Goal: Task Accomplishment & Management: Manage account settings

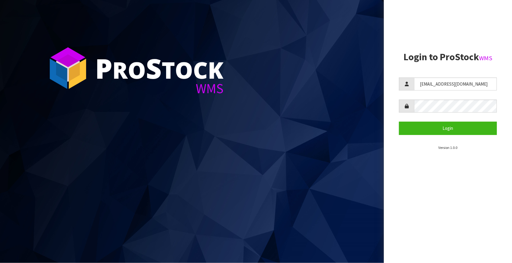
drag, startPoint x: 0, startPoint y: 0, endPoint x: 376, endPoint y: 18, distance: 375.9
click at [376, 18] on section "P ro S tock WMS" at bounding box center [192, 131] width 384 height 263
click at [378, 17] on section "P ro S tock WMS" at bounding box center [192, 131] width 384 height 263
click at [348, 70] on section "P ro S tock WMS" at bounding box center [192, 131] width 384 height 263
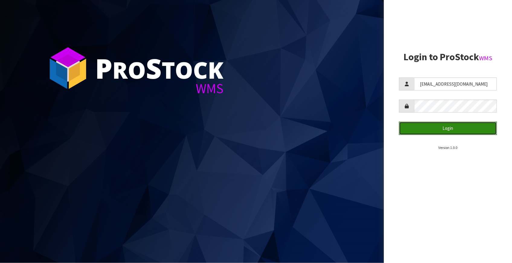
click at [443, 131] on button "Login" at bounding box center [448, 128] width 98 height 13
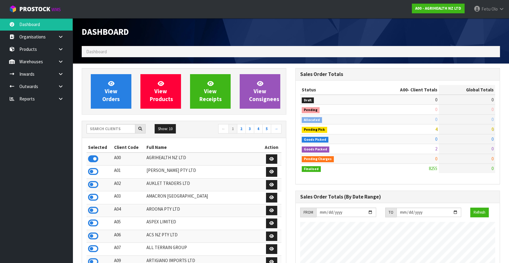
scroll to position [457, 213]
click at [101, 126] on input "text" at bounding box center [110, 128] width 49 height 9
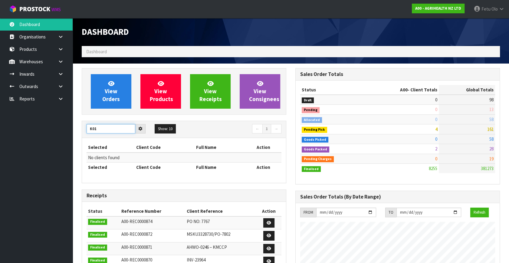
type input "K01"
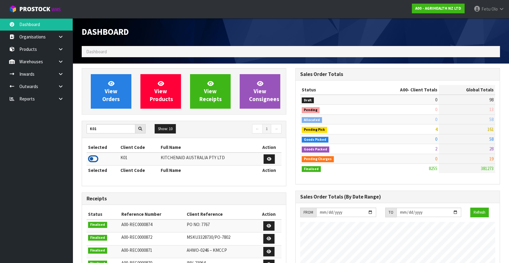
click at [93, 157] on icon at bounding box center [93, 158] width 10 height 9
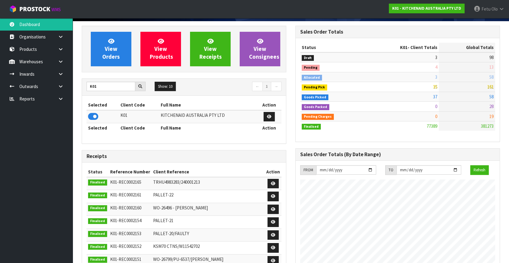
scroll to position [0, 0]
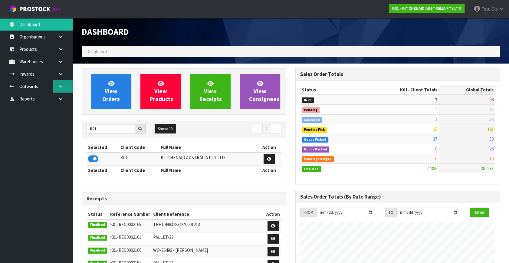
click at [60, 91] on link at bounding box center [62, 86] width 19 height 12
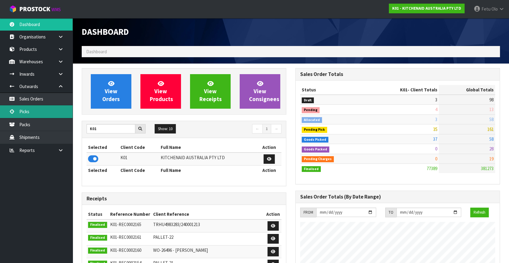
click at [30, 113] on link "Picks" at bounding box center [36, 111] width 73 height 12
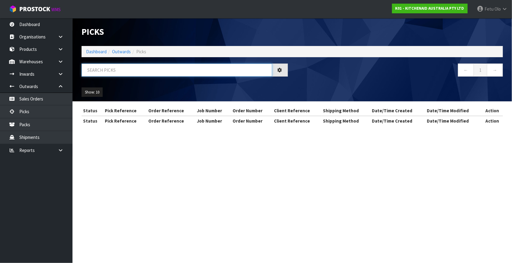
click at [119, 72] on input "text" at bounding box center [177, 69] width 191 height 13
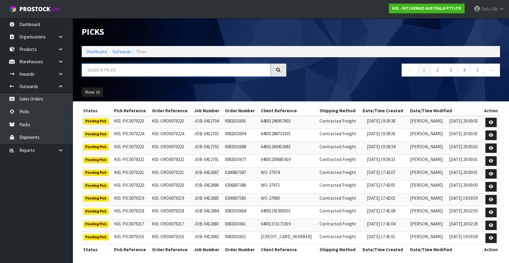
click at [119, 72] on input "text" at bounding box center [176, 69] width 189 height 13
type input "9156"
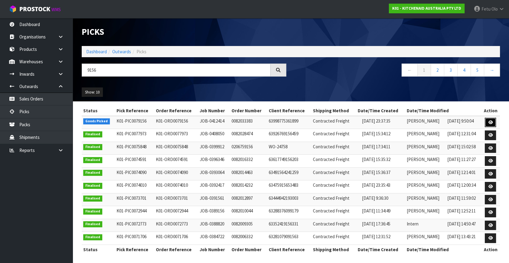
click at [490, 123] on icon at bounding box center [490, 122] width 5 height 4
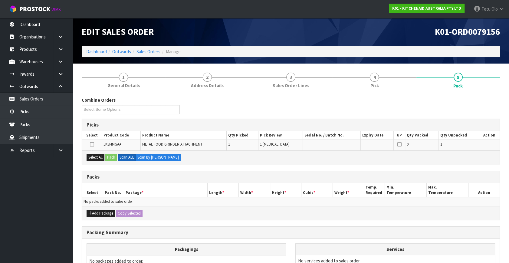
click at [163, 190] on th "Package *" at bounding box center [165, 190] width 83 height 14
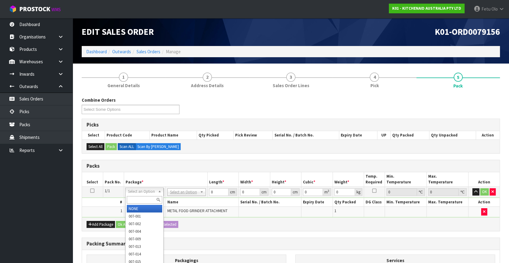
click at [137, 196] on div at bounding box center [144, 200] width 38 height 10
drag, startPoint x: 137, startPoint y: 197, endPoint x: 139, endPoint y: 184, distance: 13.2
click at [137, 196] on input "text" at bounding box center [144, 200] width 35 height 8
type input "011"
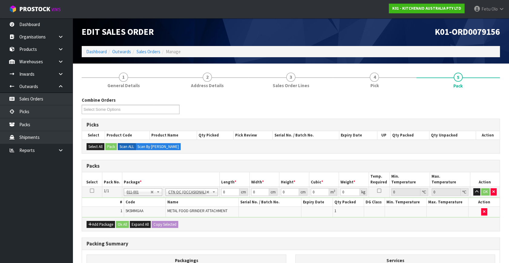
type input "2.3"
drag, startPoint x: 227, startPoint y: 191, endPoint x: 189, endPoint y: 197, distance: 38.5
click at [189, 197] on tbody "1/1 NONE 007-001 007-002 007-004 007-009 007-013 007-014 007-015 007-017 007-01…" at bounding box center [290, 202] width 417 height 31
type input "44"
type input "24"
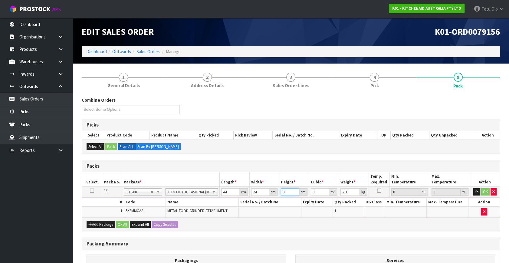
type input "2"
type input "0.002112"
type input "29"
type input "0.030624"
type input "29"
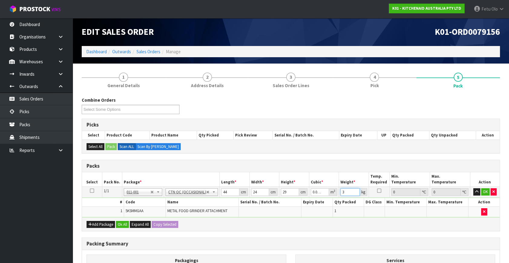
type input "3"
click button "OK" at bounding box center [485, 191] width 8 height 7
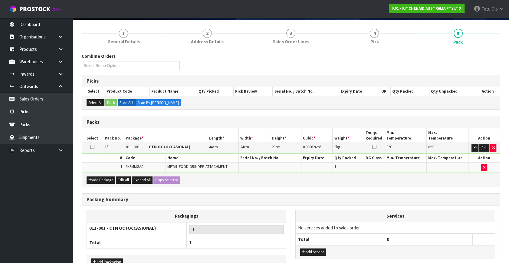
scroll to position [81, 0]
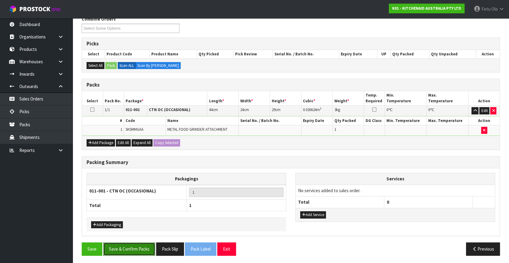
click at [131, 252] on button "Save & Confirm Packs" at bounding box center [129, 248] width 52 height 13
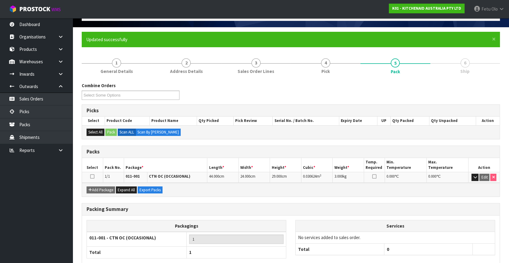
scroll to position [70, 0]
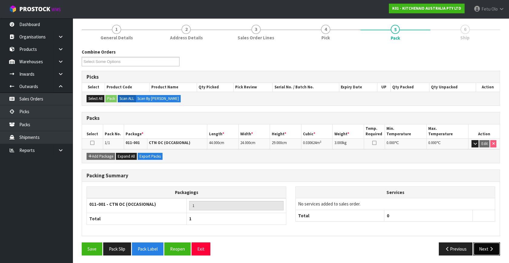
click at [486, 243] on button "Next" at bounding box center [486, 248] width 27 height 13
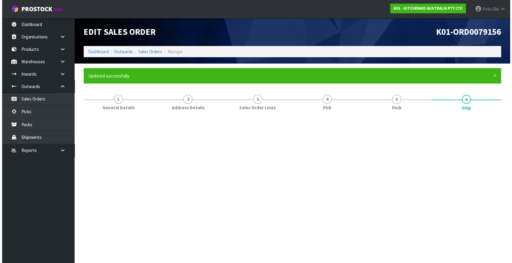
scroll to position [0, 0]
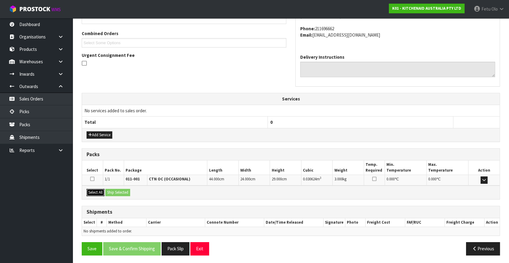
drag, startPoint x: 99, startPoint y: 191, endPoint x: 117, endPoint y: 190, distance: 18.5
click at [103, 190] on button "Select All" at bounding box center [95, 192] width 18 height 7
click at [117, 190] on button "Ship Selected" at bounding box center [117, 192] width 25 height 7
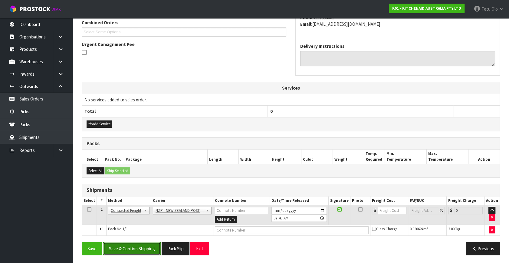
click at [138, 245] on button "Save & Confirm Shipping" at bounding box center [131, 248] width 57 height 13
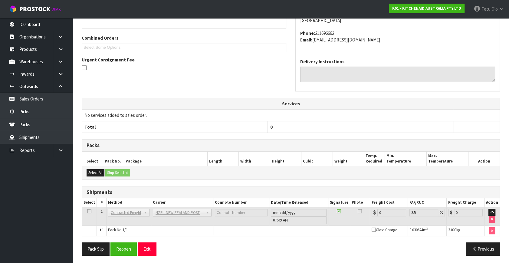
scroll to position [151, 0]
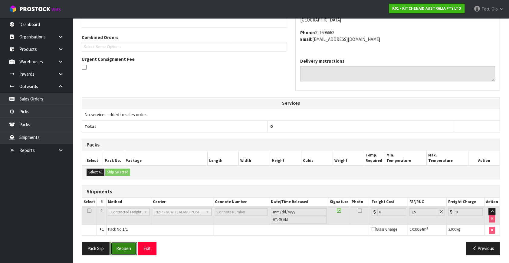
click at [130, 244] on button "Reopen" at bounding box center [123, 248] width 26 height 13
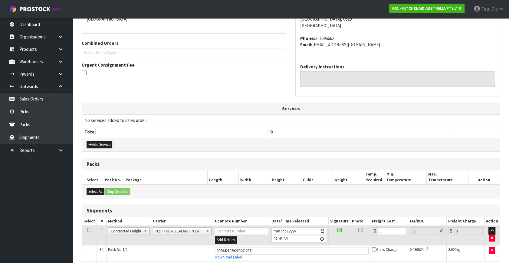
scroll to position [145, 0]
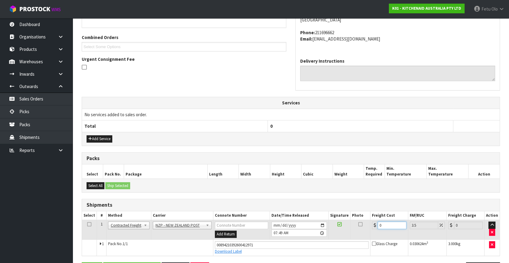
drag, startPoint x: 383, startPoint y: 221, endPoint x: 345, endPoint y: 242, distance: 43.8
click at [345, 242] on tbody "1 Client Local Pickup Customer Local Pickup Company Freight Contracted Freight …" at bounding box center [290, 238] width 417 height 36
type input "4"
type input "4.14"
type input "4.3"
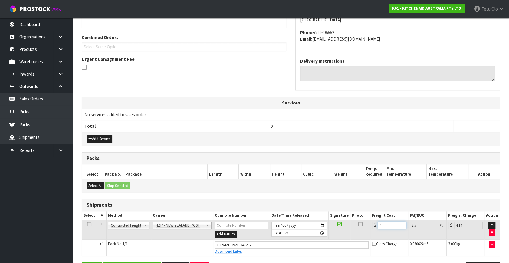
type input "4.45"
type input "4.33"
type input "4.48"
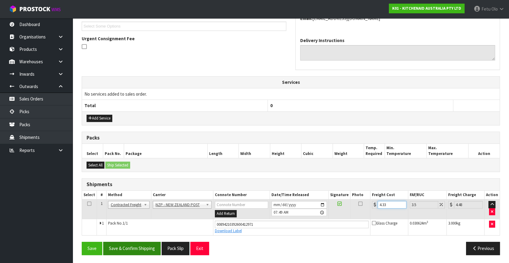
type input "4.33"
click at [148, 242] on button "Save & Confirm Shipping" at bounding box center [131, 248] width 57 height 13
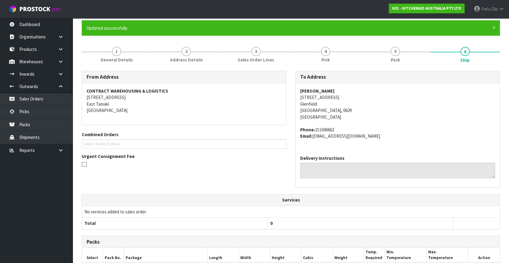
scroll to position [149, 0]
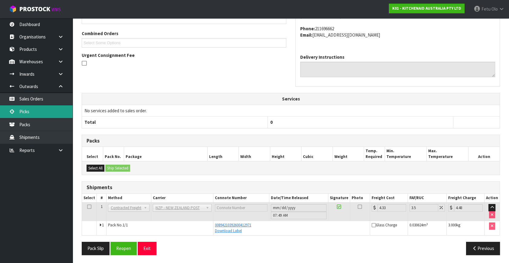
click at [29, 112] on link "Picks" at bounding box center [36, 111] width 73 height 12
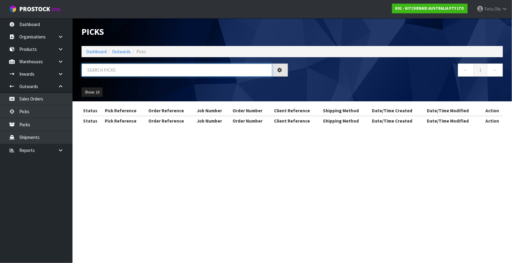
click at [130, 72] on input "text" at bounding box center [177, 69] width 191 height 13
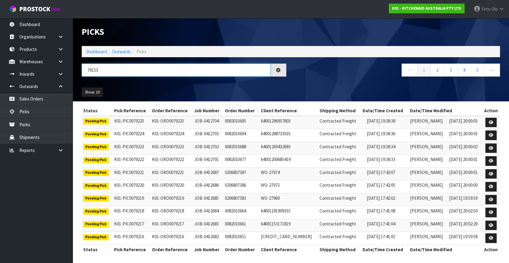
type input "79153"
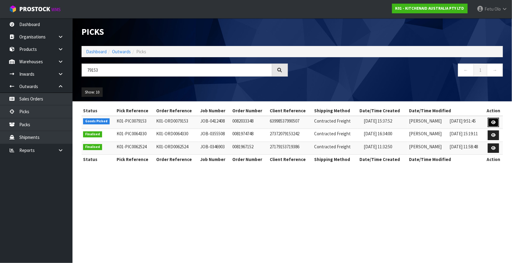
click at [490, 122] on link at bounding box center [493, 123] width 11 height 10
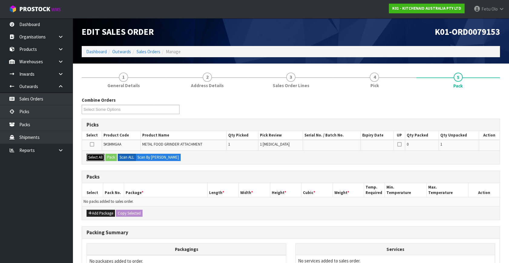
drag, startPoint x: 100, startPoint y: 156, endPoint x: 110, endPoint y: 157, distance: 10.1
click at [101, 156] on button "Select All" at bounding box center [95, 157] width 18 height 7
click at [110, 157] on button "Pack" at bounding box center [110, 157] width 11 height 7
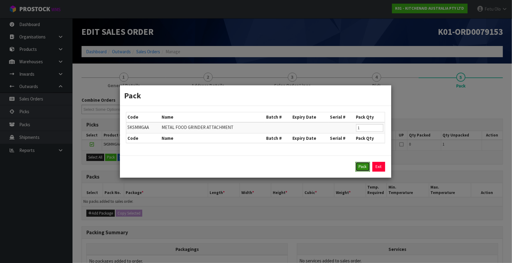
click at [362, 168] on button "Pack" at bounding box center [363, 167] width 15 height 10
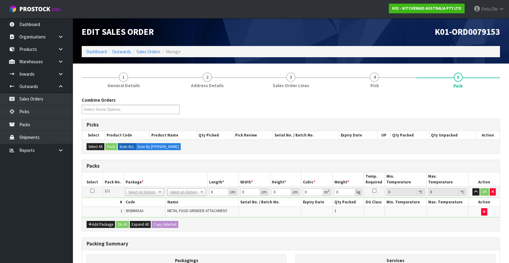
drag, startPoint x: 143, startPoint y: 192, endPoint x: 142, endPoint y: 198, distance: 6.7
click at [140, 200] on input "text" at bounding box center [144, 200] width 35 height 8
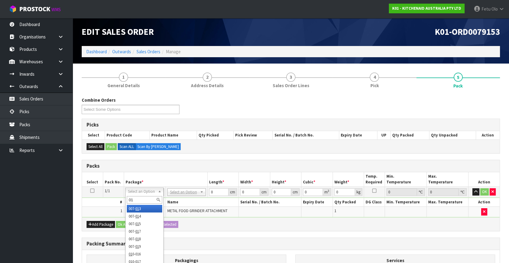
type input "011"
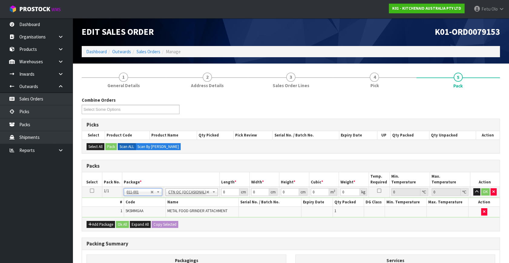
type input "2.3"
drag, startPoint x: 224, startPoint y: 190, endPoint x: 184, endPoint y: 194, distance: 39.5
click at [187, 194] on tr "1/1 NONE 007-001 007-002 007-004 007-009 007-013 007-014 007-015 007-017 007-01…" at bounding box center [290, 192] width 417 height 11
type input "42"
type input "29"
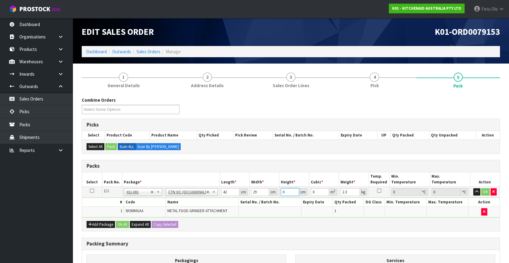
type input "2"
type input "0.002436"
type input "20"
type input "0.02436"
type input "20"
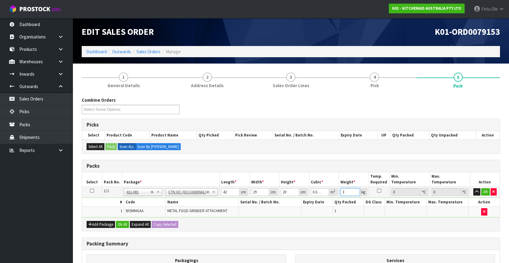
type input "3"
click button "OK" at bounding box center [485, 191] width 8 height 7
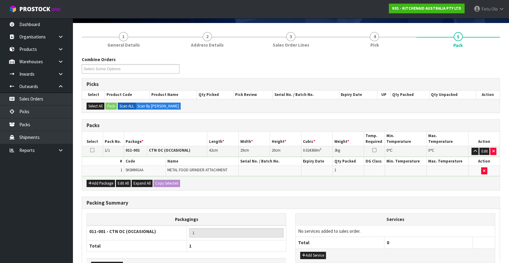
scroll to position [81, 0]
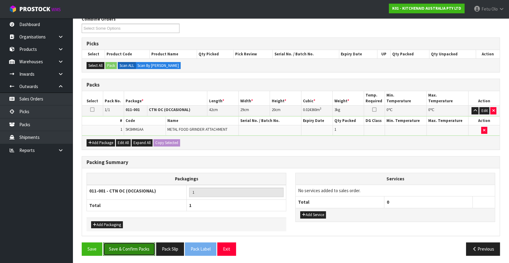
click at [142, 248] on button "Save & Confirm Packs" at bounding box center [129, 248] width 52 height 13
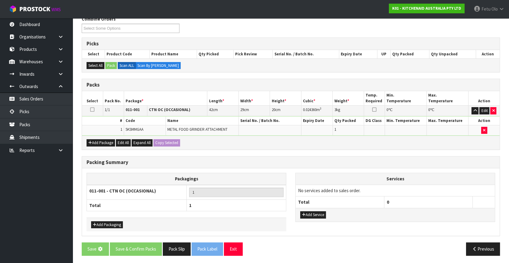
scroll to position [0, 0]
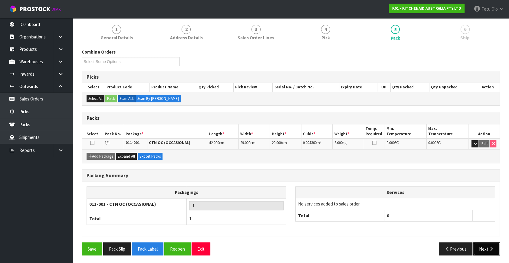
click at [491, 250] on button "Next" at bounding box center [486, 248] width 27 height 13
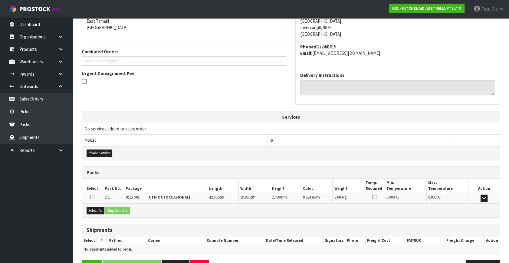
scroll to position [149, 0]
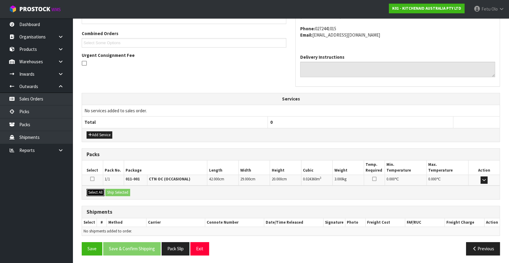
drag, startPoint x: 95, startPoint y: 194, endPoint x: 116, endPoint y: 190, distance: 21.4
click at [96, 194] on button "Select All" at bounding box center [95, 192] width 18 height 7
click at [116, 190] on button "Ship Selected" at bounding box center [117, 192] width 25 height 7
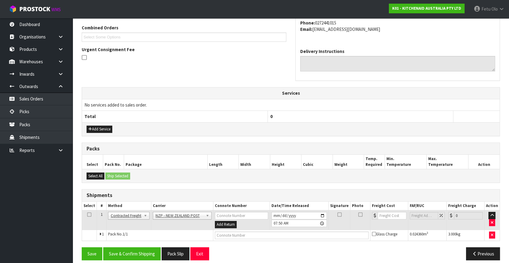
scroll to position [160, 0]
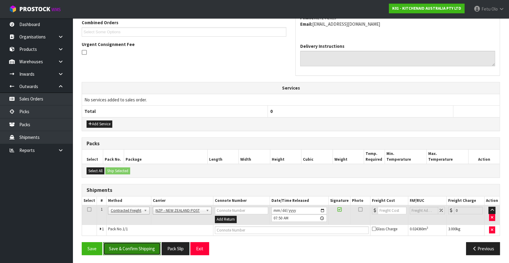
click at [145, 242] on button "Save & Confirm Shipping" at bounding box center [131, 248] width 57 height 13
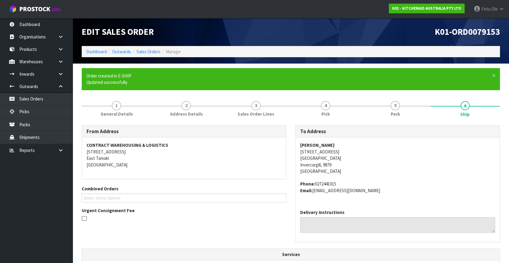
scroll to position [151, 0]
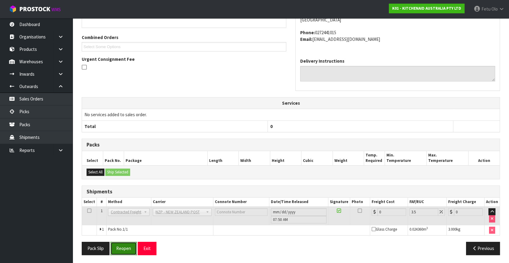
click at [125, 243] on button "Reopen" at bounding box center [123, 248] width 26 height 13
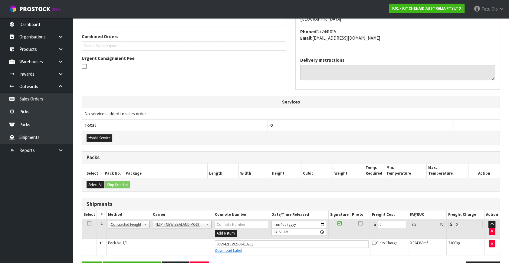
scroll to position [165, 0]
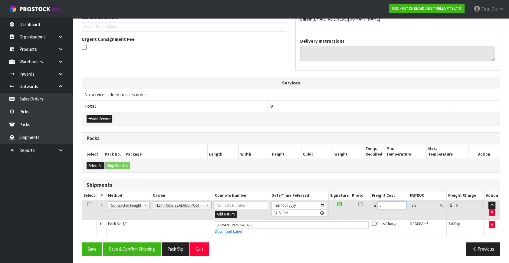
drag, startPoint x: 386, startPoint y: 206, endPoint x: 302, endPoint y: 217, distance: 84.8
click at [302, 217] on tr "1 Client Local Pickup Customer Local Pickup Company Freight Contracted Freight …" at bounding box center [290, 210] width 417 height 20
type input "1"
type input "1.03"
type input "16"
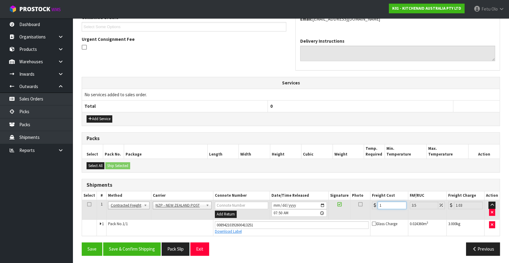
type input "16.56"
type input "16.2"
type input "16.77"
type input "16.20"
click at [147, 251] on button "Save & Confirm Shipping" at bounding box center [131, 248] width 57 height 13
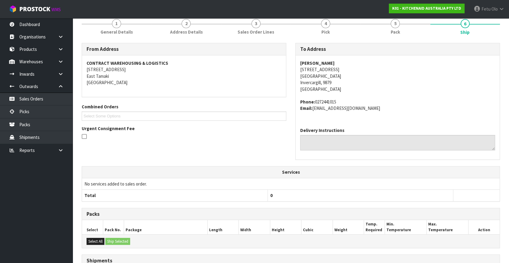
scroll to position [149, 0]
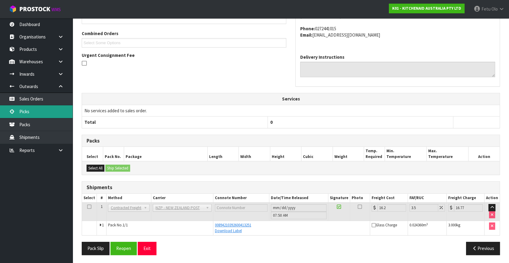
drag, startPoint x: 15, startPoint y: 112, endPoint x: 21, endPoint y: 111, distance: 5.9
click at [15, 112] on link "Picks" at bounding box center [36, 111] width 73 height 12
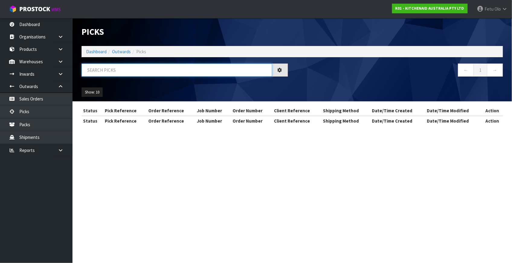
click at [112, 72] on input "text" at bounding box center [177, 69] width 191 height 13
type input "79117"
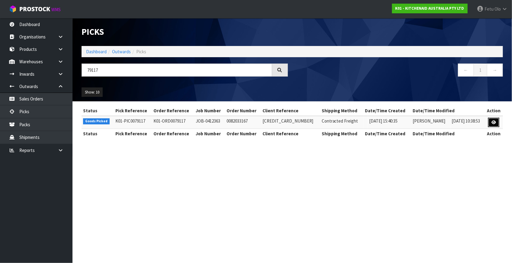
click at [491, 123] on link at bounding box center [494, 123] width 11 height 10
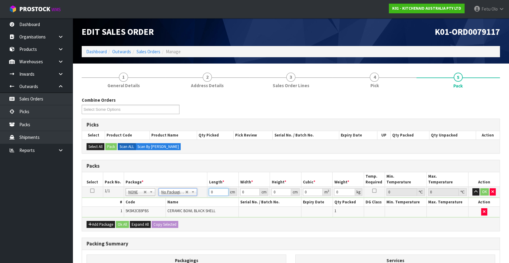
drag, startPoint x: 182, startPoint y: 205, endPoint x: 174, endPoint y: 204, distance: 8.2
click at [173, 204] on tbody "1/1 NONE 007-001 007-002 007-004 007-009 007-013 007-014 007-015 007-017 007-01…" at bounding box center [290, 202] width 417 height 31
type input "31"
type input "2"
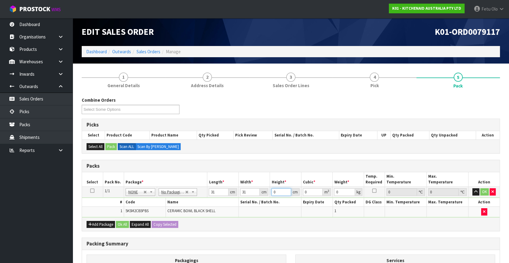
type input "0.001922"
type input "26"
type input "0.024986"
type input "26"
type input "4"
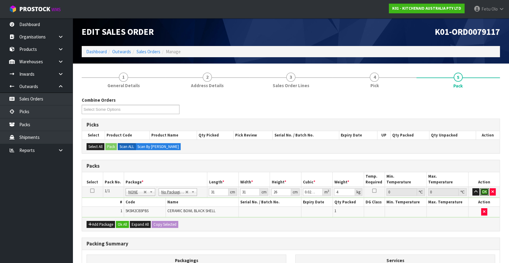
click button "OK" at bounding box center [484, 191] width 8 height 7
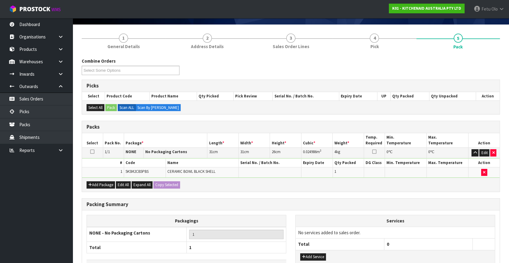
scroll to position [81, 0]
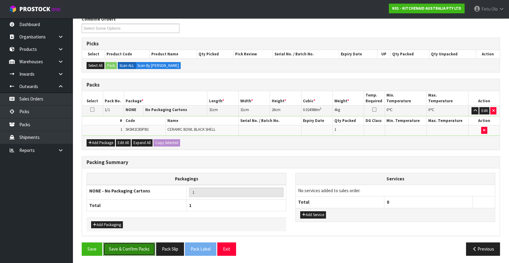
click at [144, 246] on button "Save & Confirm Packs" at bounding box center [129, 248] width 52 height 13
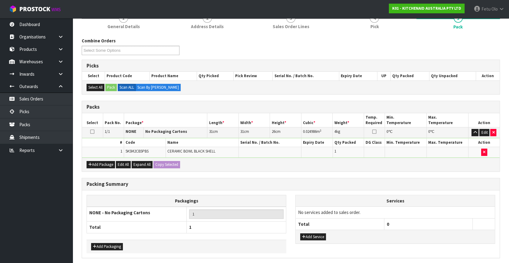
scroll to position [0, 0]
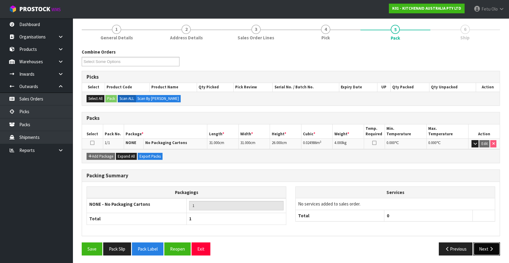
click at [491, 246] on icon "button" at bounding box center [491, 248] width 6 height 5
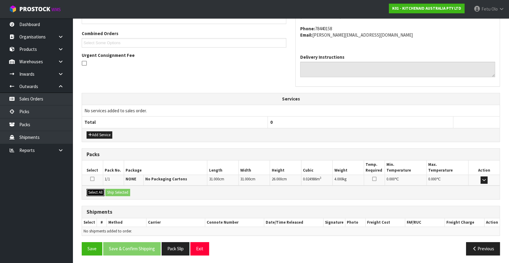
click at [97, 193] on button "Select All" at bounding box center [95, 192] width 18 height 7
click at [113, 192] on button "Ship Selected" at bounding box center [117, 192] width 25 height 7
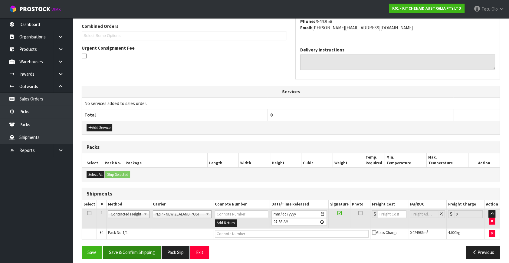
scroll to position [160, 0]
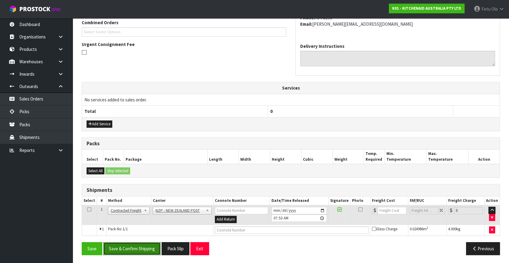
click at [144, 244] on button "Save & Confirm Shipping" at bounding box center [131, 248] width 57 height 13
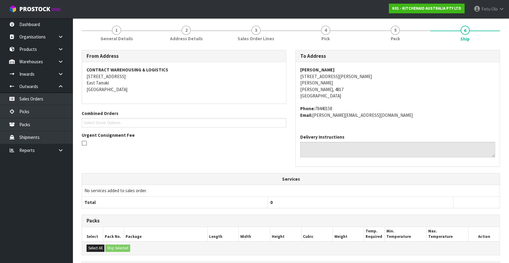
scroll to position [151, 0]
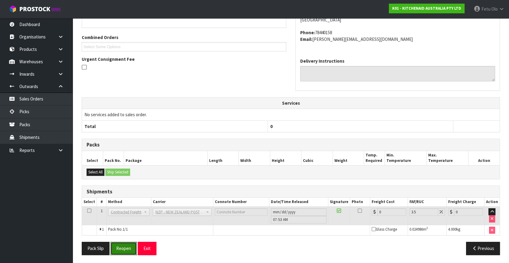
drag, startPoint x: 121, startPoint y: 242, endPoint x: 123, endPoint y: 236, distance: 6.2
click at [121, 242] on button "Reopen" at bounding box center [123, 248] width 26 height 13
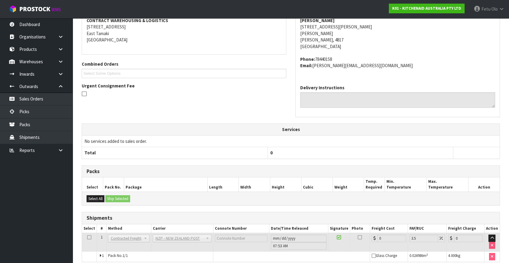
scroll to position [145, 0]
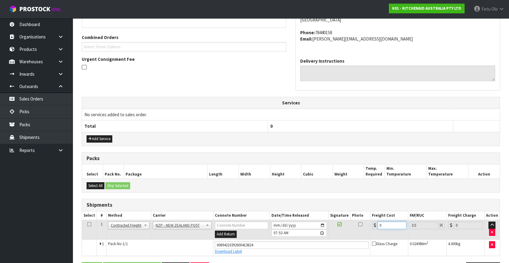
drag, startPoint x: 384, startPoint y: 224, endPoint x: 333, endPoint y: 239, distance: 53.2
click at [333, 239] on tbody "1 Client Local Pickup Customer Local Pickup Company Freight Contracted Freight …" at bounding box center [290, 238] width 417 height 36
type input "8"
type input "8.28"
type input "8.4"
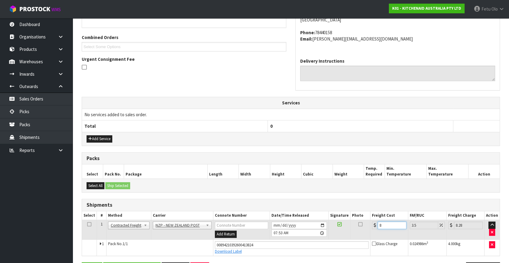
type input "8.69"
type input "8.45"
type input "8.75"
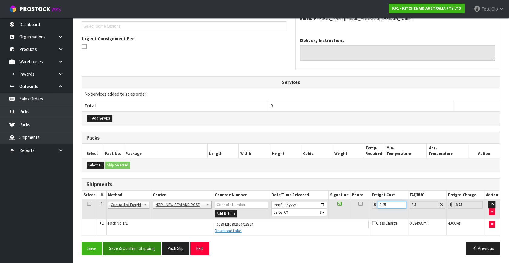
type input "8.45"
click at [127, 245] on button "Save & Confirm Shipping" at bounding box center [131, 248] width 57 height 13
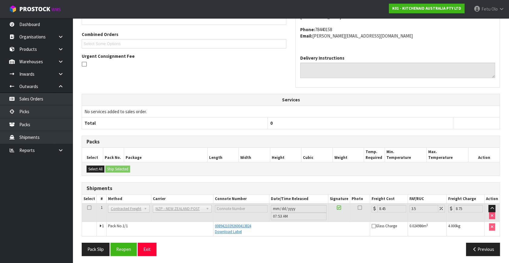
scroll to position [149, 0]
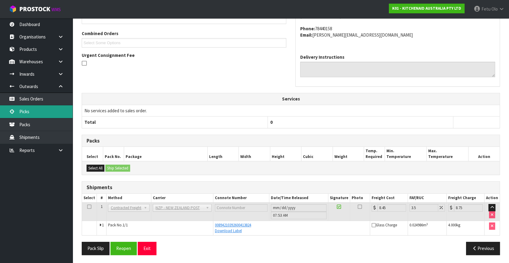
click at [35, 117] on link "Picks" at bounding box center [36, 111] width 73 height 12
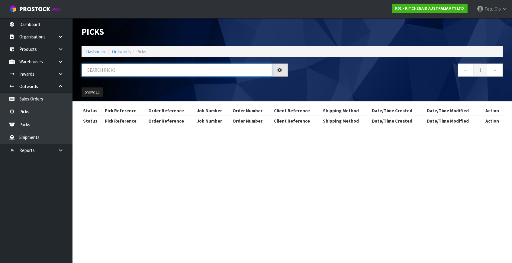
click at [124, 68] on input "text" at bounding box center [177, 69] width 191 height 13
type input "79161"
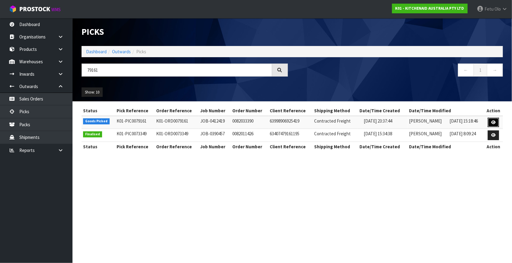
click at [491, 122] on link at bounding box center [493, 123] width 11 height 10
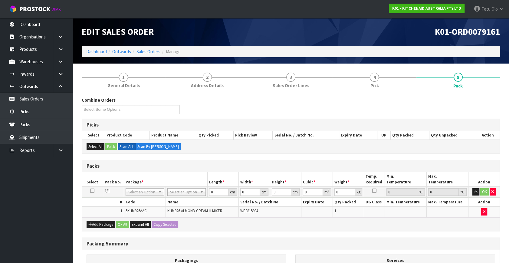
drag, startPoint x: 146, startPoint y: 190, endPoint x: 145, endPoint y: 199, distance: 8.6
click at [145, 199] on input "text" at bounding box center [144, 200] width 35 height 8
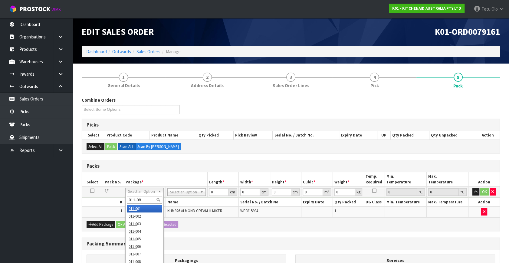
type input "011-084"
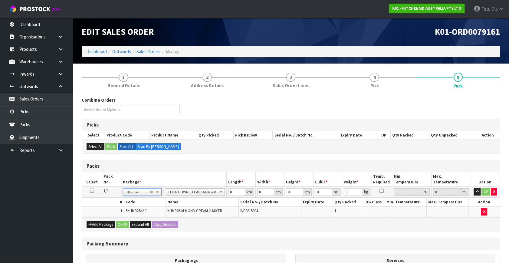
type input "1.6"
click at [174, 207] on tbody "1/1 NONE 007-001 007-002 007-004 007-009 007-013 007-014 007-015 007-017 007-01…" at bounding box center [290, 202] width 417 height 31
type input "30"
type input "26"
type input "2"
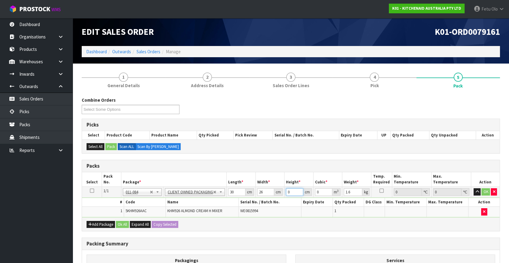
type input "0.00156"
type input "22"
type input "0.01716"
type input "22"
type input "2"
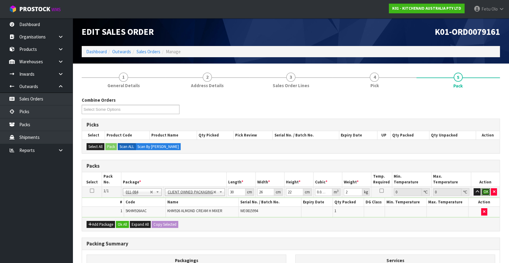
click button "OK" at bounding box center [485, 191] width 8 height 7
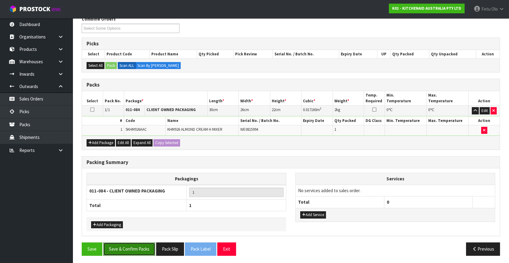
click at [133, 245] on button "Save & Confirm Packs" at bounding box center [129, 248] width 52 height 13
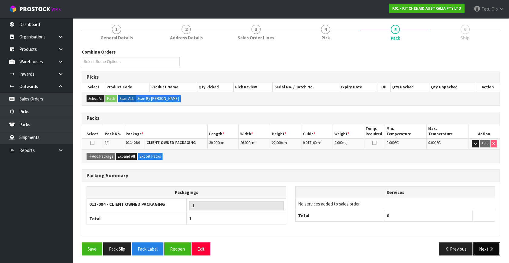
click at [486, 248] on button "Next" at bounding box center [486, 248] width 27 height 13
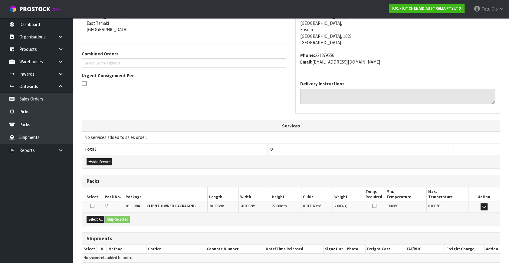
scroll to position [155, 0]
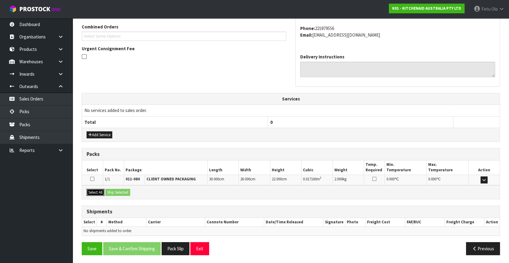
drag, startPoint x: 97, startPoint y: 190, endPoint x: 113, endPoint y: 193, distance: 16.3
click at [102, 191] on button "Select All" at bounding box center [95, 192] width 18 height 7
click at [124, 193] on button "Ship Selected" at bounding box center [117, 192] width 25 height 7
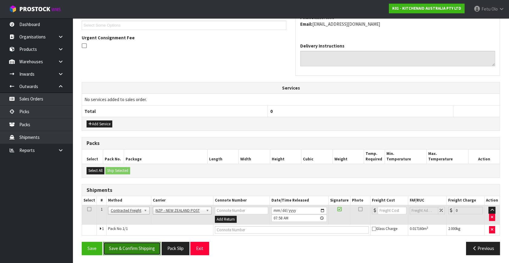
click at [154, 249] on button "Save & Confirm Shipping" at bounding box center [131, 248] width 57 height 13
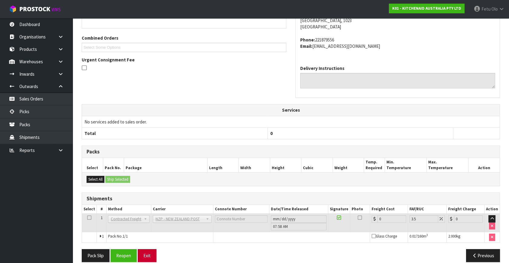
scroll to position [158, 0]
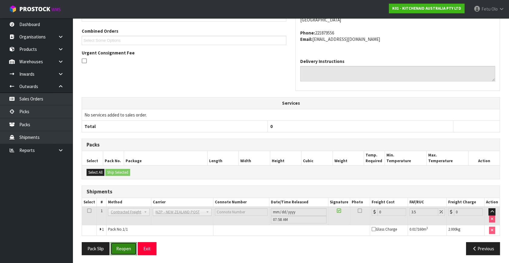
click at [121, 248] on button "Reopen" at bounding box center [123, 248] width 26 height 13
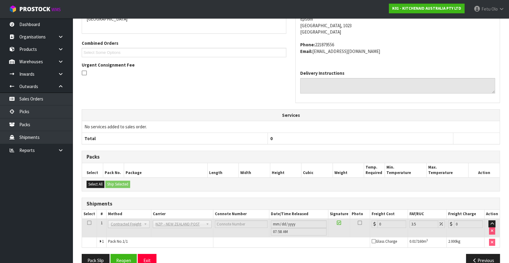
scroll to position [151, 0]
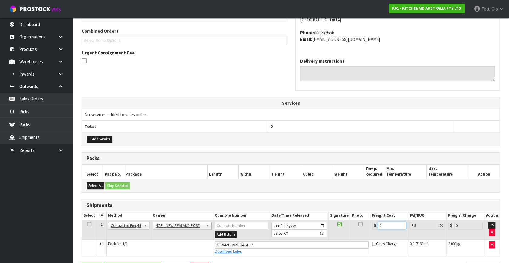
drag, startPoint x: 376, startPoint y: 227, endPoint x: 312, endPoint y: 244, distance: 66.7
click at [312, 244] on tbody "1 Client Local Pickup Customer Local Pickup Company Freight Contracted Freight …" at bounding box center [290, 238] width 417 height 36
type input "4"
type input "4.14"
type input "4.3"
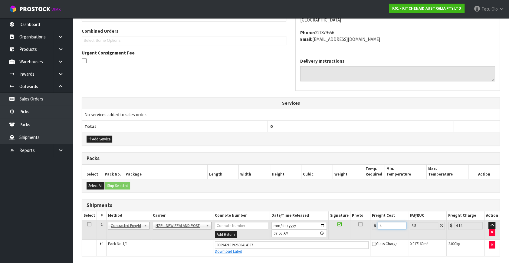
type input "4.45"
type input "4.33"
type input "4.48"
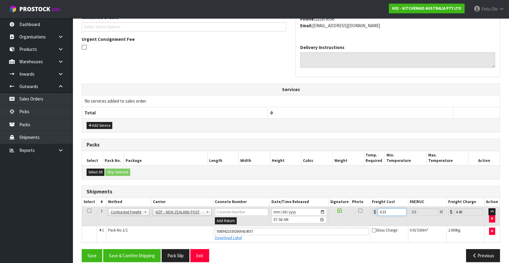
scroll to position [172, 0]
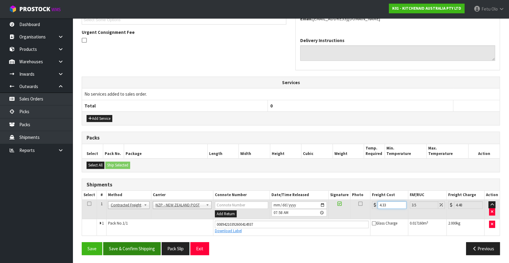
type input "4.33"
click at [128, 248] on button "Save & Confirm Shipping" at bounding box center [131, 248] width 57 height 13
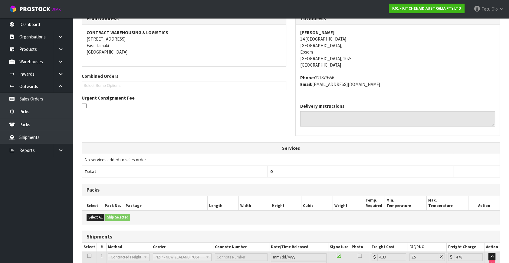
scroll to position [155, 0]
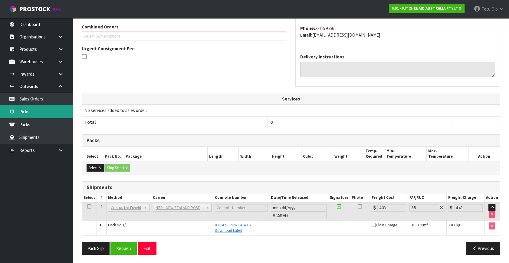
drag, startPoint x: 21, startPoint y: 115, endPoint x: 24, endPoint y: 113, distance: 3.7
click at [21, 115] on link "Picks" at bounding box center [36, 111] width 73 height 12
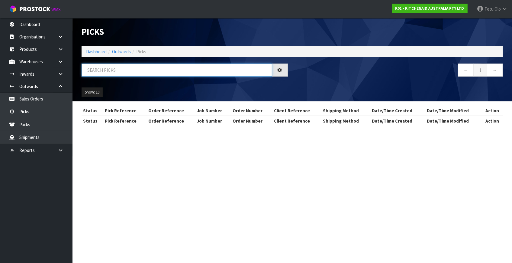
click at [166, 70] on input "text" at bounding box center [177, 69] width 191 height 13
drag, startPoint x: 166, startPoint y: 70, endPoint x: 163, endPoint y: 71, distance: 3.2
click at [163, 71] on input "text" at bounding box center [177, 69] width 191 height 13
type input "79177"
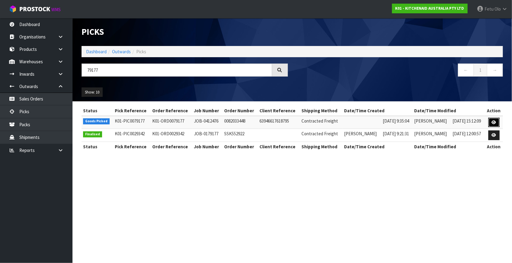
click at [493, 124] on icon at bounding box center [494, 122] width 5 height 4
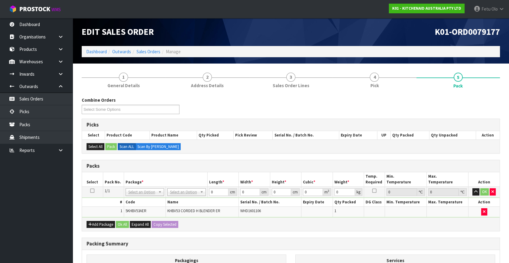
click at [291, 163] on h3 "Packs" at bounding box center [290, 166] width 408 height 6
drag, startPoint x: 148, startPoint y: 191, endPoint x: 147, endPoint y: 201, distance: 9.8
click at [147, 202] on input "text" at bounding box center [144, 200] width 35 height 8
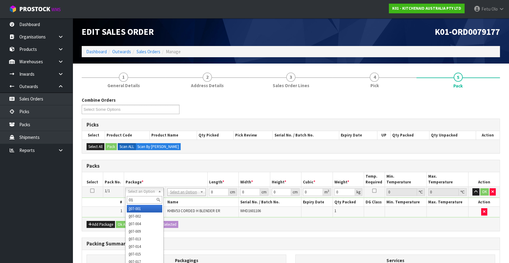
type input "011"
type input "1.2"
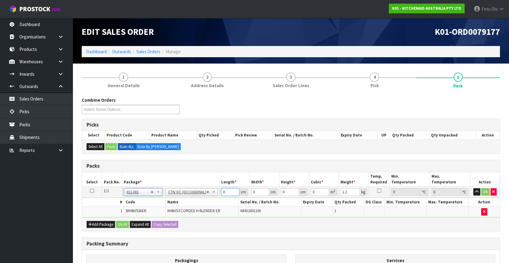
drag, startPoint x: 226, startPoint y: 192, endPoint x: 163, endPoint y: 220, distance: 68.4
click at [163, 219] on div "Packs Select Pack No. Package * Length * Width * Height * Cubic * Weight * Temp…" at bounding box center [291, 195] width 418 height 71
type input "24"
type input "13"
type input "3"
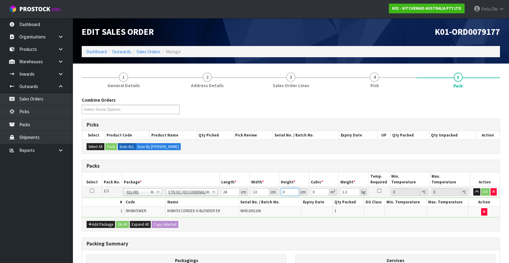
type input "0.000936"
type input "34"
type input "0.010608"
type input "34"
type input "2"
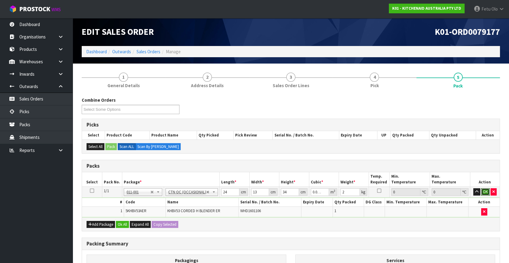
click button "OK" at bounding box center [485, 191] width 8 height 7
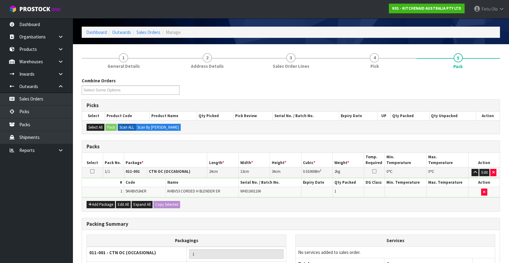
scroll to position [81, 0]
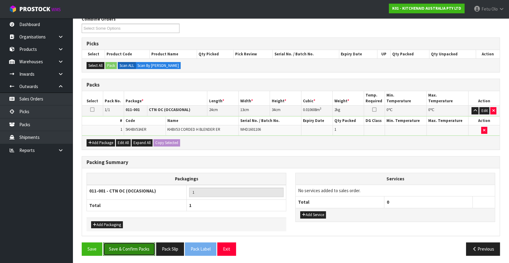
click at [133, 245] on button "Save & Confirm Packs" at bounding box center [129, 248] width 52 height 13
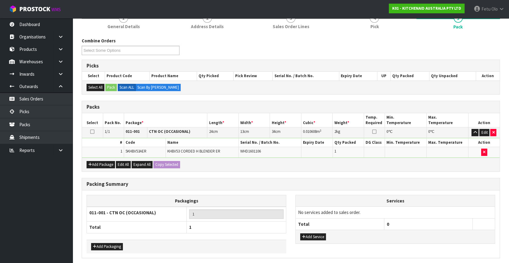
scroll to position [0, 0]
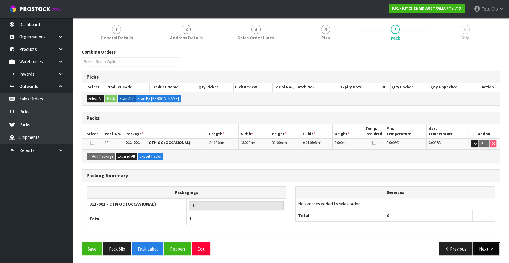
click at [486, 246] on button "Next" at bounding box center [486, 248] width 27 height 13
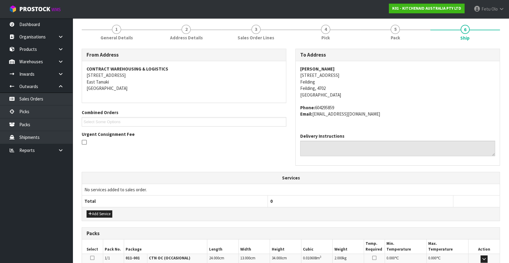
scroll to position [149, 0]
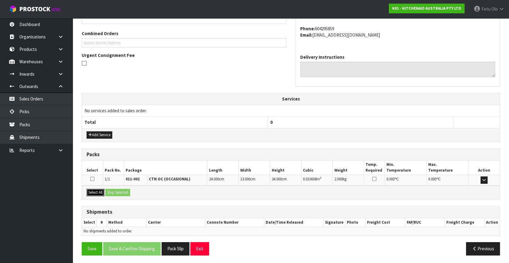
click at [94, 193] on button "Select All" at bounding box center [95, 192] width 18 height 7
click at [112, 191] on button "Ship Selected" at bounding box center [117, 192] width 25 height 7
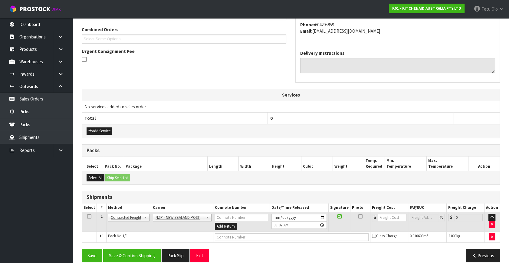
scroll to position [160, 0]
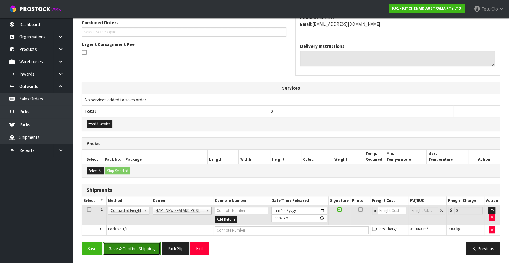
click at [127, 244] on button "Save & Confirm Shipping" at bounding box center [131, 248] width 57 height 13
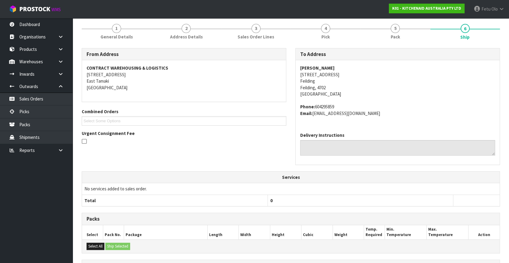
scroll to position [151, 0]
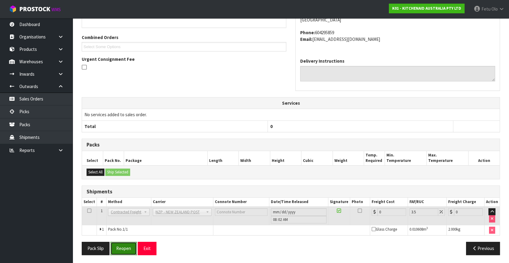
click at [123, 243] on button "Reopen" at bounding box center [123, 248] width 26 height 13
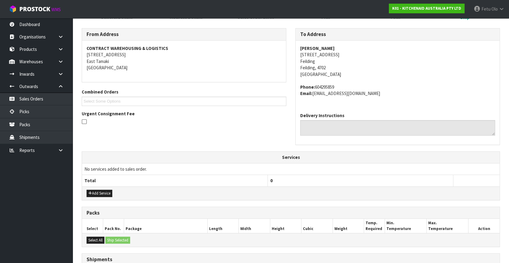
scroll to position [145, 0]
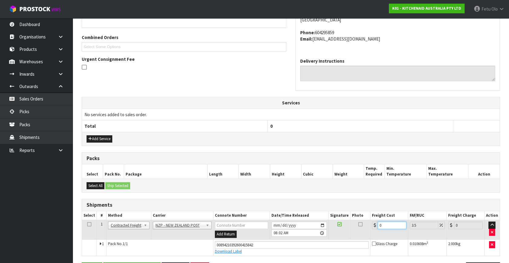
drag, startPoint x: 393, startPoint y: 224, endPoint x: 158, endPoint y: 249, distance: 236.8
click at [186, 250] on tbody "1 Client Local Pickup Customer Local Pickup Company Freight Contracted Freight …" at bounding box center [290, 238] width 417 height 36
type input "8"
type input "8.28"
type input "8.4"
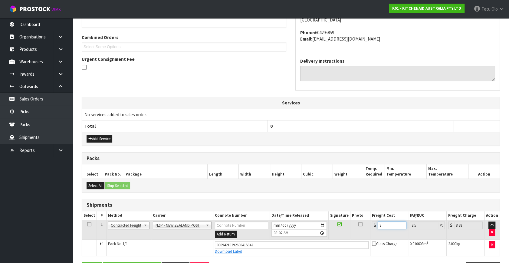
type input "8.69"
type input "8.45"
type input "8.75"
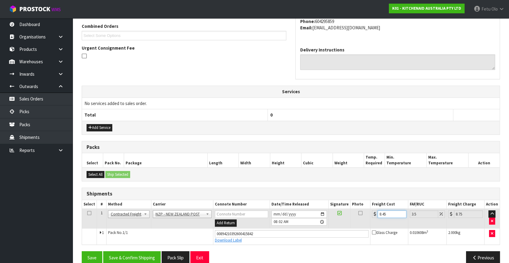
scroll to position [165, 0]
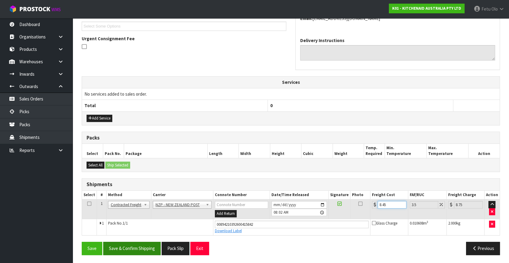
type input "8.45"
click at [145, 248] on button "Save & Confirm Shipping" at bounding box center [131, 248] width 57 height 13
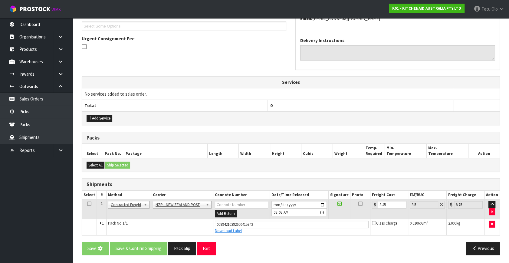
scroll to position [0, 0]
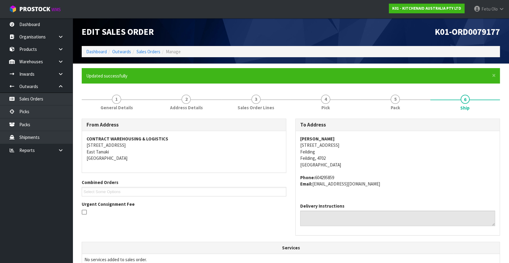
click at [155, 240] on div "From Address CONTRACT WAREHOUSING & LOGISTICS 17 Allens Road East Tamaki Auckla…" at bounding box center [290, 180] width 427 height 123
click at [156, 240] on div "From Address CONTRACT WAREHOUSING & LOGISTICS 17 Allens Road East Tamaki Auckla…" at bounding box center [290, 180] width 427 height 123
click at [432, 192] on div "Fran Laird 6 Rata Street Feilding Feilding, 4702 New Zealand Phone: 604295859 E…" at bounding box center [397, 164] width 204 height 67
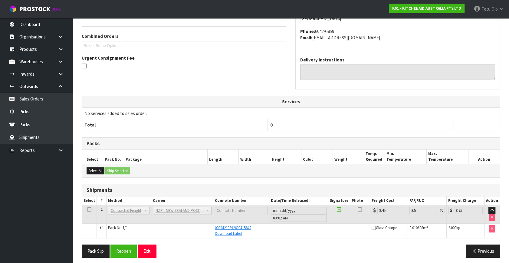
scroll to position [149, 0]
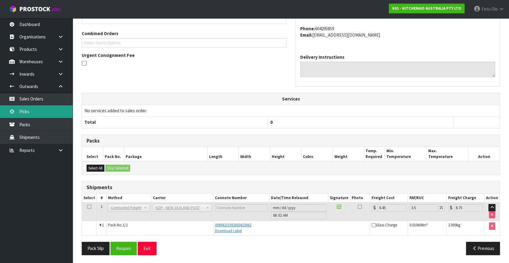
click at [40, 112] on link "Picks" at bounding box center [36, 111] width 73 height 12
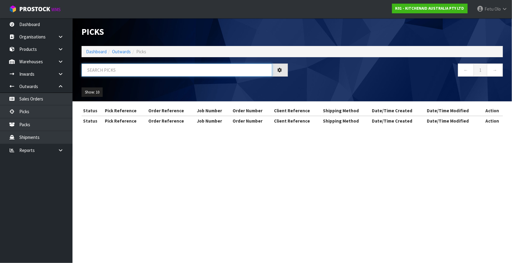
click at [111, 72] on input "text" at bounding box center [177, 69] width 191 height 13
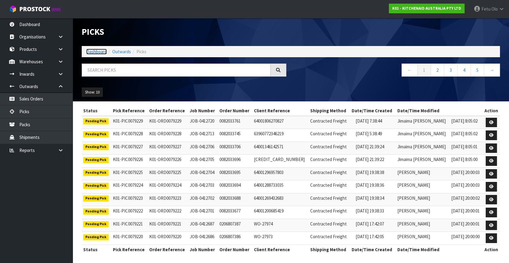
click at [94, 50] on link "Dashboard" at bounding box center [96, 52] width 21 height 6
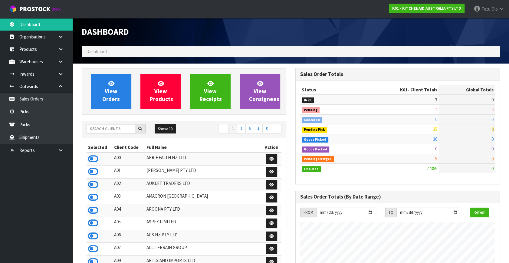
scroll to position [457, 213]
click at [38, 113] on link "Picks" at bounding box center [36, 111] width 73 height 12
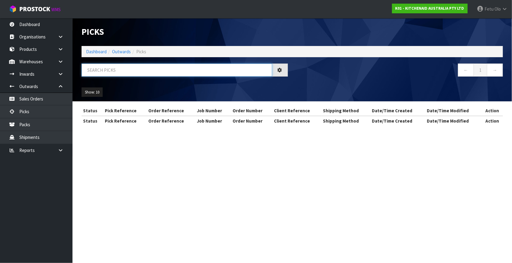
click at [126, 72] on input "text" at bounding box center [177, 69] width 191 height 13
type input "79164"
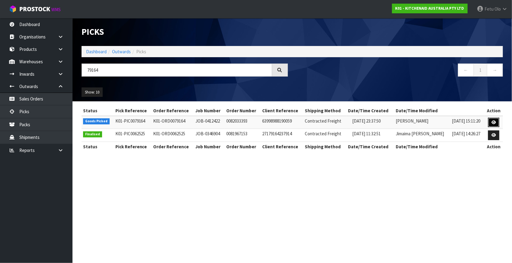
click at [490, 121] on link at bounding box center [494, 123] width 11 height 10
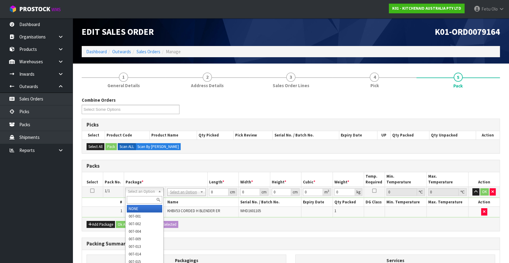
click at [137, 200] on input "text" at bounding box center [144, 200] width 35 height 8
type input "011"
type input "1.2"
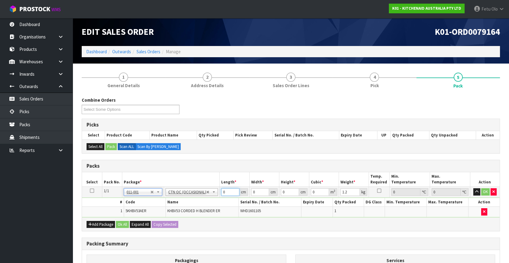
drag, startPoint x: 221, startPoint y: 192, endPoint x: 203, endPoint y: 197, distance: 18.9
click at [203, 197] on tbody "1/1 NONE 007-001 007-002 007-004 007-009 007-013 007-014 007-015 007-017 007-01…" at bounding box center [290, 202] width 417 height 31
type input "51"
type input "29"
type input "1"
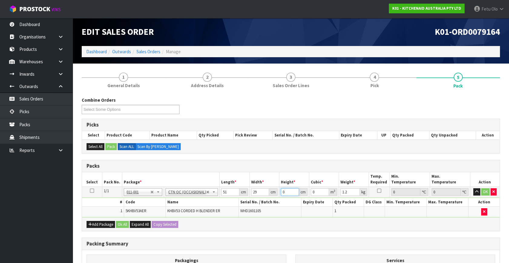
type input "0.001479"
type input "13"
type input "0.019227"
type input "13"
type input "2"
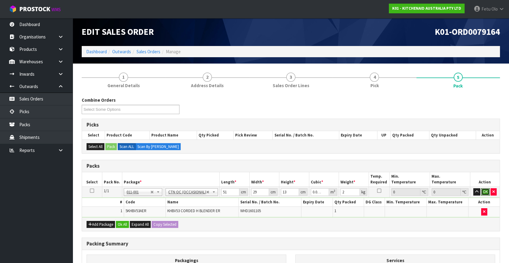
click button "OK" at bounding box center [485, 191] width 8 height 7
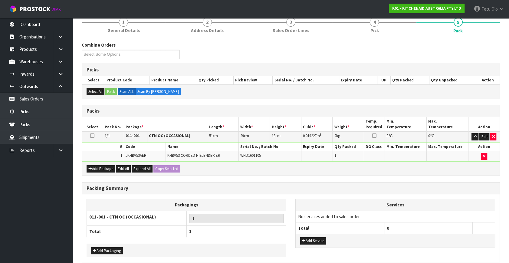
scroll to position [81, 0]
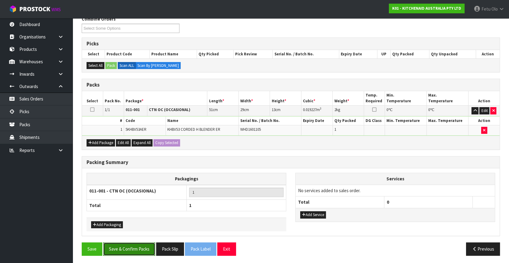
click at [147, 247] on button "Save & Confirm Packs" at bounding box center [129, 248] width 52 height 13
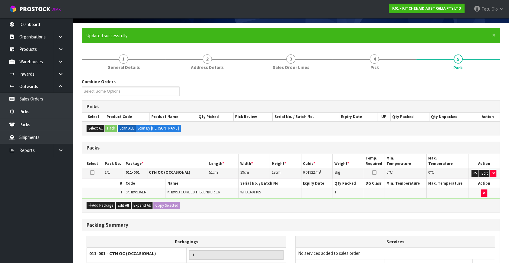
scroll to position [70, 0]
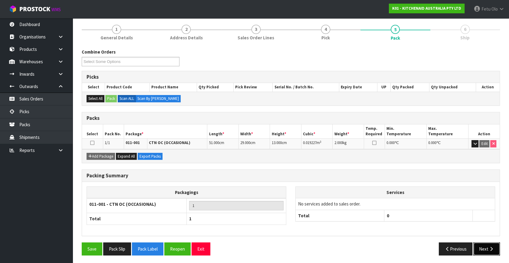
click at [494, 244] on button "Next" at bounding box center [486, 248] width 27 height 13
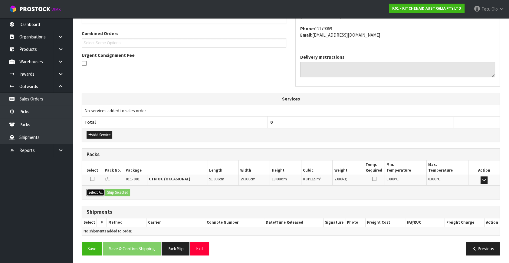
drag, startPoint x: 88, startPoint y: 190, endPoint x: 119, endPoint y: 192, distance: 31.2
click at [96, 191] on button "Select All" at bounding box center [95, 192] width 18 height 7
click at [119, 192] on button "Ship Selected" at bounding box center [117, 192] width 25 height 7
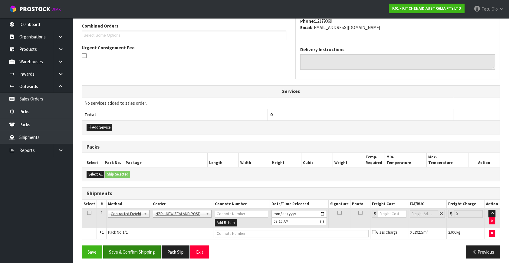
scroll to position [160, 0]
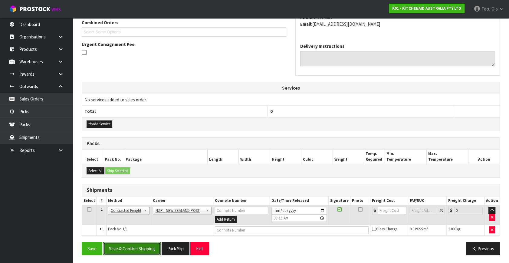
click at [151, 248] on button "Save & Confirm Shipping" at bounding box center [131, 248] width 57 height 13
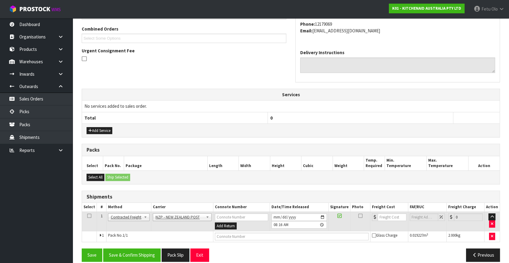
scroll to position [0, 0]
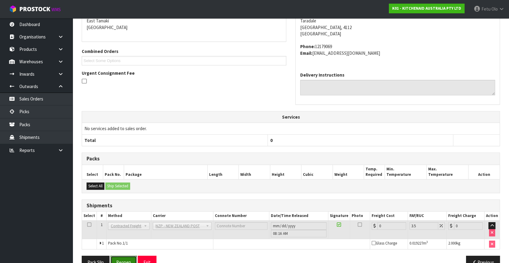
drag, startPoint x: 124, startPoint y: 259, endPoint x: 128, endPoint y: 253, distance: 7.1
click at [124, 259] on button "Reopen" at bounding box center [123, 261] width 26 height 13
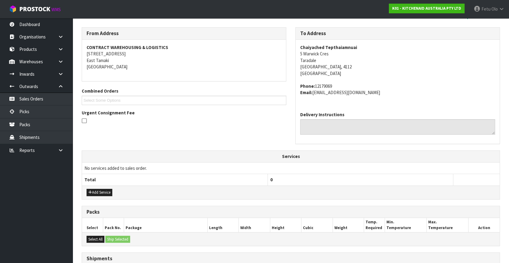
scroll to position [137, 0]
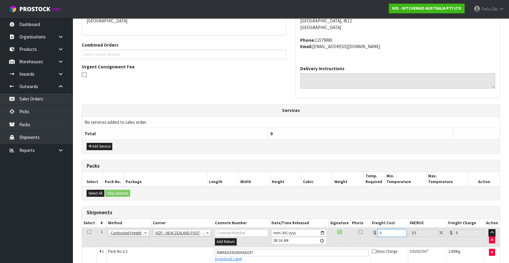
click at [295, 251] on tbody "1 Client Local Pickup Customer Local Pickup Company Freight Contracted Freight …" at bounding box center [290, 245] width 417 height 36
type input "8"
type input "8.28"
type input "8.4"
type input "8.69"
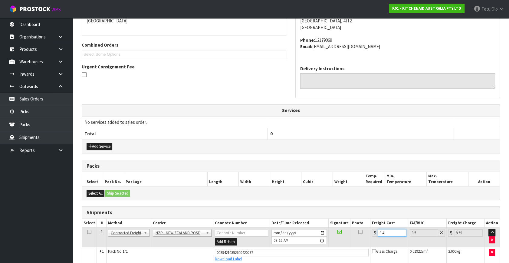
type input "8.45"
type input "8.75"
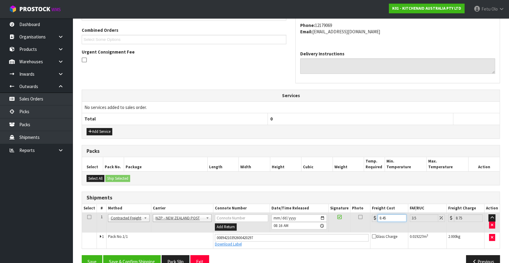
scroll to position [165, 0]
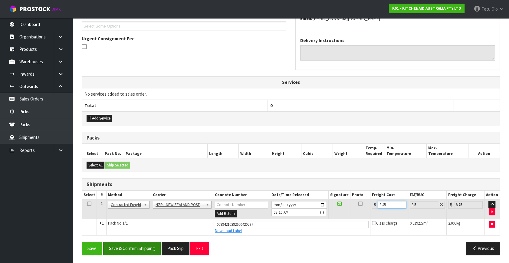
type input "8.45"
click at [148, 245] on button "Save & Confirm Shipping" at bounding box center [131, 248] width 57 height 13
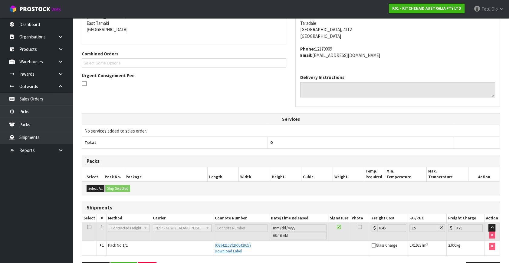
scroll to position [149, 0]
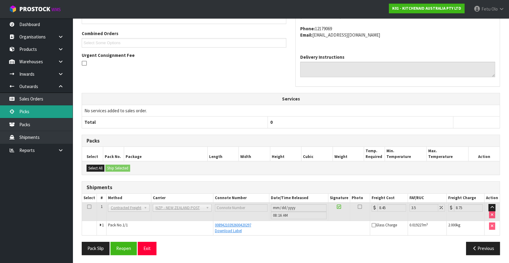
click at [30, 114] on link "Picks" at bounding box center [36, 111] width 73 height 12
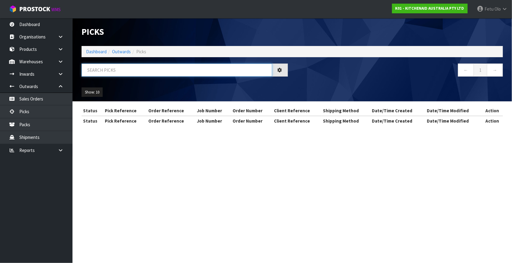
click at [181, 72] on input "text" at bounding box center [177, 69] width 191 height 13
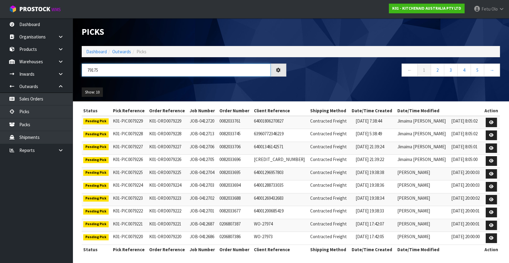
type input "79175"
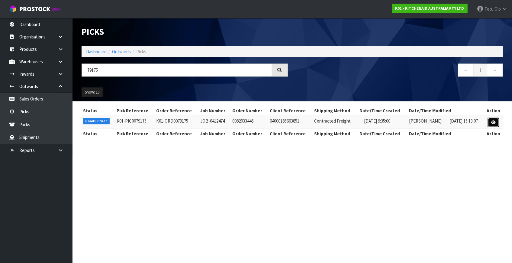
click at [494, 122] on icon at bounding box center [494, 122] width 5 height 4
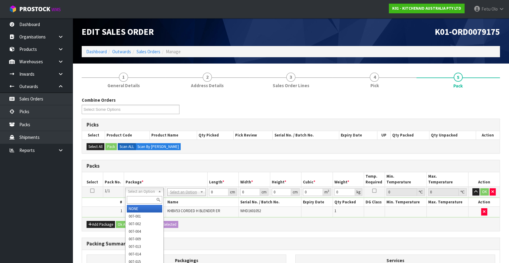
click at [142, 198] on input "text" at bounding box center [144, 200] width 35 height 8
type input "011"
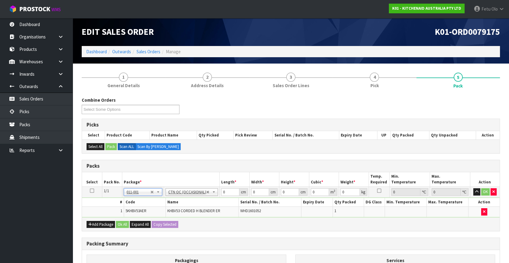
type input "1.2"
drag, startPoint x: 227, startPoint y: 189, endPoint x: 149, endPoint y: 220, distance: 84.2
click at [149, 220] on div "Packs Select Pack No. Package * Length * Width * Height * Cubic * Weight * Temp…" at bounding box center [291, 195] width 418 height 71
type input "51"
type input "29"
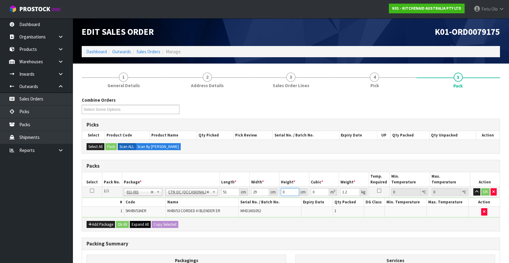
type input "1"
type input "0.001479"
type input "13"
type input "0.019227"
type input "13"
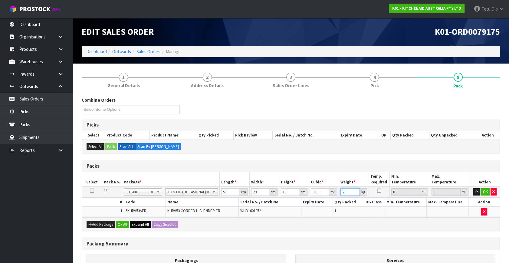
type input "2"
click button "OK" at bounding box center [485, 191] width 8 height 7
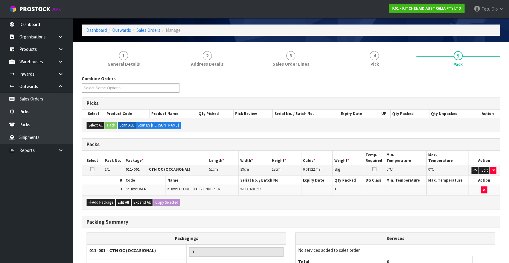
scroll to position [81, 0]
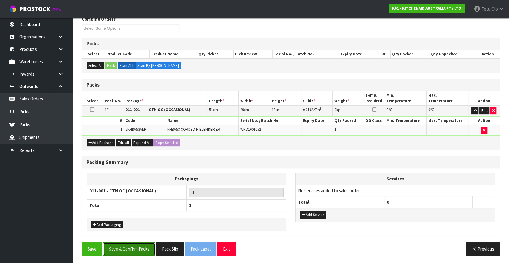
click at [128, 250] on button "Save & Confirm Packs" at bounding box center [129, 248] width 52 height 13
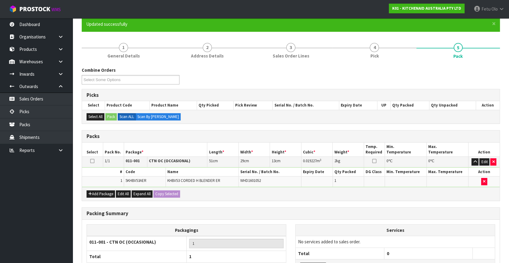
scroll to position [70, 0]
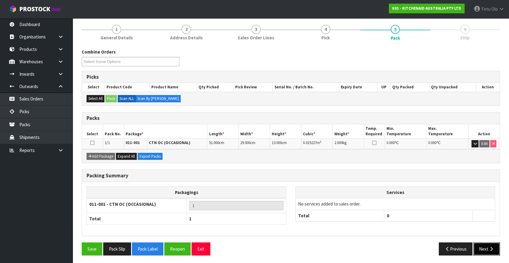
drag, startPoint x: 481, startPoint y: 246, endPoint x: 477, endPoint y: 245, distance: 4.9
click at [477, 245] on button "Next" at bounding box center [486, 248] width 27 height 13
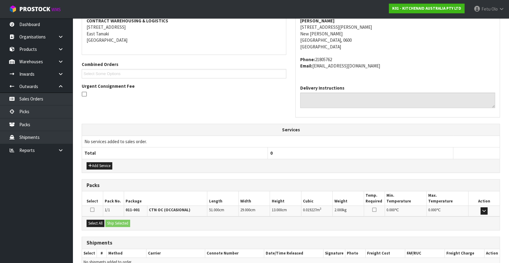
scroll to position [149, 0]
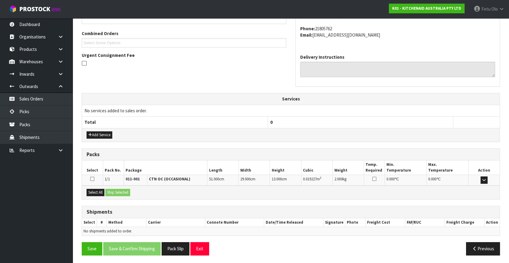
drag, startPoint x: 94, startPoint y: 186, endPoint x: 100, endPoint y: 187, distance: 5.6
click at [95, 186] on div "Select All Ship Selected" at bounding box center [290, 192] width 417 height 14
click at [98, 189] on button "Select All" at bounding box center [95, 192] width 18 height 7
drag, startPoint x: 109, startPoint y: 189, endPoint x: 120, endPoint y: 196, distance: 12.9
click at [111, 189] on button "Ship Selected" at bounding box center [117, 192] width 25 height 7
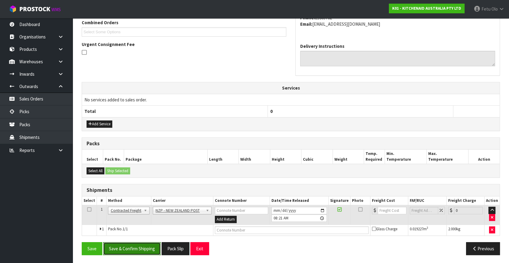
click at [141, 248] on button "Save & Confirm Shipping" at bounding box center [131, 248] width 57 height 13
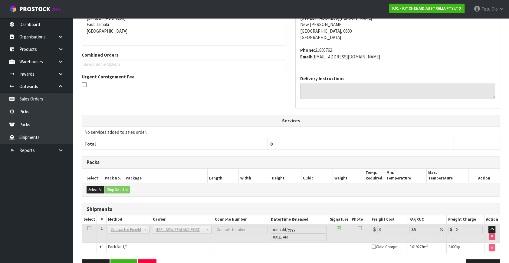
scroll to position [151, 0]
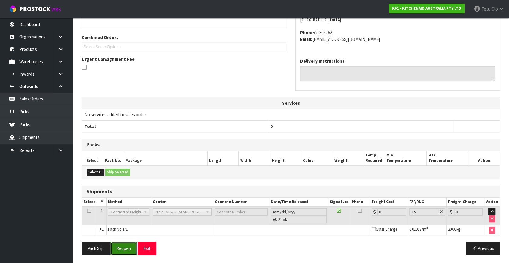
click at [125, 245] on button "Reopen" at bounding box center [123, 248] width 26 height 13
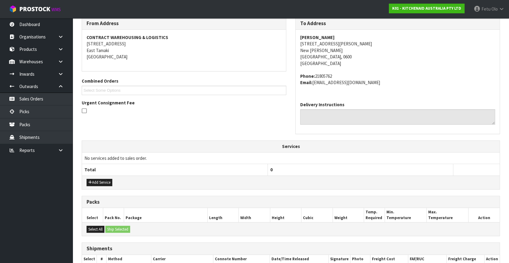
scroll to position [165, 0]
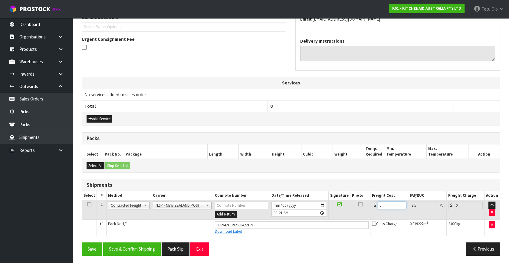
drag, startPoint x: 389, startPoint y: 204, endPoint x: 351, endPoint y: 218, distance: 40.1
click at [351, 218] on tbody "1 Client Local Pickup Customer Local Pickup Company Freight Contracted Freight …" at bounding box center [290, 218] width 417 height 36
type input "4"
type input "4.14"
type input "4.3"
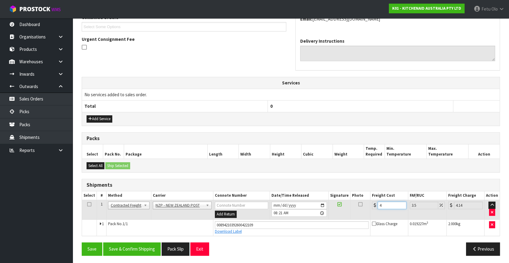
type input "4.45"
type input "4.33"
type input "4.48"
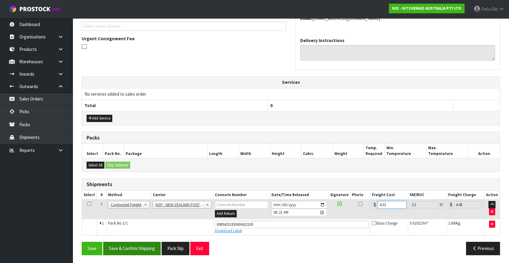
type input "4.33"
click at [124, 250] on button "Save & Confirm Shipping" at bounding box center [131, 248] width 57 height 13
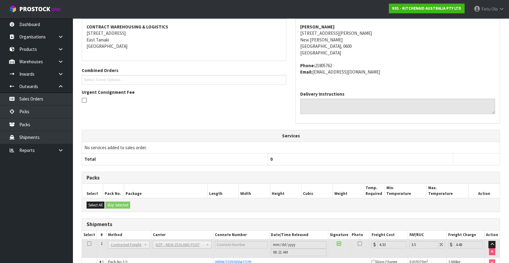
scroll to position [149, 0]
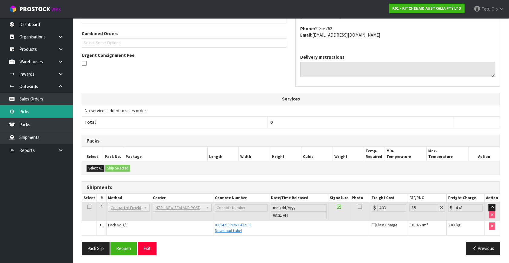
click at [22, 109] on link "Picks" at bounding box center [36, 111] width 73 height 12
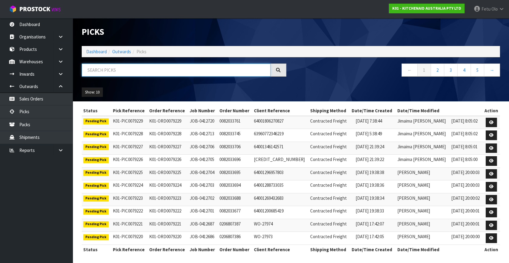
click at [137, 68] on input "text" at bounding box center [176, 69] width 189 height 13
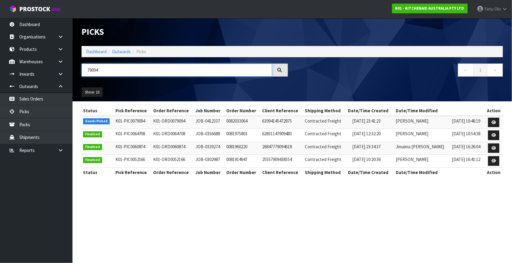
type input "79094"
click at [492, 121] on icon at bounding box center [494, 122] width 5 height 4
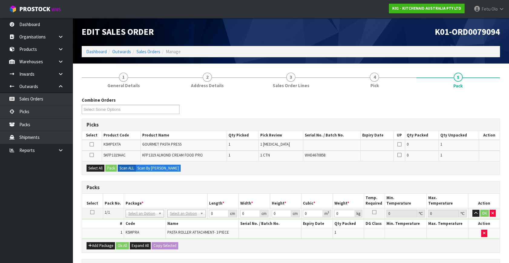
click at [90, 212] on icon at bounding box center [92, 212] width 4 height 0
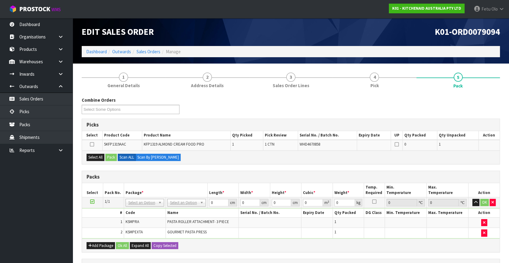
click at [93, 201] on icon at bounding box center [92, 201] width 4 height 0
click at [35, 218] on ul "Dashboard Organisations Clients Consignees Carriers Products Categories Serial …" at bounding box center [36, 140] width 73 height 245
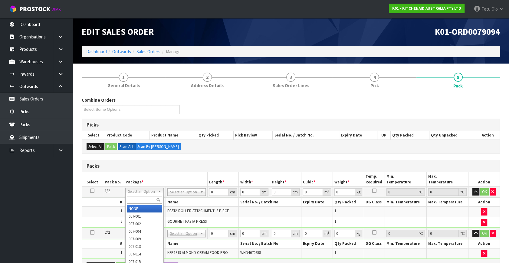
click at [142, 200] on input "text" at bounding box center [144, 200] width 35 height 8
type input "011"
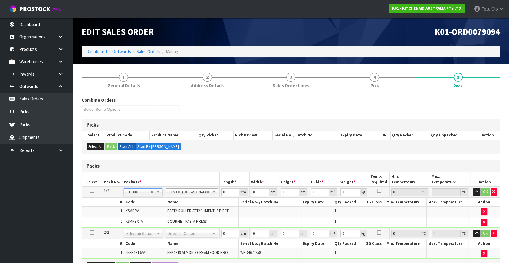
type input "5.86"
drag, startPoint x: 227, startPoint y: 194, endPoint x: 165, endPoint y: 216, distance: 65.5
click at [165, 216] on tbody "1/2 NONE 007-001 007-002 007-004 007-009 007-013 007-014 007-015 007-017 007-01…" at bounding box center [290, 207] width 417 height 41
type input "44"
type input "27"
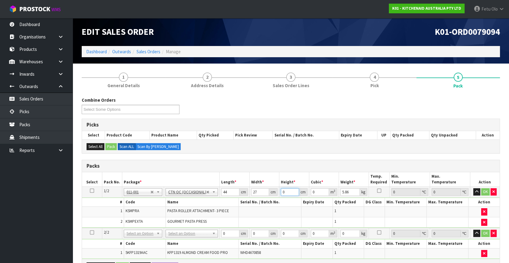
type input "2"
type input "0.002376"
type input "27"
type input "0.032076"
type input "27"
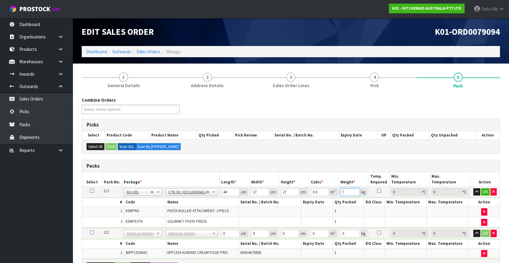
type input "7"
click button "OK" at bounding box center [485, 191] width 8 height 7
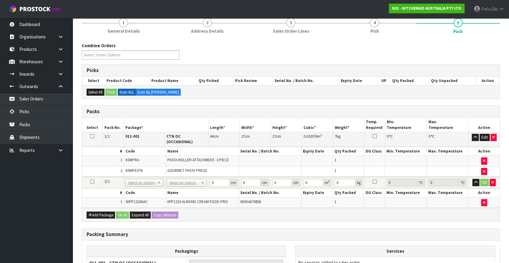
scroll to position [55, 0]
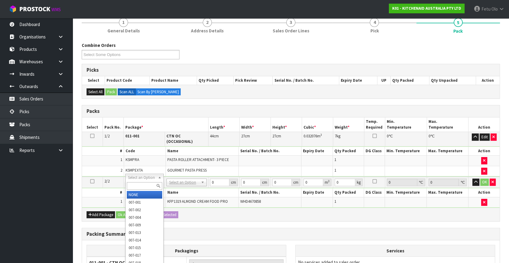
drag, startPoint x: 143, startPoint y: 191, endPoint x: 189, endPoint y: 188, distance: 46.4
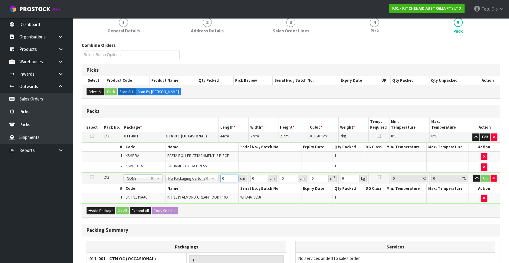
drag, startPoint x: 224, startPoint y: 177, endPoint x: 163, endPoint y: 202, distance: 65.4
click at [163, 202] on div "Packs Select Pack No. Package * Length * Width * Height * Cubic * Weight * Temp…" at bounding box center [291, 161] width 418 height 112
type input "50"
type input "29"
type input "2"
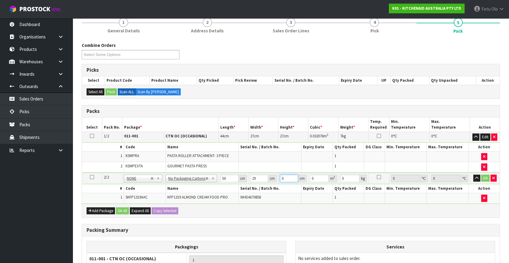
type input "0.0029"
type input "29"
type input "0.04205"
type input "29"
type input "7"
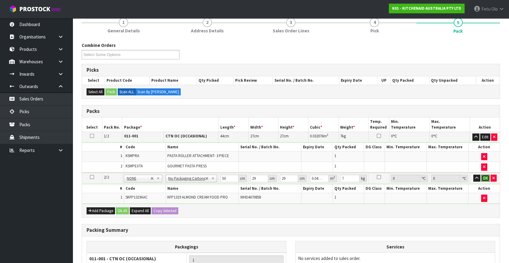
click button "OK" at bounding box center [485, 177] width 8 height 7
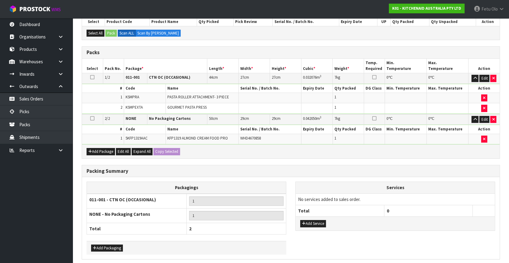
scroll to position [136, 0]
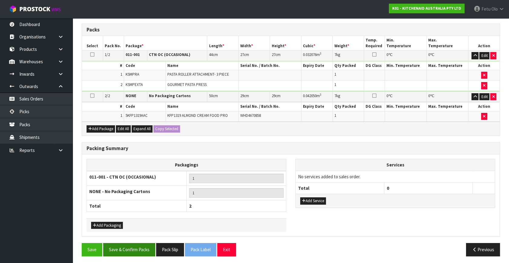
click at [145, 254] on div "Save Save & Confirm Packs Pack Slip Pack Label Exit Previous" at bounding box center [290, 252] width 427 height 18
click at [135, 246] on button "Save & Confirm Packs" at bounding box center [129, 249] width 52 height 13
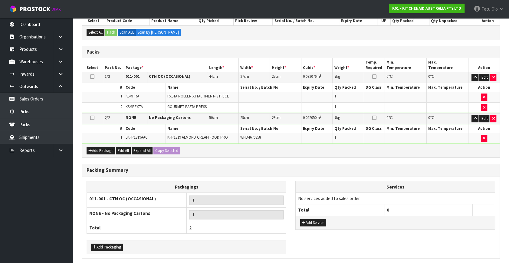
scroll to position [0, 0]
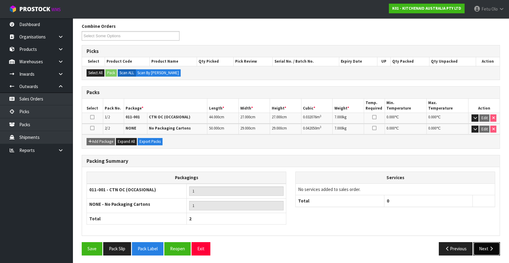
click at [496, 248] on button "Next" at bounding box center [486, 248] width 27 height 13
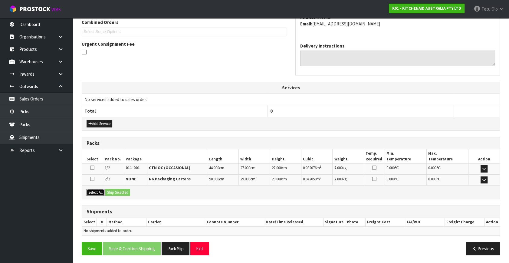
click at [93, 190] on button "Select All" at bounding box center [95, 192] width 18 height 7
click at [110, 190] on button "Ship Selected" at bounding box center [117, 192] width 25 height 7
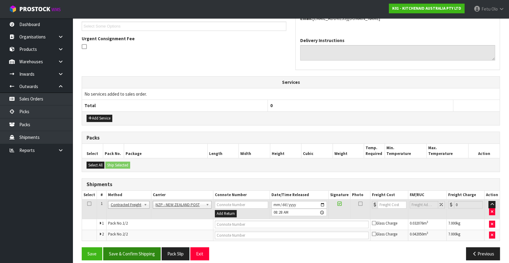
scroll to position [171, 0]
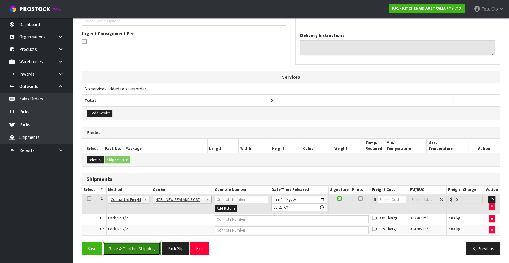
click at [137, 248] on button "Save & Confirm Shipping" at bounding box center [131, 248] width 57 height 13
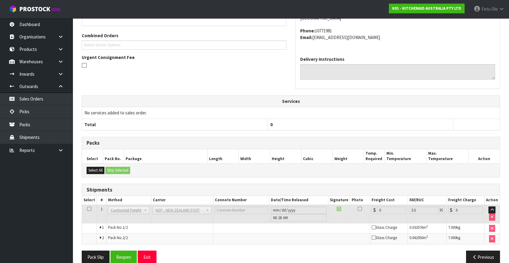
scroll to position [161, 0]
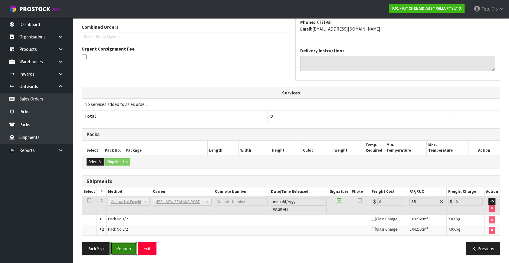
click at [129, 249] on button "Reopen" at bounding box center [123, 248] width 26 height 13
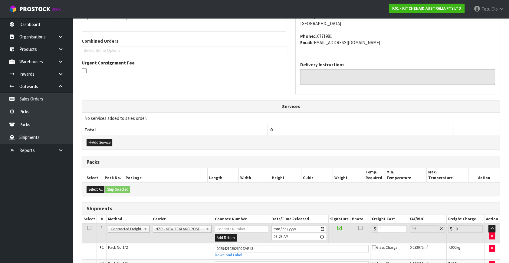
scroll to position [155, 0]
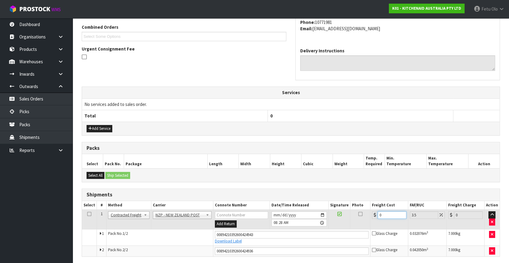
drag, startPoint x: 386, startPoint y: 215, endPoint x: 308, endPoint y: 224, distance: 78.9
click at [316, 224] on tr "1 Client Local Pickup Customer Local Pickup Company Freight Contracted Freight …" at bounding box center [290, 220] width 417 height 20
type input "1"
type input "1.03"
type input "17"
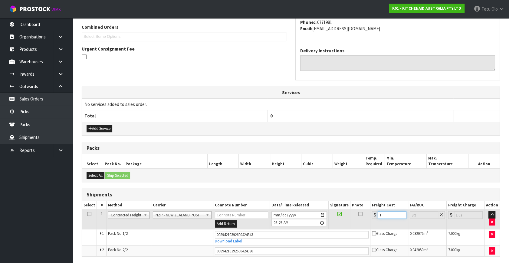
type input "17.59"
type input "17.9"
type input "18.53"
type input "17.94"
type input "18.57"
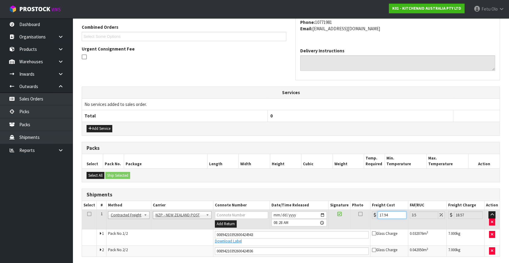
type input "17.9"
type input "18.53"
type input "17"
type input "17.59"
type input "17.8"
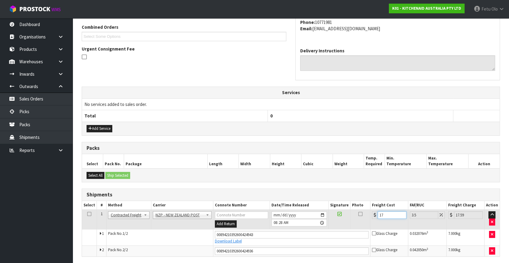
type input "18.42"
type input "17.84"
type input "18.46"
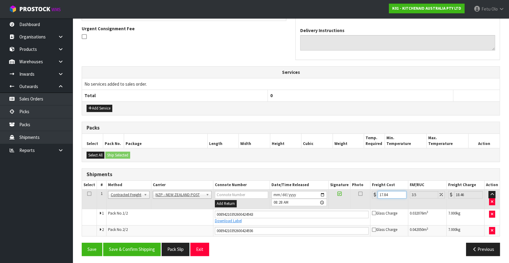
scroll to position [176, 0]
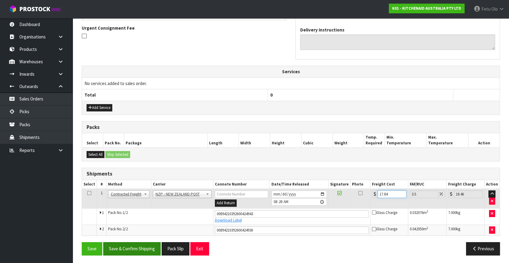
type input "17.84"
click at [142, 246] on button "Save & Confirm Shipping" at bounding box center [131, 248] width 57 height 13
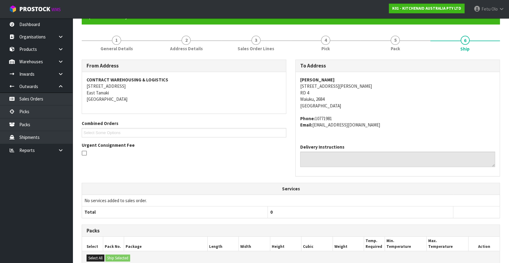
scroll to position [159, 0]
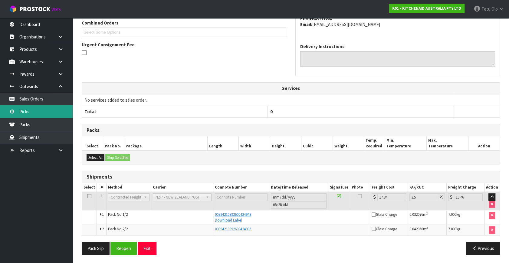
click at [23, 107] on link "Picks" at bounding box center [36, 111] width 73 height 12
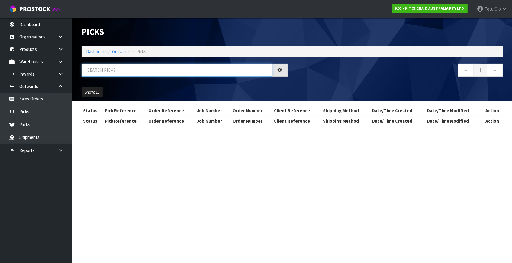
click at [130, 73] on input "text" at bounding box center [177, 69] width 191 height 13
type input "79091"
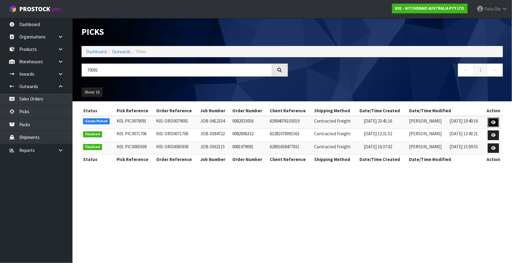
click at [492, 121] on icon at bounding box center [494, 122] width 5 height 4
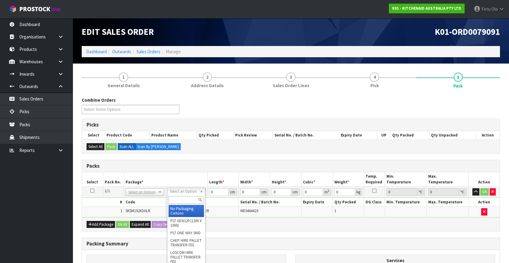
drag, startPoint x: 181, startPoint y: 189, endPoint x: 185, endPoint y: 209, distance: 20.5
drag, startPoint x: 185, startPoint y: 209, endPoint x: 217, endPoint y: 195, distance: 34.7
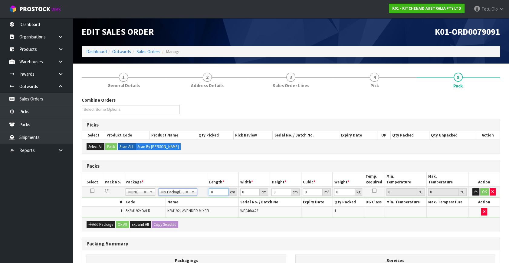
drag, startPoint x: 198, startPoint y: 197, endPoint x: 167, endPoint y: 205, distance: 31.7
click at [167, 205] on tbody "1/1 NONE 007-001 007-002 007-004 007-009 007-013 007-014 007-015 007-017 007-01…" at bounding box center [290, 202] width 417 height 31
type input "42"
type input "29"
type input "4"
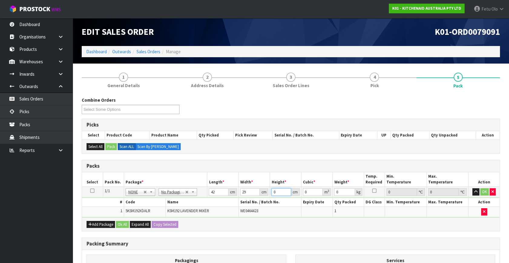
type input "0.004872"
type input "43"
type input "0.052374"
type input "43"
type input "13"
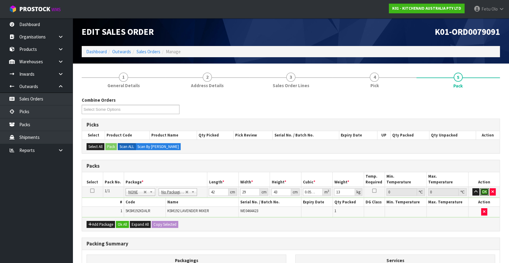
click button "OK" at bounding box center [484, 191] width 8 height 7
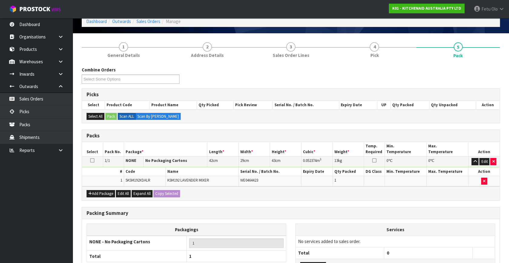
scroll to position [81, 0]
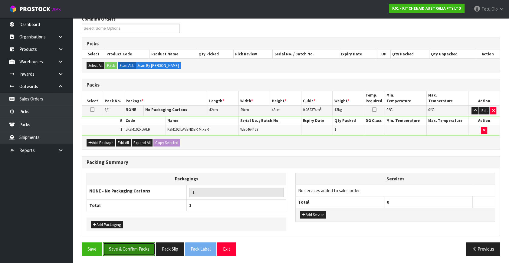
click at [136, 247] on button "Save & Confirm Packs" at bounding box center [129, 248] width 52 height 13
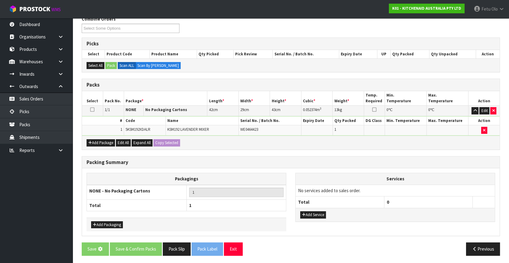
scroll to position [0, 0]
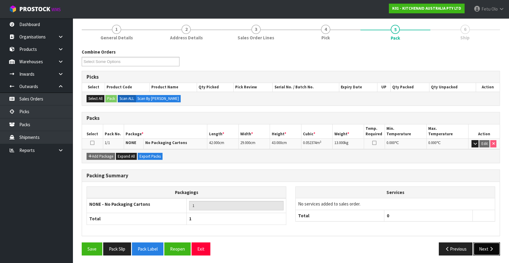
click at [490, 246] on icon "button" at bounding box center [491, 248] width 6 height 5
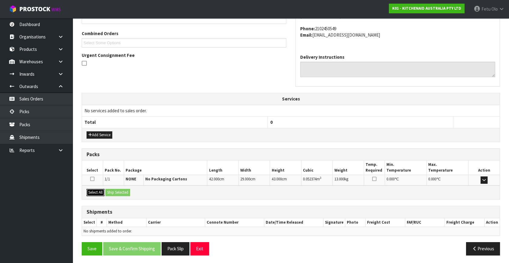
drag, startPoint x: 99, startPoint y: 193, endPoint x: 122, endPoint y: 192, distance: 23.0
click at [101, 193] on button "Select All" at bounding box center [95, 192] width 18 height 7
click at [122, 192] on button "Ship Selected" at bounding box center [117, 192] width 25 height 7
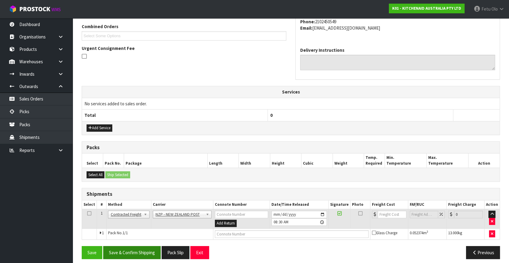
scroll to position [160, 0]
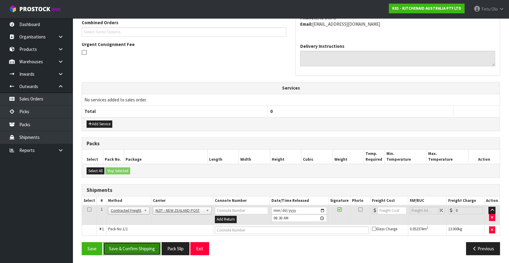
click at [153, 247] on button "Save & Confirm Shipping" at bounding box center [131, 248] width 57 height 13
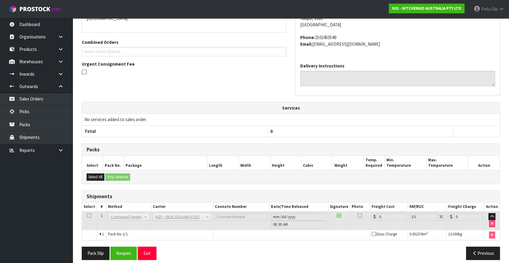
scroll to position [151, 0]
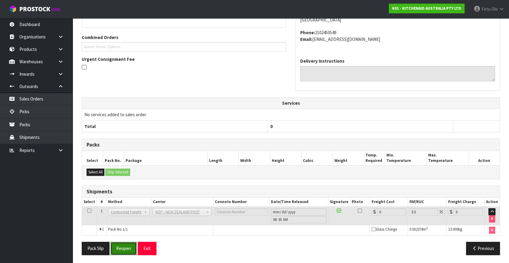
click at [125, 245] on button "Reopen" at bounding box center [123, 248] width 26 height 13
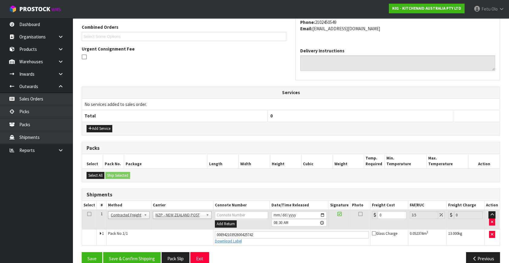
scroll to position [165, 0]
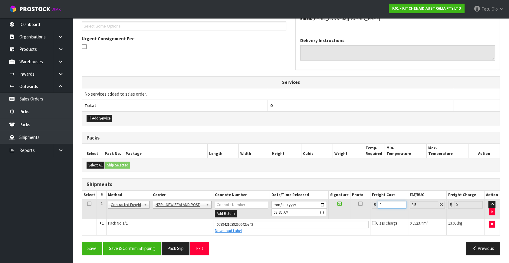
drag, startPoint x: 382, startPoint y: 203, endPoint x: 255, endPoint y: 218, distance: 127.8
click at [255, 218] on tbody "1 Client Local Pickup Customer Local Pickup Company Freight Contracted Freight …" at bounding box center [290, 217] width 417 height 36
type input "8"
type input "8.28"
type input "8.3"
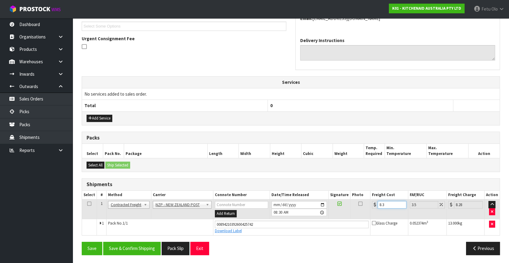
type input "8.59"
type input "8.31"
type input "8.6"
type input "8.31"
drag, startPoint x: 162, startPoint y: 245, endPoint x: 159, endPoint y: 245, distance: 3.3
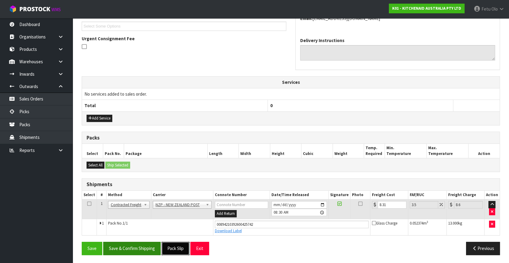
click at [161, 245] on div "Save Save & Confirm Shipping Pack Slip Exit" at bounding box center [183, 248] width 213 height 13
click at [147, 242] on button "Save & Confirm Shipping" at bounding box center [131, 248] width 57 height 13
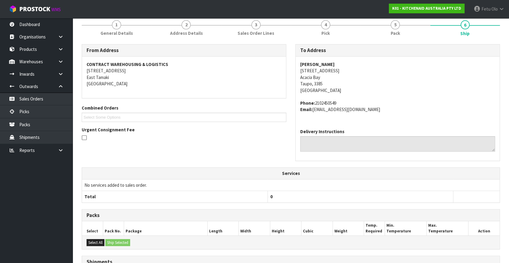
scroll to position [149, 0]
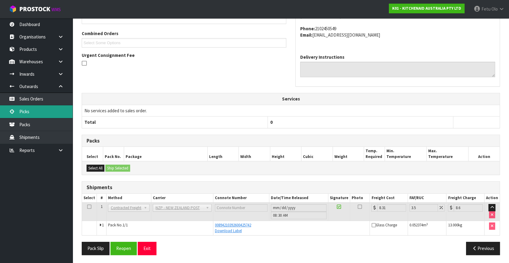
drag, startPoint x: 29, startPoint y: 111, endPoint x: 25, endPoint y: 113, distance: 4.5
click at [29, 111] on link "Picks" at bounding box center [36, 111] width 73 height 12
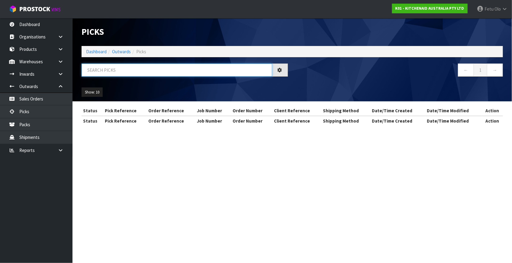
click at [115, 70] on input "text" at bounding box center [177, 69] width 191 height 13
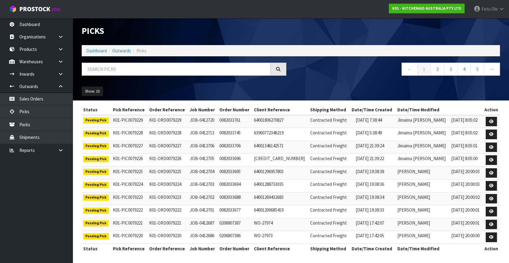
scroll to position [1, 0]
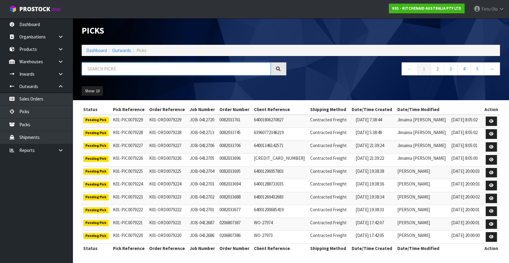
click at [140, 69] on input "text" at bounding box center [176, 68] width 189 height 13
click at [133, 69] on input "text" at bounding box center [176, 68] width 189 height 13
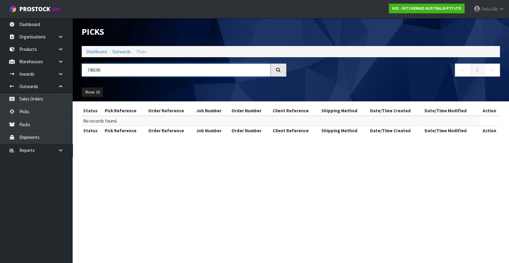
scroll to position [0, 0]
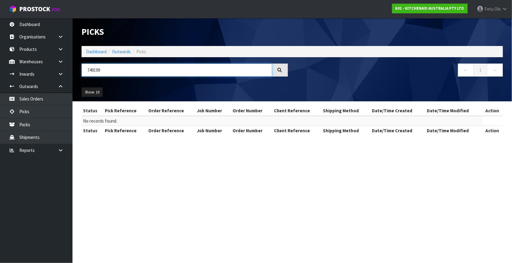
click at [98, 70] on input "749199" at bounding box center [177, 69] width 191 height 13
type input "79199"
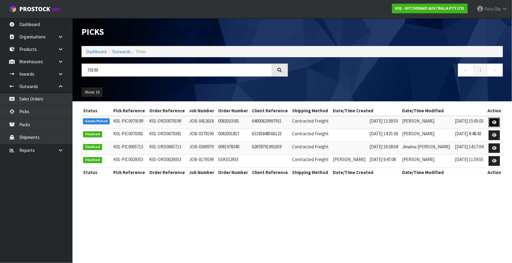
click at [493, 120] on icon at bounding box center [495, 122] width 5 height 4
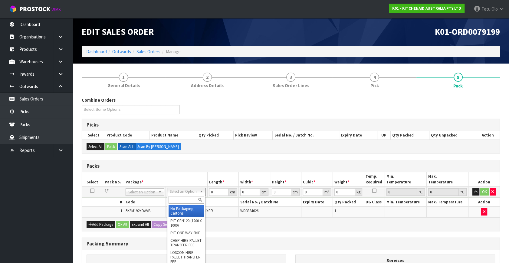
drag, startPoint x: 182, startPoint y: 207, endPoint x: 211, endPoint y: 198, distance: 30.7
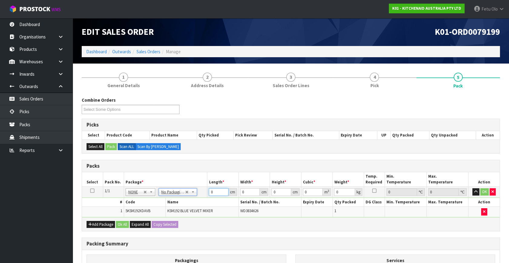
drag, startPoint x: 151, startPoint y: 209, endPoint x: 139, endPoint y: 212, distance: 12.6
click at [138, 212] on tbody "1/1 NONE 007-001 007-002 007-004 007-009 007-013 007-014 007-015 007-017 007-01…" at bounding box center [290, 202] width 417 height 31
type input "42"
type input "29"
type input "4"
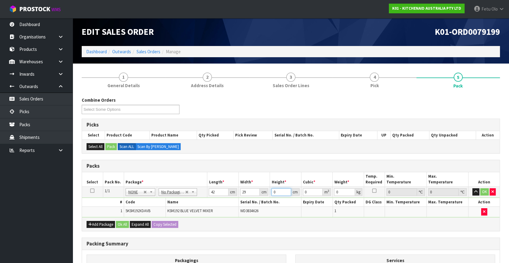
type input "0.004872"
type input "43"
type input "0.052374"
type input "43"
type input "13"
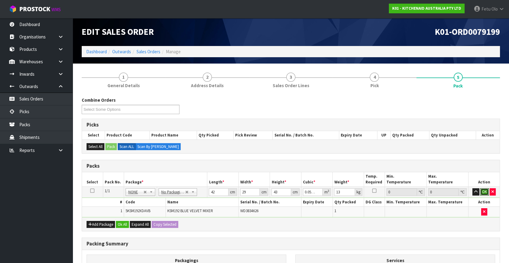
click button "OK" at bounding box center [484, 191] width 8 height 7
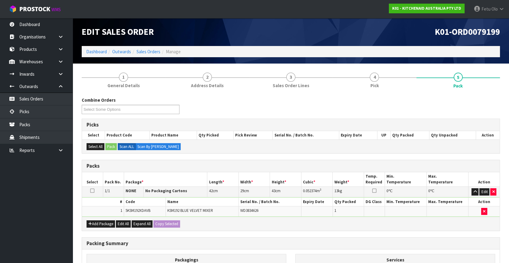
scroll to position [81, 0]
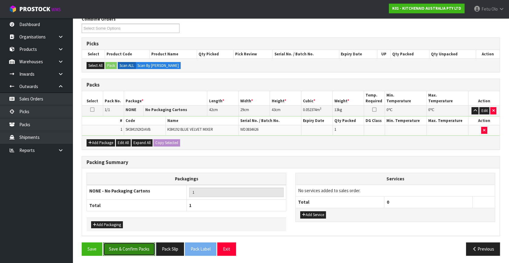
click at [139, 246] on button "Save & Confirm Packs" at bounding box center [129, 248] width 52 height 13
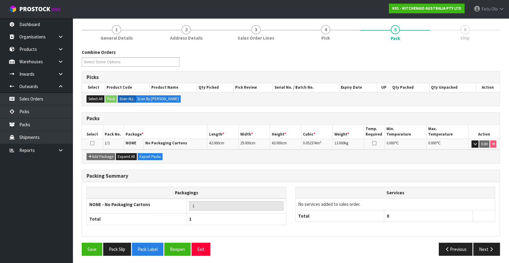
scroll to position [70, 0]
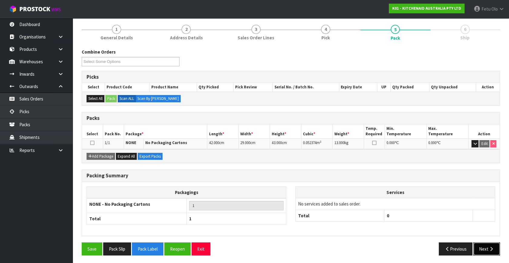
click at [480, 243] on button "Next" at bounding box center [486, 248] width 27 height 13
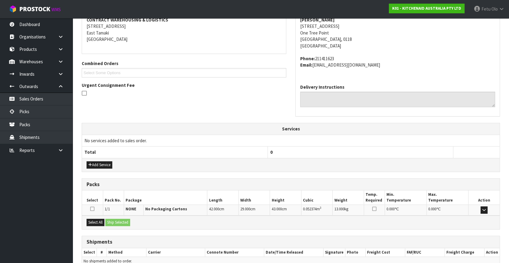
scroll to position [149, 0]
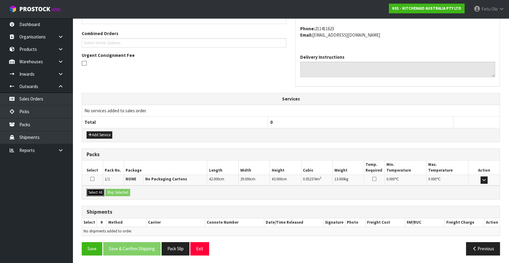
drag, startPoint x: 97, startPoint y: 191, endPoint x: 112, endPoint y: 192, distance: 14.8
click at [102, 191] on button "Select All" at bounding box center [95, 192] width 18 height 7
click at [128, 191] on button "Ship Selected" at bounding box center [117, 192] width 25 height 7
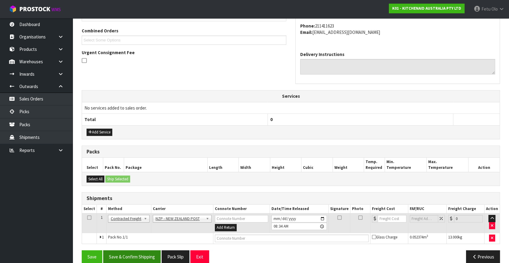
scroll to position [160, 0]
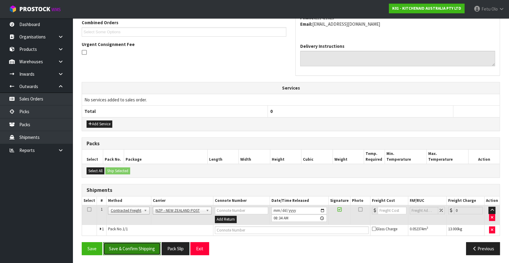
click at [138, 248] on button "Save & Confirm Shipping" at bounding box center [131, 248] width 57 height 13
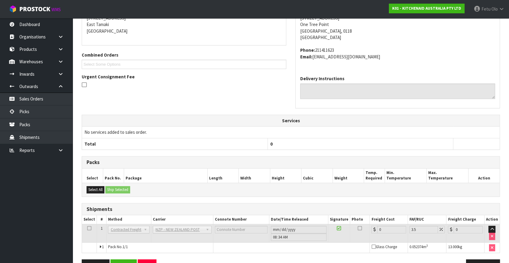
scroll to position [151, 0]
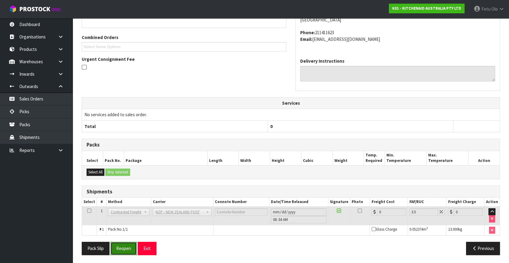
click at [124, 248] on button "Reopen" at bounding box center [123, 248] width 26 height 13
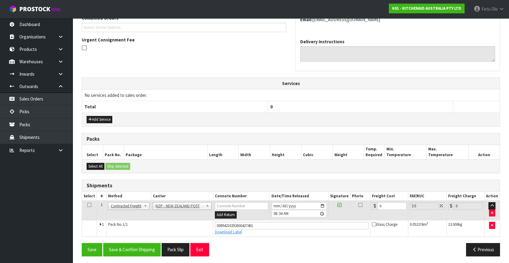
scroll to position [165, 0]
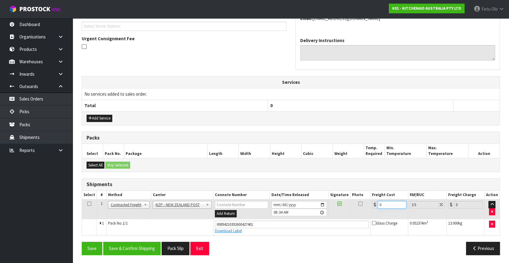
drag, startPoint x: 384, startPoint y: 204, endPoint x: 214, endPoint y: 239, distance: 173.7
click at [214, 239] on div "From Address CONTRACT WAREHOUSING & LOGISTICS 17 Allens Road East Tamaki Auckla…" at bounding box center [291, 106] width 418 height 306
type input "7"
type input "7.24"
type input "7.3"
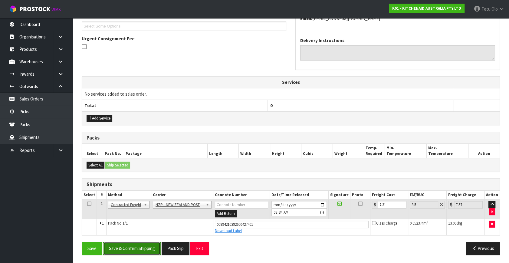
click at [126, 247] on button "Save & Confirm Shipping" at bounding box center [131, 248] width 57 height 13
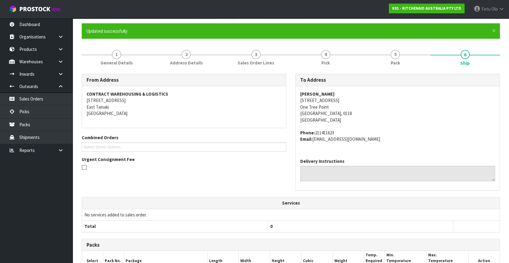
scroll to position [0, 0]
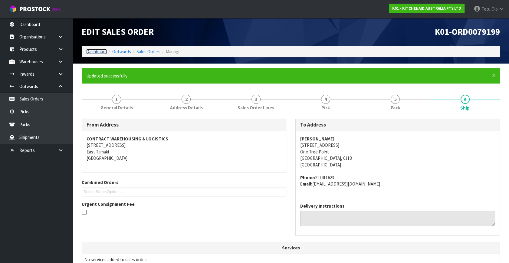
click at [96, 49] on link "Dashboard" at bounding box center [96, 52] width 21 height 6
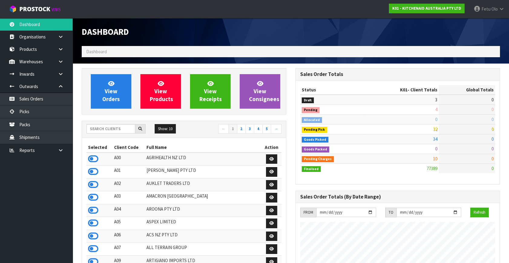
scroll to position [457, 213]
click at [491, 131] on span "167" at bounding box center [490, 129] width 6 height 6
drag, startPoint x: 35, startPoint y: 219, endPoint x: 48, endPoint y: 222, distance: 13.9
click at [35, 219] on ul "Dashboard Organisations Clients Consignees Carriers Products Categories Serial …" at bounding box center [36, 140] width 73 height 245
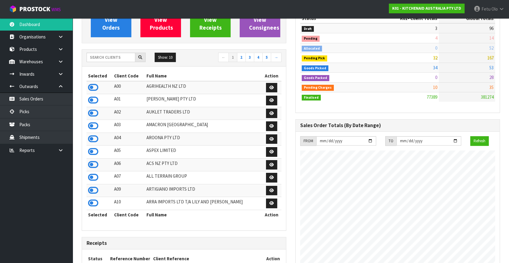
scroll to position [0, 0]
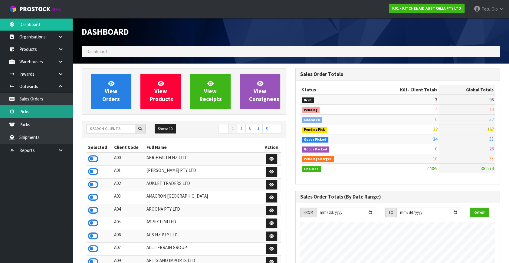
click at [22, 115] on link "Picks" at bounding box center [36, 111] width 73 height 12
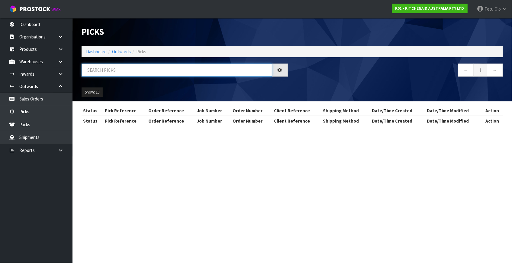
click at [115, 72] on input "text" at bounding box center [177, 69] width 191 height 13
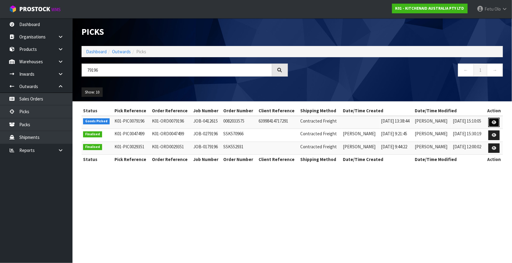
click at [493, 122] on icon at bounding box center [494, 122] width 5 height 4
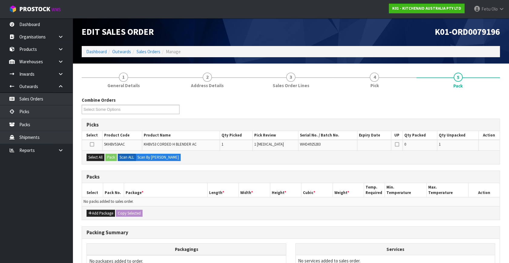
click at [284, 203] on td "No packs added to sales order." at bounding box center [290, 201] width 417 height 9
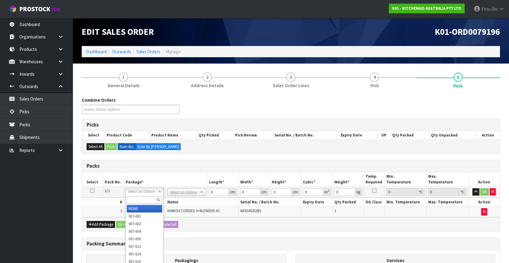
click at [135, 200] on input "text" at bounding box center [144, 200] width 35 height 8
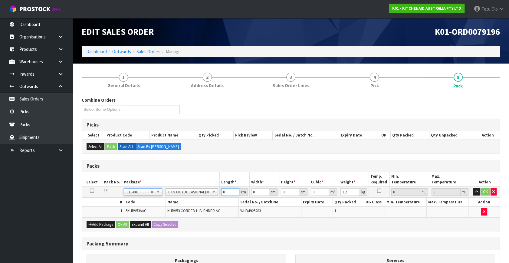
drag, startPoint x: 230, startPoint y: 191, endPoint x: -7, endPoint y: 244, distance: 242.6
click at [0, 244] on html "Toggle navigation ProStock WMS K01 - KITCHENAID AUSTRALIA PTY LTD Fetu Olo Logo…" at bounding box center [254, 131] width 509 height 263
click button "OK" at bounding box center [485, 191] width 8 height 7
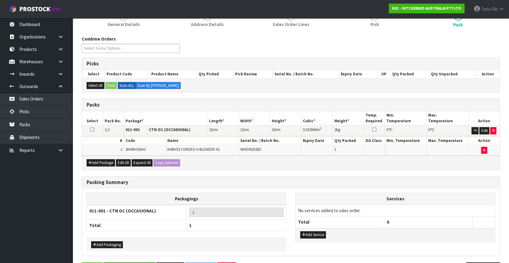
scroll to position [81, 0]
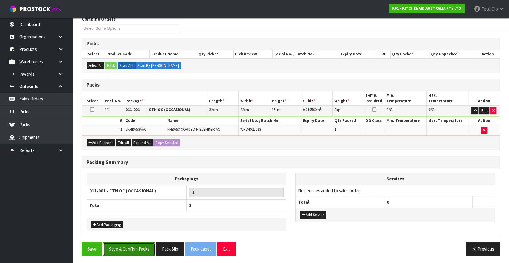
click at [132, 245] on button "Save & Confirm Packs" at bounding box center [129, 248] width 52 height 13
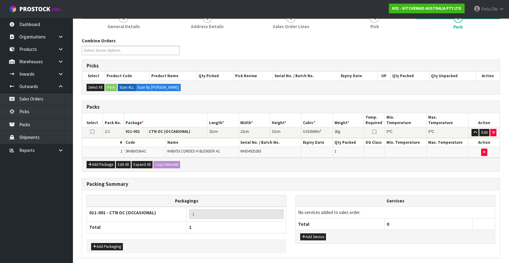
scroll to position [0, 0]
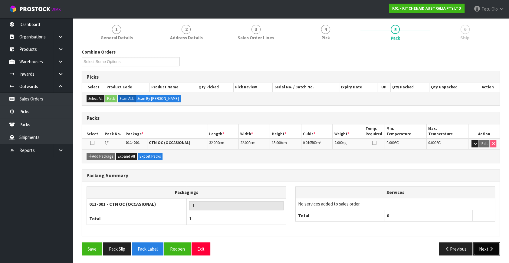
click at [495, 248] on button "Next" at bounding box center [486, 248] width 27 height 13
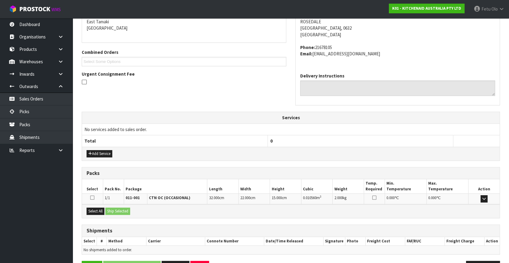
scroll to position [149, 0]
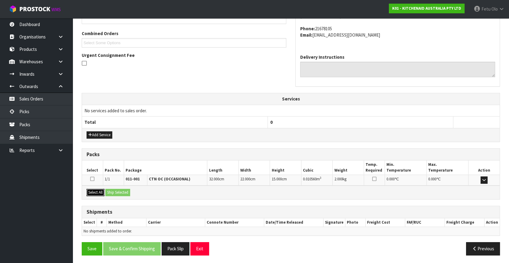
drag, startPoint x: 88, startPoint y: 190, endPoint x: 121, endPoint y: 190, distance: 33.3
click at [90, 190] on button "Select All" at bounding box center [95, 192] width 18 height 7
click at [121, 190] on button "Ship Selected" at bounding box center [117, 192] width 25 height 7
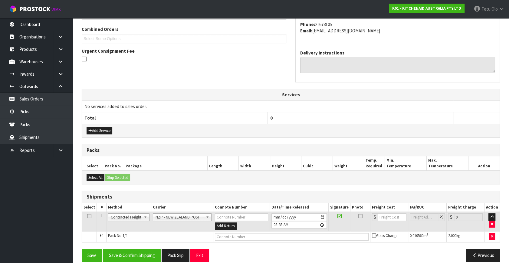
scroll to position [160, 0]
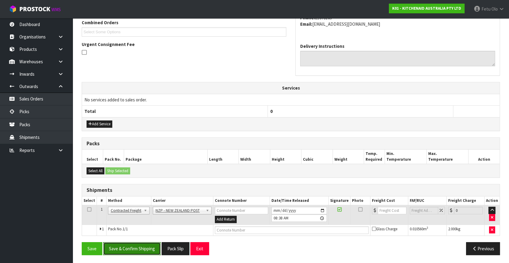
drag, startPoint x: 134, startPoint y: 246, endPoint x: 125, endPoint y: 246, distance: 8.2
click at [131, 246] on button "Save & Confirm Shipping" at bounding box center [131, 248] width 57 height 13
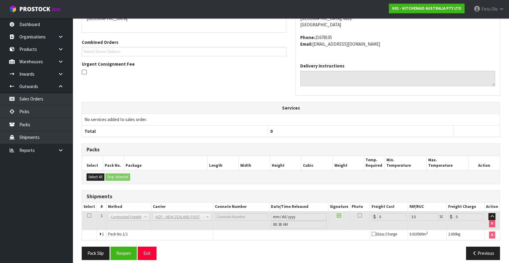
scroll to position [151, 0]
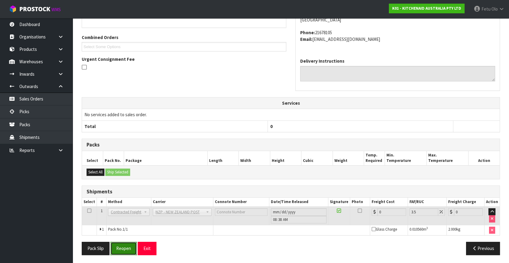
click at [136, 244] on button "Reopen" at bounding box center [123, 248] width 26 height 13
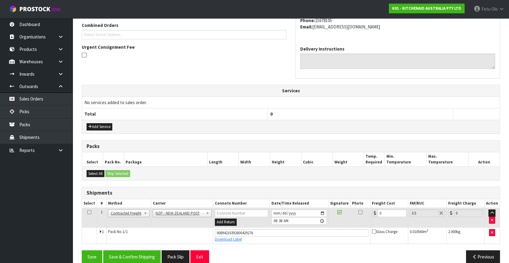
scroll to position [165, 0]
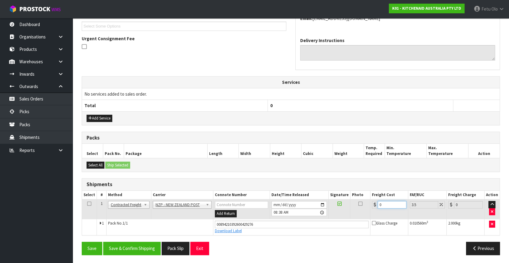
drag, startPoint x: 390, startPoint y: 205, endPoint x: 277, endPoint y: 227, distance: 114.7
click at [278, 227] on tbody "1 Client Local Pickup Customer Local Pickup Company Freight Contracted Freight …" at bounding box center [290, 217] width 417 height 36
click at [120, 247] on button "Save & Confirm Shipping" at bounding box center [131, 248] width 57 height 13
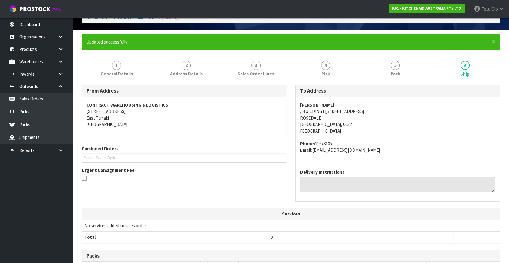
scroll to position [149, 0]
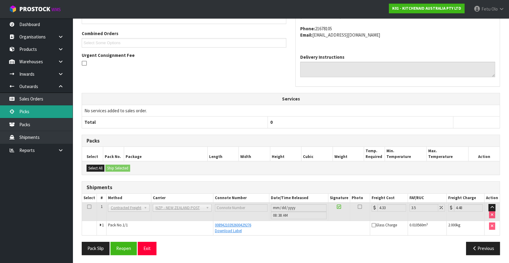
click at [13, 106] on link "Picks" at bounding box center [36, 111] width 73 height 12
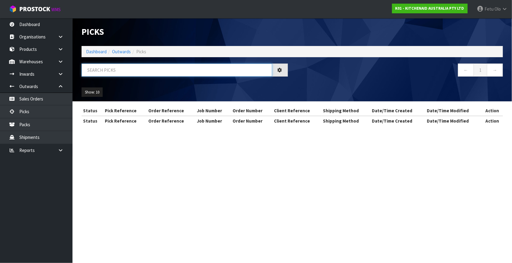
click at [117, 75] on input "text" at bounding box center [177, 69] width 191 height 13
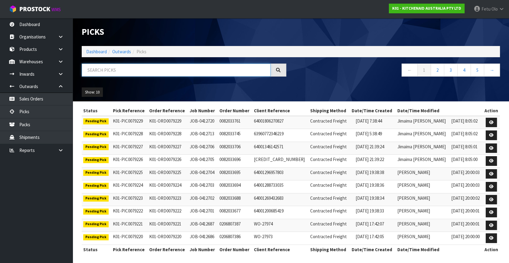
click at [117, 75] on input "text" at bounding box center [176, 69] width 189 height 13
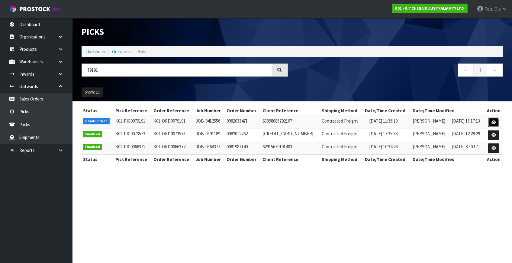
click at [491, 123] on link at bounding box center [494, 123] width 11 height 10
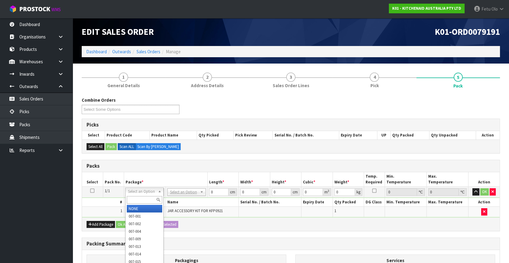
click at [140, 199] on input "text" at bounding box center [144, 200] width 35 height 8
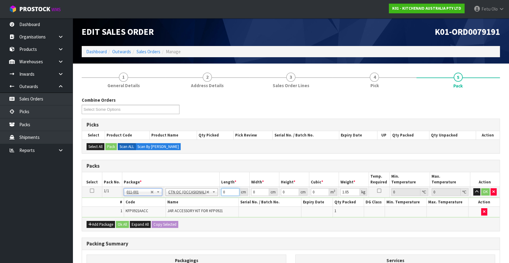
drag, startPoint x: 227, startPoint y: 188, endPoint x: 181, endPoint y: 213, distance: 52.1
click at [181, 213] on tbody "1/1 NONE 007-001 007-002 007-004 007-009 007-013 007-014 007-015 007-017 007-01…" at bounding box center [290, 202] width 417 height 31
click button "OK" at bounding box center [485, 191] width 8 height 7
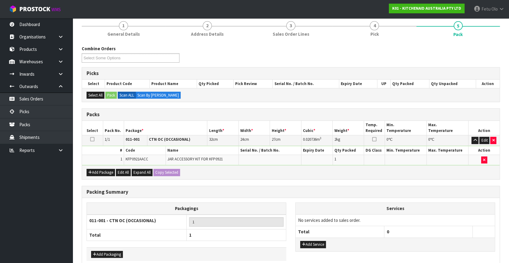
scroll to position [81, 0]
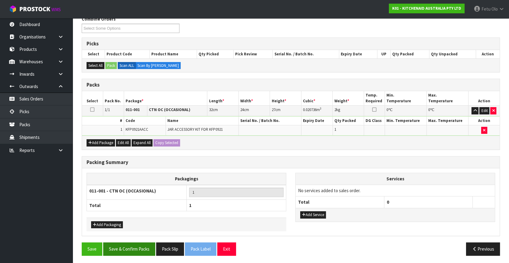
click at [115, 253] on div "Save Save & Confirm Packs Pack Slip Pack Label Exit Previous" at bounding box center [290, 251] width 427 height 18
click at [117, 251] on button "Save & Confirm Packs" at bounding box center [129, 248] width 52 height 13
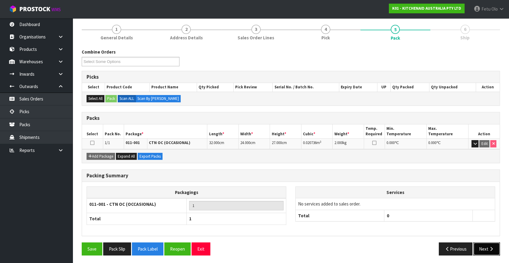
click at [483, 245] on button "Next" at bounding box center [486, 248] width 27 height 13
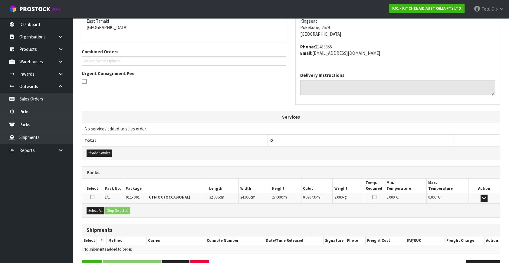
scroll to position [149, 0]
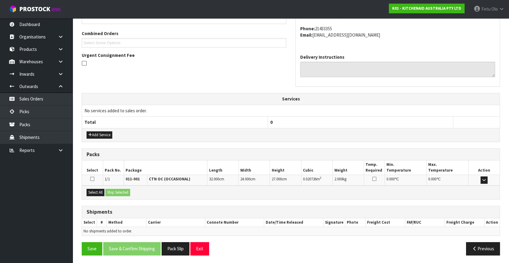
click at [101, 195] on div "Select All Ship Selected" at bounding box center [290, 192] width 417 height 14
click at [101, 192] on button "Select All" at bounding box center [95, 192] width 18 height 7
click at [109, 190] on button "Ship Selected" at bounding box center [117, 192] width 25 height 7
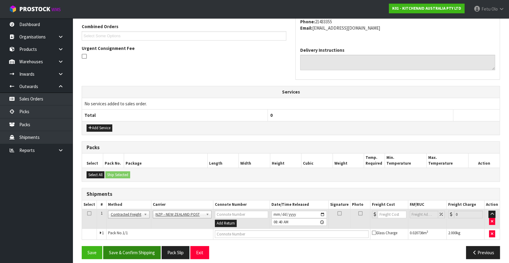
scroll to position [160, 0]
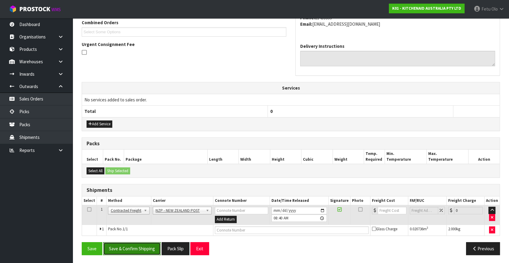
click at [142, 246] on button "Save & Confirm Shipping" at bounding box center [131, 248] width 57 height 13
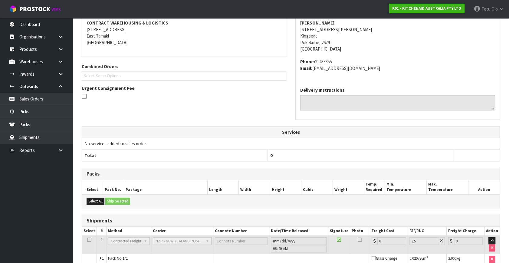
scroll to position [151, 0]
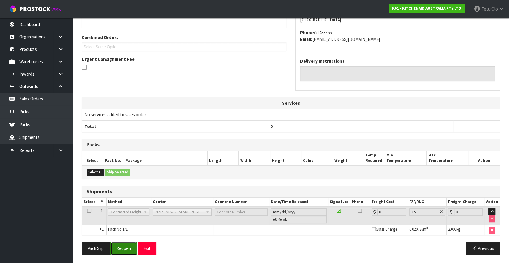
drag, startPoint x: 132, startPoint y: 249, endPoint x: 125, endPoint y: 246, distance: 8.3
click at [132, 249] on button "Reopen" at bounding box center [123, 248] width 26 height 13
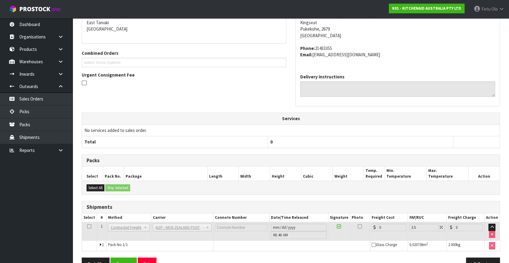
scroll to position [145, 0]
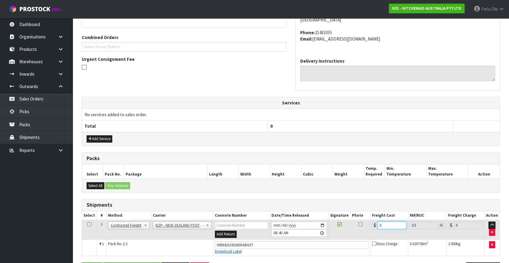
drag, startPoint x: 386, startPoint y: 224, endPoint x: 223, endPoint y: 252, distance: 165.8
click at [223, 252] on tbody "1 Client Local Pickup Customer Local Pickup Company Freight Contracted Freight …" at bounding box center [290, 238] width 417 height 36
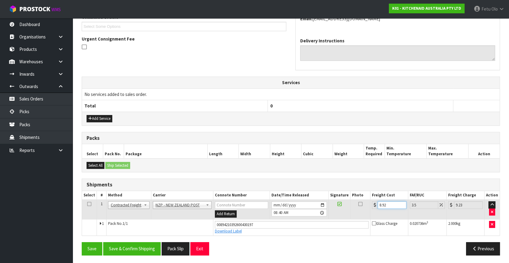
scroll to position [165, 0]
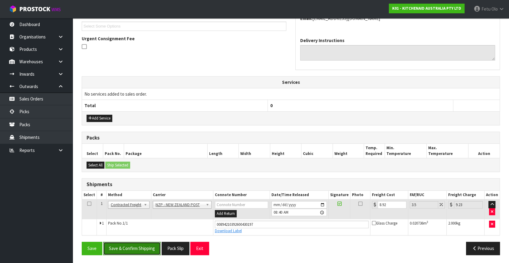
click at [142, 243] on button "Save & Confirm Shipping" at bounding box center [131, 248] width 57 height 13
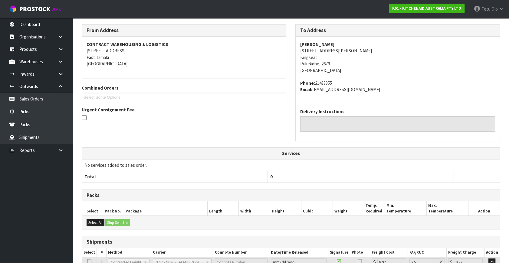
scroll to position [149, 0]
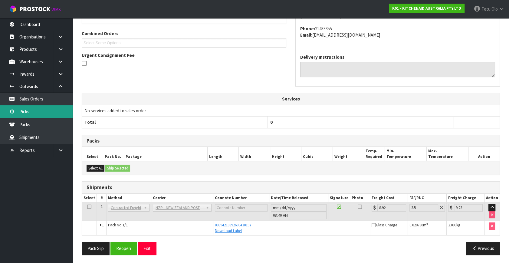
click at [21, 110] on link "Picks" at bounding box center [36, 111] width 73 height 12
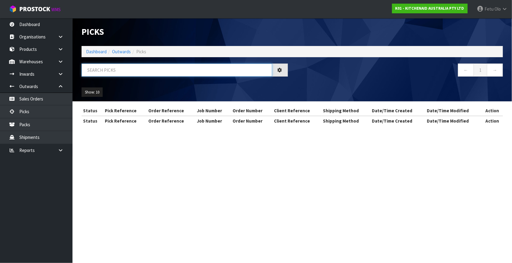
click at [145, 73] on input "text" at bounding box center [177, 69] width 191 height 13
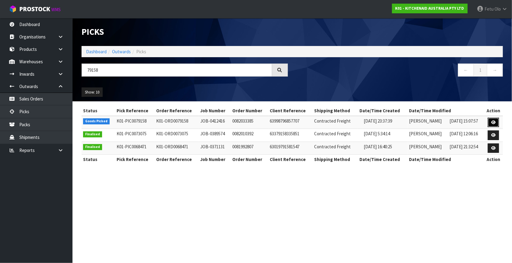
click at [490, 120] on link at bounding box center [493, 123] width 11 height 10
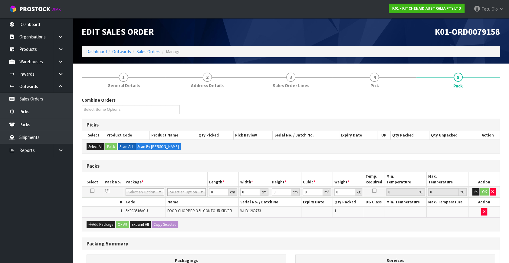
click at [142, 197] on td "# Code Name Serial No. / Batch No. Expiry Date Qty Packed DG Class Min. Tempera…" at bounding box center [290, 207] width 417 height 20
drag, startPoint x: 142, startPoint y: 188, endPoint x: 139, endPoint y: 202, distance: 14.2
click at [139, 202] on input "text" at bounding box center [144, 200] width 35 height 8
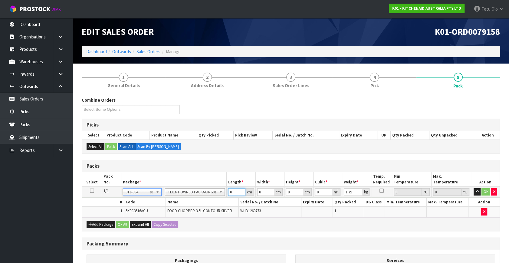
drag, startPoint x: 235, startPoint y: 190, endPoint x: 145, endPoint y: 207, distance: 92.3
click at [146, 208] on tbody "1/1 NONE 007-001 007-002 007-004 007-009 007-013 007-014 007-015 007-017 007-01…" at bounding box center [290, 202] width 417 height 31
click button "OK" at bounding box center [485, 191] width 8 height 7
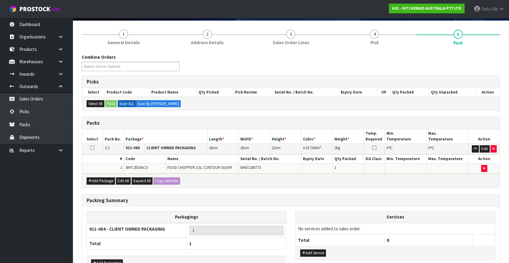
scroll to position [81, 0]
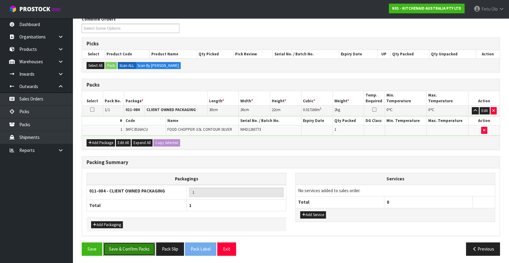
click at [132, 248] on button "Save & Confirm Packs" at bounding box center [129, 248] width 52 height 13
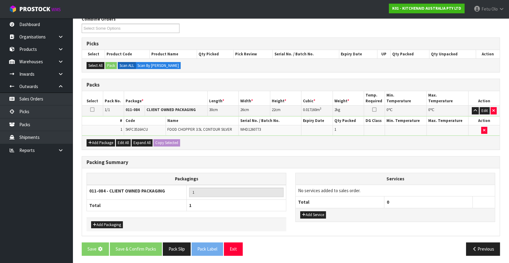
scroll to position [0, 0]
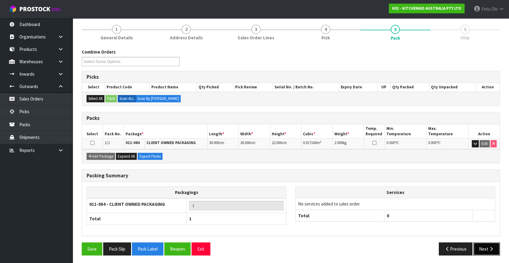
click at [486, 244] on button "Next" at bounding box center [486, 248] width 27 height 13
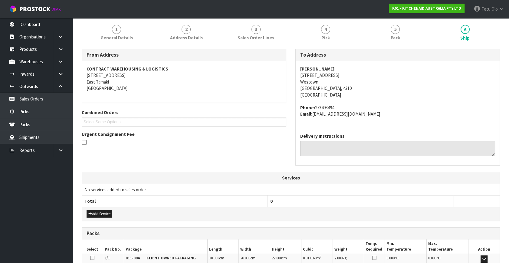
scroll to position [149, 0]
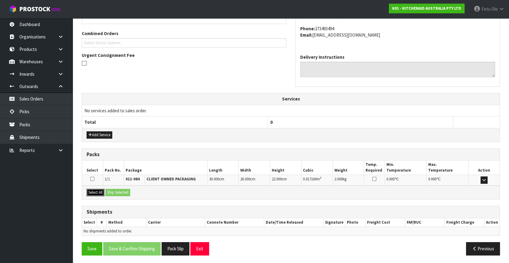
drag, startPoint x: 92, startPoint y: 188, endPoint x: 114, endPoint y: 191, distance: 22.2
click at [92, 189] on button "Select All" at bounding box center [95, 192] width 18 height 7
click at [116, 191] on button "Ship Selected" at bounding box center [117, 192] width 25 height 7
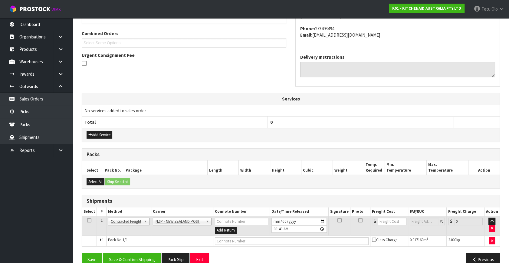
scroll to position [160, 0]
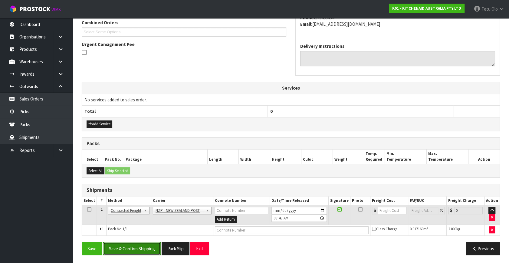
click at [142, 247] on button "Save & Confirm Shipping" at bounding box center [131, 248] width 57 height 13
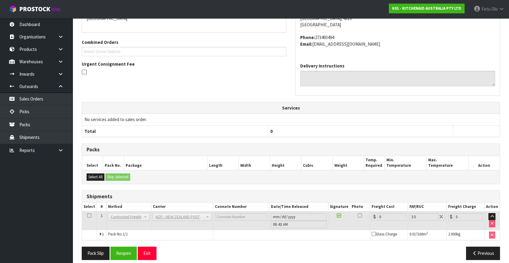
scroll to position [151, 0]
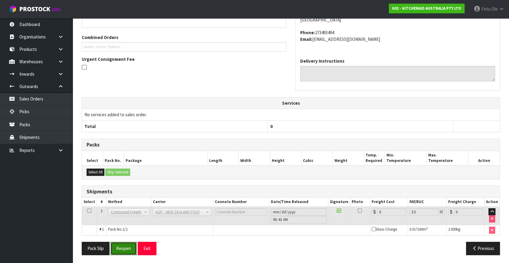
click at [123, 247] on button "Reopen" at bounding box center [123, 248] width 26 height 13
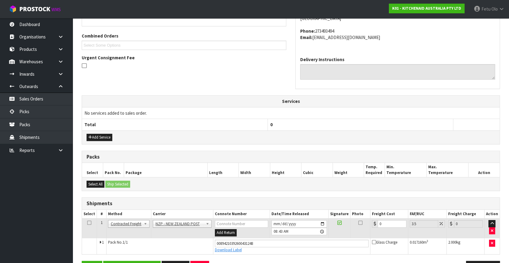
scroll to position [165, 0]
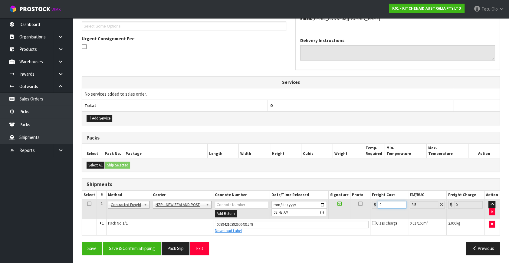
drag, startPoint x: 378, startPoint y: 205, endPoint x: 321, endPoint y: 223, distance: 60.1
click at [321, 223] on tbody "1 Client Local Pickup Customer Local Pickup Company Freight Contracted Freight …" at bounding box center [290, 217] width 417 height 36
click at [138, 246] on button "Save & Confirm Shipping" at bounding box center [131, 248] width 57 height 13
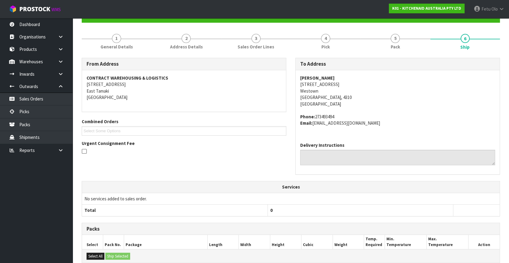
scroll to position [137, 0]
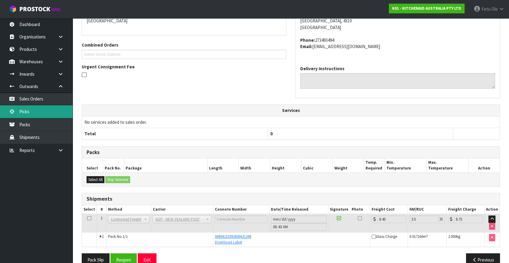
click at [35, 110] on link "Picks" at bounding box center [36, 111] width 73 height 12
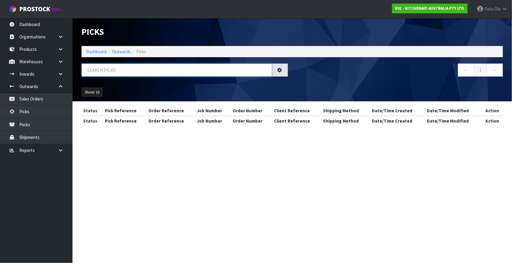
click at [148, 67] on input "text" at bounding box center [177, 69] width 191 height 13
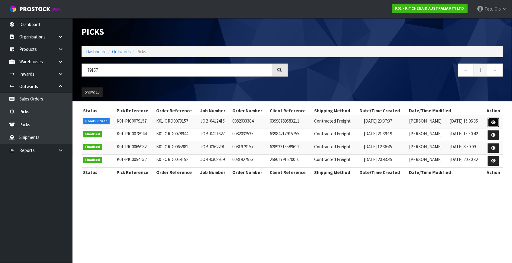
click at [493, 120] on icon at bounding box center [494, 122] width 5 height 4
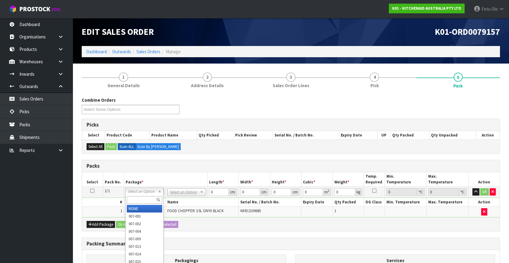
click at [138, 202] on input "text" at bounding box center [144, 200] width 35 height 8
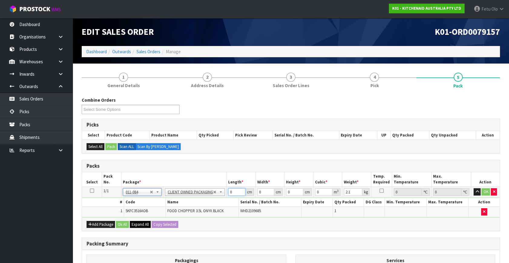
drag, startPoint x: 236, startPoint y: 191, endPoint x: 141, endPoint y: 220, distance: 98.7
click at [141, 220] on div "Packs Select Pack No. Package * Length * Width * Height * Cubic * Weight * Temp…" at bounding box center [291, 195] width 418 height 71
click at [317, 208] on tbody "1/1 NONE 007-001 007-002 007-004 007-009 007-013 007-014 007-015 007-017 007-01…" at bounding box center [290, 202] width 417 height 31
click button "OK" at bounding box center [485, 191] width 8 height 7
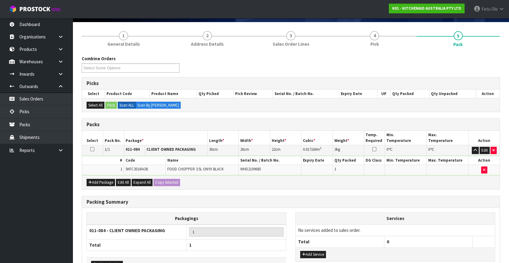
scroll to position [81, 0]
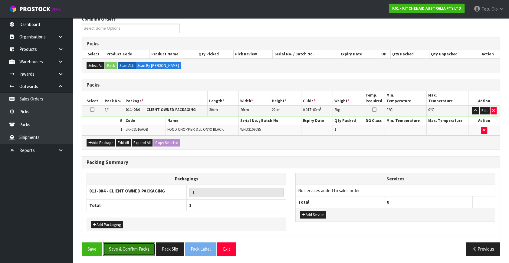
click at [130, 242] on button "Save & Confirm Packs" at bounding box center [129, 248] width 52 height 13
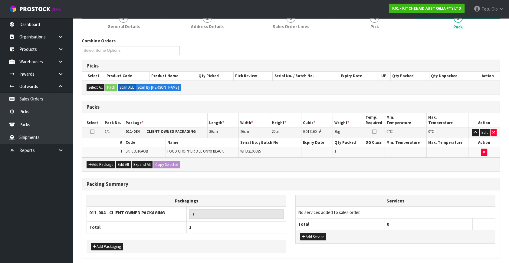
scroll to position [0, 0]
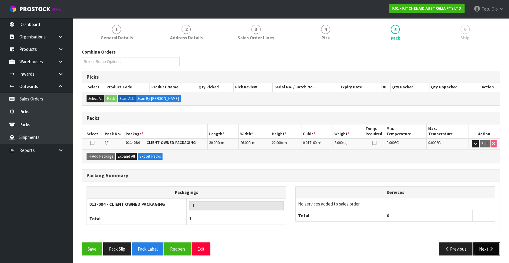
click at [493, 244] on button "Next" at bounding box center [486, 248] width 27 height 13
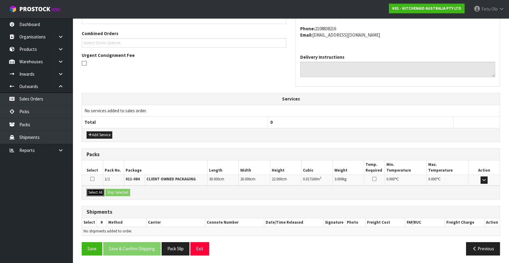
drag, startPoint x: 91, startPoint y: 190, endPoint x: 108, endPoint y: 190, distance: 16.3
click at [97, 190] on button "Select All" at bounding box center [95, 192] width 18 height 7
click at [123, 189] on button "Ship Selected" at bounding box center [117, 192] width 25 height 7
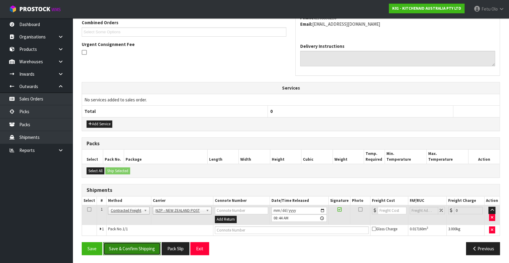
click at [143, 242] on button "Save & Confirm Shipping" at bounding box center [131, 248] width 57 height 13
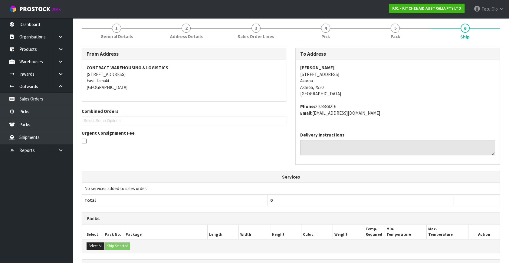
scroll to position [151, 0]
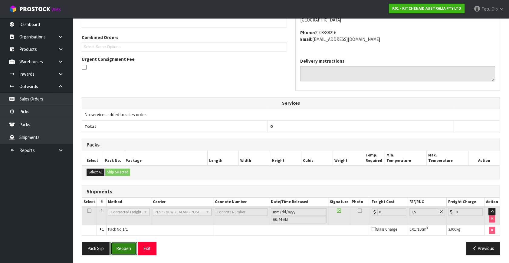
click at [115, 246] on button "Reopen" at bounding box center [123, 248] width 26 height 13
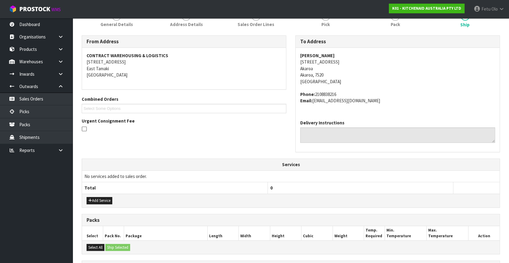
scroll to position [145, 0]
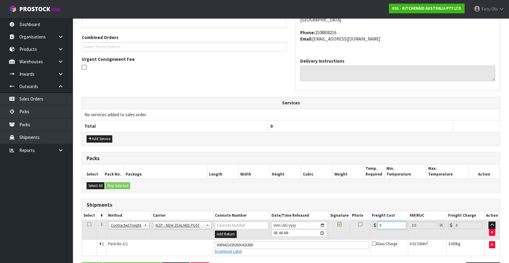
drag, startPoint x: 385, startPoint y: 222, endPoint x: 304, endPoint y: 240, distance: 83.0
click at [304, 240] on tbody "1 Client Local Pickup Customer Local Pickup Company Freight Contracted Freight …" at bounding box center [290, 238] width 417 height 36
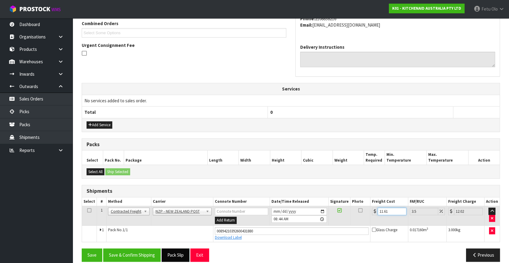
scroll to position [165, 0]
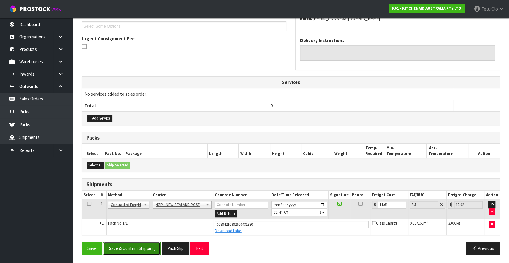
click at [150, 244] on button "Save & Confirm Shipping" at bounding box center [131, 248] width 57 height 13
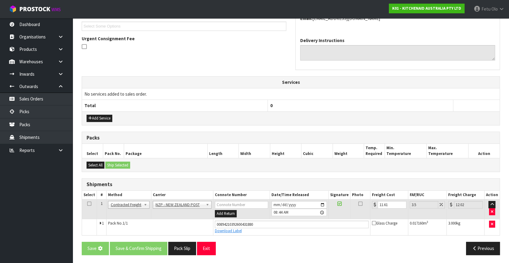
scroll to position [0, 0]
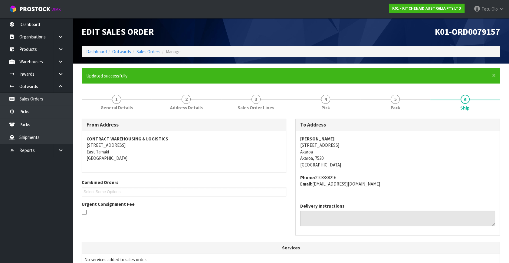
drag, startPoint x: -14, startPoint y: -20, endPoint x: 197, endPoint y: 153, distance: 272.9
click at [197, 153] on address "CONTRACT WAREHOUSING & LOGISTICS 17 Allens Road East Tamaki Auckland" at bounding box center [183, 148] width 195 height 26
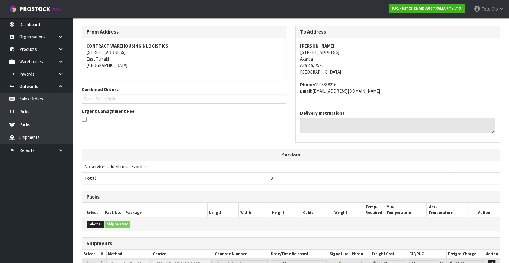
scroll to position [149, 0]
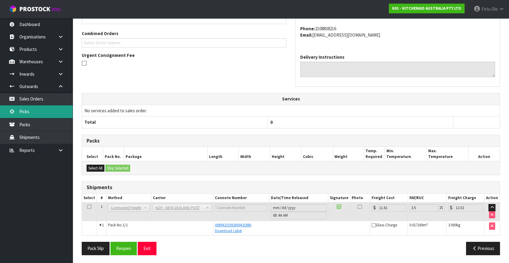
click at [33, 109] on link "Picks" at bounding box center [36, 111] width 73 height 12
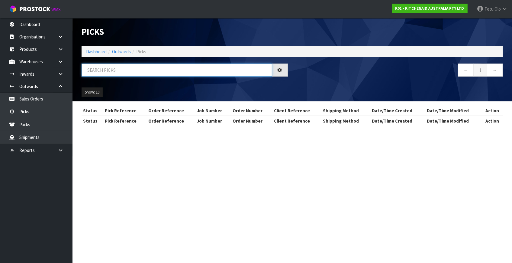
click at [171, 73] on input "text" at bounding box center [177, 69] width 191 height 13
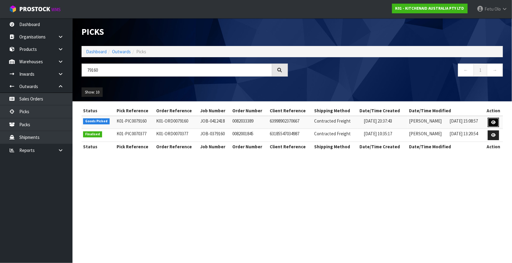
click at [493, 122] on icon at bounding box center [494, 122] width 5 height 4
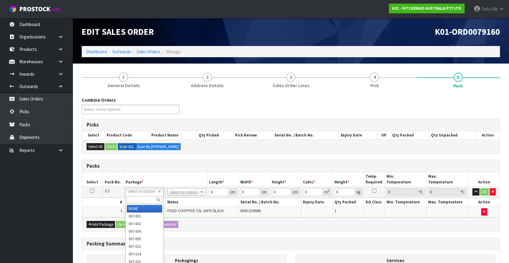
click at [149, 199] on input "text" at bounding box center [144, 200] width 35 height 8
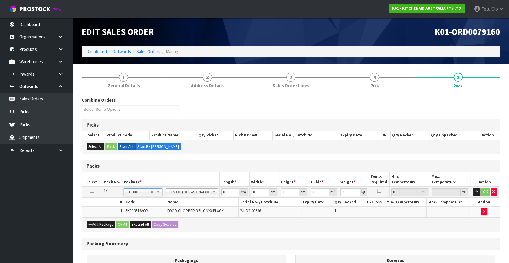
drag, startPoint x: 149, startPoint y: 191, endPoint x: 141, endPoint y: 202, distance: 13.6
click at [136, 203] on input "text" at bounding box center [142, 200] width 35 height 8
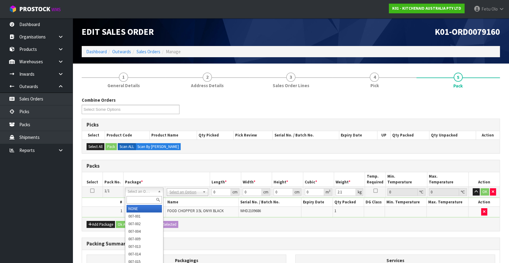
drag, startPoint x: 146, startPoint y: 190, endPoint x: 143, endPoint y: 196, distance: 6.4
click at [142, 197] on input "text" at bounding box center [143, 200] width 35 height 8
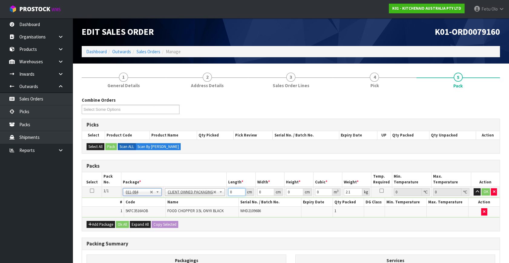
click at [170, 216] on div "Packs Select Pack No. Package * Length * Width * Height * Cubic * Weight * Temp…" at bounding box center [291, 195] width 418 height 71
drag, startPoint x: 354, startPoint y: 191, endPoint x: 305, endPoint y: 209, distance: 51.8
click at [307, 209] on tbody "1/1 NONE 007-001 007-002 007-004 007-009 007-013 007-014 007-015 007-017 007-01…" at bounding box center [290, 202] width 417 height 31
click button "OK" at bounding box center [485, 191] width 8 height 7
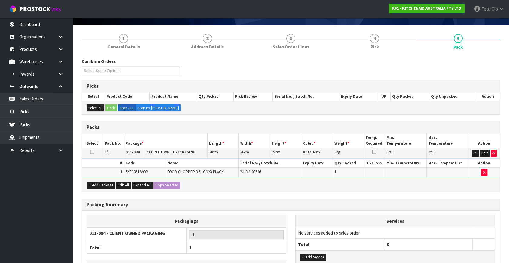
scroll to position [81, 0]
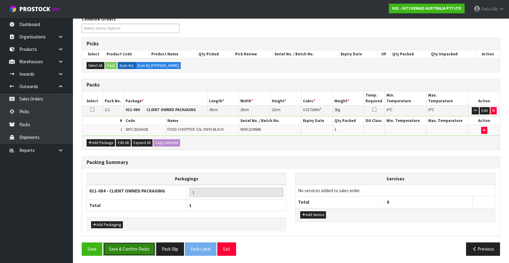
click at [133, 248] on button "Save & Confirm Packs" at bounding box center [129, 248] width 52 height 13
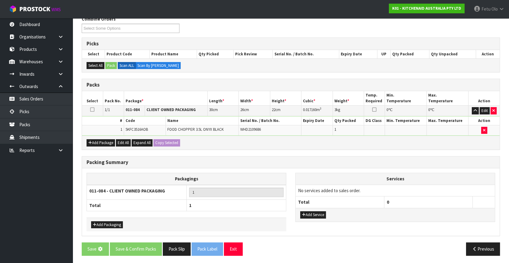
scroll to position [0, 0]
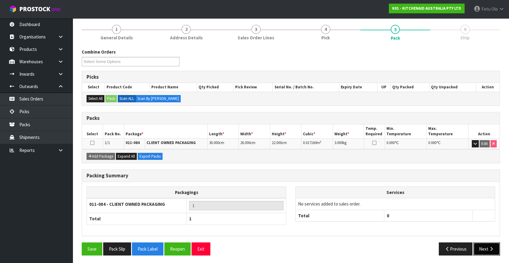
click at [485, 248] on button "Next" at bounding box center [486, 248] width 27 height 13
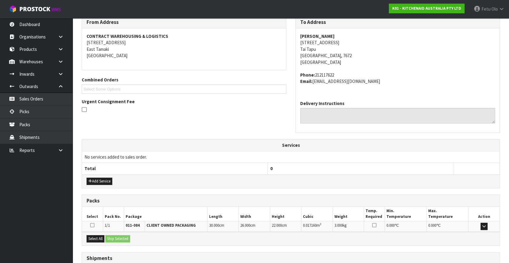
scroll to position [149, 0]
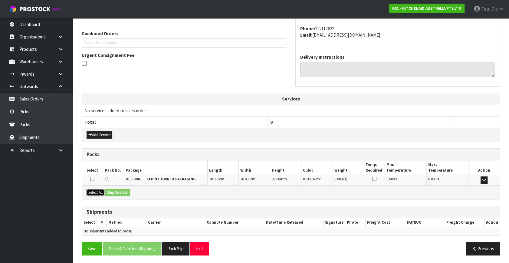
click at [99, 194] on button "Select All" at bounding box center [95, 192] width 18 height 7
click at [117, 191] on button "Ship Selected" at bounding box center [117, 192] width 25 height 7
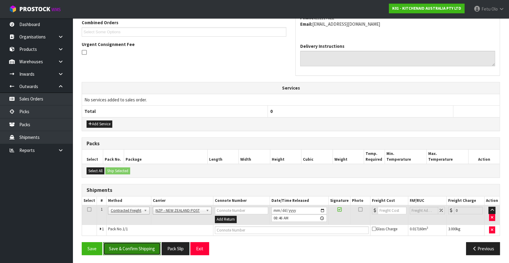
drag, startPoint x: 141, startPoint y: 245, endPoint x: 145, endPoint y: 247, distance: 4.2
click at [142, 246] on button "Save & Confirm Shipping" at bounding box center [131, 248] width 57 height 13
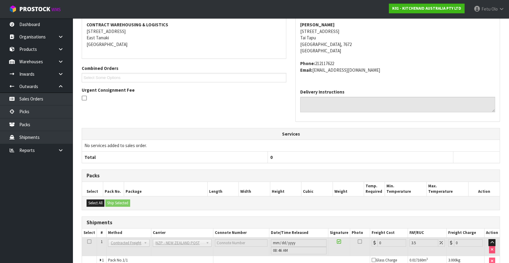
scroll to position [151, 0]
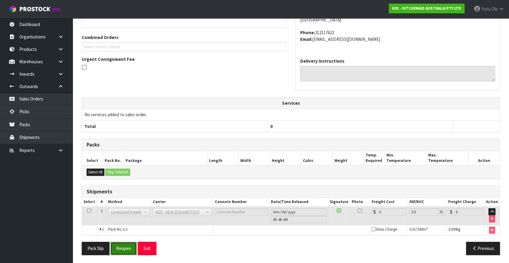
click at [124, 246] on button "Reopen" at bounding box center [123, 248] width 26 height 13
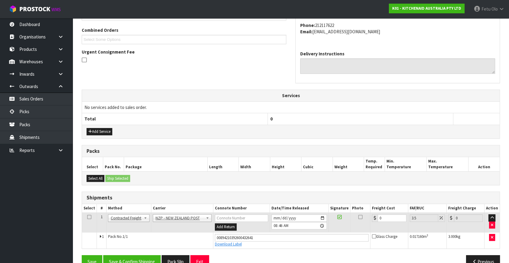
scroll to position [165, 0]
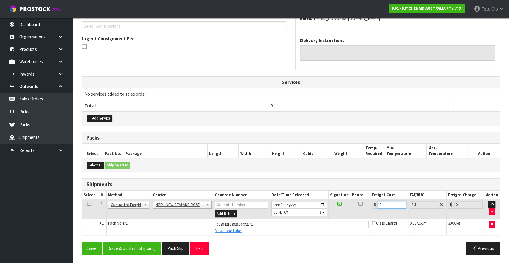
drag, startPoint x: 381, startPoint y: 204, endPoint x: 273, endPoint y: 232, distance: 110.8
click at [273, 232] on tbody "1 Client Local Pickup Customer Local Pickup Company Freight Contracted Freight …" at bounding box center [290, 217] width 417 height 36
click at [125, 245] on button "Save & Confirm Shipping" at bounding box center [131, 248] width 57 height 13
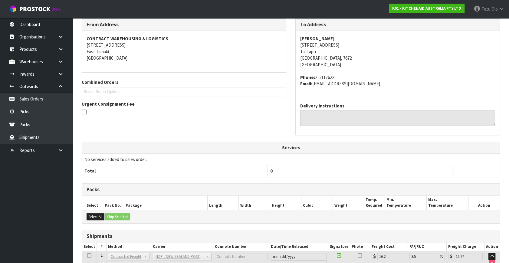
scroll to position [39, 0]
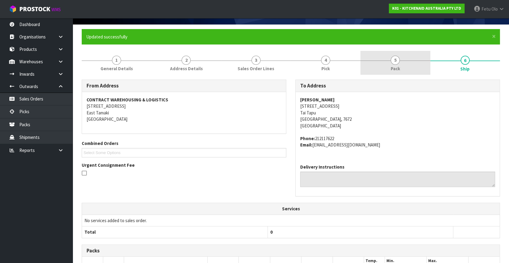
click at [398, 66] on span "Pack" at bounding box center [394, 68] width 9 height 6
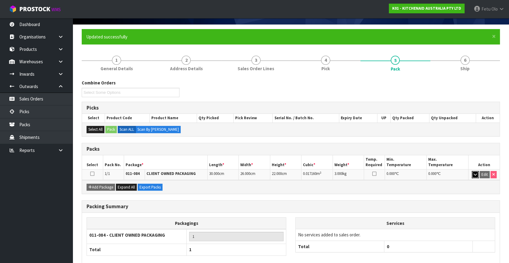
click at [476, 171] on button "button" at bounding box center [474, 174] width 7 height 7
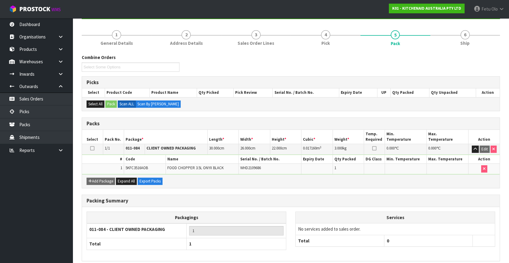
scroll to position [89, 0]
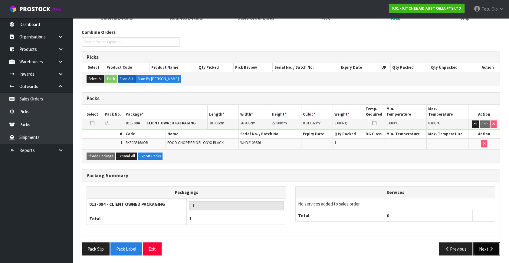
click at [479, 242] on button "Next" at bounding box center [486, 248] width 27 height 13
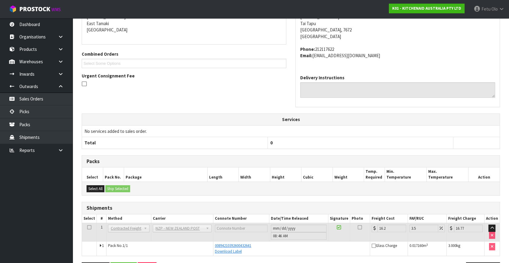
scroll to position [149, 0]
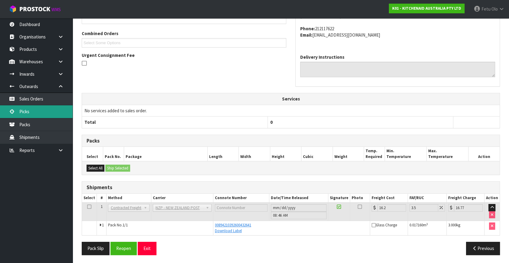
click at [27, 112] on link "Picks" at bounding box center [36, 111] width 73 height 12
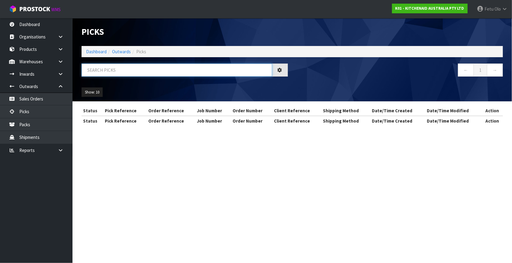
click at [156, 70] on input "text" at bounding box center [177, 69] width 191 height 13
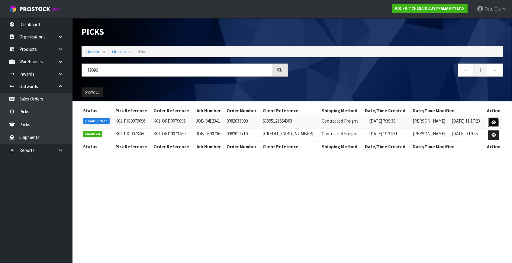
click at [491, 122] on link at bounding box center [494, 123] width 11 height 10
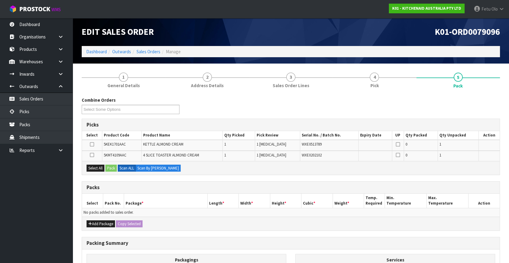
click at [96, 217] on div "Add Package Copy Selected" at bounding box center [290, 223] width 417 height 14
drag, startPoint x: 96, startPoint y: 227, endPoint x: 96, endPoint y: 223, distance: 4.2
click at [96, 227] on div "Add Package Copy Selected" at bounding box center [290, 223] width 417 height 14
click at [95, 221] on button "Add Package" at bounding box center [100, 223] width 28 height 7
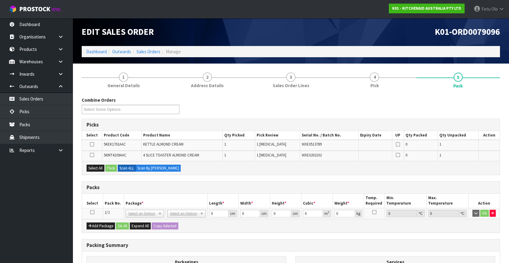
click at [94, 212] on icon at bounding box center [92, 212] width 4 height 0
click at [128, 197] on th "Package *" at bounding box center [165, 201] width 83 height 14
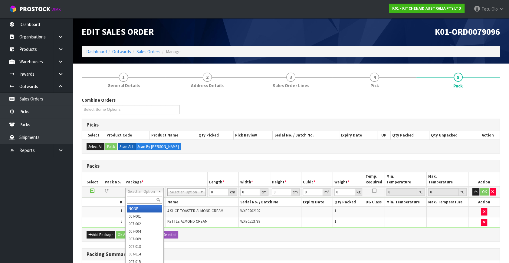
click at [138, 202] on input "text" at bounding box center [144, 200] width 35 height 8
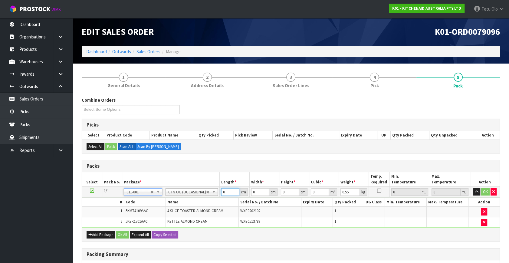
drag, startPoint x: 229, startPoint y: 190, endPoint x: 177, endPoint y: 214, distance: 56.7
click at [177, 214] on tbody "1/1 NONE 007-001 007-002 007-004 007-009 007-013 007-014 007-015 007-017 007-01…" at bounding box center [290, 207] width 417 height 41
click button "OK" at bounding box center [485, 191] width 8 height 7
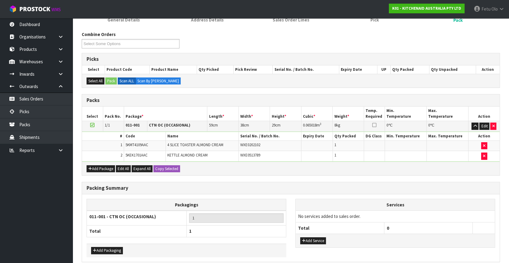
scroll to position [91, 0]
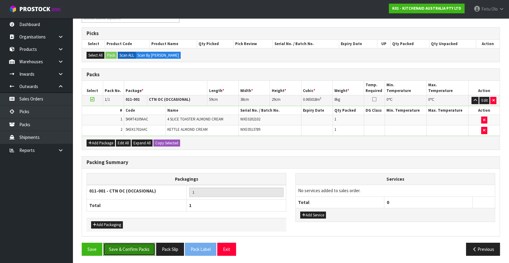
click at [135, 250] on button "Save & Confirm Packs" at bounding box center [129, 248] width 52 height 13
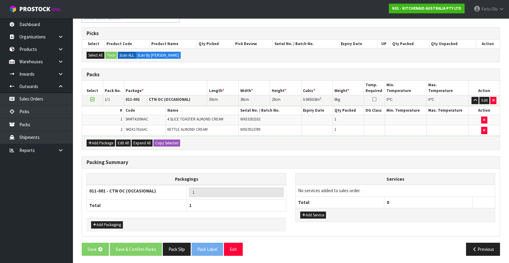
scroll to position [0, 0]
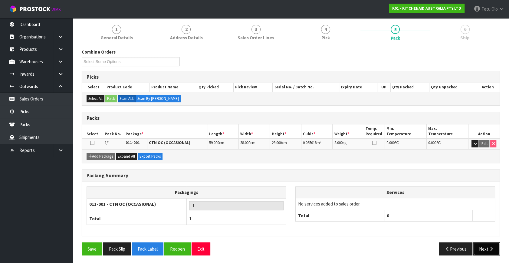
click at [495, 250] on button "Next" at bounding box center [486, 248] width 27 height 13
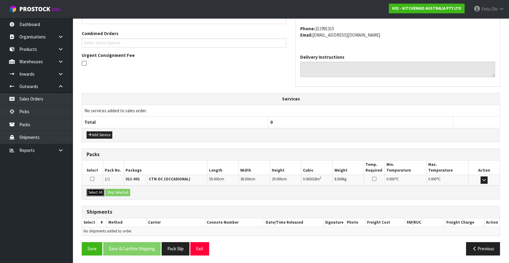
click at [96, 190] on button "Select All" at bounding box center [95, 192] width 18 height 7
click at [125, 189] on button "Ship Selected" at bounding box center [117, 192] width 25 height 7
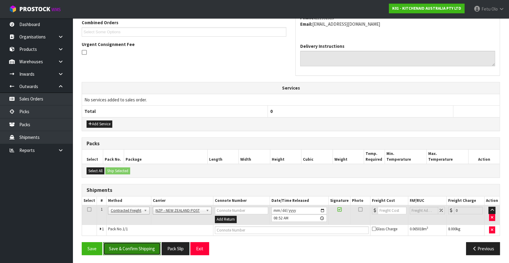
click at [138, 248] on button "Save & Confirm Shipping" at bounding box center [131, 248] width 57 height 13
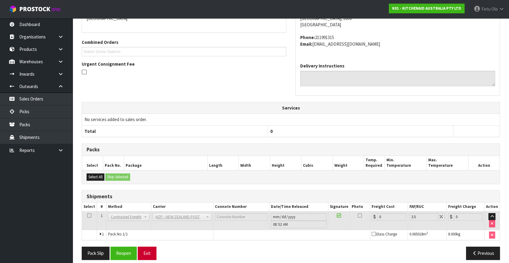
scroll to position [151, 0]
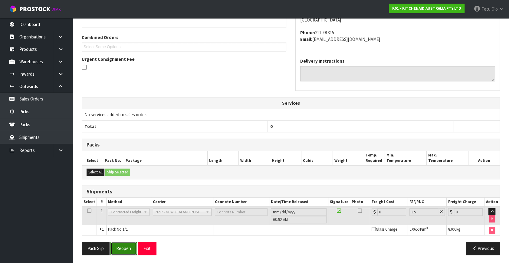
click at [119, 245] on button "Reopen" at bounding box center [123, 248] width 26 height 13
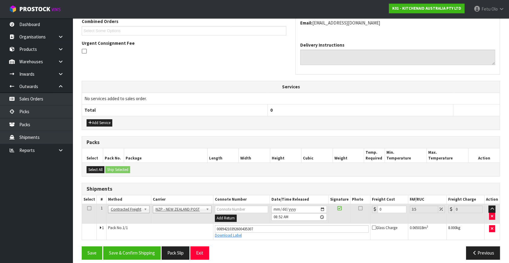
scroll to position [165, 0]
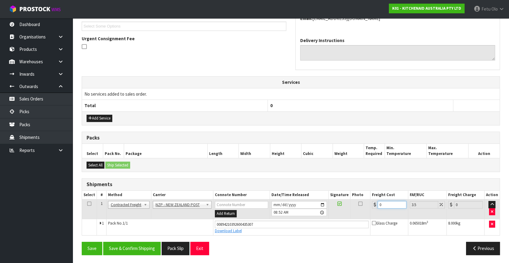
drag, startPoint x: 314, startPoint y: 214, endPoint x: 289, endPoint y: 215, distance: 24.8
click at [289, 215] on tr "1 Client Local Pickup Customer Local Pickup Company Freight Contracted Freight …" at bounding box center [290, 209] width 417 height 20
click at [127, 251] on button "Save & Confirm Shipping" at bounding box center [131, 248] width 57 height 13
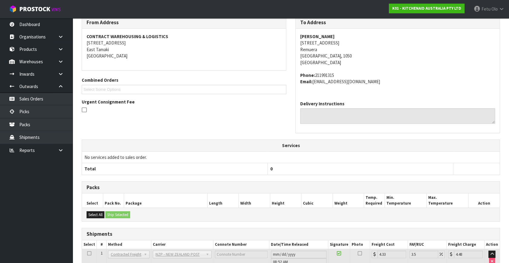
scroll to position [149, 0]
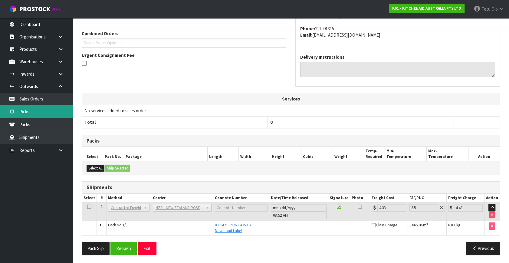
click at [50, 112] on link "Picks" at bounding box center [36, 111] width 73 height 12
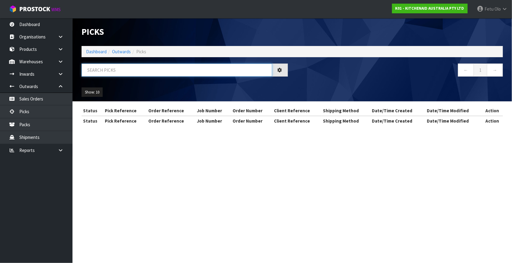
click at [101, 67] on input "text" at bounding box center [177, 69] width 191 height 13
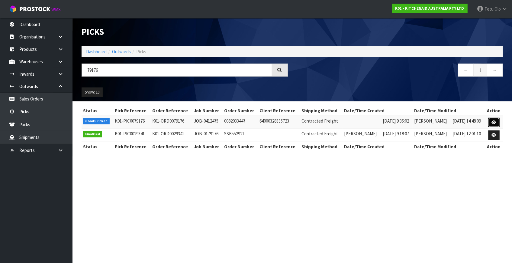
click at [491, 121] on link at bounding box center [494, 123] width 11 height 10
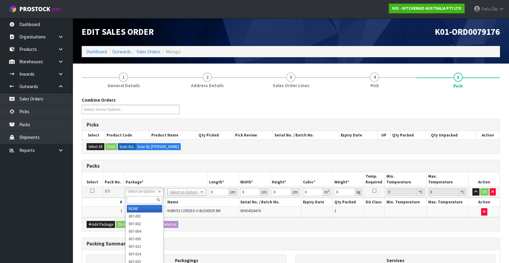
click at [146, 196] on input "text" at bounding box center [144, 200] width 35 height 8
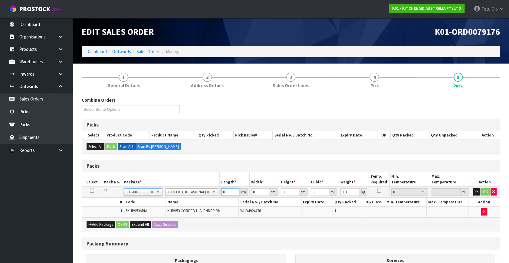
drag, startPoint x: 220, startPoint y: 193, endPoint x: 159, endPoint y: 201, distance: 62.1
click at [163, 203] on tbody "1/1 NONE 007-001 007-002 007-004 007-009 007-013 007-014 007-015 007-017 007-01…" at bounding box center [290, 202] width 417 height 31
click button "OK" at bounding box center [485, 191] width 8 height 7
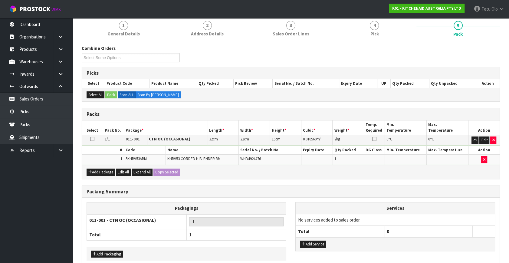
scroll to position [81, 0]
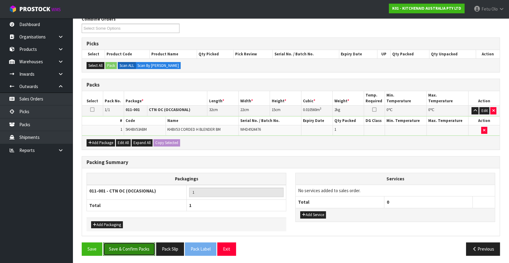
click at [130, 248] on button "Save & Confirm Packs" at bounding box center [129, 248] width 52 height 13
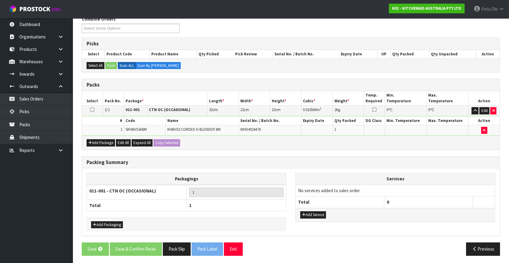
scroll to position [0, 0]
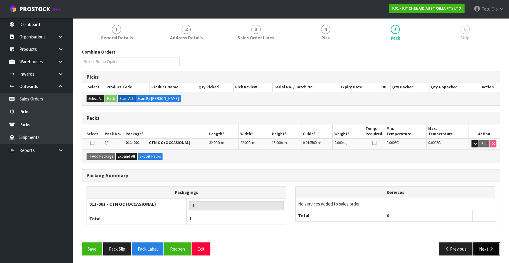
click at [486, 242] on button "Next" at bounding box center [486, 248] width 27 height 13
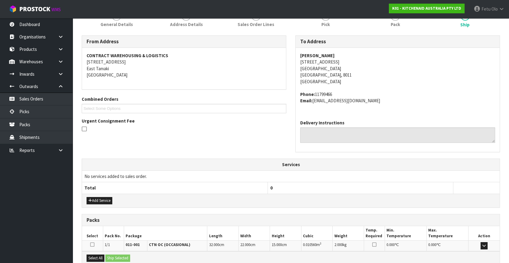
scroll to position [149, 0]
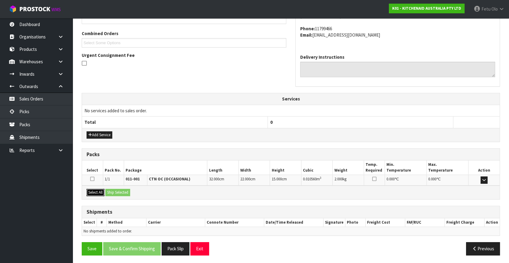
drag, startPoint x: 94, startPoint y: 191, endPoint x: 112, endPoint y: 191, distance: 18.1
click at [94, 191] on button "Select All" at bounding box center [95, 192] width 18 height 7
click at [112, 191] on button "Ship Selected" at bounding box center [117, 192] width 25 height 7
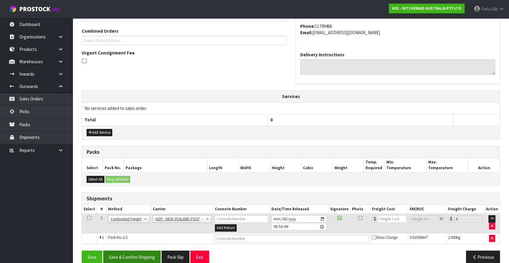
scroll to position [160, 0]
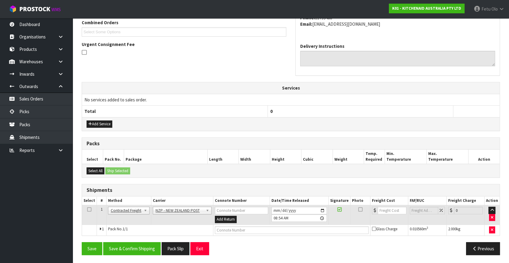
click at [137, 256] on div "Save Save & Confirm Shipping Pack Slip Exit Previous" at bounding box center [290, 251] width 427 height 18
click at [140, 248] on button "Save & Confirm Shipping" at bounding box center [131, 248] width 57 height 13
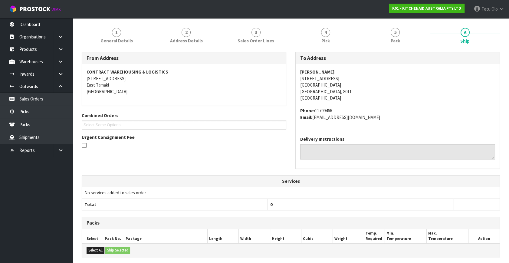
scroll to position [151, 0]
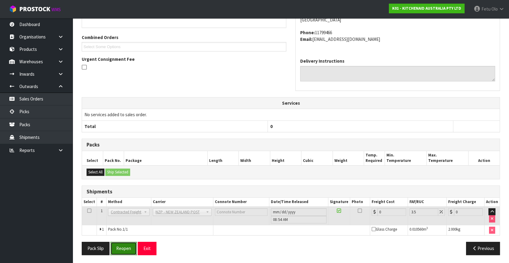
click at [114, 246] on button "Reopen" at bounding box center [123, 248] width 26 height 13
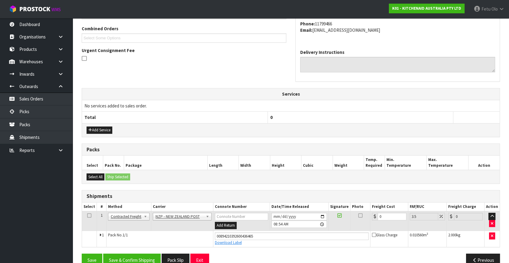
scroll to position [165, 0]
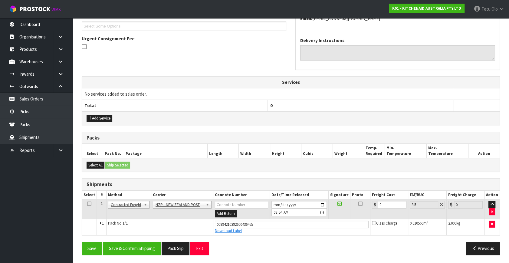
drag, startPoint x: 390, startPoint y: 208, endPoint x: 324, endPoint y: 216, distance: 66.2
click at [324, 216] on tr "1 Client Local Pickup Customer Local Pickup Company Freight Contracted Freight …" at bounding box center [290, 209] width 417 height 20
click at [383, 205] on input "0" at bounding box center [391, 205] width 29 height 8
drag, startPoint x: 386, startPoint y: 205, endPoint x: 342, endPoint y: 218, distance: 46.0
click at [342, 218] on tbody "1 Client Local Pickup Customer Local Pickup Company Freight Contracted Freight …" at bounding box center [290, 217] width 417 height 36
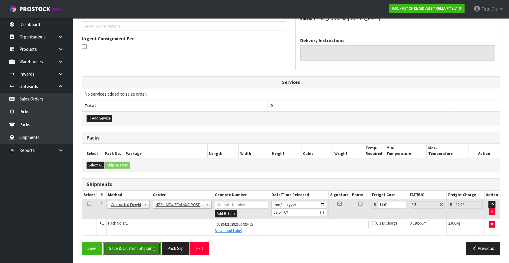
click at [134, 248] on button "Save & Confirm Shipping" at bounding box center [131, 248] width 57 height 13
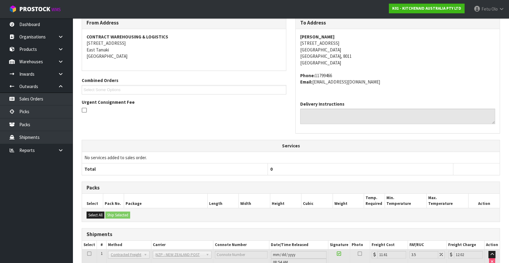
scroll to position [149, 0]
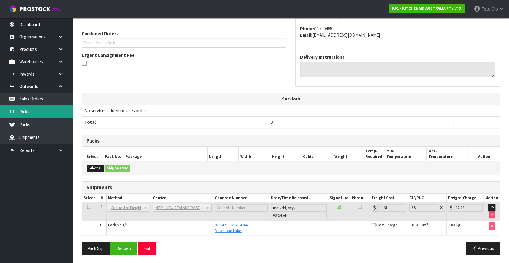
click at [32, 110] on link "Picks" at bounding box center [36, 111] width 73 height 12
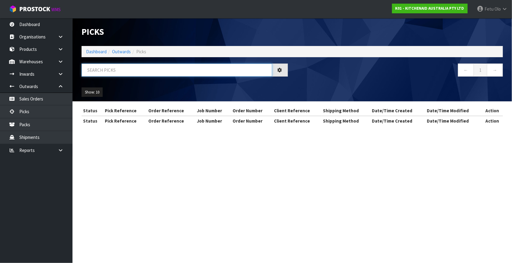
click at [101, 65] on input "text" at bounding box center [177, 69] width 191 height 13
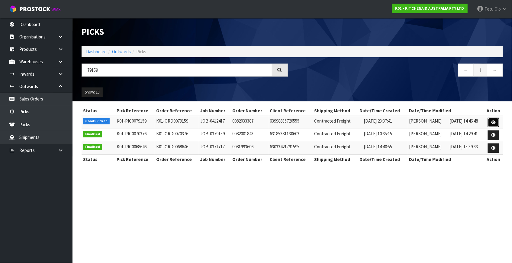
click at [495, 121] on icon at bounding box center [494, 122] width 5 height 4
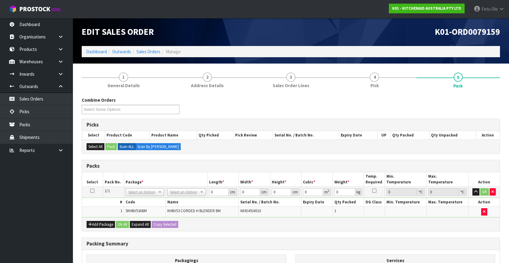
drag, startPoint x: 147, startPoint y: 191, endPoint x: 140, endPoint y: 201, distance: 11.9
click at [140, 201] on input "text" at bounding box center [144, 200] width 35 height 8
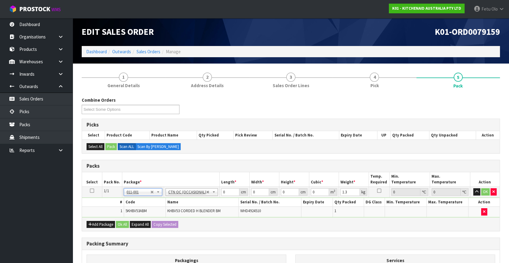
drag, startPoint x: 122, startPoint y: 216, endPoint x: 247, endPoint y: 209, distance: 125.1
click at [196, 217] on div "Add Package Ok All Expand All Copy Selected" at bounding box center [290, 224] width 417 height 14
drag, startPoint x: 229, startPoint y: 191, endPoint x: 192, endPoint y: 203, distance: 38.8
click at [192, 203] on tbody "1/1 NONE 007-001 007-002 007-004 007-009 007-013 007-014 007-015 007-017 007-01…" at bounding box center [290, 202] width 417 height 31
click button "OK" at bounding box center [485, 191] width 8 height 7
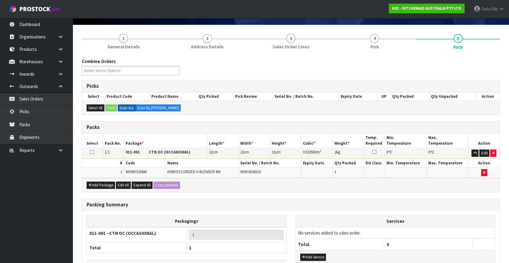
scroll to position [81, 0]
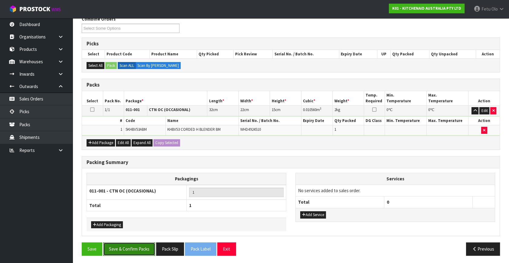
click at [139, 246] on button "Save & Confirm Packs" at bounding box center [129, 248] width 52 height 13
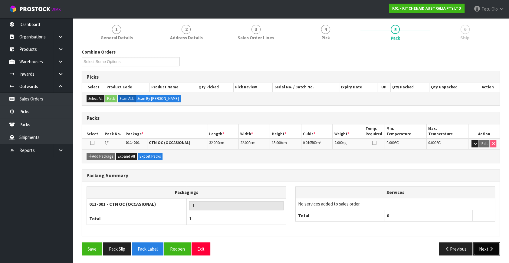
click at [487, 251] on button "Next" at bounding box center [486, 248] width 27 height 13
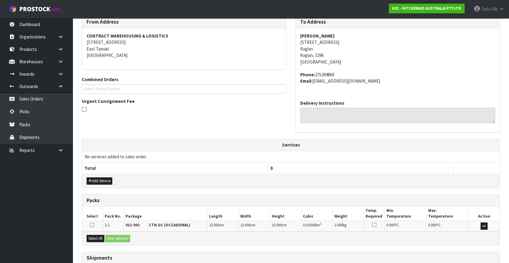
scroll to position [149, 0]
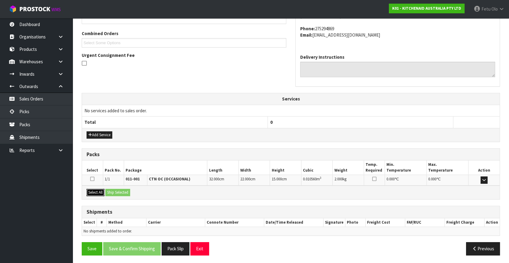
drag, startPoint x: 97, startPoint y: 192, endPoint x: 106, endPoint y: 191, distance: 8.6
click at [102, 192] on button "Select All" at bounding box center [95, 192] width 18 height 7
click at [112, 190] on button "Ship Selected" at bounding box center [117, 192] width 25 height 7
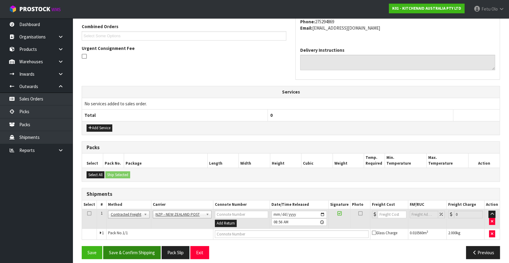
scroll to position [160, 0]
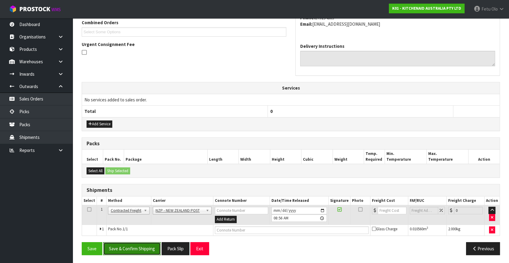
click at [135, 242] on button "Save & Confirm Shipping" at bounding box center [131, 248] width 57 height 13
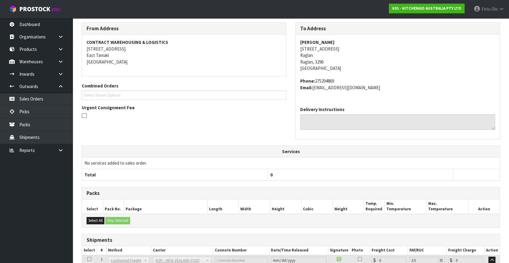
scroll to position [151, 0]
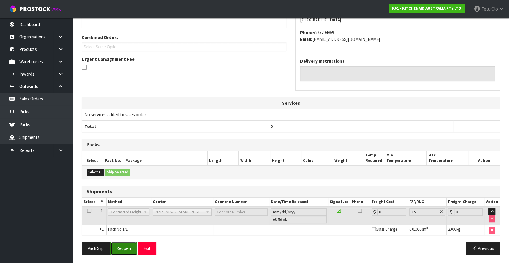
click at [128, 245] on button "Reopen" at bounding box center [123, 248] width 26 height 13
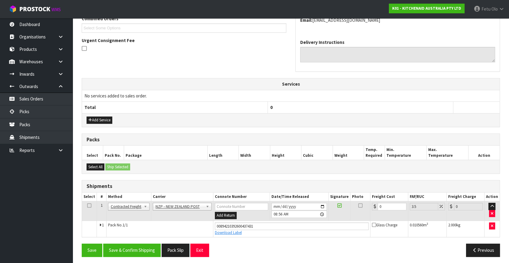
scroll to position [165, 0]
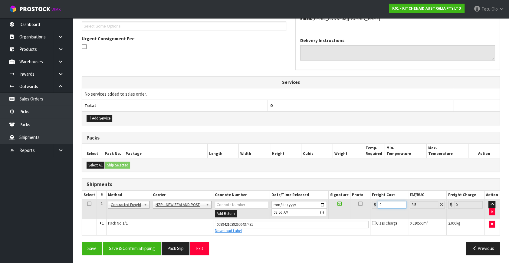
drag, startPoint x: 389, startPoint y: 204, endPoint x: 189, endPoint y: 214, distance: 200.4
click at [189, 214] on tr "1 Client Local Pickup Customer Local Pickup Company Freight Contracted Freight …" at bounding box center [290, 209] width 417 height 20
click at [128, 242] on button "Save & Confirm Shipping" at bounding box center [131, 248] width 57 height 13
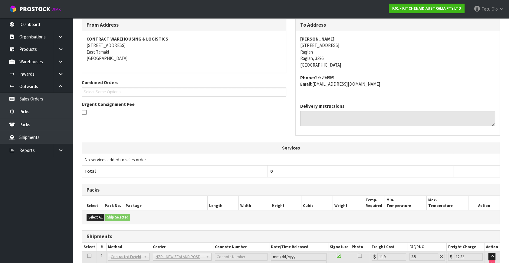
scroll to position [149, 0]
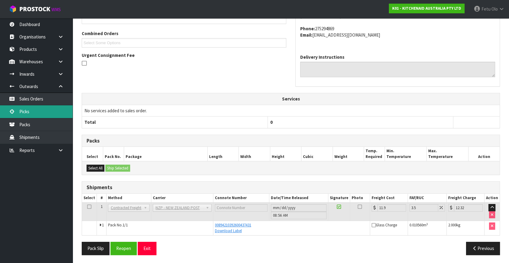
click at [34, 109] on link "Picks" at bounding box center [36, 111] width 73 height 12
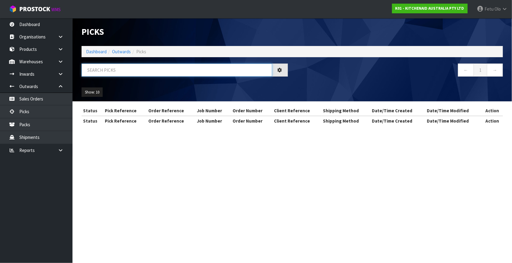
click at [139, 64] on input "text" at bounding box center [177, 69] width 191 height 13
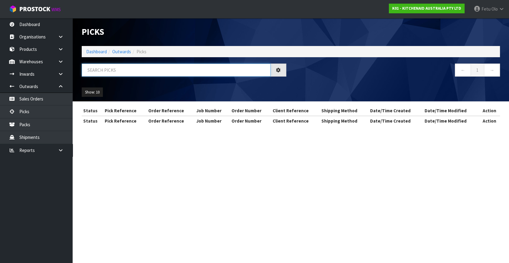
click at [163, 67] on input "text" at bounding box center [176, 69] width 189 height 13
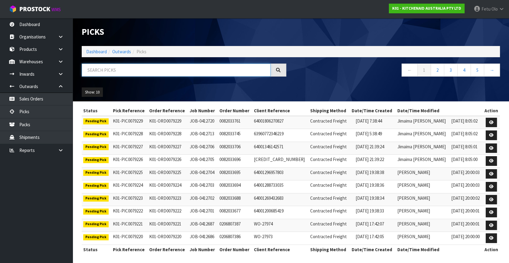
click at [163, 67] on input "text" at bounding box center [176, 69] width 189 height 13
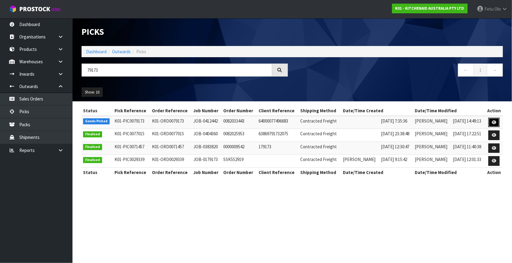
click at [495, 121] on icon at bounding box center [494, 122] width 5 height 4
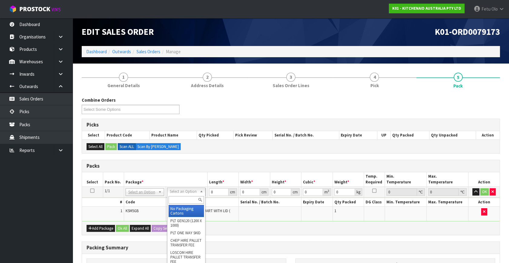
drag, startPoint x: 184, startPoint y: 213, endPoint x: 191, endPoint y: 208, distance: 8.6
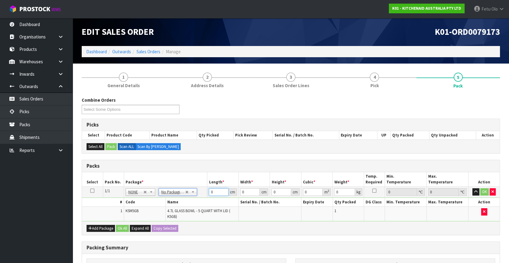
click at [191, 199] on tbody "1/1 NONE 007-001 007-002 007-004 007-009 007-013 007-014 007-015 007-017 007-01…" at bounding box center [290, 204] width 417 height 35
click button "OK" at bounding box center [484, 191] width 8 height 7
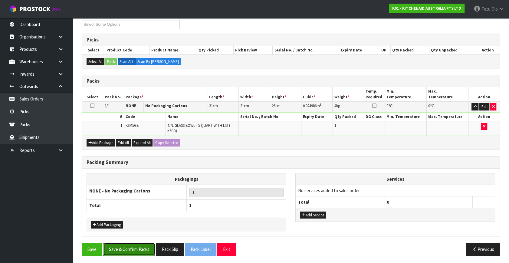
click at [141, 249] on button "Save & Confirm Packs" at bounding box center [129, 248] width 52 height 13
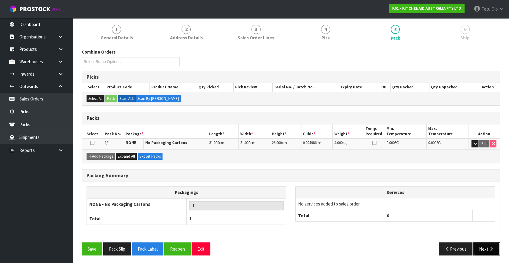
click at [480, 249] on button "Next" at bounding box center [486, 248] width 27 height 13
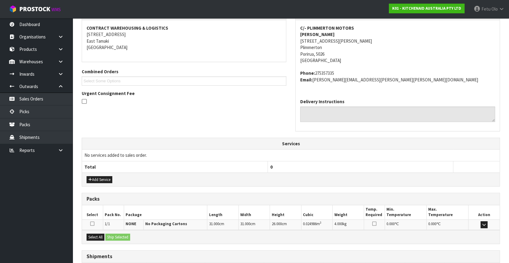
scroll to position [155, 0]
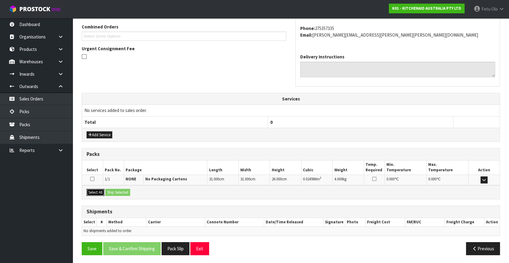
drag, startPoint x: 97, startPoint y: 188, endPoint x: 107, endPoint y: 189, distance: 10.6
click at [97, 189] on button "Select All" at bounding box center [95, 192] width 18 height 7
click at [107, 189] on button "Ship Selected" at bounding box center [117, 192] width 25 height 7
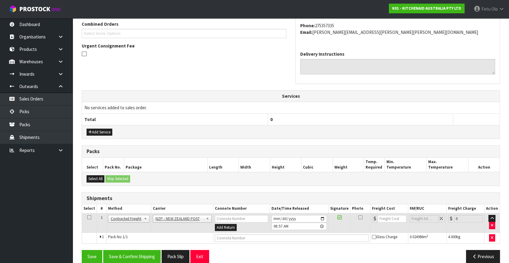
scroll to position [166, 0]
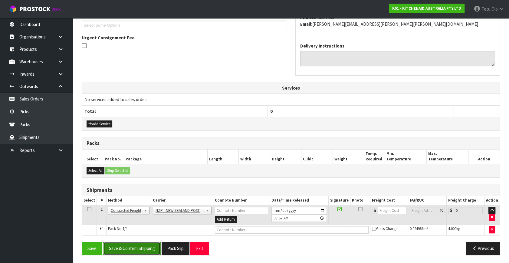
click at [141, 244] on button "Save & Confirm Shipping" at bounding box center [131, 248] width 57 height 13
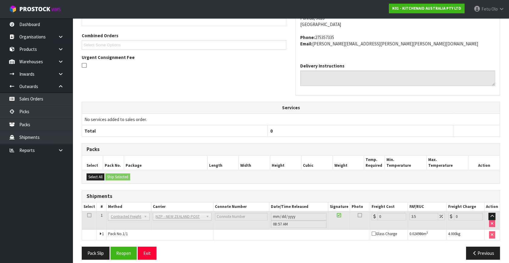
scroll to position [158, 0]
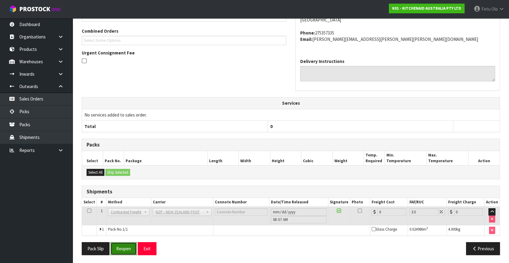
drag, startPoint x: 127, startPoint y: 248, endPoint x: 144, endPoint y: 236, distance: 21.0
click at [127, 248] on button "Reopen" at bounding box center [123, 248] width 26 height 13
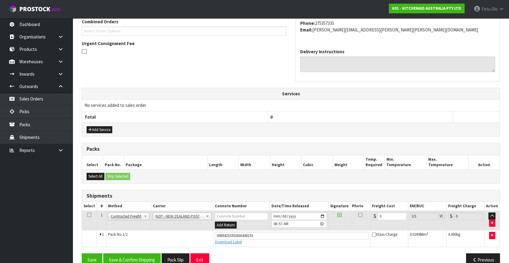
scroll to position [172, 0]
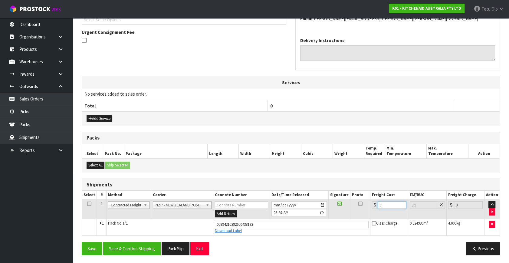
drag, startPoint x: 382, startPoint y: 204, endPoint x: 298, endPoint y: 221, distance: 86.3
click at [298, 221] on tbody "1 Client Local Pickup Customer Local Pickup Company Freight Contracted Freight …" at bounding box center [290, 217] width 417 height 36
click at [134, 243] on button "Save & Confirm Shipping" at bounding box center [131, 248] width 57 height 13
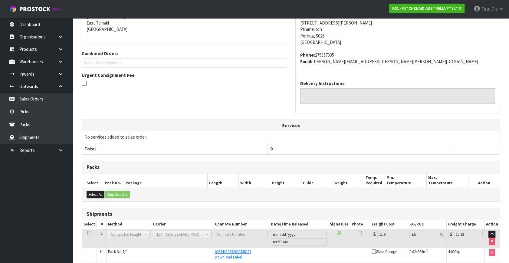
scroll to position [155, 0]
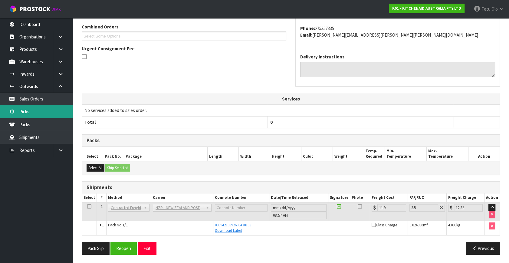
click at [37, 111] on link "Picks" at bounding box center [36, 111] width 73 height 12
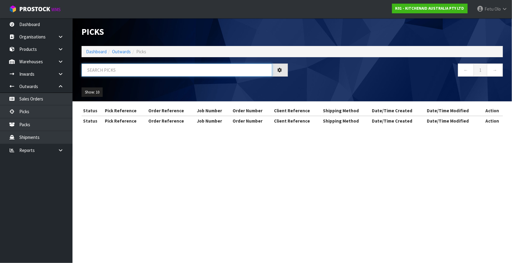
click at [152, 66] on input "text" at bounding box center [177, 69] width 191 height 13
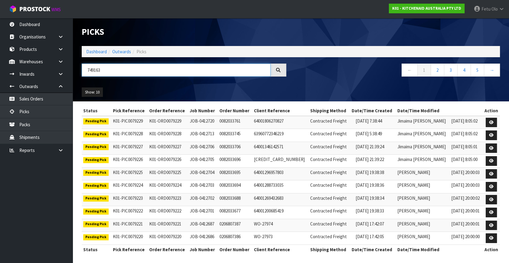
click at [92, 70] on input "749163" at bounding box center [176, 69] width 189 height 13
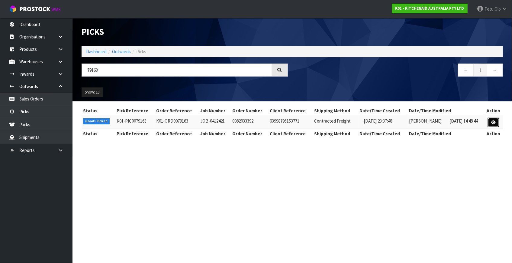
click at [493, 121] on icon at bounding box center [494, 122] width 5 height 4
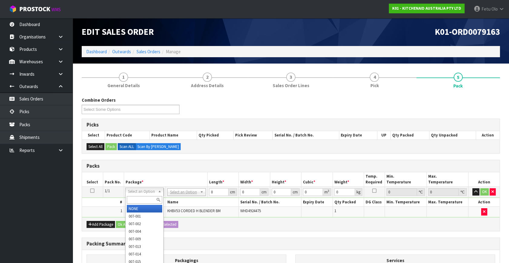
drag, startPoint x: 144, startPoint y: 198, endPoint x: 153, endPoint y: 191, distance: 11.2
click at [143, 197] on input "text" at bounding box center [144, 200] width 35 height 8
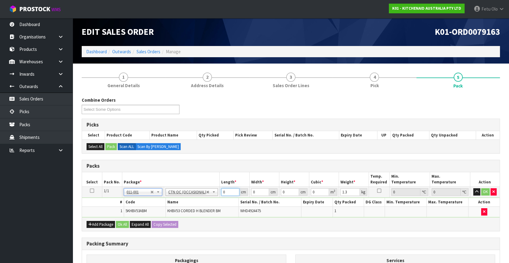
drag, startPoint x: 230, startPoint y: 193, endPoint x: 160, endPoint y: 202, distance: 70.7
click at [160, 202] on tbody "1/1 NONE 007-001 007-002 007-004 007-009 007-013 007-014 007-015 007-017 007-01…" at bounding box center [290, 202] width 417 height 31
click button "OK" at bounding box center [485, 191] width 8 height 7
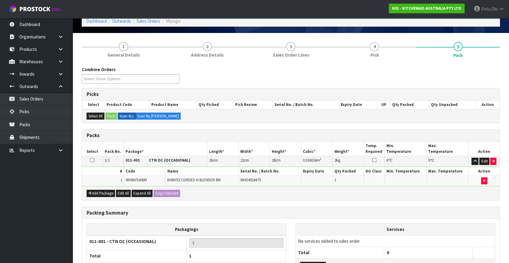
scroll to position [81, 0]
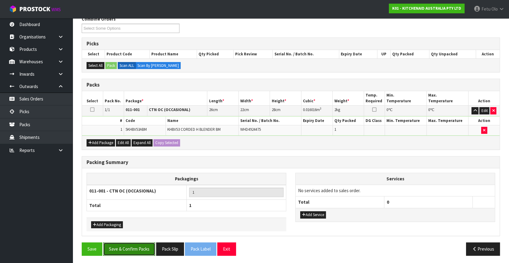
click at [123, 249] on button "Save & Confirm Packs" at bounding box center [129, 248] width 52 height 13
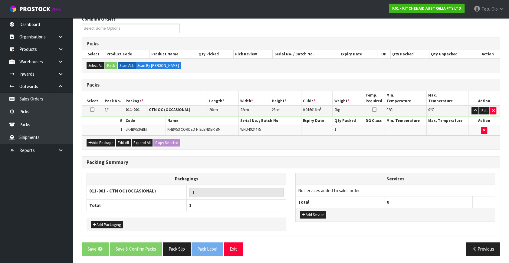
scroll to position [0, 0]
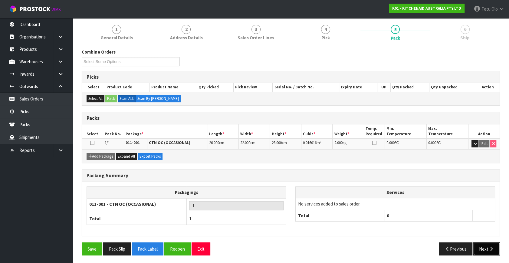
click at [490, 250] on button "Next" at bounding box center [486, 248] width 27 height 13
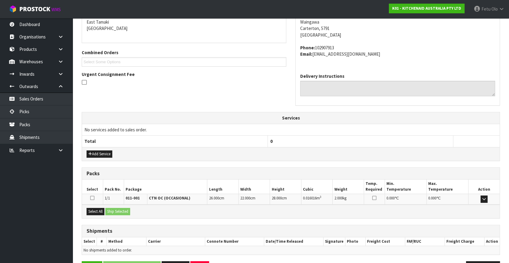
scroll to position [149, 0]
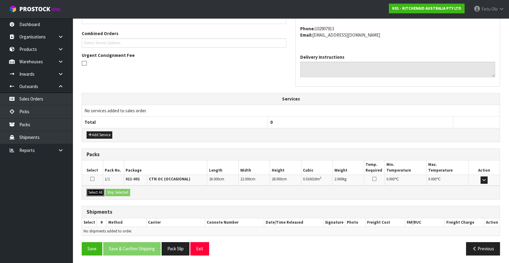
click at [94, 190] on button "Select All" at bounding box center [95, 192] width 18 height 7
click at [110, 190] on button "Ship Selected" at bounding box center [117, 192] width 25 height 7
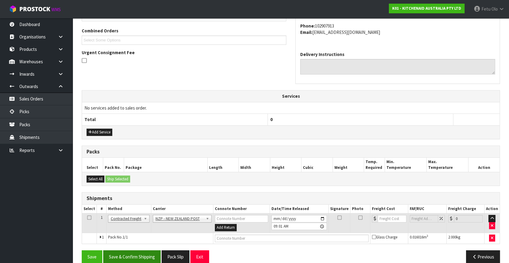
scroll to position [160, 0]
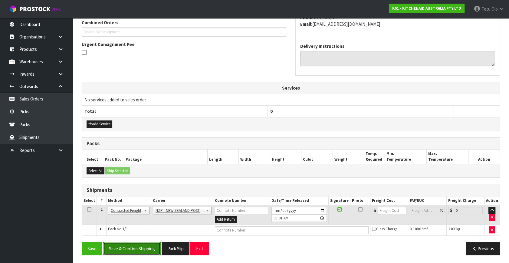
click at [146, 246] on button "Save & Confirm Shipping" at bounding box center [131, 248] width 57 height 13
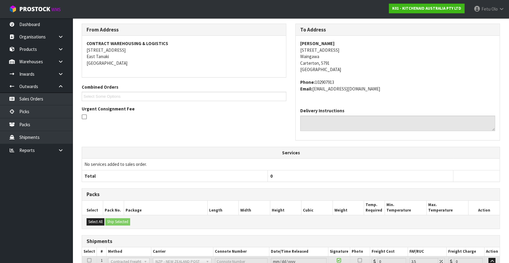
scroll to position [151, 0]
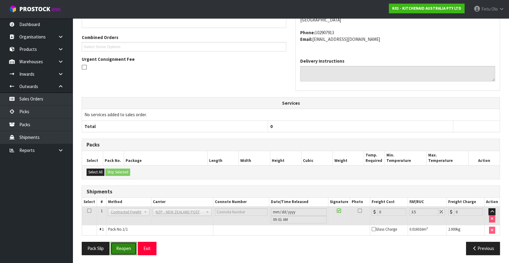
click at [129, 247] on button "Reopen" at bounding box center [123, 248] width 26 height 13
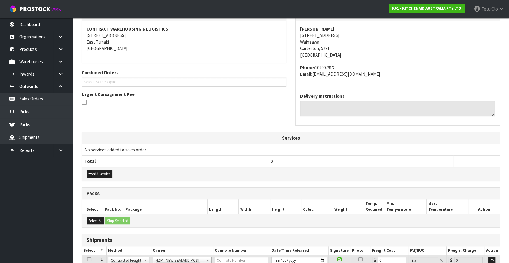
scroll to position [165, 0]
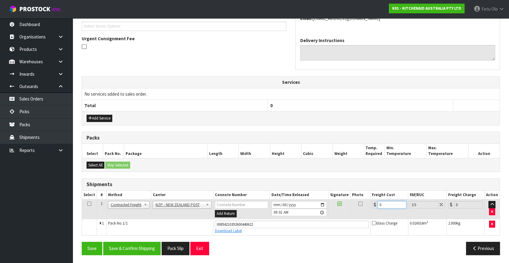
drag, startPoint x: 381, startPoint y: 204, endPoint x: 293, endPoint y: 222, distance: 90.1
click at [293, 222] on tbody "1 Client Local Pickup Customer Local Pickup Company Freight Contracted Freight …" at bounding box center [290, 217] width 417 height 36
click at [153, 247] on button "Save & Confirm Shipping" at bounding box center [131, 248] width 57 height 13
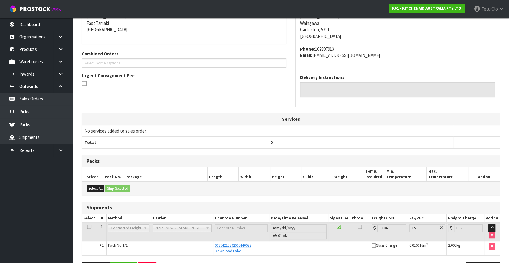
scroll to position [149, 0]
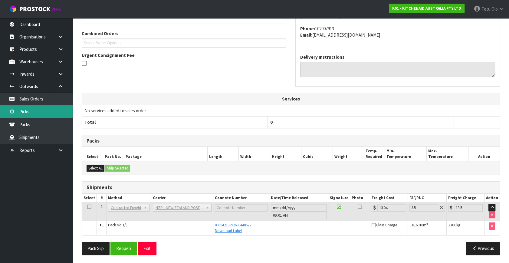
click at [25, 114] on link "Picks" at bounding box center [36, 111] width 73 height 12
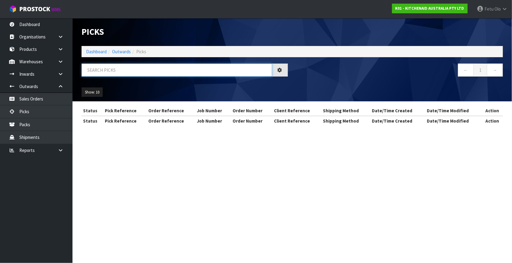
click at [150, 64] on input "text" at bounding box center [177, 69] width 191 height 13
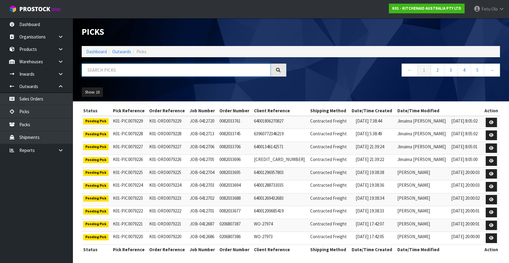
click at [102, 74] on input "text" at bounding box center [176, 69] width 189 height 13
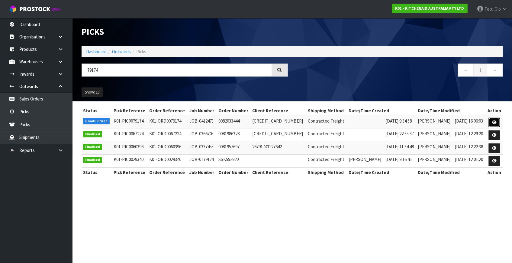
click at [493, 120] on icon at bounding box center [495, 122] width 5 height 4
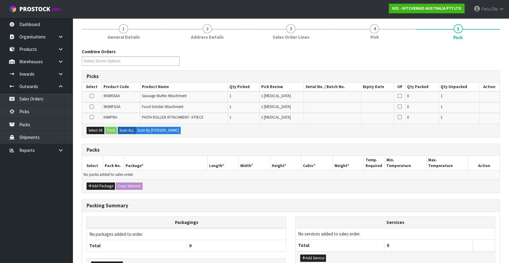
scroll to position [89, 0]
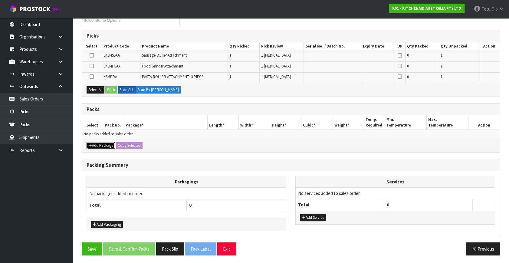
click at [99, 144] on button "Add Package" at bounding box center [100, 145] width 28 height 7
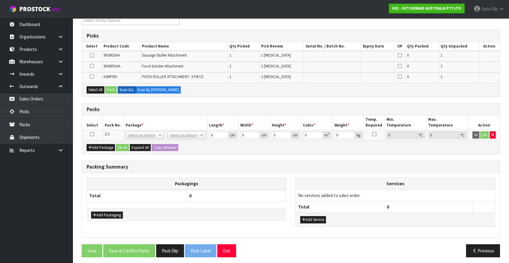
click at [93, 134] on icon at bounding box center [92, 134] width 4 height 0
click at [113, 125] on th "Pack No." at bounding box center [113, 122] width 21 height 14
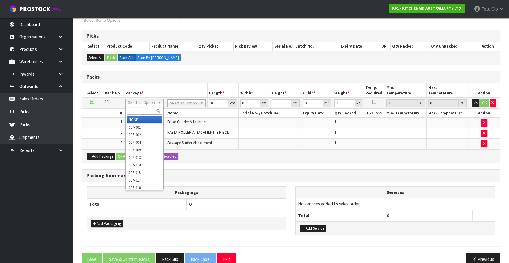
click at [145, 108] on input "text" at bounding box center [144, 111] width 35 height 8
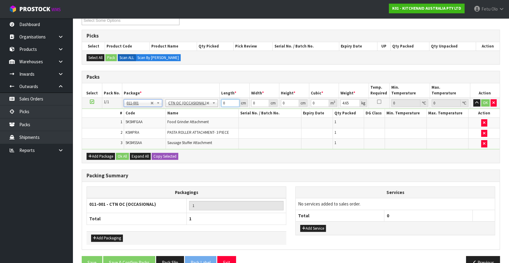
drag, startPoint x: 228, startPoint y: 102, endPoint x: 189, endPoint y: 119, distance: 43.2
click at [189, 119] on tbody "1/1 NONE 007-001 007-002 007-004 007-009 007-013 007-014 007-015 007-017 007-01…" at bounding box center [290, 123] width 417 height 51
click button "OK" at bounding box center [485, 102] width 8 height 7
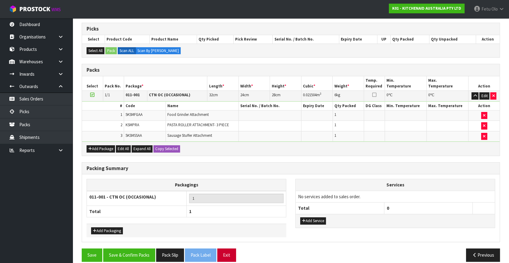
scroll to position [102, 0]
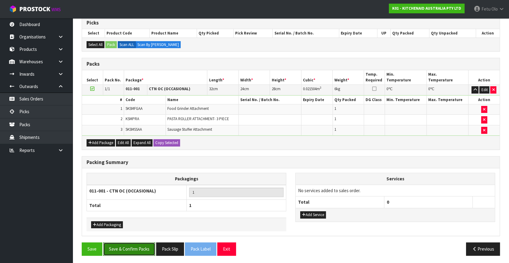
drag, startPoint x: 140, startPoint y: 248, endPoint x: 145, endPoint y: 249, distance: 5.5
click at [140, 249] on button "Save & Confirm Packs" at bounding box center [129, 248] width 52 height 13
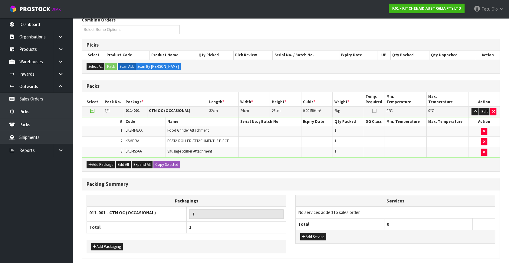
scroll to position [0, 0]
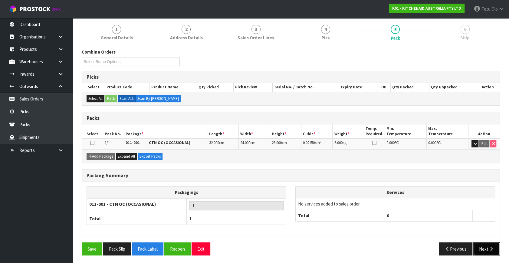
click at [487, 248] on button "Next" at bounding box center [486, 248] width 27 height 13
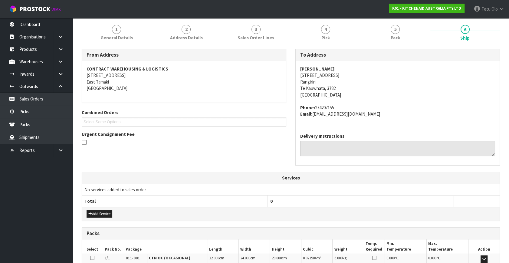
scroll to position [149, 0]
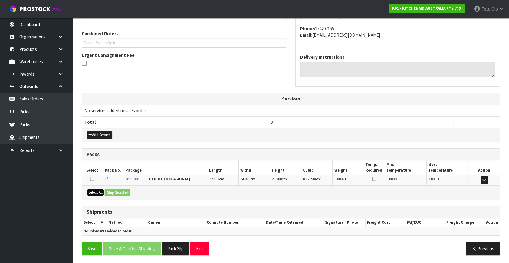
click at [96, 193] on button "Select All" at bounding box center [95, 192] width 18 height 7
drag, startPoint x: 106, startPoint y: 193, endPoint x: 114, endPoint y: 193, distance: 8.2
click at [108, 193] on button "Ship Selected" at bounding box center [117, 192] width 25 height 7
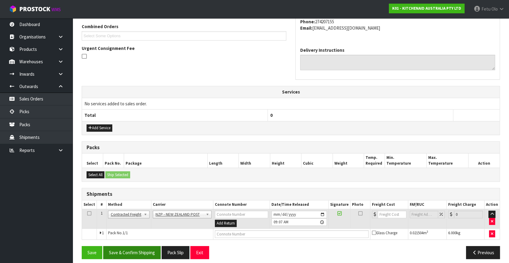
scroll to position [160, 0]
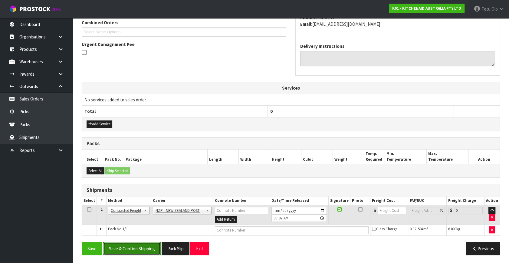
click at [142, 248] on button "Save & Confirm Shipping" at bounding box center [131, 248] width 57 height 13
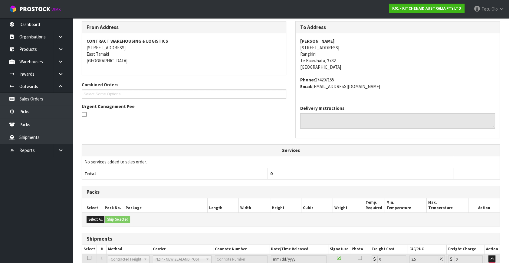
scroll to position [151, 0]
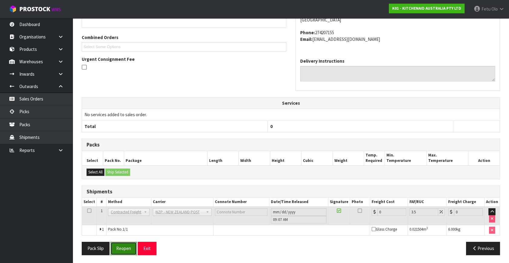
click at [126, 243] on button "Reopen" at bounding box center [123, 248] width 26 height 13
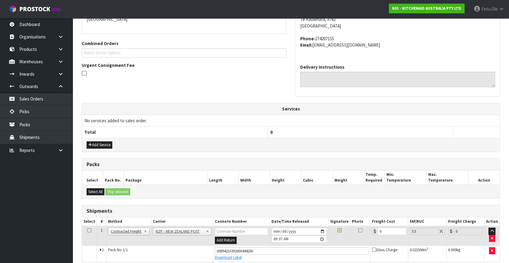
scroll to position [145, 0]
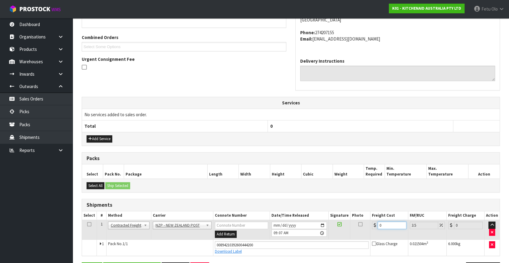
drag, startPoint x: 346, startPoint y: 239, endPoint x: 263, endPoint y: 250, distance: 83.9
click at [265, 250] on tbody "1 Client Local Pickup Customer Local Pickup Company Freight Contracted Freight …" at bounding box center [290, 238] width 417 height 36
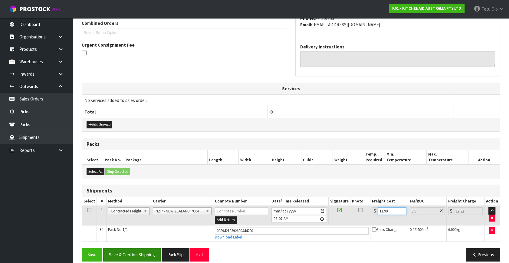
scroll to position [165, 0]
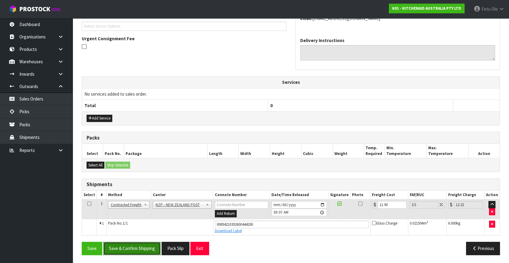
click at [132, 247] on button "Save & Confirm Shipping" at bounding box center [131, 248] width 57 height 13
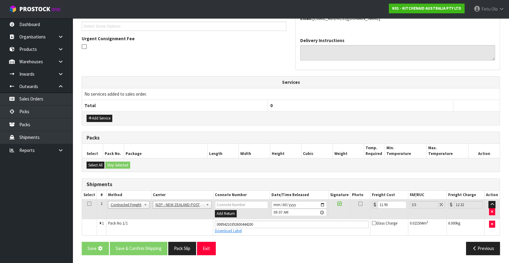
scroll to position [0, 0]
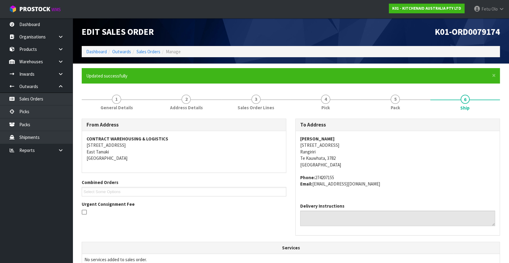
click at [354, 240] on div "To Address Lauren Sherwin 224 Hall Road Rangiriri Te Kauwhata, 3782 New Zealand…" at bounding box center [397, 180] width 213 height 123
click at [183, 196] on ul "Select Some Options" at bounding box center [184, 191] width 204 height 9
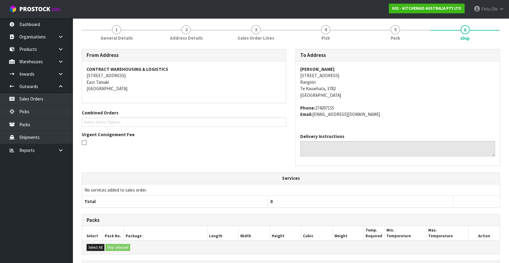
scroll to position [149, 0]
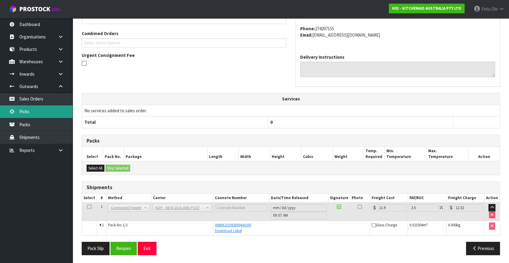
click at [25, 110] on link "Picks" at bounding box center [36, 111] width 73 height 12
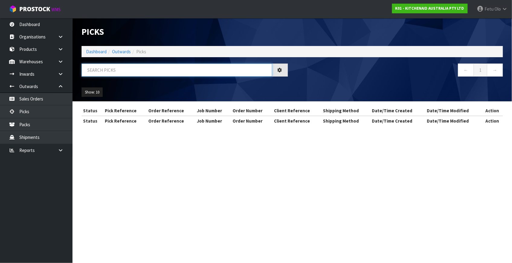
click at [105, 69] on input "text" at bounding box center [177, 69] width 191 height 13
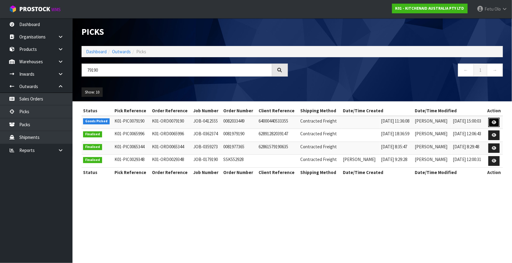
click at [491, 122] on link at bounding box center [494, 123] width 11 height 10
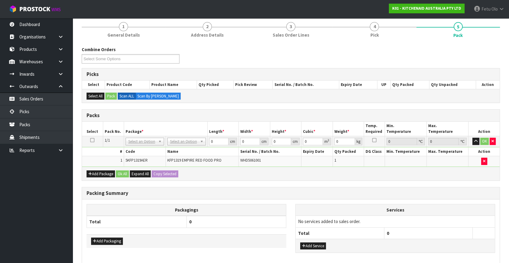
scroll to position [55, 0]
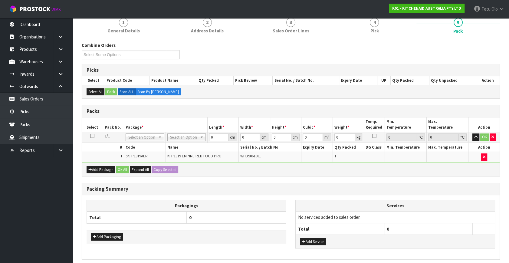
drag, startPoint x: 189, startPoint y: 137, endPoint x: 187, endPoint y: 142, distance: 5.5
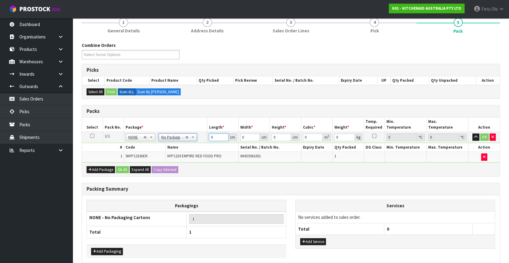
drag, startPoint x: 204, startPoint y: 142, endPoint x: 164, endPoint y: 157, distance: 42.6
click at [164, 157] on tbody "1/1 NONE 007-001 007-002 007-004 007-009 007-013 007-014 007-015 007-017 007-01…" at bounding box center [290, 147] width 417 height 31
click button "OK" at bounding box center [484, 136] width 8 height 7
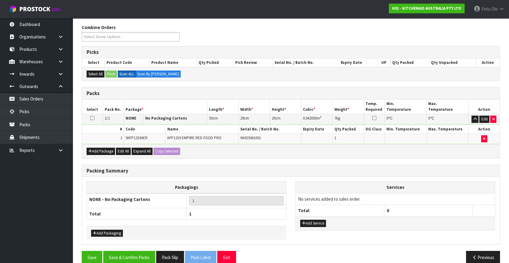
scroll to position [81, 0]
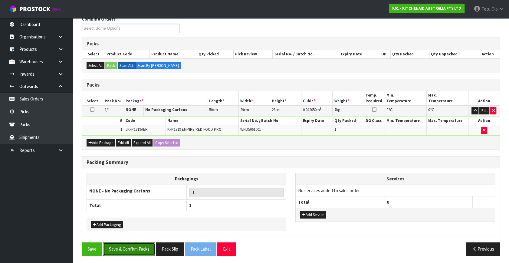
click at [144, 243] on button "Save & Confirm Packs" at bounding box center [129, 248] width 52 height 13
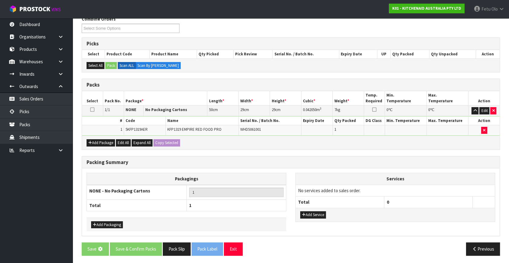
scroll to position [0, 0]
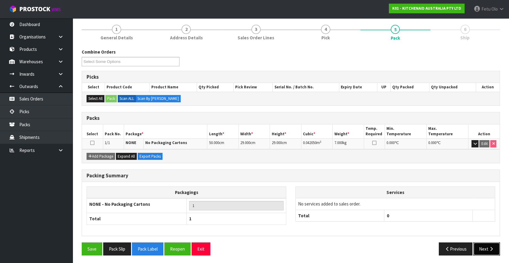
click at [486, 246] on button "Next" at bounding box center [486, 248] width 27 height 13
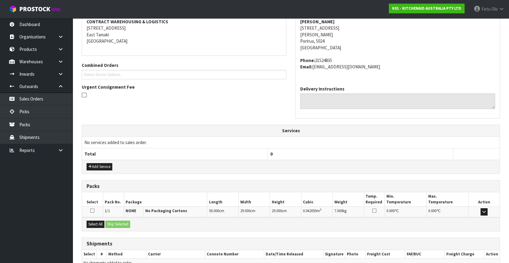
scroll to position [149, 0]
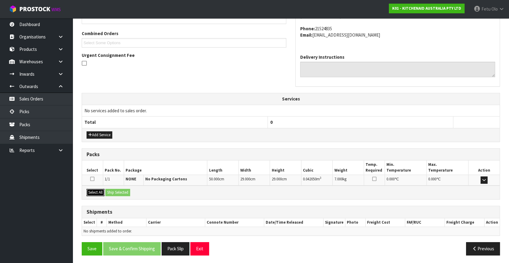
drag, startPoint x: 98, startPoint y: 190, endPoint x: 108, endPoint y: 190, distance: 10.6
click at [99, 190] on button "Select All" at bounding box center [95, 192] width 18 height 7
click at [108, 190] on button "Ship Selected" at bounding box center [117, 192] width 25 height 7
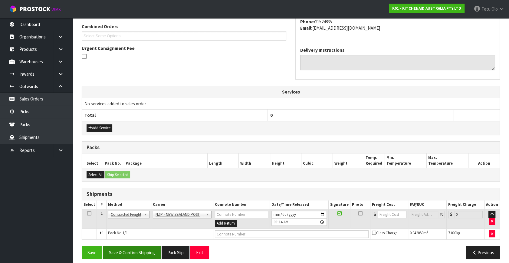
scroll to position [160, 0]
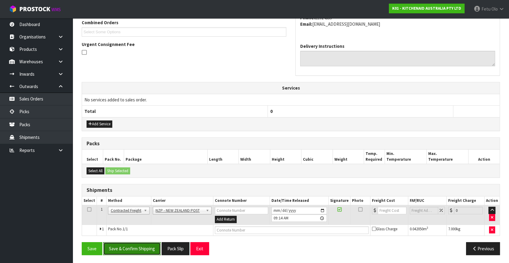
click at [146, 247] on button "Save & Confirm Shipping" at bounding box center [131, 248] width 57 height 13
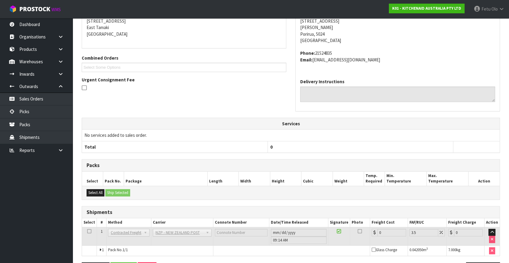
scroll to position [151, 0]
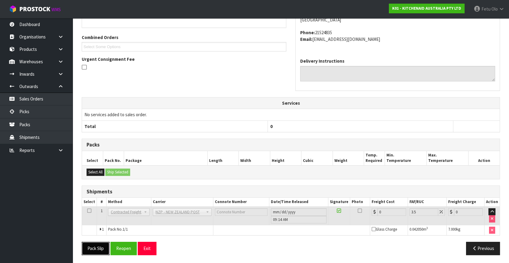
click at [106, 244] on button "Pack Slip" at bounding box center [96, 248] width 28 height 13
click at [121, 244] on button "Reopen" at bounding box center [130, 248] width 26 height 13
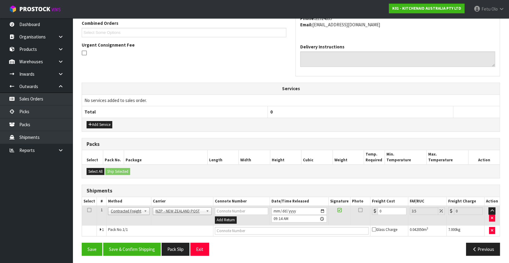
scroll to position [160, 0]
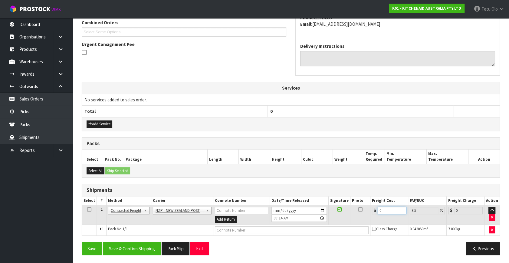
drag, startPoint x: 388, startPoint y: 209, endPoint x: 321, endPoint y: 224, distance: 68.5
click at [321, 224] on tbody "1 Client Local Pickup Customer Local Pickup Company Freight Contracted Freight …" at bounding box center [290, 220] width 417 height 30
click at [148, 246] on button "Save & Confirm Shipping" at bounding box center [131, 248] width 57 height 13
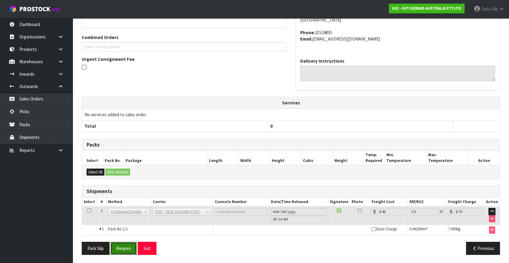
click at [132, 249] on button "Reopen" at bounding box center [123, 248] width 26 height 13
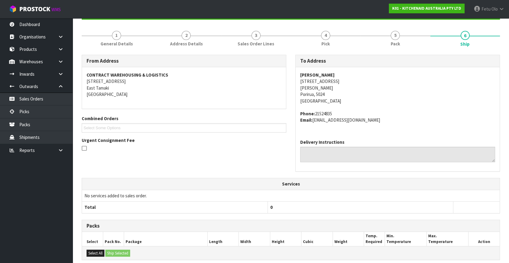
scroll to position [145, 0]
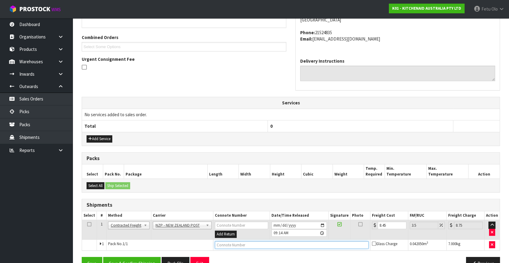
click at [252, 243] on input "text" at bounding box center [292, 245] width 154 height 8
click at [82, 257] on button "Save" at bounding box center [92, 263] width 21 height 13
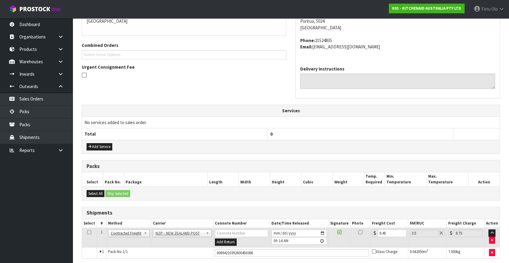
scroll to position [160, 0]
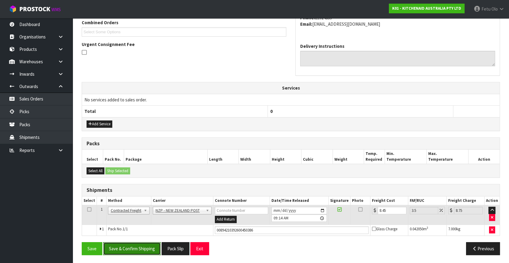
click at [143, 247] on button "Save & Confirm Shipping" at bounding box center [131, 248] width 57 height 13
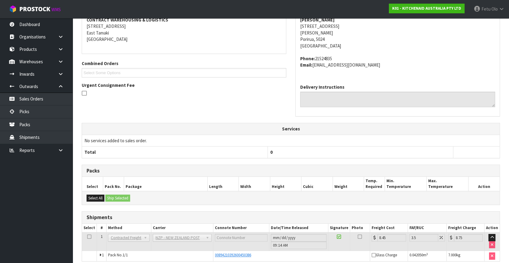
scroll to position [145, 0]
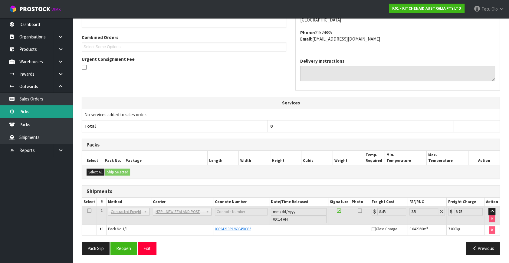
click at [30, 115] on link "Picks" at bounding box center [36, 111] width 73 height 12
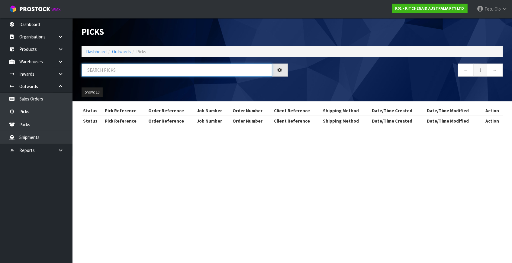
click at [139, 65] on input "text" at bounding box center [177, 69] width 191 height 13
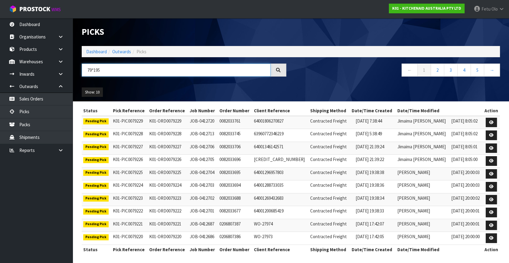
click at [93, 69] on input "79*195" at bounding box center [176, 69] width 189 height 13
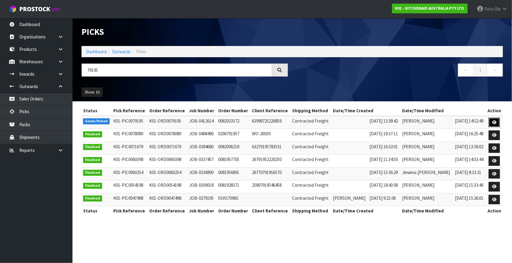
click at [494, 121] on icon at bounding box center [495, 122] width 5 height 4
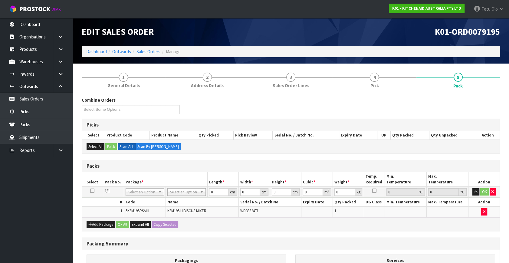
drag, startPoint x: 181, startPoint y: 197, endPoint x: 181, endPoint y: 205, distance: 8.8
click at [181, 197] on div "# Code Name Serial No. / Batch No. Expiry Date Qty Packed DG Class Min. Tempera…" at bounding box center [290, 207] width 417 height 20
drag, startPoint x: 184, startPoint y: 191, endPoint x: 184, endPoint y: 197, distance: 5.7
click at [172, 207] on tbody "1/1 NONE 007-001 007-002 007-004 007-009 007-013 007-014 007-015 007-017 007-01…" at bounding box center [290, 202] width 417 height 31
drag, startPoint x: 217, startPoint y: 192, endPoint x: 172, endPoint y: 200, distance: 45.1
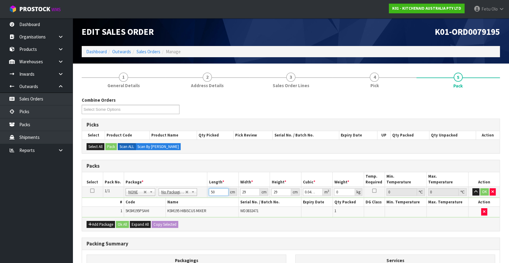
click at [172, 200] on tbody "1/1 NONE 007-001 007-002 007-004 007-009 007-013 007-014 007-015 007-017 007-01…" at bounding box center [290, 202] width 417 height 31
click button "OK" at bounding box center [484, 191] width 8 height 7
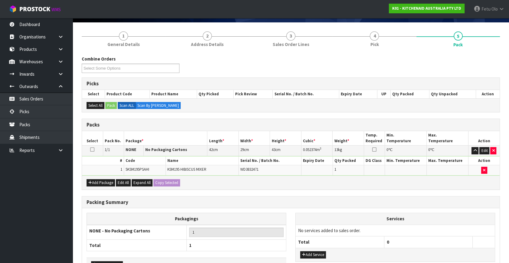
scroll to position [81, 0]
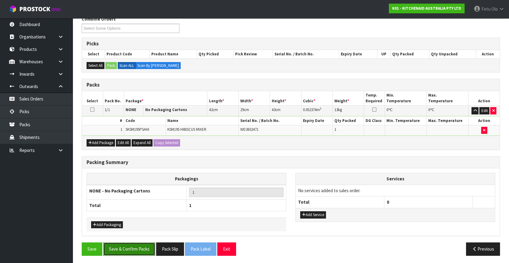
click at [130, 248] on button "Save & Confirm Packs" at bounding box center [129, 248] width 52 height 13
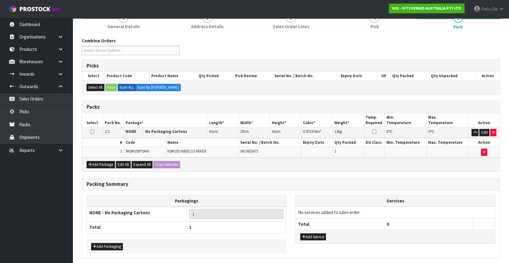
scroll to position [0, 0]
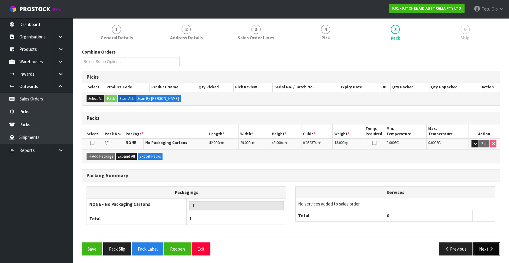
click at [498, 251] on button "Next" at bounding box center [486, 248] width 27 height 13
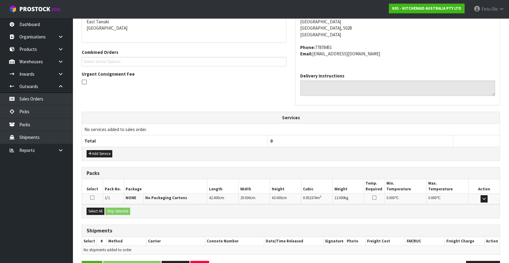
scroll to position [149, 0]
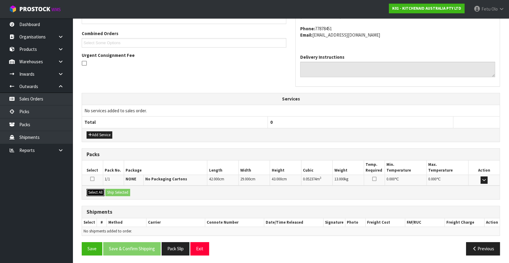
click at [104, 191] on button "Select All" at bounding box center [95, 192] width 18 height 7
click at [111, 190] on button "Ship Selected" at bounding box center [117, 192] width 25 height 7
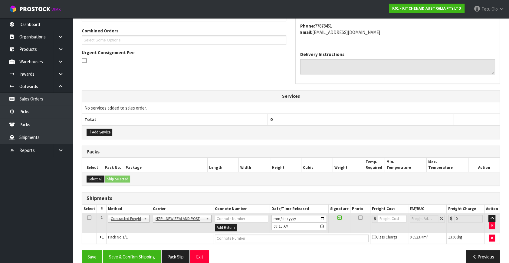
scroll to position [160, 0]
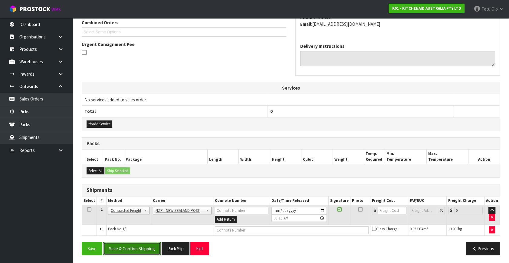
click at [135, 242] on button "Save & Confirm Shipping" at bounding box center [131, 248] width 57 height 13
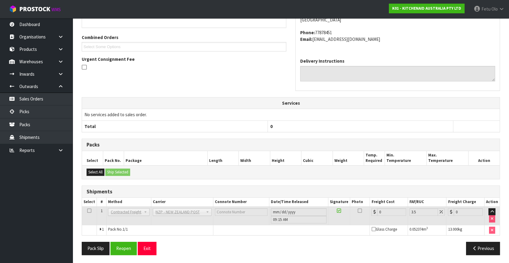
scroll to position [151, 0]
click at [125, 244] on button "Reopen" at bounding box center [123, 248] width 26 height 13
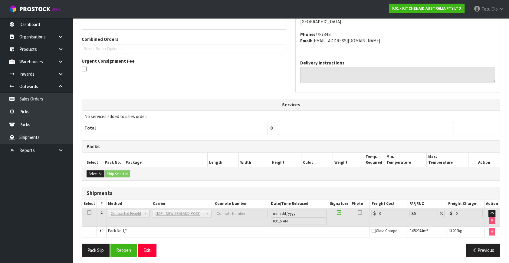
scroll to position [145, 0]
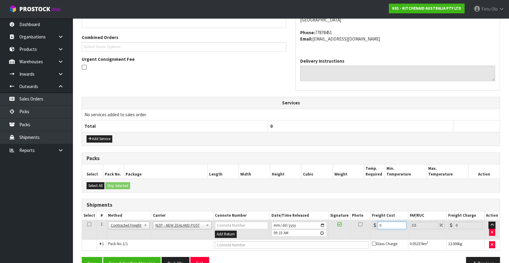
drag, startPoint x: 392, startPoint y: 223, endPoint x: 254, endPoint y: 249, distance: 140.9
click at [254, 249] on div "From Address CONTRACT WAREHOUSING & LOGISTICS 17 Allens Road East Tamaki Auckla…" at bounding box center [291, 124] width 418 height 301
click at [230, 241] on input "text" at bounding box center [292, 245] width 154 height 8
click at [82, 257] on button "Save" at bounding box center [92, 263] width 21 height 13
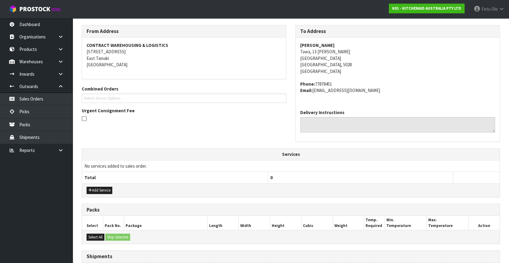
scroll to position [160, 0]
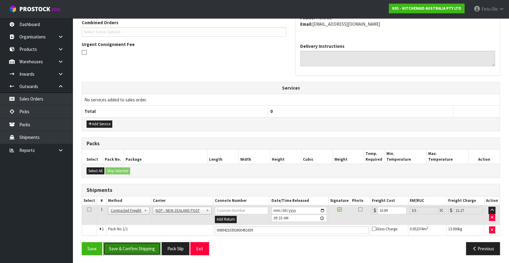
click at [152, 251] on button "Save & Confirm Shipping" at bounding box center [131, 248] width 57 height 13
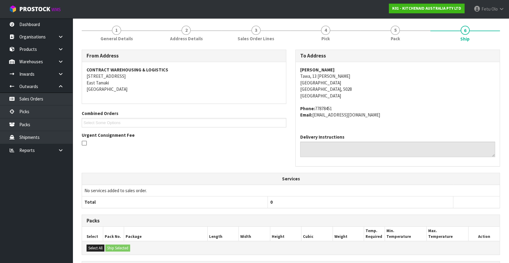
scroll to position [145, 0]
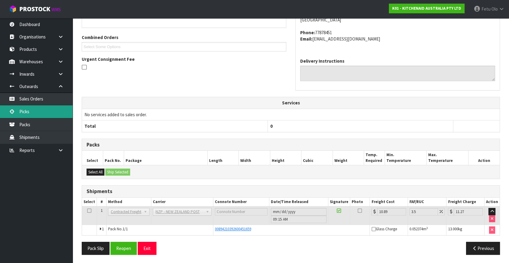
click at [29, 114] on link "Picks" at bounding box center [36, 111] width 73 height 12
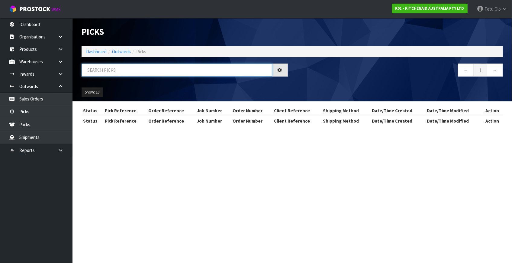
click at [175, 73] on input "text" at bounding box center [177, 69] width 191 height 13
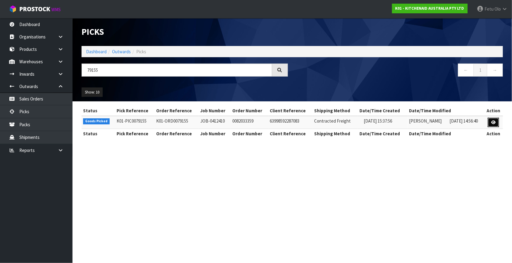
click at [490, 124] on link at bounding box center [493, 123] width 11 height 10
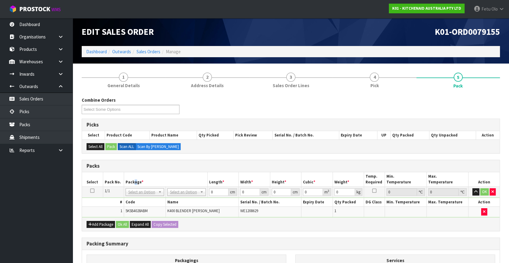
click at [134, 188] on table "Select Pack No. Package * Length * Width * Height * Cubic * Weight * Temp. Requ…" at bounding box center [290, 194] width 417 height 45
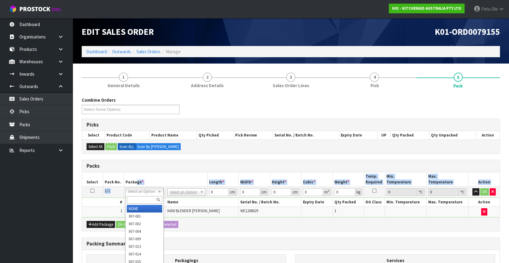
click at [140, 204] on div at bounding box center [144, 200] width 38 height 10
drag, startPoint x: 142, startPoint y: 208, endPoint x: 197, endPoint y: 203, distance: 54.9
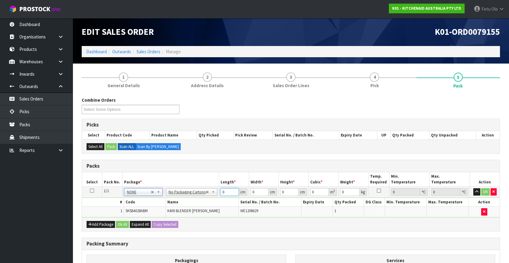
click at [220, 192] on input "0" at bounding box center [229, 192] width 18 height 8
drag, startPoint x: 226, startPoint y: 193, endPoint x: 191, endPoint y: 199, distance: 35.6
click at [190, 199] on tbody "1/1 NONE 007-001 007-002 007-004 007-009 007-013 007-014 007-015 007-017 007-01…" at bounding box center [290, 202] width 417 height 31
click button "OK" at bounding box center [485, 191] width 8 height 7
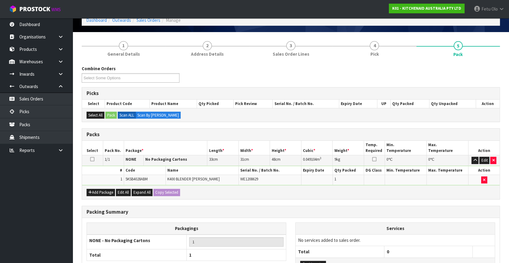
scroll to position [81, 0]
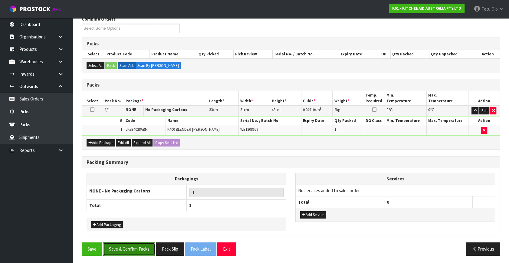
click at [125, 247] on button "Save & Confirm Packs" at bounding box center [129, 248] width 52 height 13
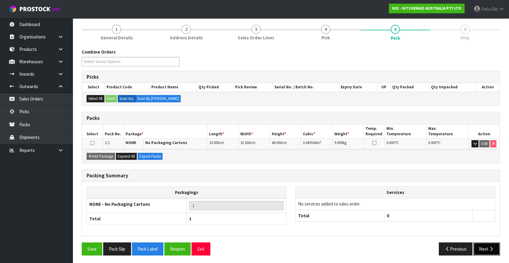
click at [481, 246] on button "Next" at bounding box center [486, 248] width 27 height 13
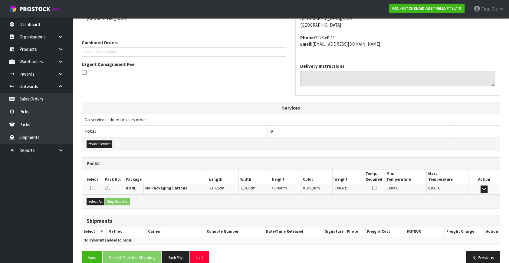
scroll to position [149, 0]
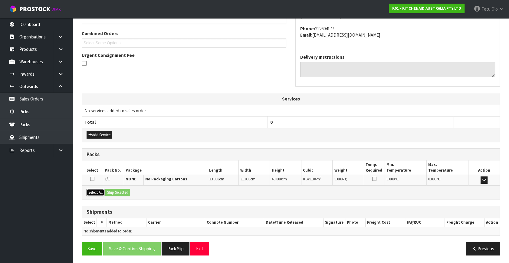
drag, startPoint x: 91, startPoint y: 190, endPoint x: 133, endPoint y: 190, distance: 42.0
click at [99, 191] on button "Select All" at bounding box center [95, 192] width 18 height 7
click at [133, 190] on div "Select All Ship Selected" at bounding box center [290, 192] width 417 height 14
click at [119, 185] on div "Select All Ship Selected" at bounding box center [290, 192] width 417 height 14
click at [119, 192] on button "Ship Selected" at bounding box center [117, 192] width 25 height 7
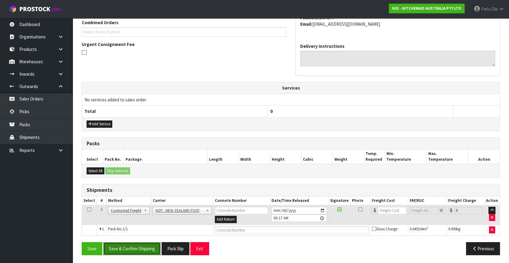
click at [142, 247] on button "Save & Confirm Shipping" at bounding box center [131, 248] width 57 height 13
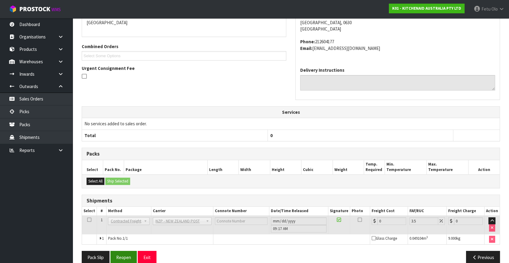
scroll to position [151, 0]
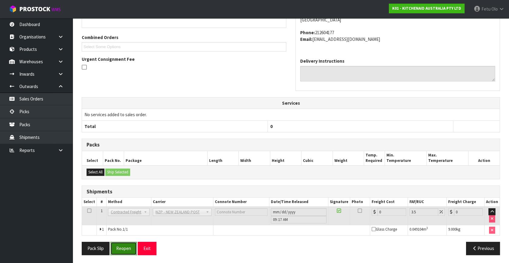
drag, startPoint x: 121, startPoint y: 246, endPoint x: 131, endPoint y: 243, distance: 10.1
click at [122, 246] on button "Reopen" at bounding box center [123, 248] width 26 height 13
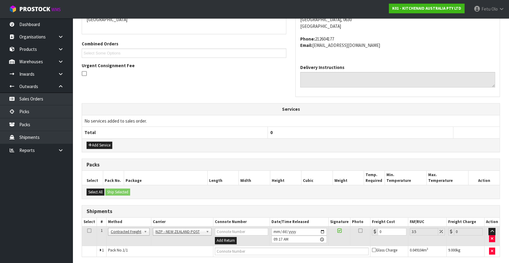
scroll to position [160, 0]
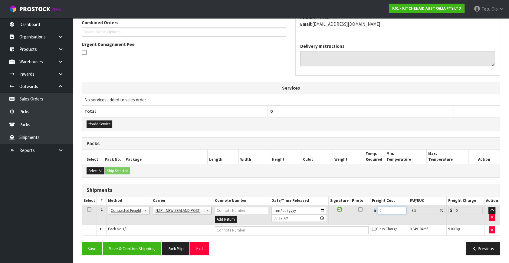
drag, startPoint x: 390, startPoint y: 210, endPoint x: 287, endPoint y: 237, distance: 106.4
click at [287, 237] on div "From Address CONTRACT WAREHOUSING & LOGISTICS 17 Allens Road East Tamaki Auckla…" at bounding box center [291, 109] width 418 height 301
drag, startPoint x: 394, startPoint y: 210, endPoint x: 334, endPoint y: 225, distance: 61.7
click at [334, 225] on tbody "1 Client Local Pickup Customer Local Pickup Company Freight Contracted Freight …" at bounding box center [290, 220] width 417 height 30
click at [311, 231] on input "text" at bounding box center [292, 230] width 154 height 8
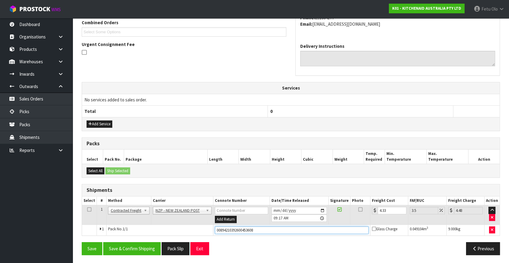
click at [82, 242] on button "Save" at bounding box center [92, 248] width 21 height 13
click at [146, 244] on button "Save & Confirm Shipping" at bounding box center [131, 248] width 57 height 13
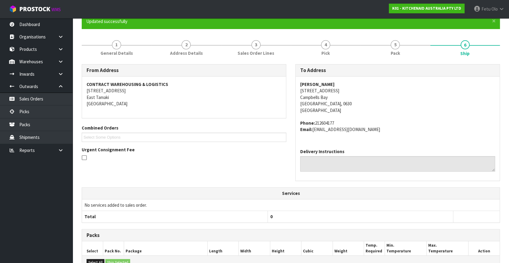
scroll to position [145, 0]
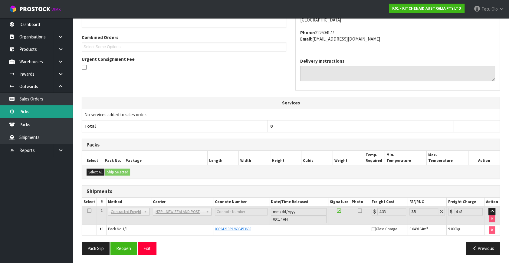
click at [29, 112] on link "Picks" at bounding box center [36, 111] width 73 height 12
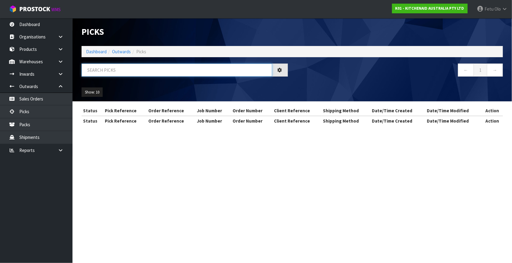
click at [132, 69] on input "text" at bounding box center [177, 69] width 191 height 13
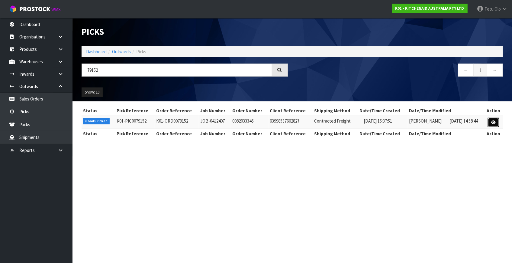
click at [490, 119] on link at bounding box center [493, 123] width 11 height 10
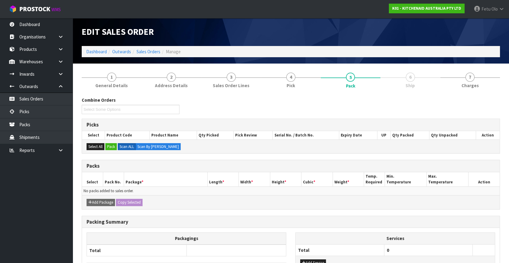
click at [499, 122] on div "1 General Details 2 Address Details 3 Sales Order Lines 4 Pick 5 Pack 6 Ship 7 …" at bounding box center [290, 186] width 427 height 237
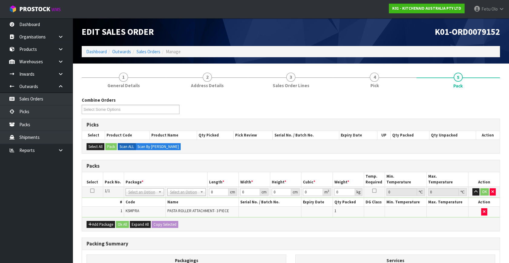
click at [378, 223] on div "Add Package Ok All Expand All Copy Selected" at bounding box center [290, 224] width 417 height 14
click at [324, 255] on th "Services" at bounding box center [394, 260] width 199 height 11
drag, startPoint x: 405, startPoint y: 102, endPoint x: 412, endPoint y: 109, distance: 9.9
click at [408, 104] on div "Combine Orders K01-ORD0079145 K01-ORD0079148 K01-ORD0079149 K01-ORD0079150 K01-…" at bounding box center [290, 108] width 427 height 22
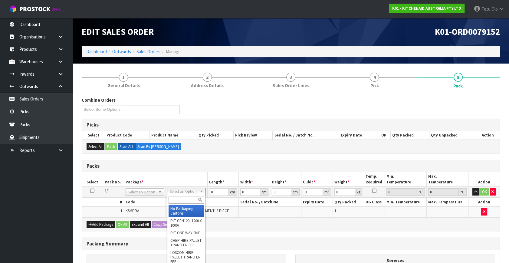
drag, startPoint x: 174, startPoint y: 191, endPoint x: 190, endPoint y: 209, distance: 24.4
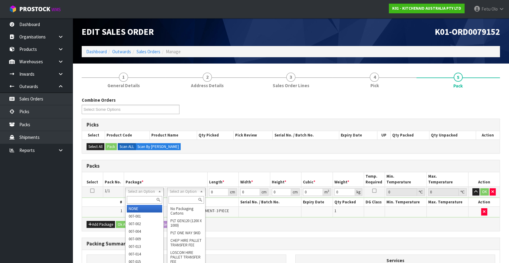
click at [148, 196] on input "text" at bounding box center [144, 200] width 35 height 8
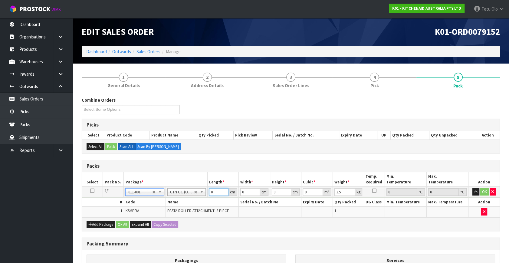
drag, startPoint x: 216, startPoint y: 193, endPoint x: 132, endPoint y: 228, distance: 91.9
click at [136, 228] on div "Packs Select Pack No. Package * Length * Width * Height * Cubic * Weight * Temp…" at bounding box center [291, 195] width 418 height 71
click button "OK" at bounding box center [484, 191] width 8 height 7
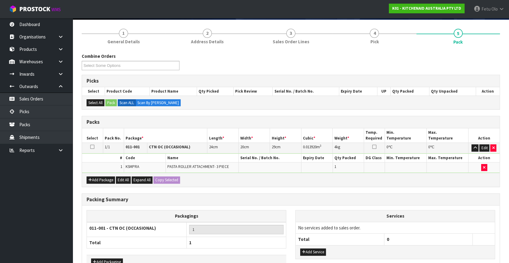
scroll to position [81, 0]
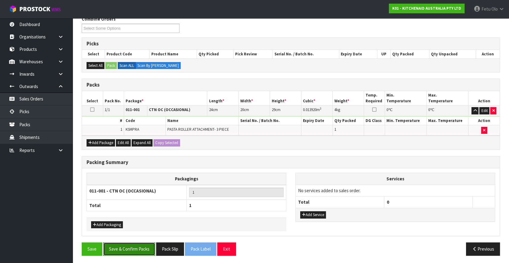
drag, startPoint x: 136, startPoint y: 248, endPoint x: 144, endPoint y: 242, distance: 10.1
click at [138, 248] on button "Save & Confirm Packs" at bounding box center [129, 248] width 52 height 13
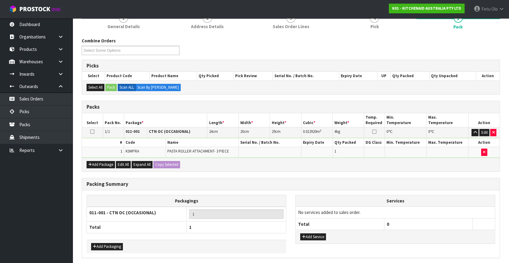
scroll to position [0, 0]
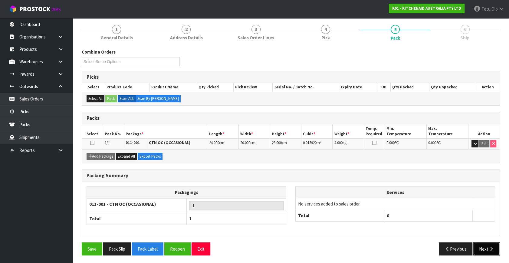
click at [486, 243] on button "Next" at bounding box center [486, 248] width 27 height 13
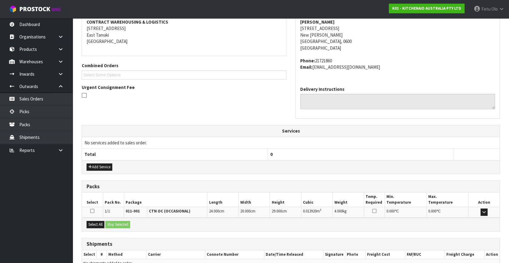
scroll to position [149, 0]
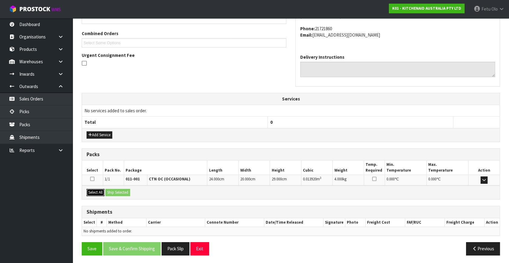
drag, startPoint x: 95, startPoint y: 191, endPoint x: 123, endPoint y: 191, distance: 28.4
click at [97, 191] on button "Select All" at bounding box center [95, 192] width 18 height 7
click at [123, 191] on button "Ship Selected" at bounding box center [117, 192] width 25 height 7
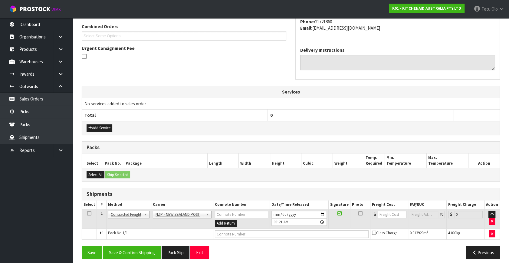
scroll to position [160, 0]
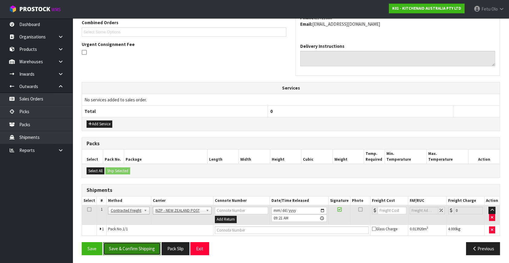
click at [135, 246] on button "Save & Confirm Shipping" at bounding box center [131, 248] width 57 height 13
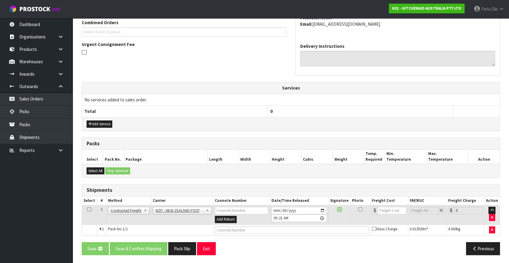
scroll to position [0, 0]
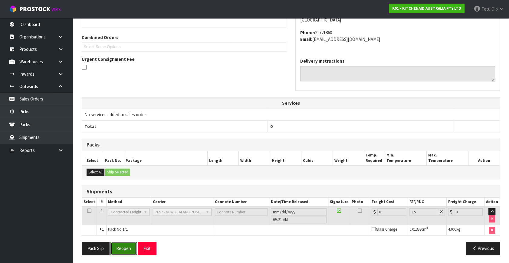
click at [128, 249] on button "Reopen" at bounding box center [123, 248] width 26 height 13
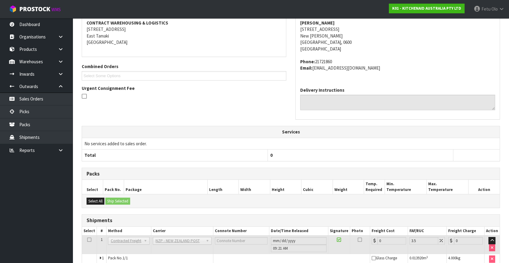
scroll to position [145, 0]
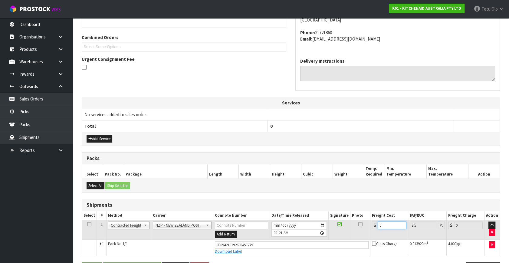
drag, startPoint x: 388, startPoint y: 224, endPoint x: 287, endPoint y: 230, distance: 100.6
click at [288, 230] on tr "1 Client Local Pickup Customer Local Pickup Company Freight Contracted Freight …" at bounding box center [290, 230] width 417 height 20
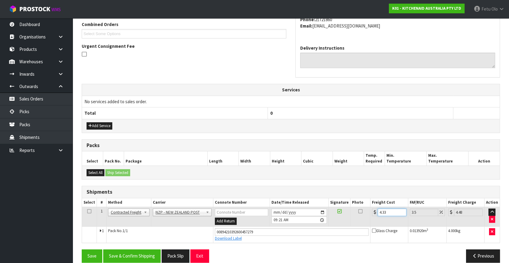
scroll to position [165, 0]
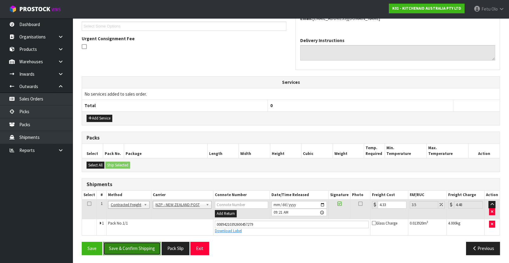
click at [145, 247] on button "Save & Confirm Shipping" at bounding box center [131, 248] width 57 height 13
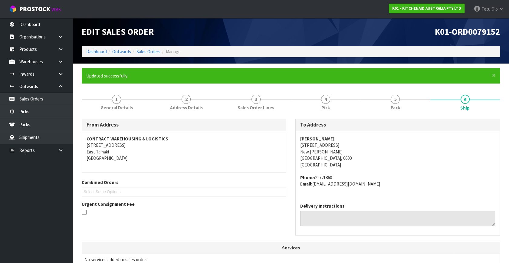
scroll to position [149, 0]
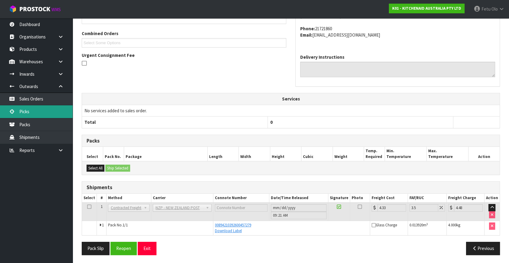
click at [29, 110] on link "Picks" at bounding box center [36, 111] width 73 height 12
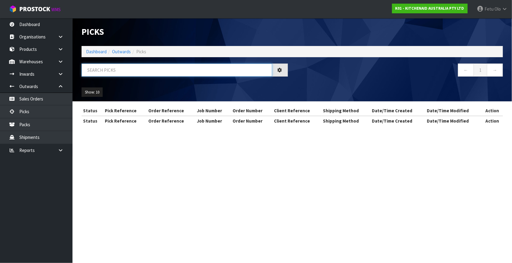
click at [116, 71] on input "text" at bounding box center [177, 69] width 191 height 13
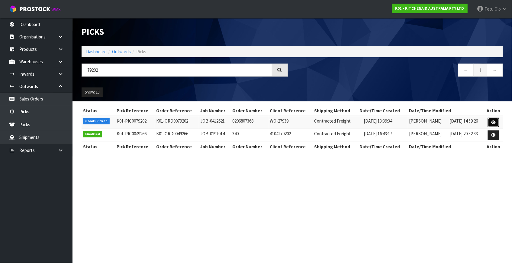
click at [494, 121] on icon at bounding box center [494, 122] width 5 height 4
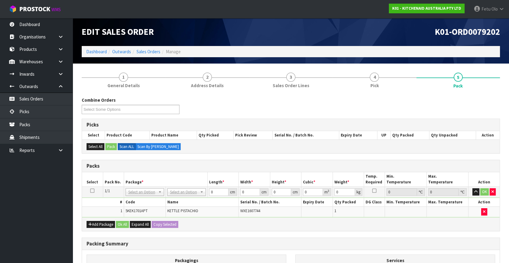
drag, startPoint x: 139, startPoint y: 193, endPoint x: 138, endPoint y: 196, distance: 3.3
drag, startPoint x: 137, startPoint y: 198, endPoint x: 141, endPoint y: 189, distance: 10.1
click at [137, 197] on input "text" at bounding box center [144, 200] width 35 height 8
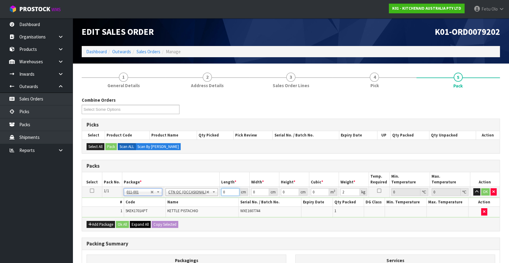
drag, startPoint x: 228, startPoint y: 190, endPoint x: 143, endPoint y: 220, distance: 90.1
click at [143, 220] on div "Packs Select Pack No. Package * Length * Width * Height * Cubic * Weight * Temp…" at bounding box center [291, 195] width 418 height 71
drag, startPoint x: 352, startPoint y: 193, endPoint x: 280, endPoint y: 212, distance: 74.4
click at [280, 212] on tbody "1/1 NONE 007-001 007-002 007-004 007-009 007-013 007-014 007-015 007-017 007-01…" at bounding box center [290, 202] width 417 height 31
click button "OK" at bounding box center [485, 191] width 8 height 7
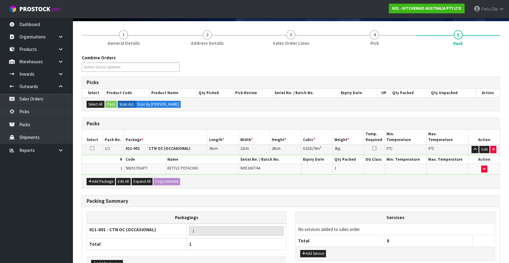
scroll to position [81, 0]
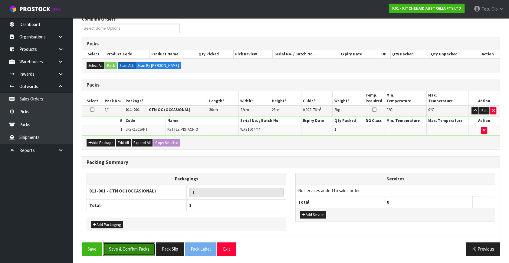
click at [135, 244] on button "Save & Confirm Packs" at bounding box center [129, 248] width 52 height 13
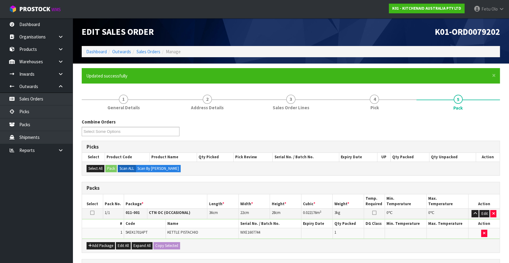
scroll to position [70, 0]
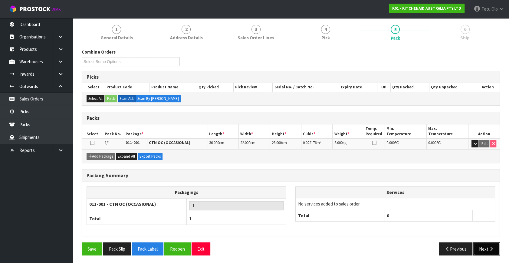
click at [484, 243] on button "Next" at bounding box center [486, 248] width 27 height 13
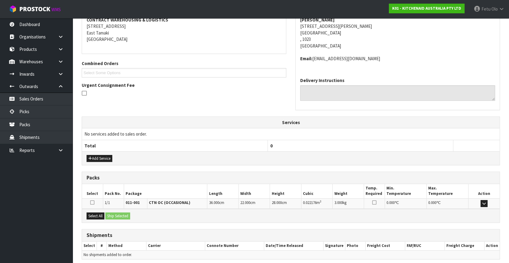
scroll to position [142, 0]
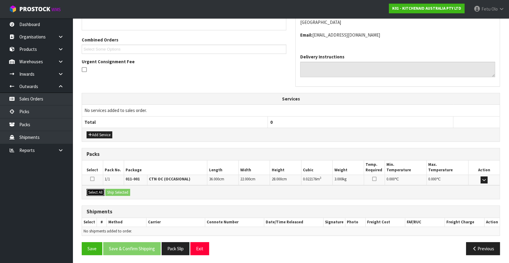
click at [102, 189] on button "Select All" at bounding box center [95, 192] width 18 height 7
drag, startPoint x: 102, startPoint y: 189, endPoint x: 113, endPoint y: 189, distance: 10.9
click at [103, 189] on button "Select All" at bounding box center [95, 192] width 18 height 7
click at [114, 189] on button "Ship Selected" at bounding box center [117, 192] width 25 height 7
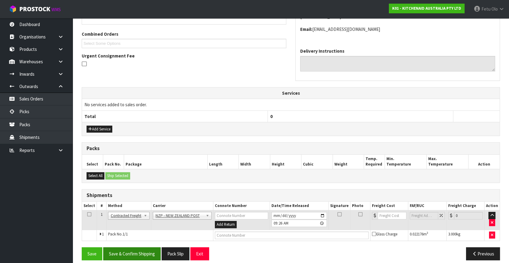
scroll to position [153, 0]
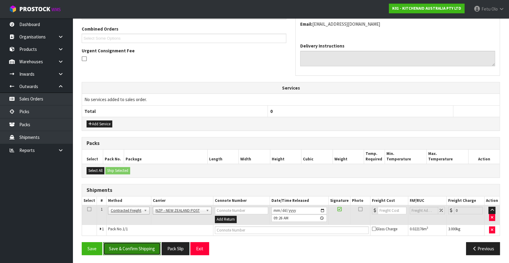
click at [144, 246] on button "Save & Confirm Shipping" at bounding box center [131, 248] width 57 height 13
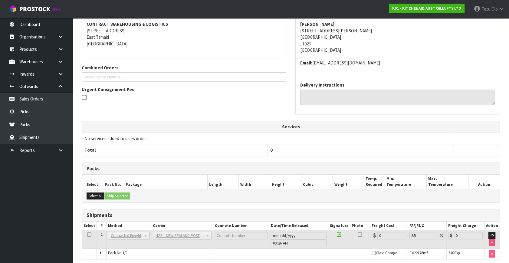
scroll to position [145, 0]
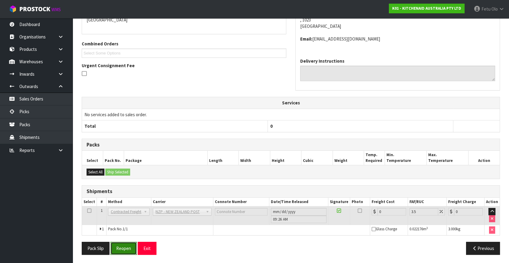
drag, startPoint x: 123, startPoint y: 250, endPoint x: 126, endPoint y: 248, distance: 3.7
click at [123, 250] on button "Reopen" at bounding box center [123, 248] width 26 height 13
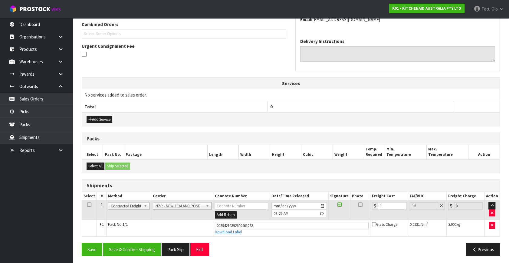
scroll to position [159, 0]
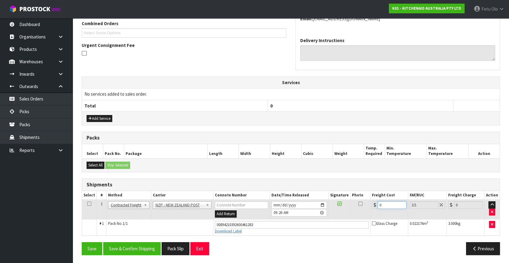
drag, startPoint x: 357, startPoint y: 208, endPoint x: 296, endPoint y: 212, distance: 60.9
click at [296, 212] on tr "1 Client Local Pickup Customer Local Pickup Company Freight Contracted Freight …" at bounding box center [290, 210] width 417 height 20
click at [132, 242] on button "Save & Confirm Shipping" at bounding box center [131, 248] width 57 height 13
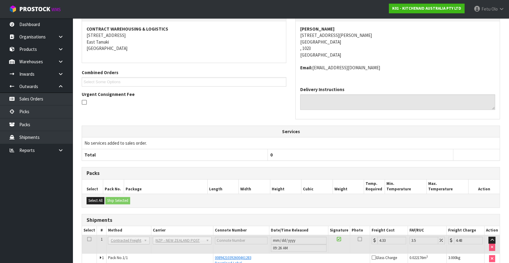
scroll to position [142, 0]
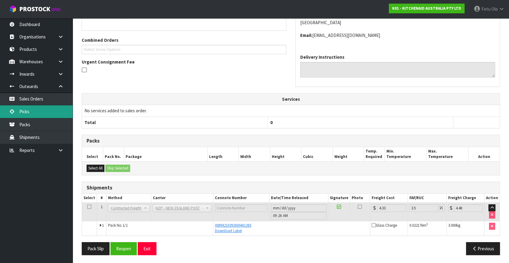
click at [24, 109] on link "Picks" at bounding box center [36, 111] width 73 height 12
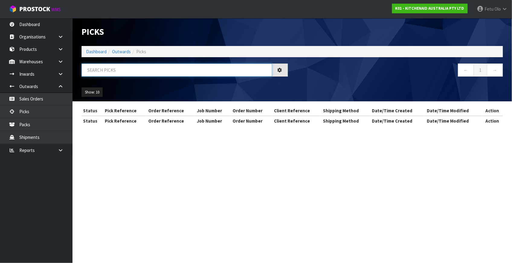
click at [140, 70] on input "text" at bounding box center [177, 69] width 191 height 13
drag, startPoint x: 140, startPoint y: 70, endPoint x: 142, endPoint y: 61, distance: 9.0
click at [139, 63] on input "text" at bounding box center [177, 69] width 191 height 13
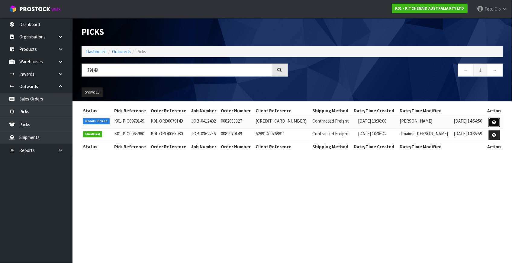
click at [491, 121] on link at bounding box center [494, 123] width 11 height 10
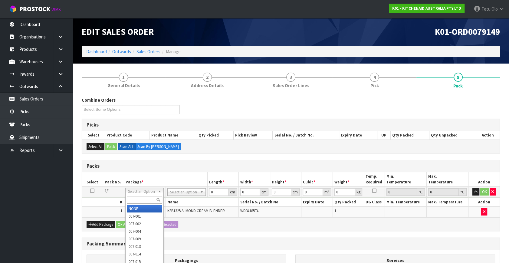
click at [146, 200] on input "text" at bounding box center [144, 200] width 35 height 8
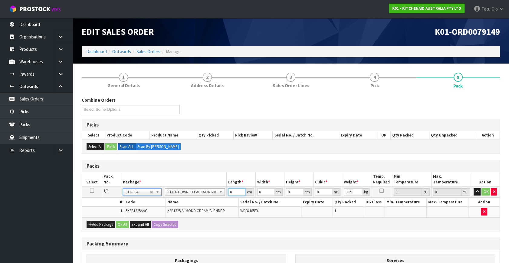
drag, startPoint x: 233, startPoint y: 192, endPoint x: 171, endPoint y: 212, distance: 64.5
click at [171, 212] on tbody "1/1 NONE 007-001 007-002 007-004 007-009 007-013 007-014 007-015 007-017 007-01…" at bounding box center [290, 202] width 417 height 31
click at [398, 108] on div "Combine Orders K01-ORD0079145 K01-ORD0079148 K01-ORD0079149 K01-ORD0079150 K01-…" at bounding box center [290, 108] width 427 height 22
drag, startPoint x: 232, startPoint y: 190, endPoint x: 169, endPoint y: 210, distance: 66.4
click at [169, 210] on tbody "1/1 NONE 007-001 007-002 007-004 007-009 007-013 007-014 007-015 007-017 007-01…" at bounding box center [290, 202] width 417 height 31
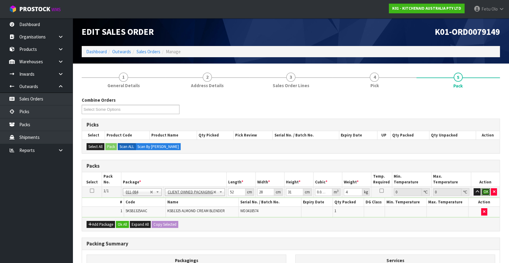
click button "OK" at bounding box center [485, 191] width 8 height 7
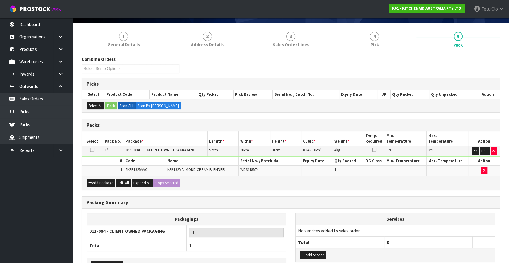
scroll to position [81, 0]
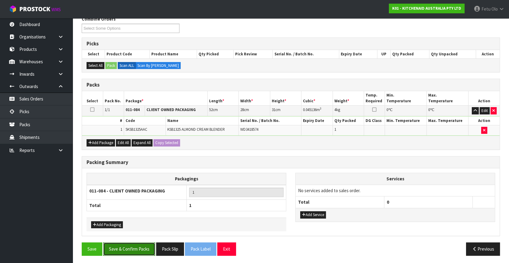
click at [148, 248] on button "Save & Confirm Packs" at bounding box center [129, 248] width 52 height 13
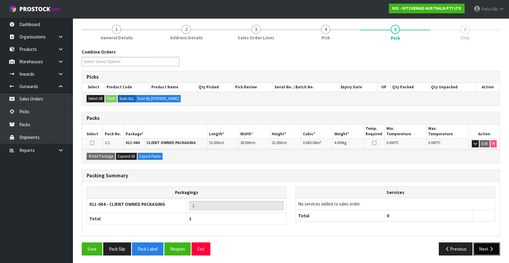
click at [485, 248] on button "Next" at bounding box center [486, 248] width 27 height 13
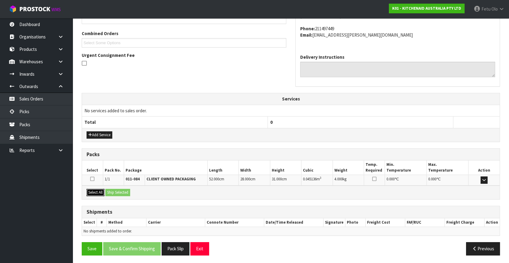
click at [97, 190] on button "Select All" at bounding box center [95, 192] width 18 height 7
click at [113, 190] on button "Ship Selected" at bounding box center [117, 192] width 25 height 7
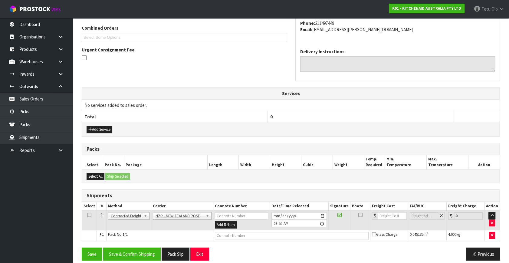
scroll to position [160, 0]
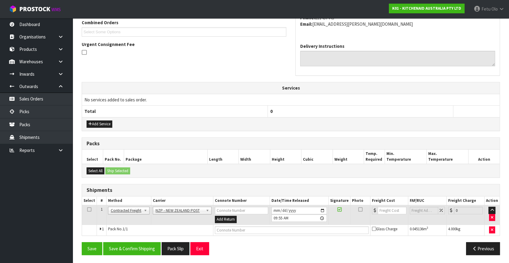
click at [140, 239] on div "From Address CONTRACT WAREHOUSING & LOGISTICS 17 Allens Road East Tamaki Auckla…" at bounding box center [291, 109] width 418 height 301
click at [141, 249] on button "Save & Confirm Shipping" at bounding box center [131, 248] width 57 height 13
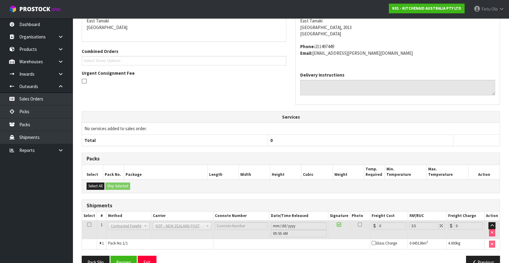
scroll to position [151, 0]
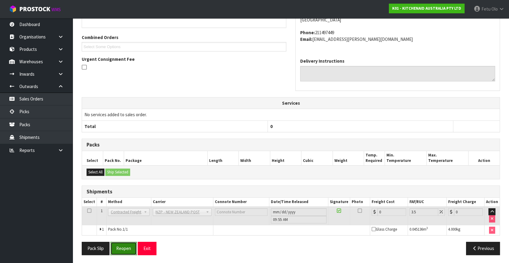
click at [130, 249] on button "Reopen" at bounding box center [123, 248] width 26 height 13
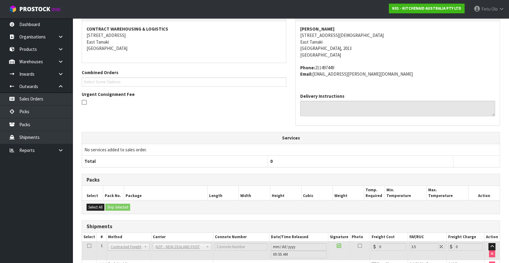
scroll to position [145, 0]
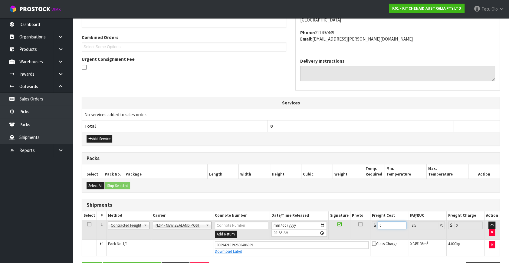
drag, startPoint x: 280, startPoint y: 246, endPoint x: 242, endPoint y: 251, distance: 38.5
click at [242, 251] on tbody "1 Client Local Pickup Customer Local Pickup Company Freight Contracted Freight …" at bounding box center [290, 238] width 417 height 36
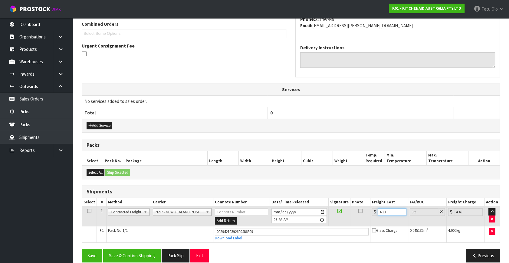
scroll to position [165, 0]
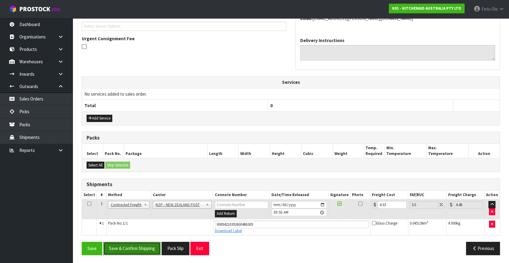
click at [141, 249] on button "Save & Confirm Shipping" at bounding box center [131, 248] width 57 height 13
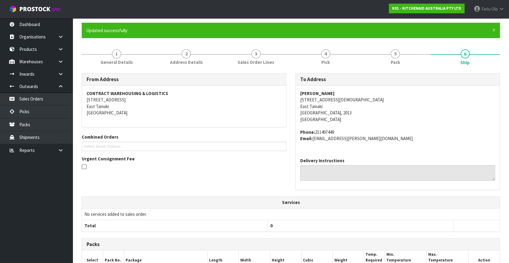
scroll to position [0, 0]
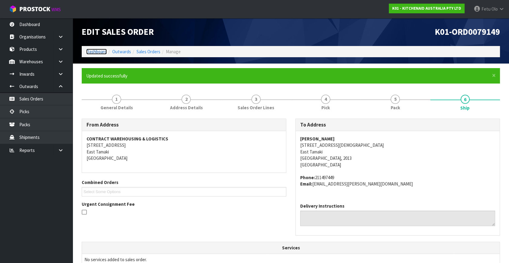
click at [94, 49] on link "Dashboard" at bounding box center [96, 52] width 21 height 6
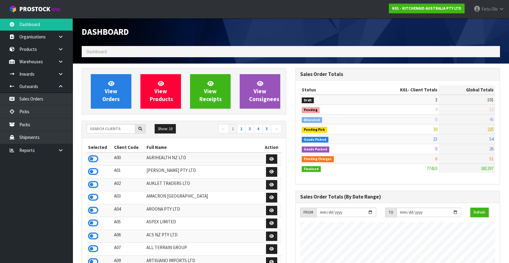
scroll to position [457, 213]
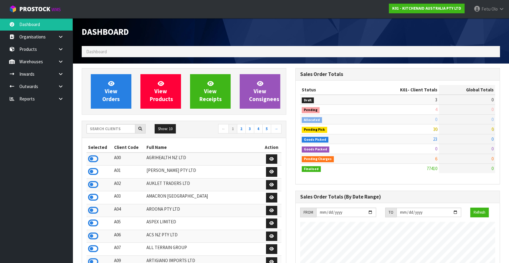
scroll to position [457, 213]
click at [106, 127] on input "text" at bounding box center [110, 128] width 49 height 9
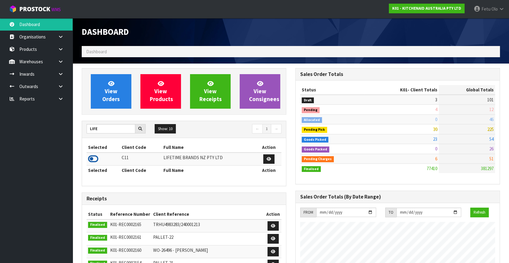
click at [90, 158] on icon at bounding box center [93, 158] width 10 height 9
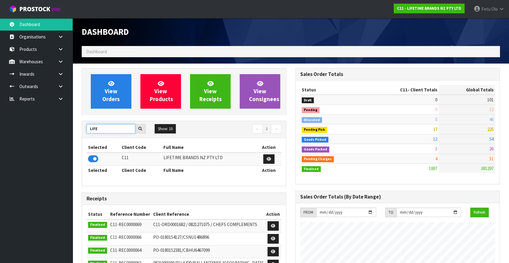
drag, startPoint x: 100, startPoint y: 129, endPoint x: 57, endPoint y: 137, distance: 43.3
click at [57, 137] on body "Toggle navigation ProStock WMS C11 - LIFETIME BRANDS NZ PTY LTD Fetu Olo Logout…" at bounding box center [254, 131] width 509 height 263
click at [473, 39] on div "Dashboard" at bounding box center [290, 32] width 427 height 28
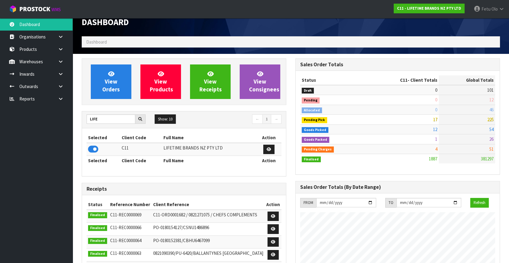
scroll to position [0, 0]
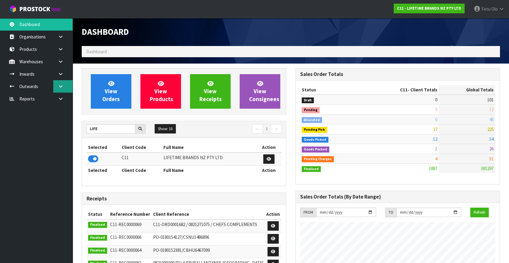
click at [62, 88] on icon at bounding box center [61, 86] width 6 height 5
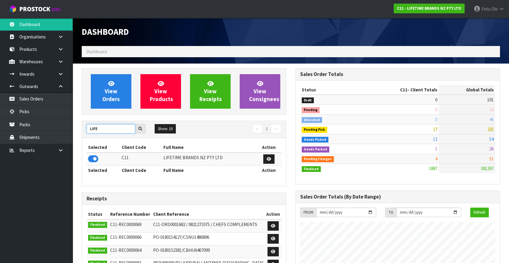
click at [0, 134] on html "Toggle navigation ProStock WMS C11 - LIFETIME BRANDS NZ PTY LTD Fetu Olo Logout…" at bounding box center [254, 131] width 509 height 263
type input "K01"
click at [91, 158] on icon at bounding box center [93, 158] width 10 height 9
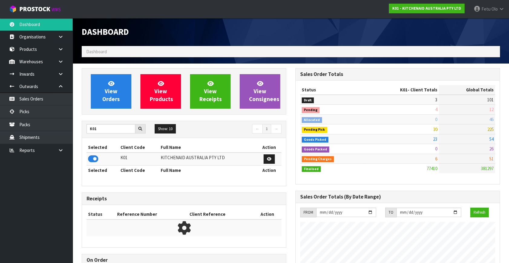
scroll to position [457, 213]
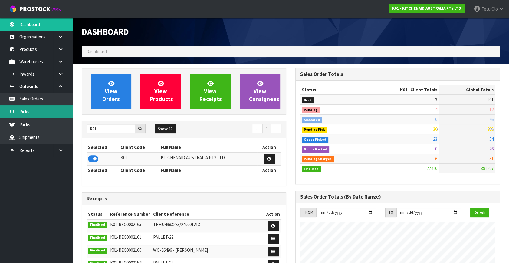
click at [24, 109] on link "Picks" at bounding box center [36, 111] width 73 height 12
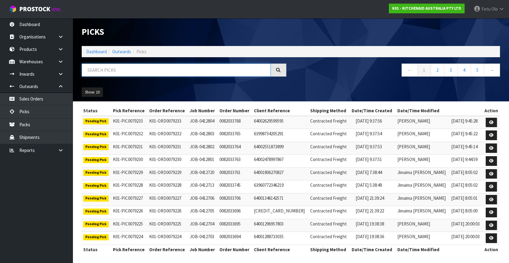
click at [103, 69] on input "text" at bounding box center [176, 69] width 189 height 13
type input "79148"
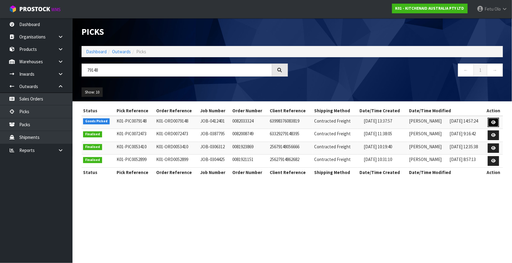
click at [491, 122] on link at bounding box center [493, 123] width 11 height 10
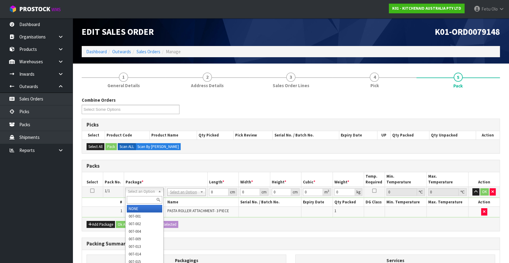
click at [137, 201] on input "text" at bounding box center [144, 200] width 35 height 8
type input "011"
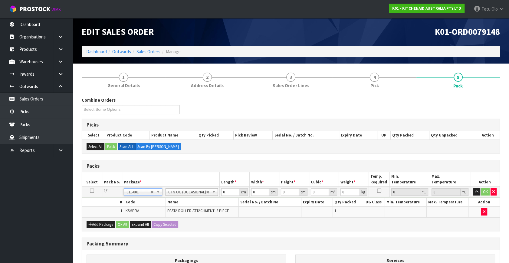
type input "3.5"
drag, startPoint x: 225, startPoint y: 194, endPoint x: 148, endPoint y: 207, distance: 78.7
click at [148, 207] on tbody "1/1 NONE 007-001 007-002 007-004 007-009 007-013 007-014 007-015 007-017 007-01…" at bounding box center [290, 202] width 417 height 31
type input "24"
type input "20"
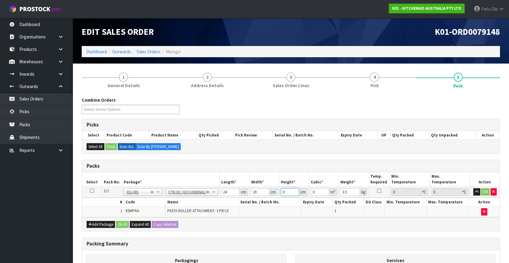
type input "2"
type input "0.00096"
type input "29"
type input "0.01392"
type input "29"
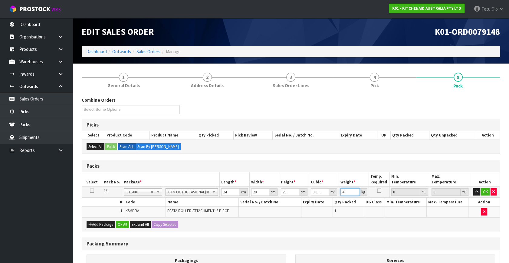
type input "4"
click button "OK" at bounding box center [485, 191] width 8 height 7
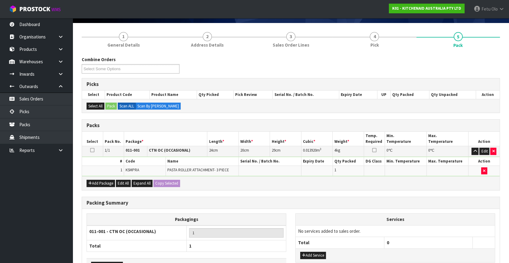
scroll to position [81, 0]
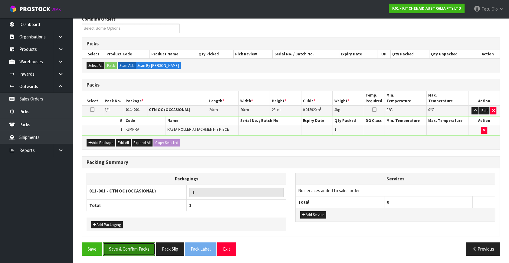
click at [137, 250] on button "Save & Confirm Packs" at bounding box center [129, 248] width 52 height 13
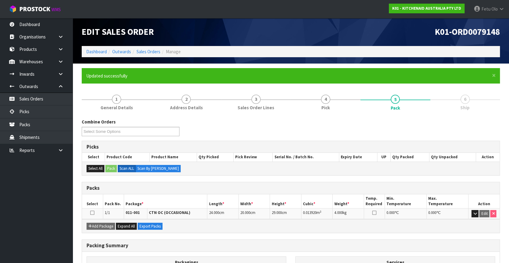
scroll to position [70, 0]
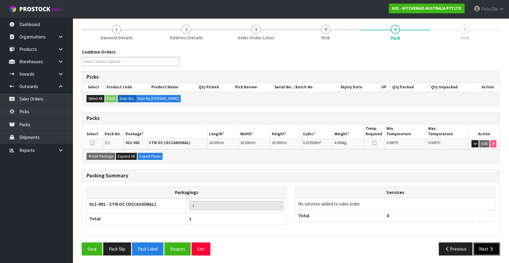
click at [482, 242] on button "Next" at bounding box center [486, 248] width 27 height 13
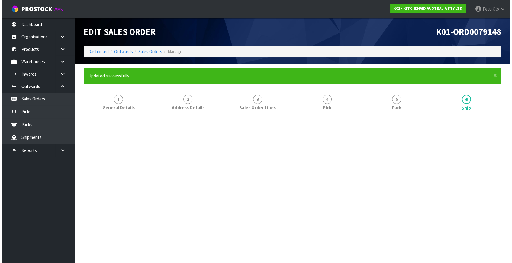
scroll to position [0, 0]
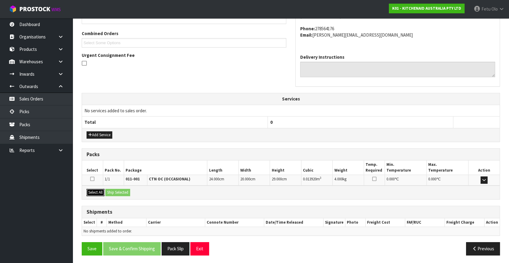
drag, startPoint x: 97, startPoint y: 190, endPoint x: 109, endPoint y: 190, distance: 11.5
click at [101, 190] on button "Select All" at bounding box center [95, 192] width 18 height 7
click at [109, 190] on button "Ship Selected" at bounding box center [117, 192] width 25 height 7
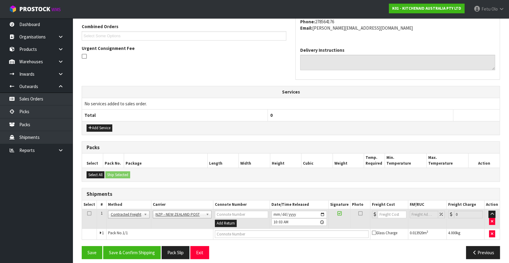
scroll to position [160, 0]
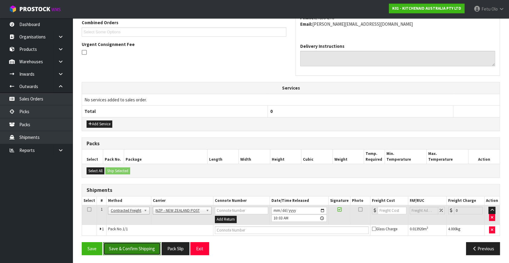
click at [130, 242] on button "Save & Confirm Shipping" at bounding box center [131, 248] width 57 height 13
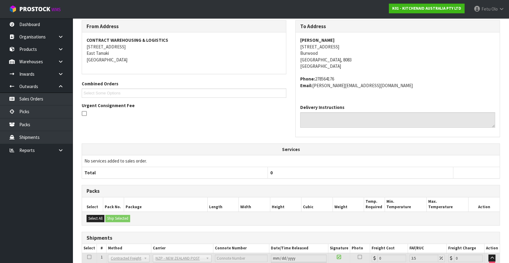
scroll to position [151, 0]
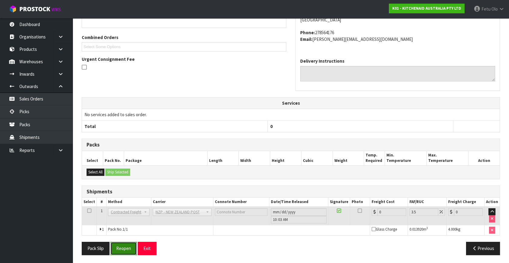
click at [128, 246] on button "Reopen" at bounding box center [123, 248] width 26 height 13
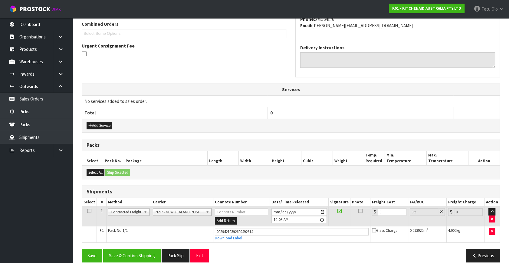
scroll to position [165, 0]
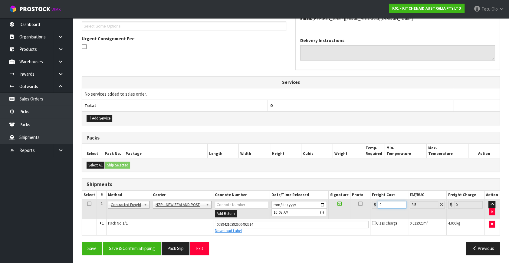
drag, startPoint x: 380, startPoint y: 206, endPoint x: 272, endPoint y: 229, distance: 109.8
click at [272, 229] on tbody "1 Client Local Pickup Customer Local Pickup Company Freight Contracted Freight …" at bounding box center [290, 217] width 417 height 36
type input "1"
type input "1.03"
type input "11"
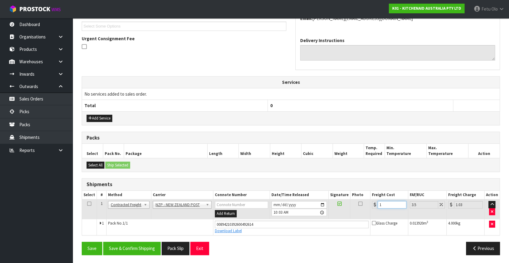
type input "11.38"
type input "11.6"
type input "12.01"
type input "11.61"
type input "12.02"
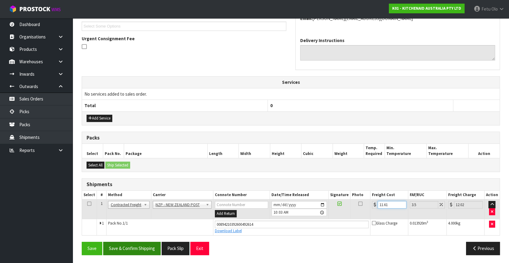
type input "11.61"
click at [151, 250] on button "Save & Confirm Shipping" at bounding box center [131, 248] width 57 height 13
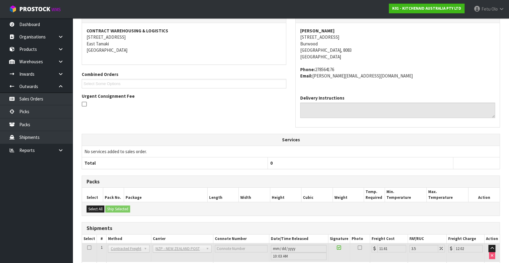
scroll to position [149, 0]
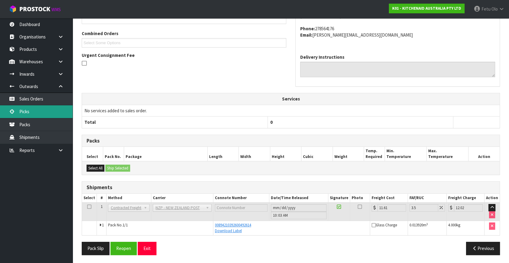
click at [29, 106] on link "Picks" at bounding box center [36, 111] width 73 height 12
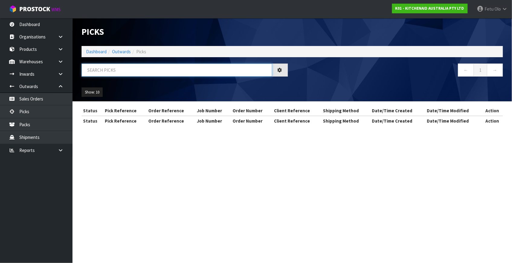
click at [93, 72] on input "text" at bounding box center [177, 69] width 191 height 13
type input "79145"
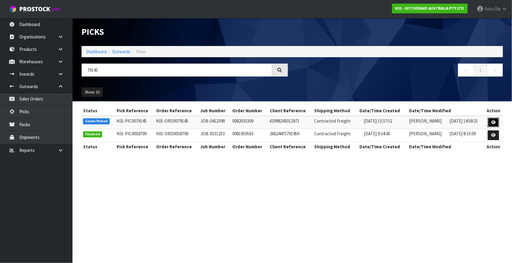
click at [490, 122] on link at bounding box center [493, 123] width 11 height 10
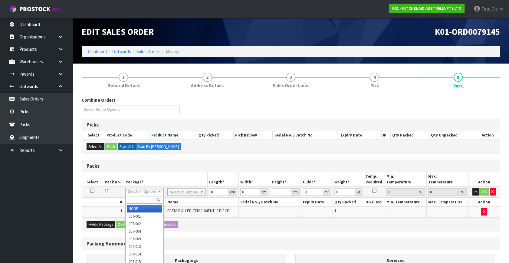
click at [138, 198] on input "text" at bounding box center [144, 200] width 35 height 8
type input "24"
drag, startPoint x: 151, startPoint y: 192, endPoint x: 140, endPoint y: 207, distance: 18.9
click at [142, 199] on input "text" at bounding box center [144, 200] width 35 height 8
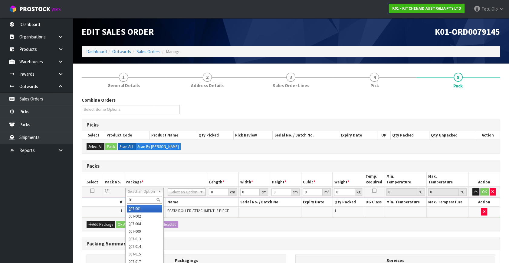
type input "011"
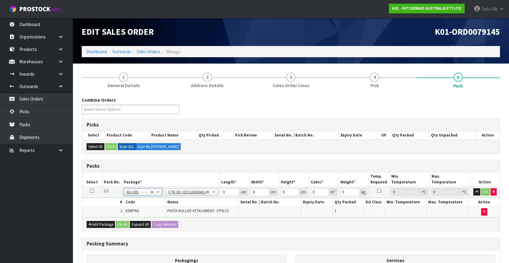
type input "3.5"
drag, startPoint x: 227, startPoint y: 192, endPoint x: 158, endPoint y: 207, distance: 70.0
click at [158, 207] on tbody "1/1 NONE 007-001 007-002 007-004 007-009 007-013 007-014 007-015 007-017 007-01…" at bounding box center [290, 202] width 417 height 31
type input "24"
type input "20"
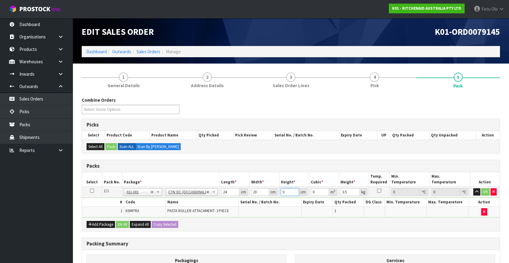
type input "2"
type input "0.00096"
type input "29"
type input "0.01392"
type input "29"
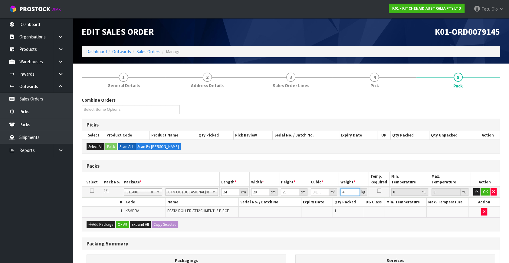
type input "4"
click button "OK" at bounding box center [485, 191] width 8 height 7
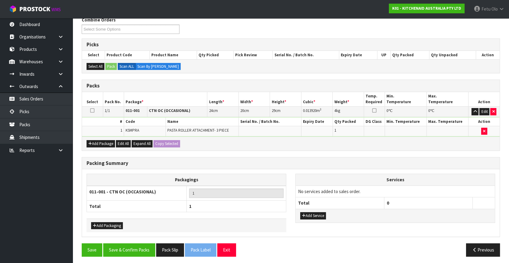
scroll to position [81, 0]
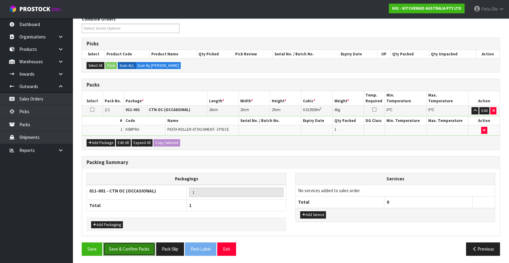
click at [145, 244] on button "Save & Confirm Packs" at bounding box center [129, 248] width 52 height 13
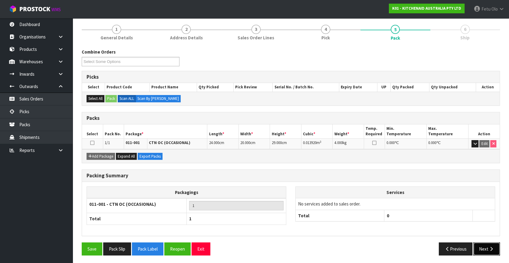
click at [475, 247] on button "Next" at bounding box center [486, 248] width 27 height 13
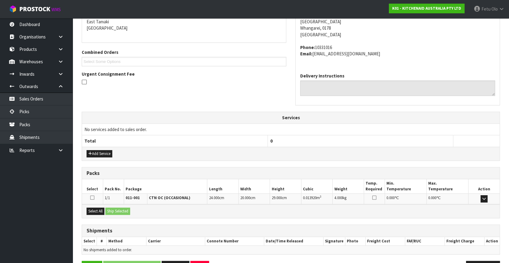
scroll to position [149, 0]
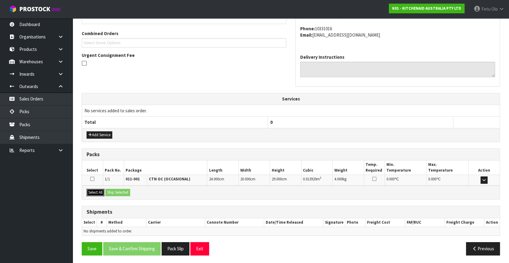
click at [99, 194] on button "Select All" at bounding box center [95, 192] width 18 height 7
click at [118, 193] on button "Ship Selected" at bounding box center [117, 192] width 25 height 7
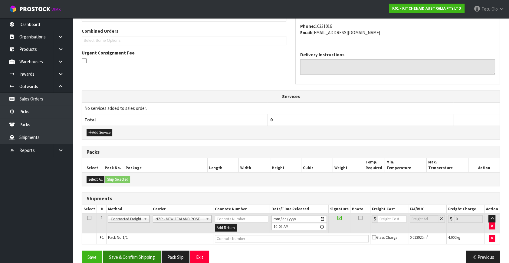
scroll to position [160, 0]
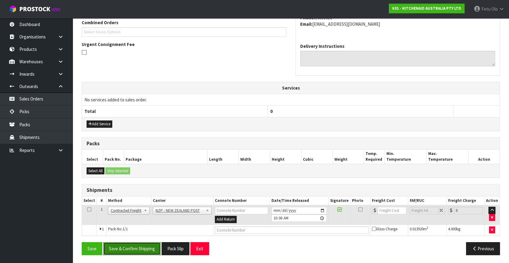
click at [129, 248] on button "Save & Confirm Shipping" at bounding box center [131, 248] width 57 height 13
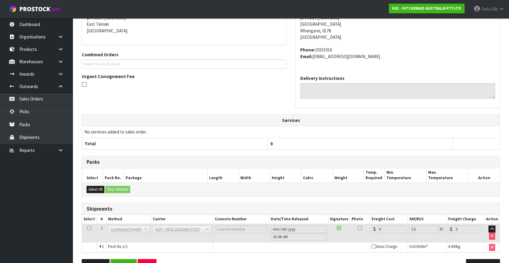
scroll to position [151, 0]
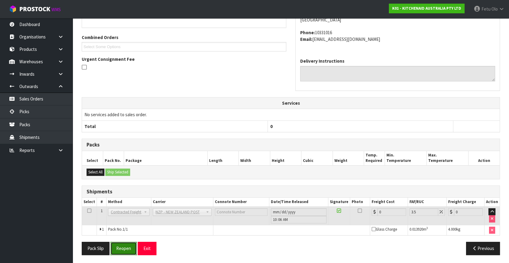
click at [125, 246] on button "Reopen" at bounding box center [123, 248] width 26 height 13
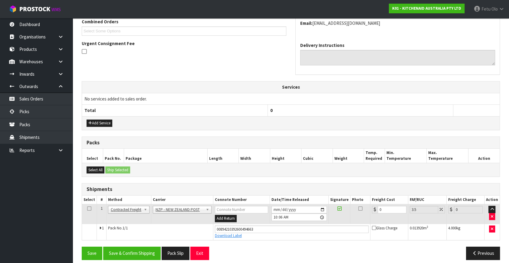
scroll to position [165, 0]
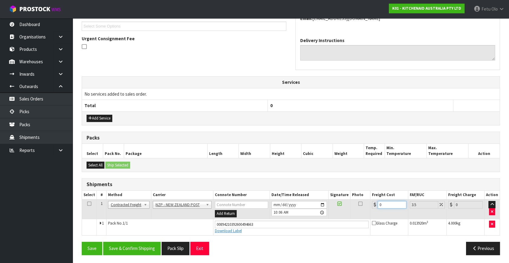
drag, startPoint x: 339, startPoint y: 211, endPoint x: 298, endPoint y: 216, distance: 41.9
click at [298, 216] on tr "1 Client Local Pickup Customer Local Pickup Company Freight Contracted Freight …" at bounding box center [290, 209] width 417 height 20
type input "1"
type input "1.03"
type input "11"
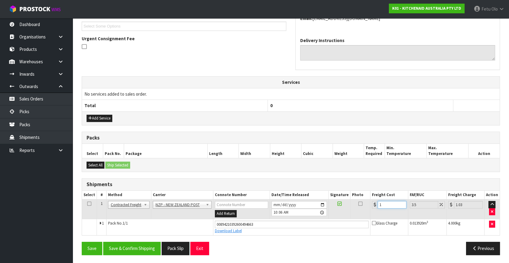
type input "11.38"
type input "11.9"
type input "12.32"
type input "11.90"
click at [134, 245] on button "Save & Confirm Shipping" at bounding box center [131, 248] width 57 height 13
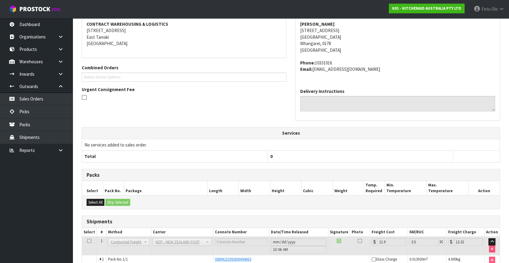
scroll to position [149, 0]
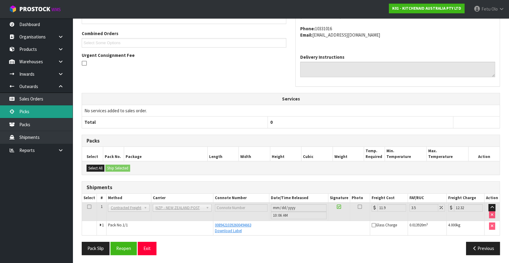
click at [30, 113] on link "Picks" at bounding box center [36, 111] width 73 height 12
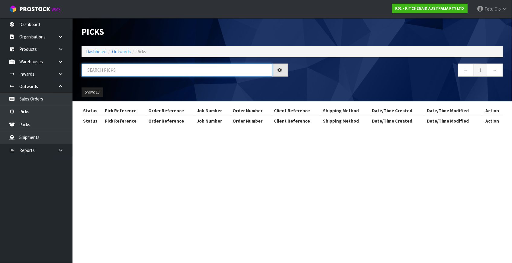
click at [127, 74] on input "text" at bounding box center [177, 69] width 191 height 13
type input "79167"
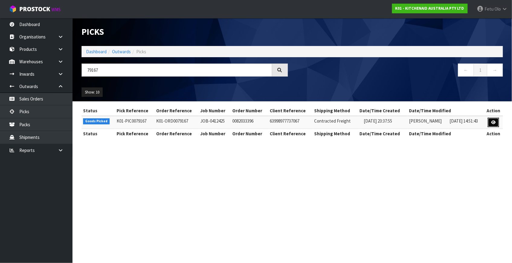
click at [493, 121] on icon at bounding box center [494, 122] width 5 height 4
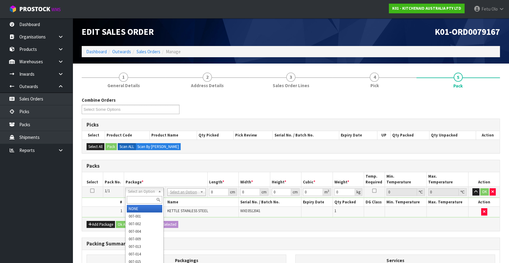
drag, startPoint x: 142, startPoint y: 198, endPoint x: 155, endPoint y: 176, distance: 25.2
click at [146, 195] on div at bounding box center [144, 200] width 38 height 10
type input "011"
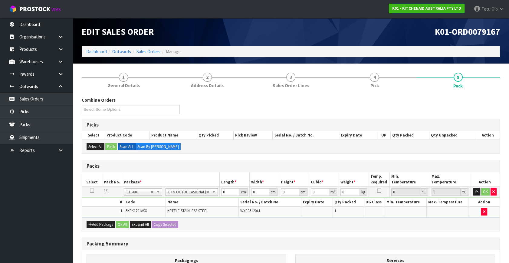
type input "2"
drag, startPoint x: 227, startPoint y: 191, endPoint x: 187, endPoint y: 203, distance: 41.5
click at [187, 203] on tbody "1/1 NONE 007-001 007-002 007-004 007-009 007-013 007-014 007-015 007-017 007-01…" at bounding box center [290, 202] width 417 height 31
type input "41"
type input "28"
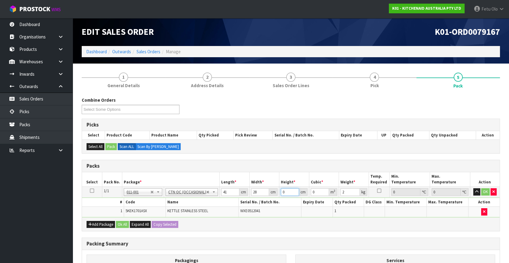
type input "2"
type input "0.002296"
type input "23"
type input "0.026404"
type input "23"
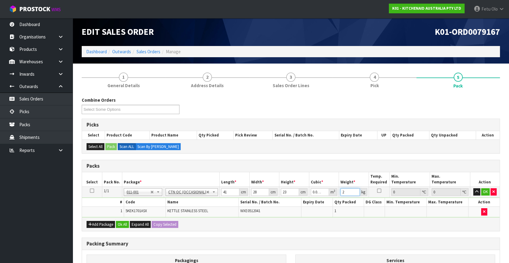
type input "3"
click button "OK" at bounding box center [485, 191] width 8 height 7
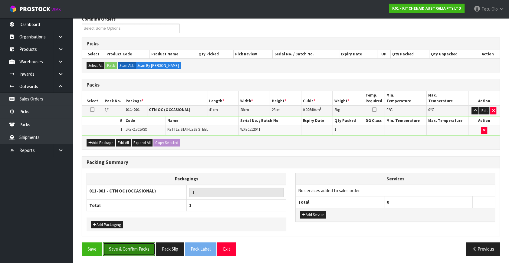
click at [145, 246] on button "Save & Confirm Packs" at bounding box center [129, 248] width 52 height 13
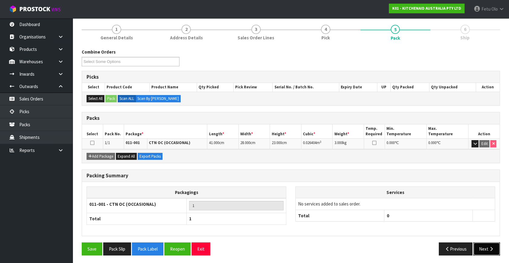
click at [483, 245] on button "Next" at bounding box center [486, 248] width 27 height 13
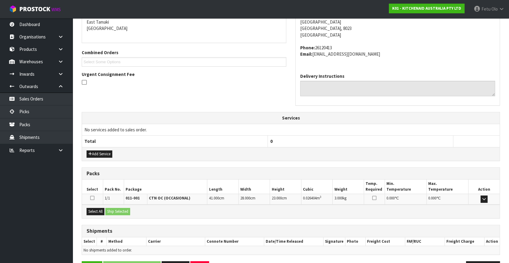
scroll to position [149, 0]
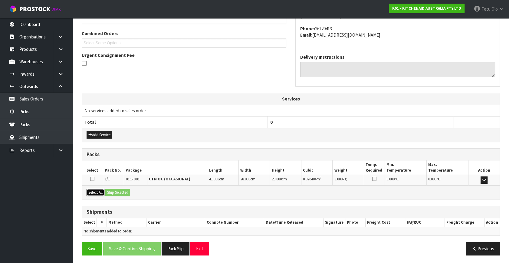
drag, startPoint x: 98, startPoint y: 191, endPoint x: 119, endPoint y: 191, distance: 21.2
click at [101, 191] on button "Select All" at bounding box center [95, 192] width 18 height 7
click at [119, 191] on button "Ship Selected" at bounding box center [117, 192] width 25 height 7
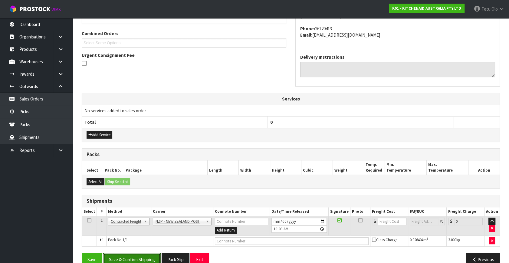
drag, startPoint x: 139, startPoint y: 252, endPoint x: 435, endPoint y: 160, distance: 309.5
click at [140, 253] on button "Save & Confirm Shipping" at bounding box center [131, 259] width 57 height 13
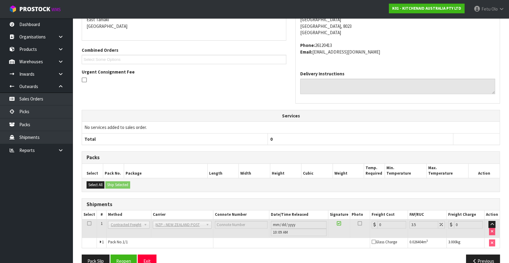
scroll to position [151, 0]
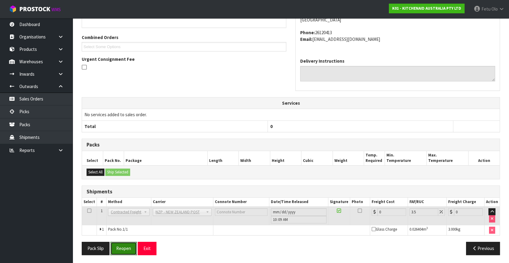
drag, startPoint x: 124, startPoint y: 244, endPoint x: 133, endPoint y: 238, distance: 10.7
click at [124, 244] on button "Reopen" at bounding box center [123, 248] width 26 height 13
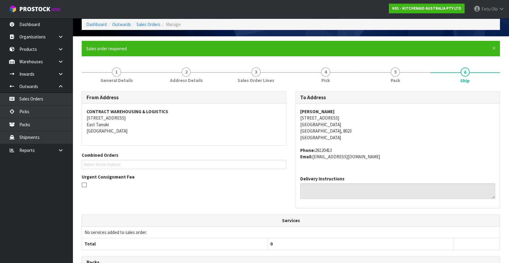
scroll to position [137, 0]
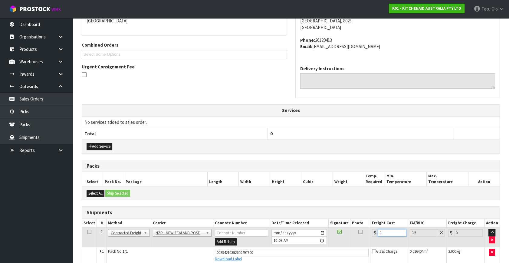
drag, startPoint x: 335, startPoint y: 240, endPoint x: 324, endPoint y: 243, distance: 10.6
click at [324, 243] on tr "1 Client Local Pickup Customer Local Pickup Company Freight Contracted Freight …" at bounding box center [290, 237] width 417 height 20
type input "1"
type input "1.03"
type input "11"
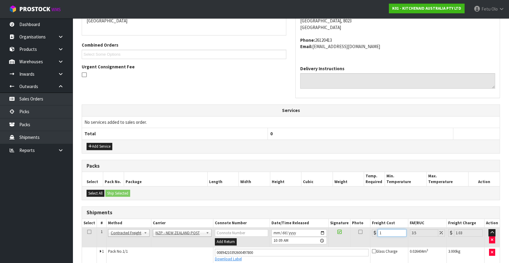
type input "11.38"
type input "11.6"
type input "12.01"
type input "11.61"
type input "12.02"
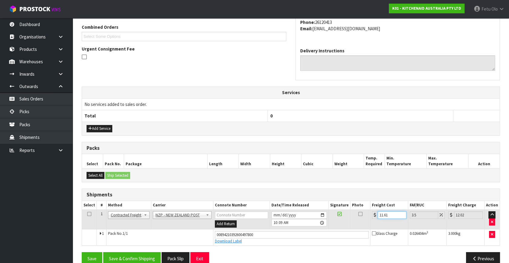
scroll to position [165, 0]
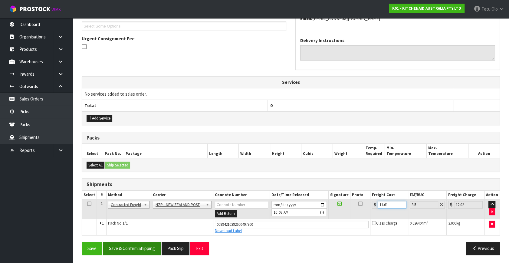
type input "11.61"
click at [138, 242] on button "Save & Confirm Shipping" at bounding box center [131, 248] width 57 height 13
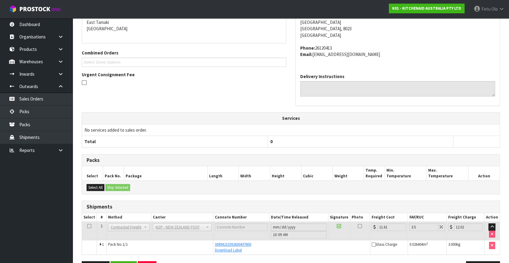
scroll to position [149, 0]
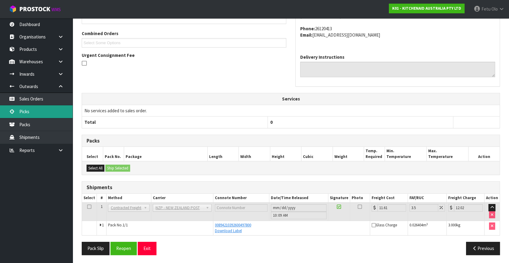
click at [18, 112] on link "Picks" at bounding box center [36, 111] width 73 height 12
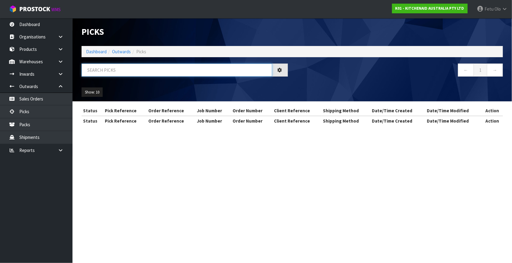
click at [158, 71] on input "text" at bounding box center [177, 69] width 191 height 13
type input "79200"
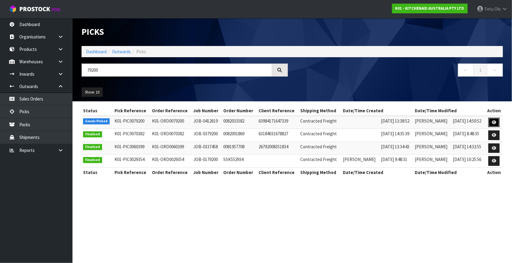
click at [492, 122] on link at bounding box center [494, 123] width 11 height 10
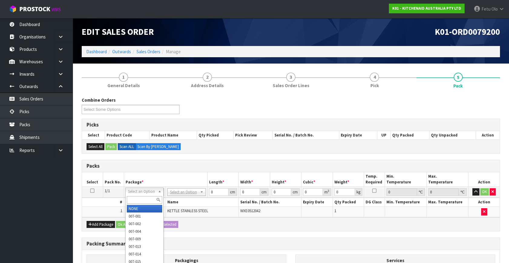
drag, startPoint x: 142, startPoint y: 192, endPoint x: 141, endPoint y: 197, distance: 5.1
click at [141, 197] on input "text" at bounding box center [144, 200] width 35 height 8
type input "011"
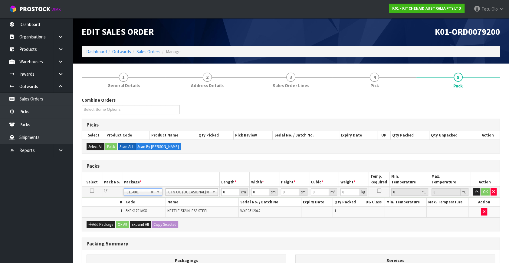
type input "2"
drag, startPoint x: 160, startPoint y: 200, endPoint x: 210, endPoint y: 212, distance: 51.1
click at [211, 219] on div "Add Package Ok All Expand All Copy Selected" at bounding box center [290, 224] width 417 height 14
drag, startPoint x: 227, startPoint y: 190, endPoint x: 200, endPoint y: 202, distance: 29.0
click at [200, 202] on tbody "1/1 NONE 007-001 007-002 007-004 007-009 007-013 007-014 007-015 007-017 007-01…" at bounding box center [290, 202] width 417 height 31
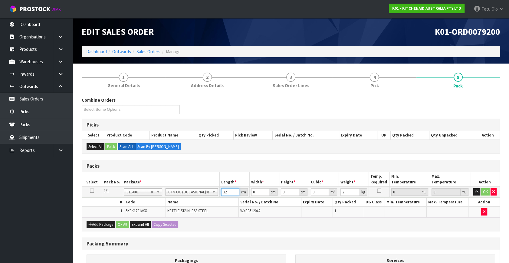
type input "32"
type input "24"
type input "3"
type input "0.002304"
type input "35"
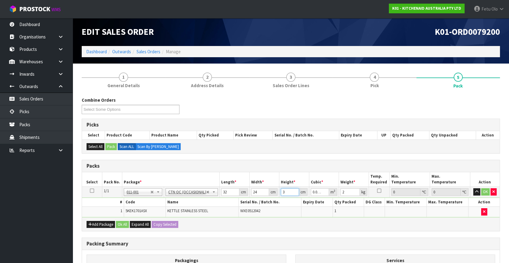
type input "0.02688"
type input "35"
type input "3"
click button "OK" at bounding box center [485, 191] width 8 height 7
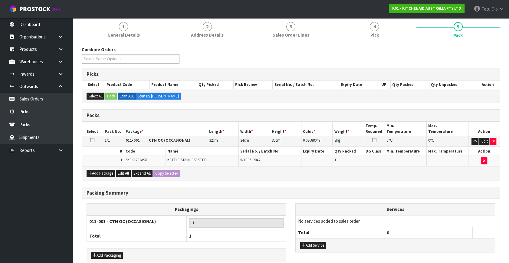
scroll to position [81, 0]
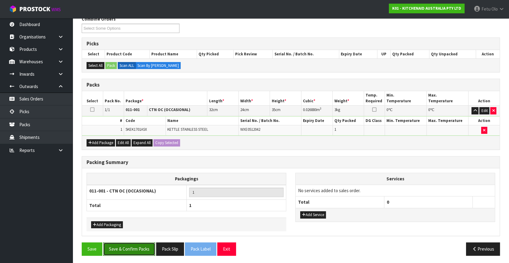
click at [136, 245] on button "Save & Confirm Packs" at bounding box center [129, 248] width 52 height 13
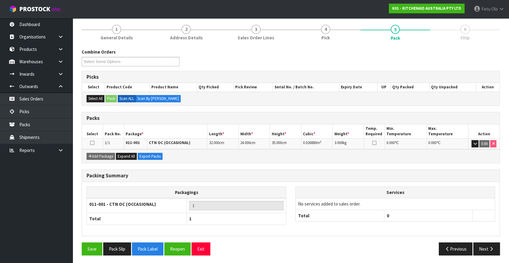
click at [483, 239] on div "Packing Summary Packagings 011-001 - CTN OC (OCCASIONAL) 1 Total 1 Services No …" at bounding box center [290, 205] width 427 height 73
click at [482, 246] on button "Next" at bounding box center [486, 248] width 27 height 13
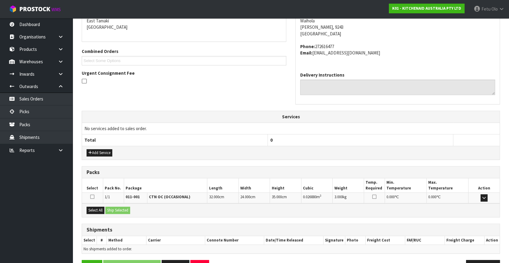
scroll to position [149, 0]
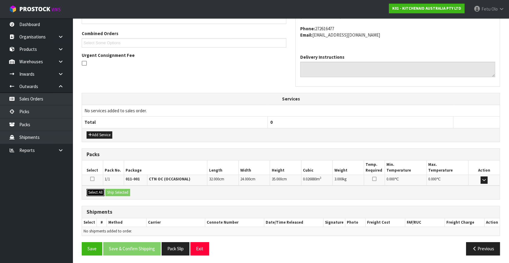
click at [106, 192] on div "Select All Ship Selected" at bounding box center [290, 192] width 417 height 14
click at [108, 190] on div "Select All Ship Selected" at bounding box center [290, 192] width 417 height 14
click at [100, 194] on button "Select All" at bounding box center [95, 192] width 18 height 7
click at [109, 193] on button "Ship Selected" at bounding box center [117, 192] width 25 height 7
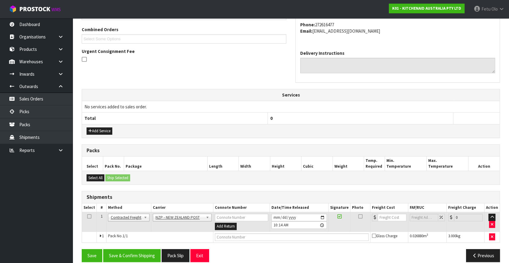
scroll to position [160, 0]
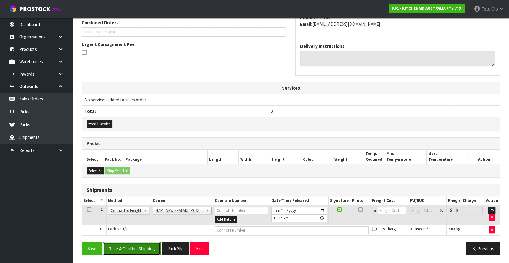
click at [131, 242] on button "Save & Confirm Shipping" at bounding box center [131, 248] width 57 height 13
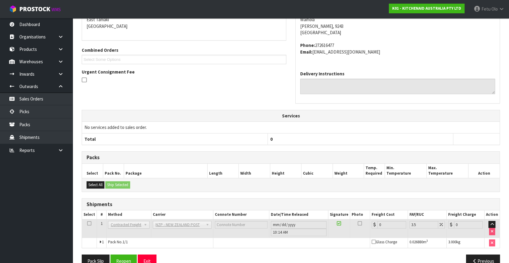
scroll to position [151, 0]
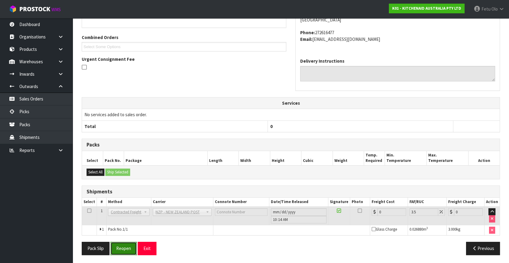
click at [124, 244] on button "Reopen" at bounding box center [123, 248] width 26 height 13
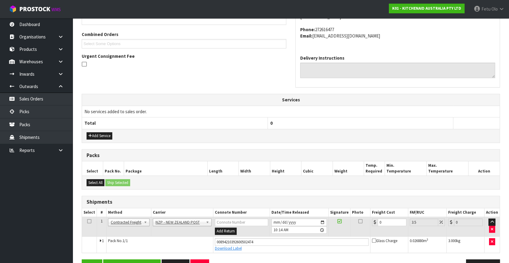
scroll to position [165, 0]
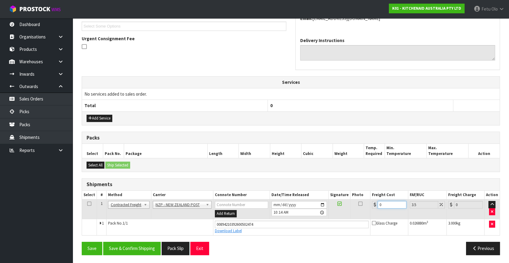
drag, startPoint x: 391, startPoint y: 203, endPoint x: 259, endPoint y: 231, distance: 134.7
click at [259, 231] on tbody "1 Client Local Pickup Customer Local Pickup Company Freight Contracted Freight …" at bounding box center [290, 217] width 417 height 36
type input "1"
type input "1.03"
type input "11"
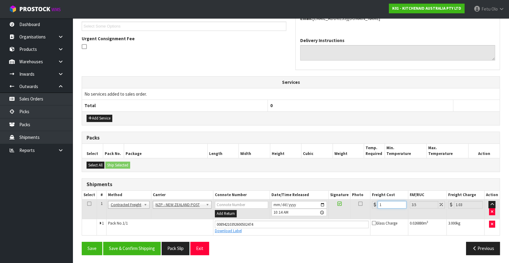
type input "11.38"
type input "11.6"
type input "12.01"
type input "11.61"
type input "12.02"
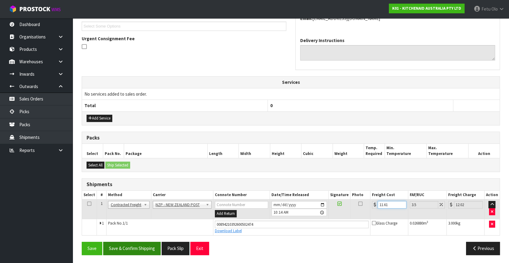
type input "11.61"
click at [159, 247] on button "Save & Confirm Shipping" at bounding box center [131, 248] width 57 height 13
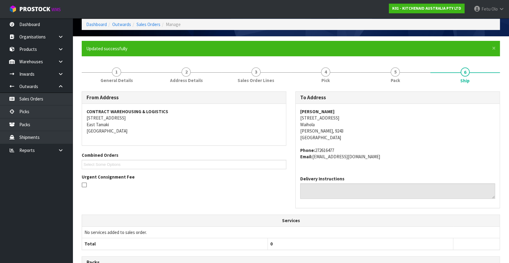
scroll to position [149, 0]
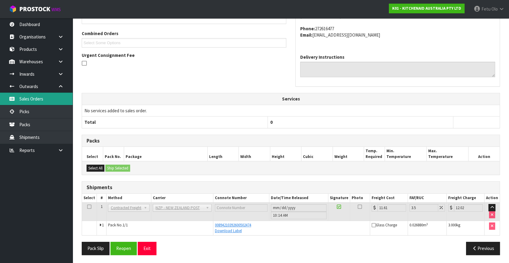
click at [19, 105] on link "Sales Orders" at bounding box center [36, 99] width 73 height 12
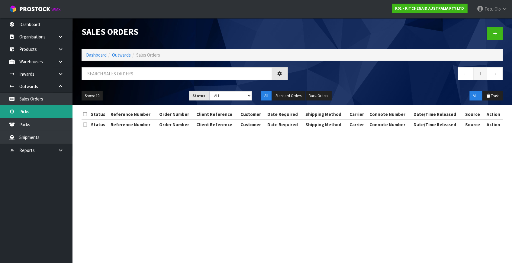
click at [28, 113] on link "Picks" at bounding box center [36, 111] width 73 height 12
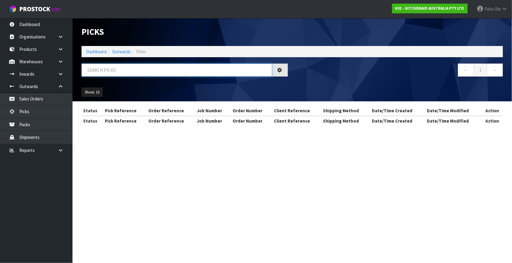
click at [121, 73] on input "text" at bounding box center [177, 69] width 191 height 13
type input "79201"
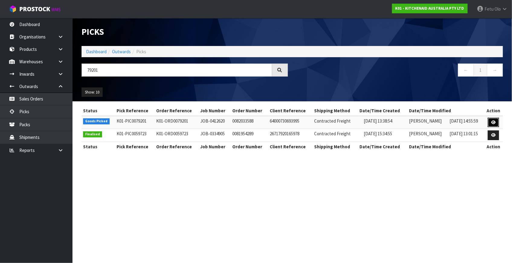
click at [489, 120] on link at bounding box center [493, 123] width 11 height 10
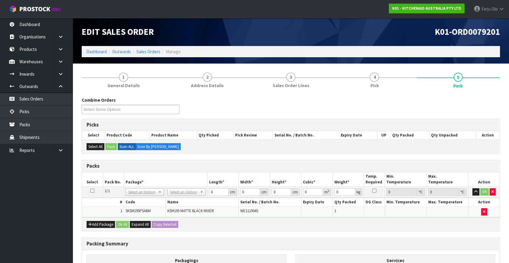
drag, startPoint x: 175, startPoint y: 192, endPoint x: 178, endPoint y: 203, distance: 10.6
drag, startPoint x: 214, startPoint y: 190, endPoint x: 195, endPoint y: 194, distance: 19.3
click at [195, 194] on tr "1/1 NONE 007-001 007-002 007-004 007-009 007-013 007-014 007-015 007-017 007-01…" at bounding box center [290, 192] width 417 height 11
type input "42"
type input "29"
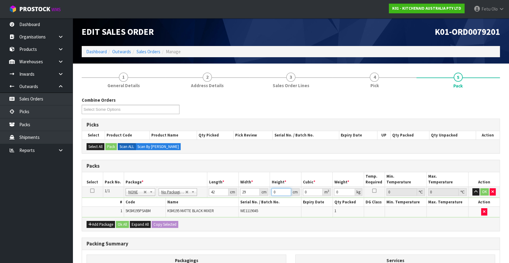
type input "4"
type input "0.004872"
type input "43"
type input "0.052374"
type input "43"
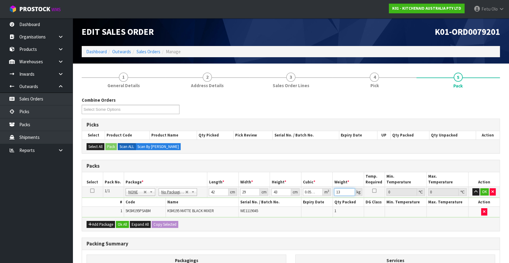
type input "13"
click button "OK" at bounding box center [484, 191] width 8 height 7
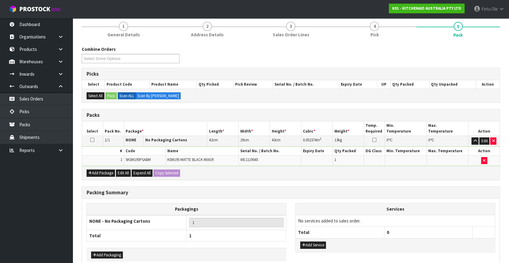
scroll to position [81, 0]
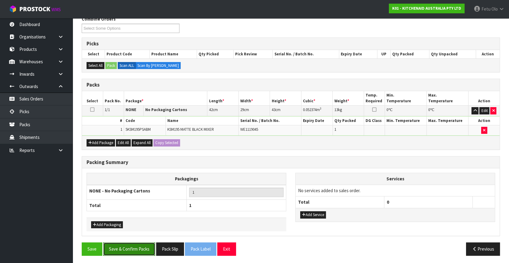
click at [138, 246] on button "Save & Confirm Packs" at bounding box center [129, 248] width 52 height 13
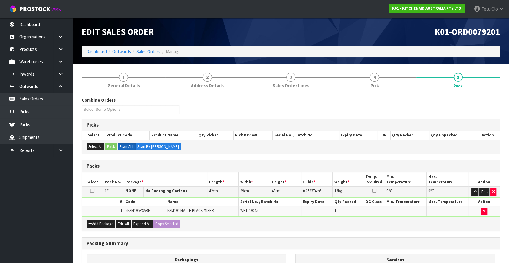
scroll to position [0, 0]
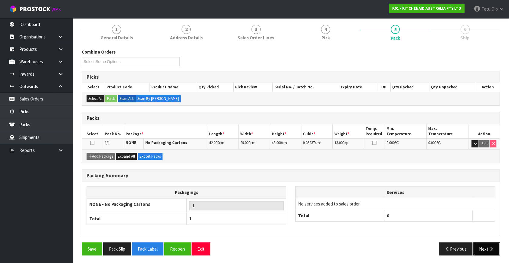
click at [481, 245] on button "Next" at bounding box center [486, 248] width 27 height 13
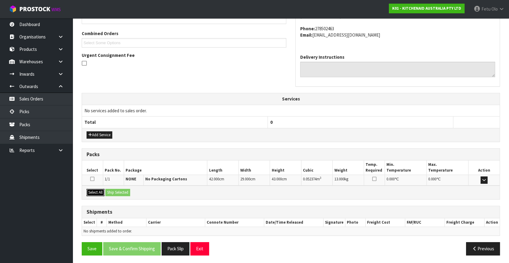
click at [96, 191] on button "Select All" at bounding box center [95, 192] width 18 height 7
click at [115, 192] on button "Ship Selected" at bounding box center [117, 192] width 25 height 7
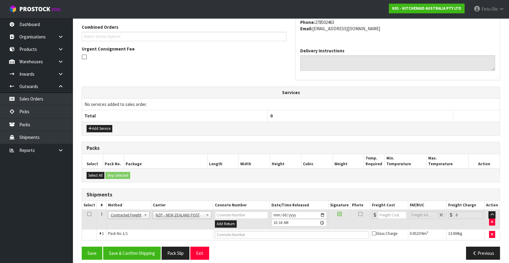
scroll to position [160, 0]
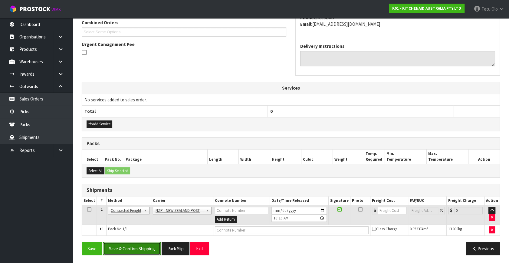
click at [145, 243] on button "Save & Confirm Shipping" at bounding box center [131, 248] width 57 height 13
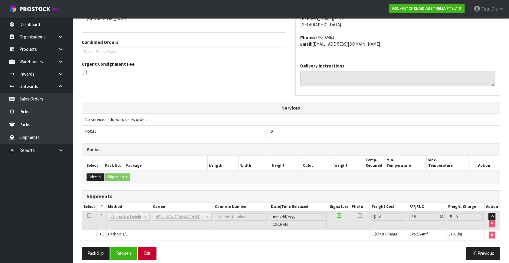
scroll to position [151, 0]
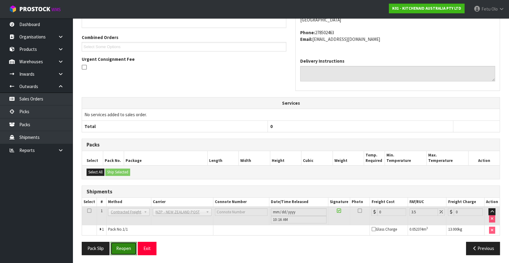
click at [124, 247] on button "Reopen" at bounding box center [123, 248] width 26 height 13
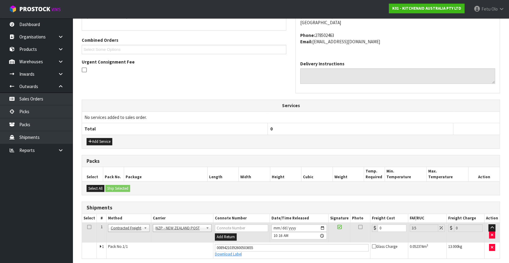
scroll to position [145, 0]
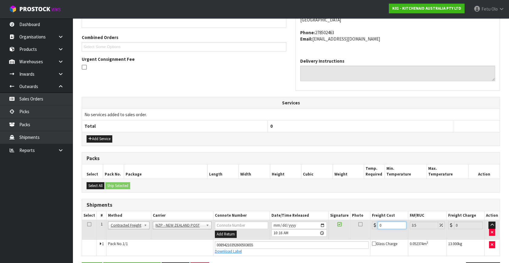
drag, startPoint x: 392, startPoint y: 223, endPoint x: 262, endPoint y: 240, distance: 130.8
click at [262, 240] on tbody "1 Client Local Pickup Customer Local Pickup Company Freight Contracted Freight …" at bounding box center [290, 238] width 417 height 36
type input "1"
type input "1.03"
type input "10"
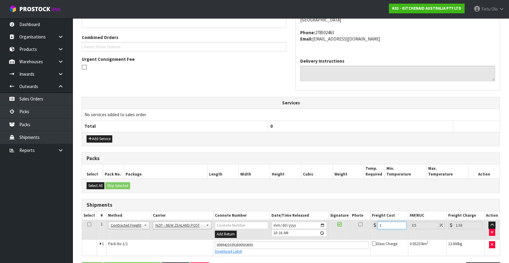
type input "10.35"
type input "10.85"
type input "11.23"
type input "10.859"
type input "11.24"
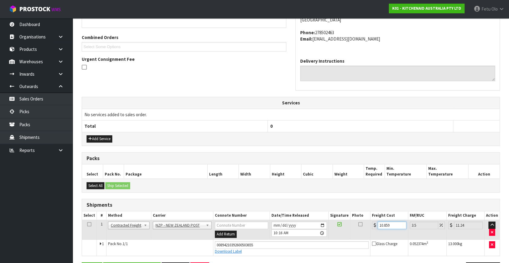
type input "10.85"
type input "11.23"
type input "10.8"
type input "11.18"
type input "10.89"
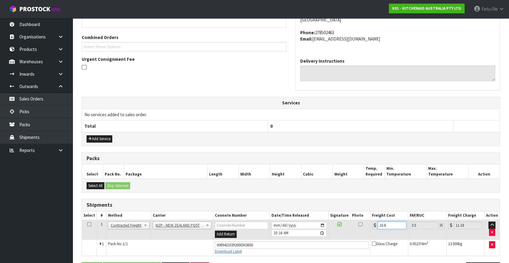
type input "11.27"
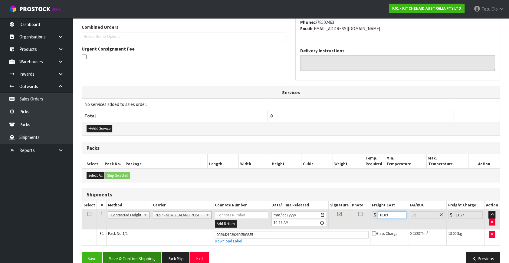
scroll to position [165, 0]
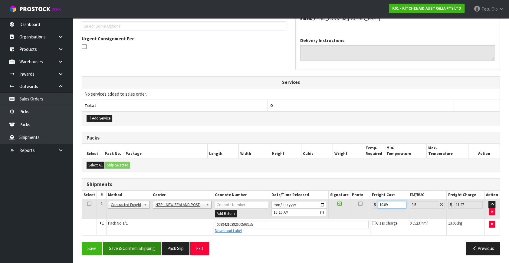
type input "10.89"
click at [128, 248] on button "Save & Confirm Shipping" at bounding box center [131, 248] width 57 height 13
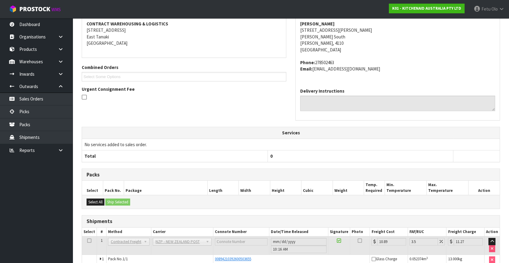
scroll to position [149, 0]
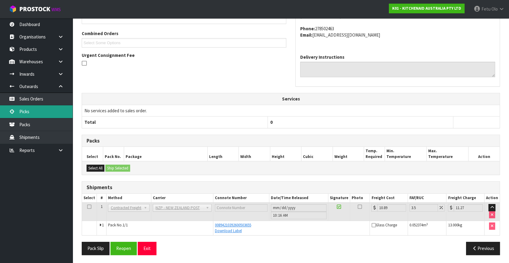
drag, startPoint x: 40, startPoint y: 112, endPoint x: 48, endPoint y: 112, distance: 7.9
click at [40, 112] on link "Picks" at bounding box center [36, 111] width 73 height 12
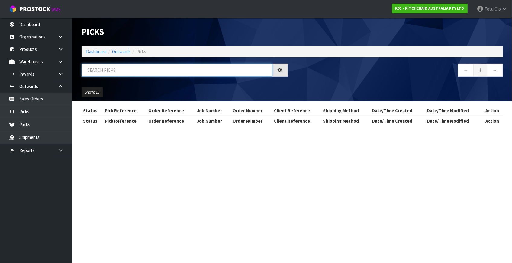
click at [128, 70] on input "text" at bounding box center [177, 69] width 191 height 13
type input "79179"
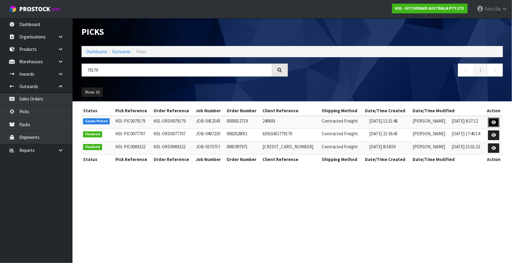
click at [494, 122] on icon at bounding box center [494, 122] width 5 height 4
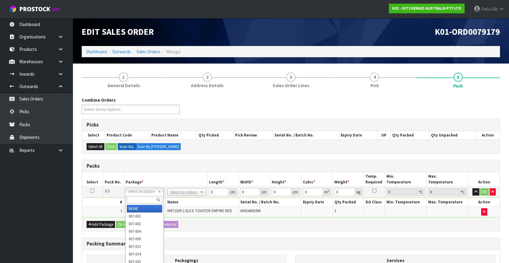
click at [134, 197] on input "text" at bounding box center [144, 200] width 35 height 8
type input "011-"
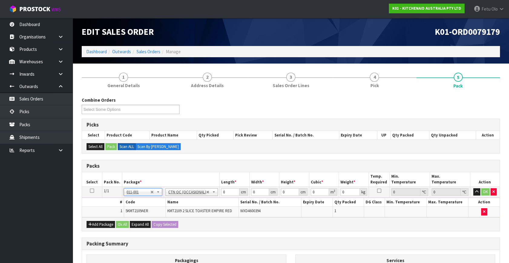
type input "3.06"
drag, startPoint x: 180, startPoint y: 207, endPoint x: 165, endPoint y: 213, distance: 15.3
click at [166, 213] on tbody "1/1 NONE 007-001 007-002 007-004 007-009 007-013 007-014 007-015 007-017 007-01…" at bounding box center [290, 202] width 417 height 31
type input "42"
type input "28"
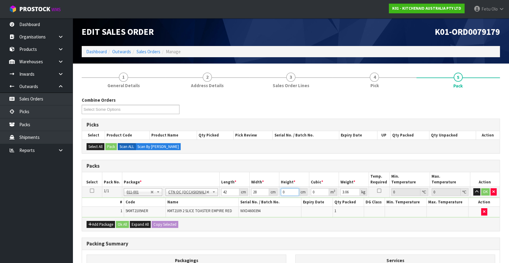
type input "2"
type input "0.002352"
type input "29"
type input "0.034104"
type input "29"
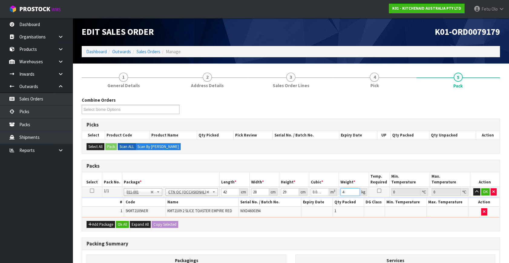
type input "4"
click button "OK" at bounding box center [485, 191] width 8 height 7
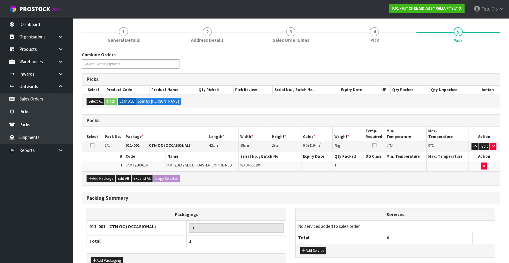
scroll to position [81, 0]
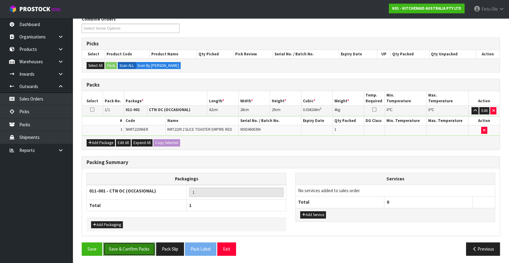
click at [141, 248] on button "Save & Confirm Packs" at bounding box center [129, 248] width 52 height 13
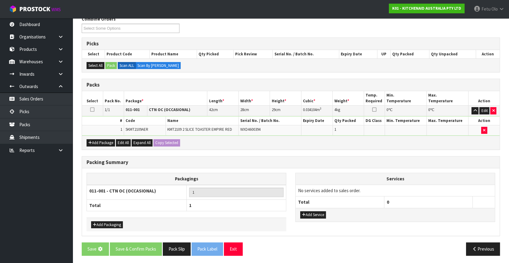
scroll to position [0, 0]
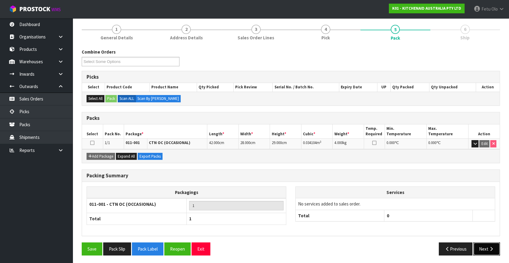
click at [478, 252] on button "Next" at bounding box center [486, 248] width 27 height 13
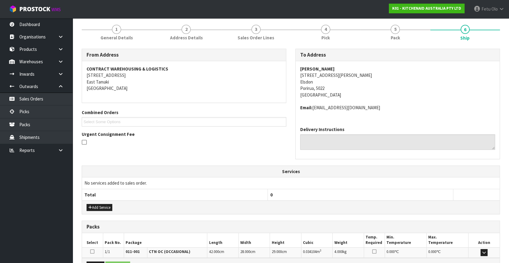
scroll to position [142, 0]
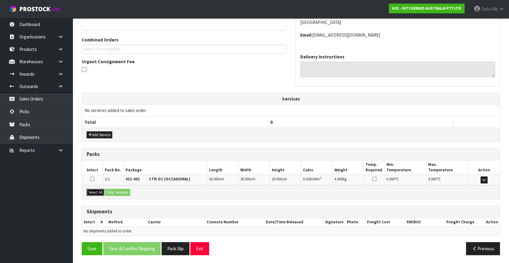
drag, startPoint x: 91, startPoint y: 191, endPoint x: 115, endPoint y: 193, distance: 24.5
click at [93, 191] on button "Select All" at bounding box center [95, 192] width 18 height 7
click at [115, 193] on button "Ship Selected" at bounding box center [117, 192] width 25 height 7
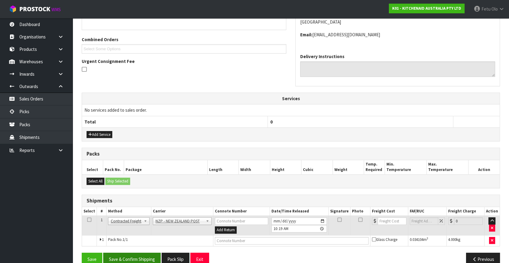
scroll to position [153, 0]
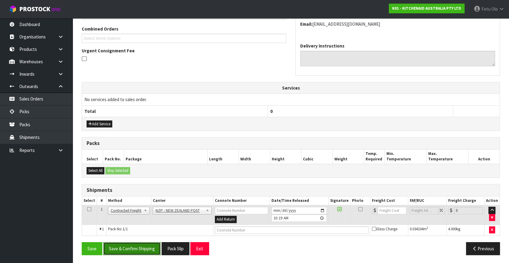
click at [148, 248] on button "Save & Confirm Shipping" at bounding box center [131, 248] width 57 height 13
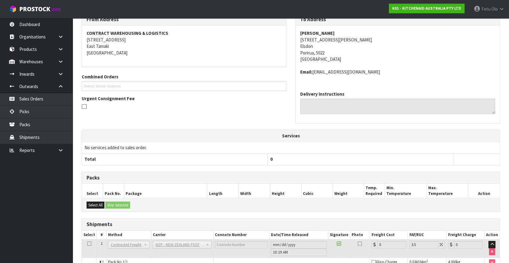
scroll to position [145, 0]
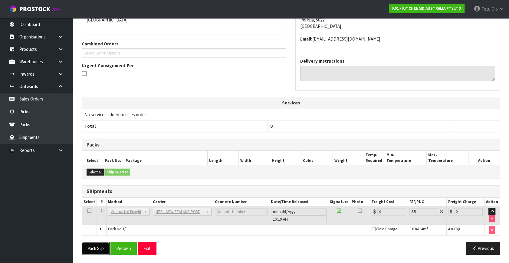
click at [93, 246] on button "Pack Slip" at bounding box center [96, 248] width 28 height 13
click at [130, 245] on button "Reopen" at bounding box center [123, 248] width 26 height 13
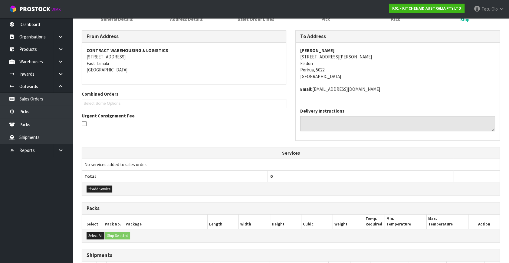
scroll to position [159, 0]
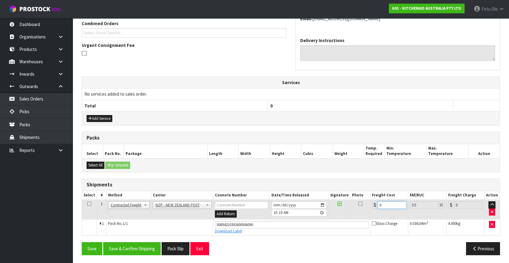
drag, startPoint x: 386, startPoint y: 203, endPoint x: 318, endPoint y: 211, distance: 68.6
click at [318, 211] on tr "1 Client Local Pickup Customer Local Pickup Company Freight Contracted Freight …" at bounding box center [290, 210] width 417 height 20
type input "8"
type input "8.28"
type input "8.4"
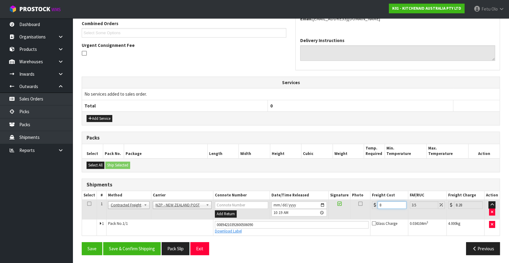
type input "8.69"
type input "8.45"
type input "8.75"
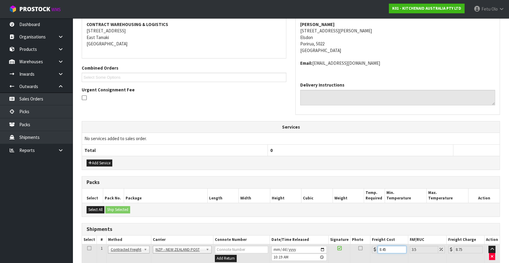
scroll to position [0, 0]
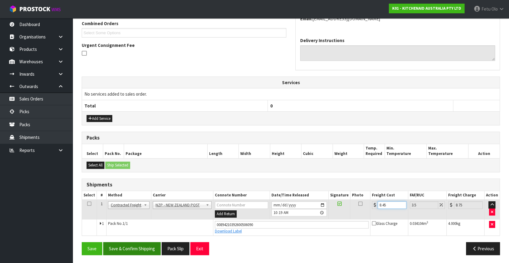
type input "8.45"
click at [134, 247] on button "Save & Confirm Shipping" at bounding box center [131, 248] width 57 height 13
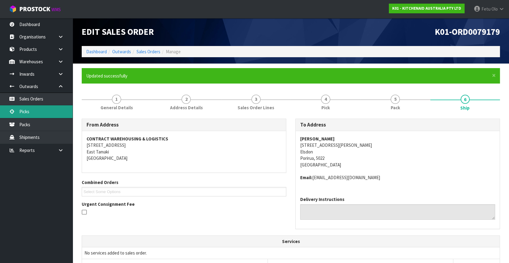
click at [31, 107] on link "Picks" at bounding box center [36, 111] width 73 height 12
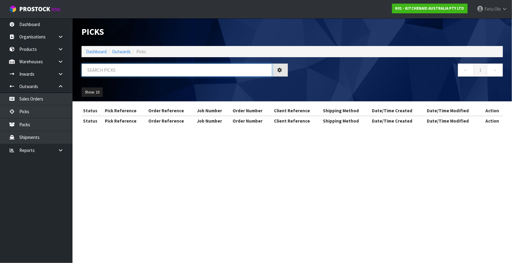
click at [135, 72] on input "text" at bounding box center [177, 69] width 191 height 13
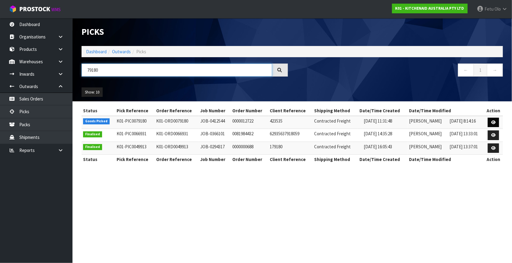
type input "79180"
click at [493, 122] on icon at bounding box center [494, 122] width 5 height 4
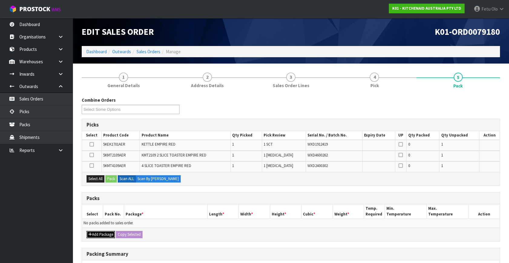
click at [94, 232] on button "Add Package" at bounding box center [100, 234] width 28 height 7
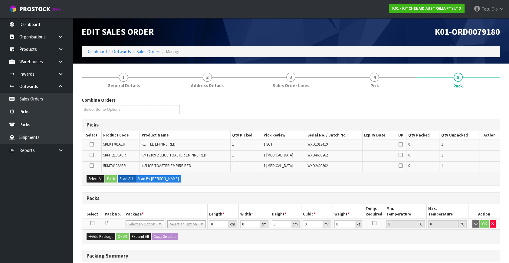
click at [93, 223] on icon at bounding box center [92, 223] width 4 height 0
click at [171, 195] on h3 "Packs" at bounding box center [290, 198] width 408 height 6
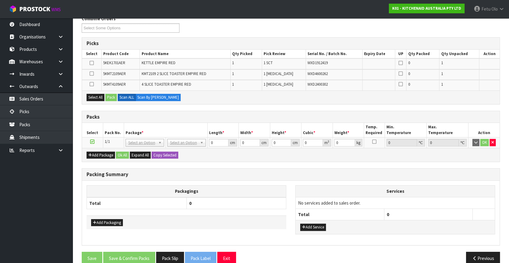
scroll to position [82, 0]
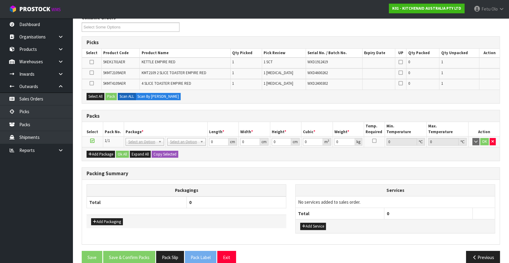
click at [183, 164] on div "Combine Orders K01-ORD0079150 K01-ORD0079151 K01-ORD0079178 K01-ORD0079180 K01-…" at bounding box center [291, 142] width 418 height 254
drag, startPoint x: 31, startPoint y: 203, endPoint x: 36, endPoint y: 205, distance: 5.5
click at [33, 203] on ul "Dashboard Organisations Clients Consignees Carriers Products Categories Serial …" at bounding box center [36, 140] width 73 height 245
click at [156, 205] on th "Total" at bounding box center [137, 202] width 100 height 12
click at [206, 175] on div "Packing Summary" at bounding box center [290, 174] width 417 height 12
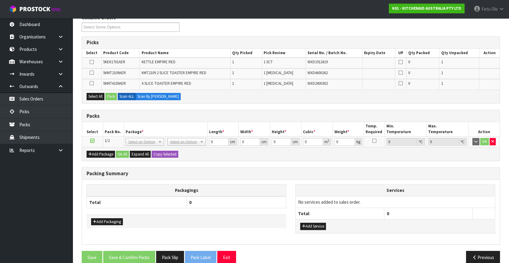
click at [251, 182] on div "Packagings Total 0 Add Packaging Services No services added to sales order. Tot…" at bounding box center [290, 212] width 417 height 64
click at [253, 172] on h3 "Packing Summary" at bounding box center [290, 174] width 408 height 6
drag, startPoint x: 92, startPoint y: 138, endPoint x: 37, endPoint y: 218, distance: 97.5
click at [90, 141] on icon at bounding box center [92, 141] width 4 height 0
drag, startPoint x: 33, startPoint y: 221, endPoint x: 52, endPoint y: 216, distance: 19.8
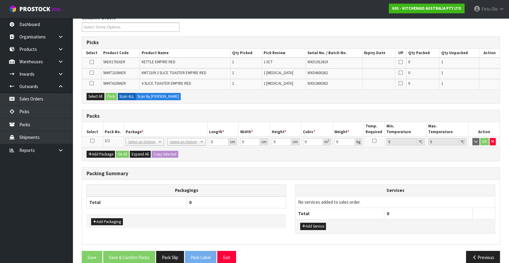
click at [34, 221] on ul "Dashboard Organisations Clients Consignees Carriers Products Categories Serial …" at bounding box center [36, 140] width 73 height 245
click at [492, 139] on icon "button" at bounding box center [492, 141] width 2 height 4
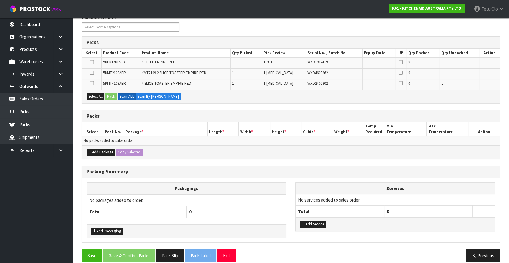
click at [42, 228] on ul "Dashboard Organisations Clients Consignees Carriers Products Categories Serial …" at bounding box center [36, 140] width 73 height 245
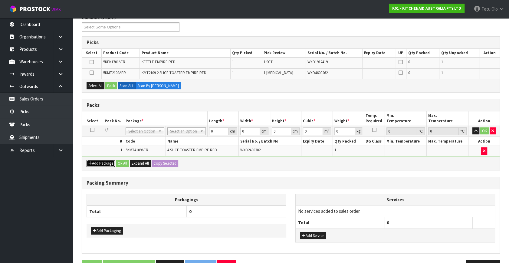
click at [91, 164] on button "Add Package" at bounding box center [100, 163] width 28 height 7
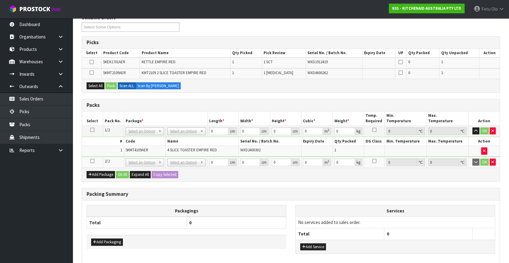
click at [91, 161] on icon at bounding box center [92, 161] width 4 height 0
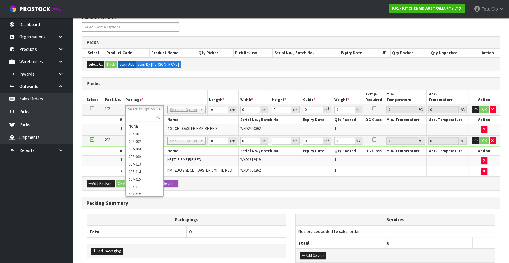
drag, startPoint x: 93, startPoint y: 138, endPoint x: 114, endPoint y: 138, distance: 21.5
click at [93, 139] on icon at bounding box center [92, 139] width 4 height 0
click at [139, 115] on input "text" at bounding box center [144, 118] width 35 height 8
type input "011-084"
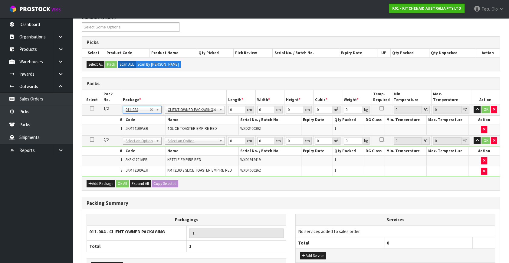
type input "4.55"
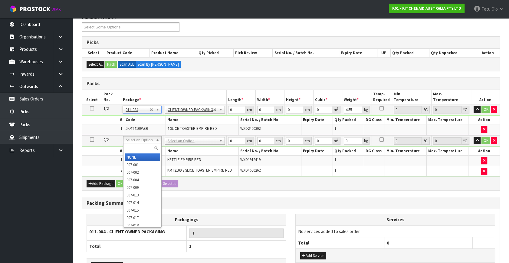
drag, startPoint x: 133, startPoint y: 136, endPoint x: 135, endPoint y: 145, distance: 8.9
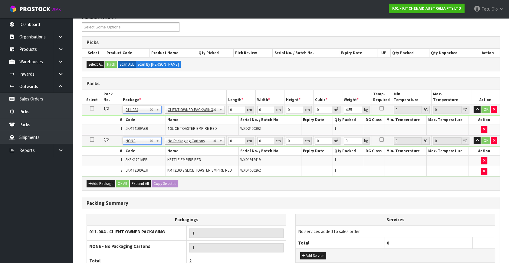
drag, startPoint x: 142, startPoint y: 141, endPoint x: 138, endPoint y: 149, distance: 9.1
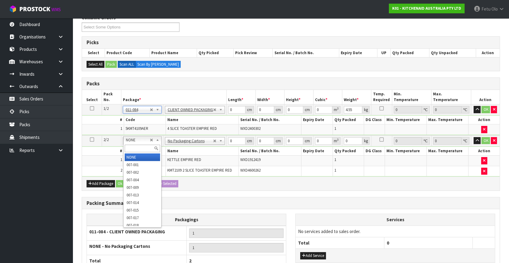
click at [138, 148] on input "text" at bounding box center [142, 149] width 35 height 8
type input "011"
drag, startPoint x: 139, startPoint y: 155, endPoint x: 230, endPoint y: 139, distance: 92.7
type input "5.06"
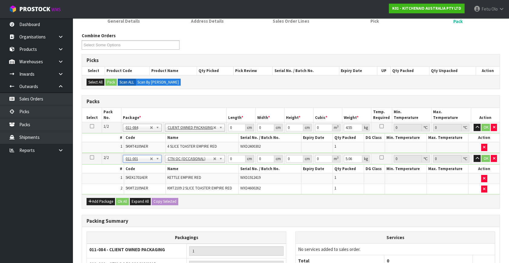
scroll to position [55, 0]
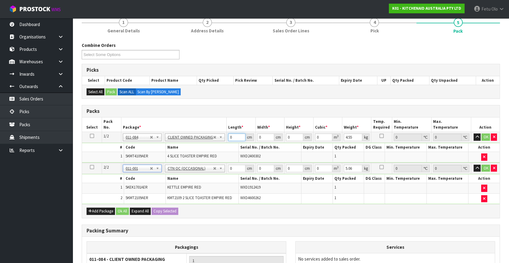
drag, startPoint x: 237, startPoint y: 137, endPoint x: 176, endPoint y: 150, distance: 62.7
click at [177, 151] on tbody "1/2 NONE 007-001 007-002 007-004 007-009 007-013 007-014 007-015 007-017 007-01…" at bounding box center [290, 147] width 417 height 31
click at [242, 117] on th "Length *" at bounding box center [240, 124] width 29 height 14
drag, startPoint x: 231, startPoint y: 136, endPoint x: 218, endPoint y: 141, distance: 14.4
click at [218, 141] on tr "1/2 NONE 007-001 007-002 007-004 007-009 007-013 007-014 007-015 007-017 007-01…" at bounding box center [290, 137] width 417 height 11
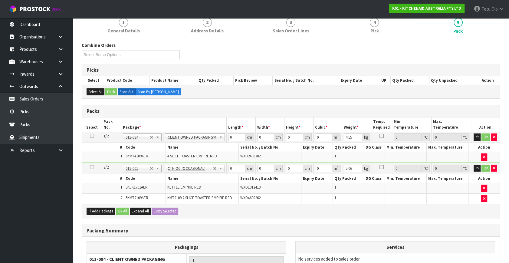
click at [248, 117] on th "Length *" at bounding box center [240, 124] width 29 height 14
drag, startPoint x: 212, startPoint y: 143, endPoint x: 165, endPoint y: 155, distance: 48.1
click at [166, 155] on tbody "1/2 NONE 007-001 007-002 007-004 007-009 007-013 007-014 007-015 007-017 007-01…" at bounding box center [290, 147] width 417 height 31
type input "40"
type input "28"
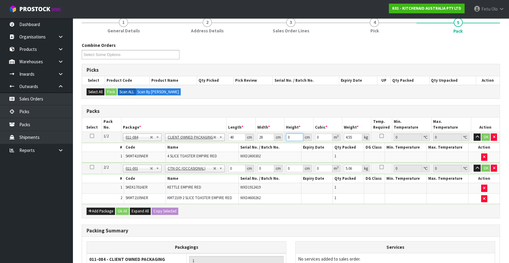
type input "3"
type input "0.00336"
type input "35"
type input "0.0392"
type input "3"
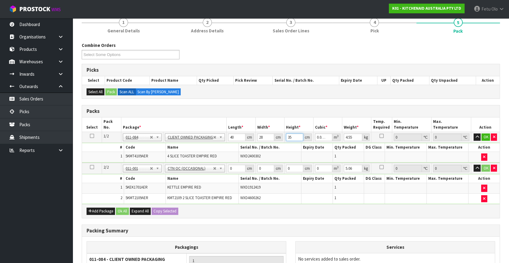
type input "0.00336"
type input "37"
type input "0.04144"
type input "37"
type input "5"
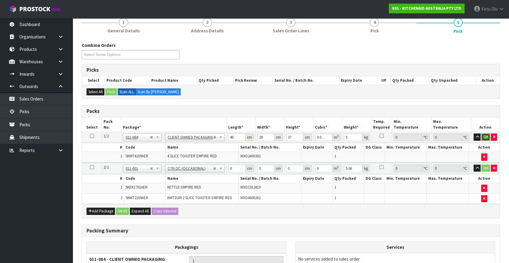
click button "OK" at bounding box center [485, 136] width 8 height 7
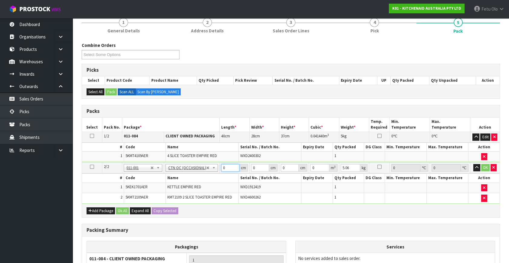
drag, startPoint x: 227, startPoint y: 167, endPoint x: 187, endPoint y: 179, distance: 41.8
click at [187, 179] on tbody "2/2 NONE 007-001 007-002 007-004 007-009 007-013 007-014 007-015 007-017 007-01…" at bounding box center [290, 182] width 417 height 41
type input "45"
type input "3"
type input "29"
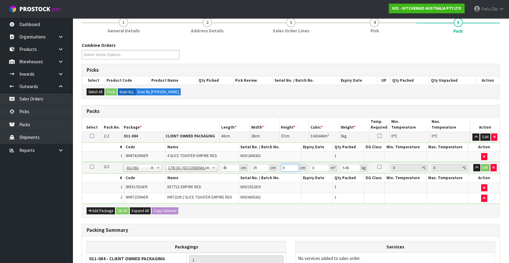
type input "2"
type input "0.00261"
type input "2"
drag, startPoint x: 228, startPoint y: 169, endPoint x: 208, endPoint y: 173, distance: 20.2
click at [208, 173] on tbody "2/2 NONE 007-001 007-002 007-004 007-009 007-013 007-014 007-015 007-017 007-01…" at bounding box center [290, 182] width 417 height 41
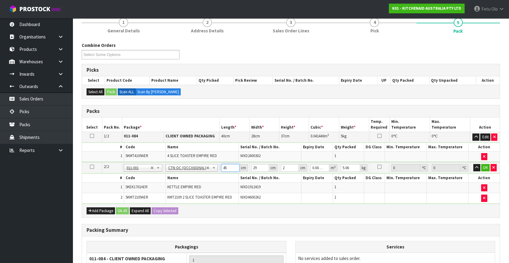
type input "4"
type input "0.000232"
type input "45"
type input "0.00261"
type input "4"
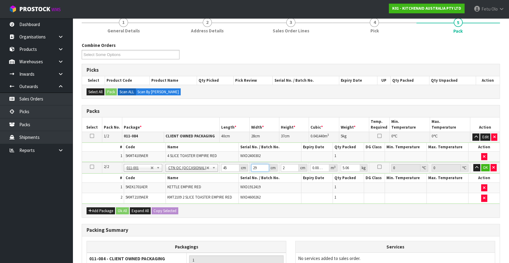
type input "0.00036"
type input "40"
type input "0.0036"
type input "40"
type input "29"
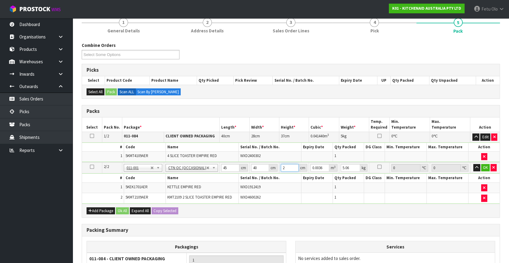
type input "0.0522"
type input "29"
type input "7"
click at [473, 164] on button "button" at bounding box center [476, 167] width 7 height 7
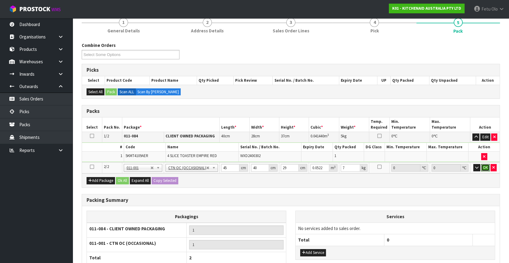
click button "OK" at bounding box center [485, 167] width 8 height 7
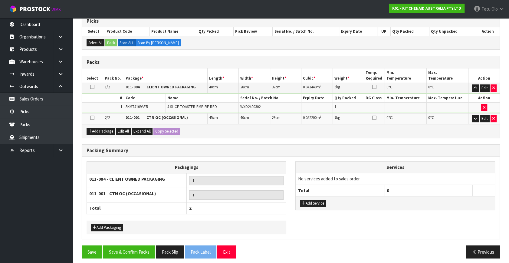
scroll to position [106, 0]
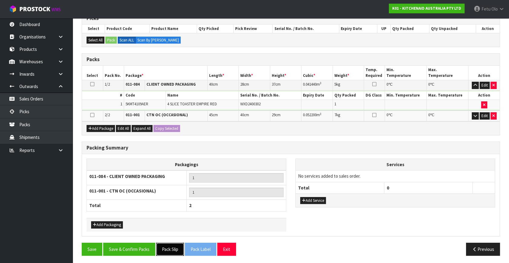
click at [166, 249] on button "Pack Slip" at bounding box center [170, 248] width 28 height 13
click at [118, 242] on button "Save & Confirm Packs" at bounding box center [129, 248] width 52 height 13
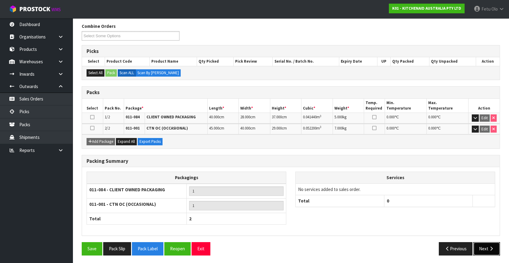
drag, startPoint x: 490, startPoint y: 248, endPoint x: 486, endPoint y: 248, distance: 4.2
click at [486, 248] on button "Next" at bounding box center [486, 248] width 27 height 13
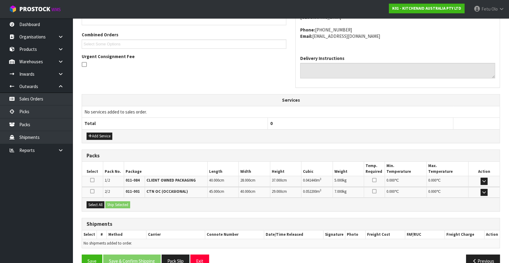
scroll to position [160, 0]
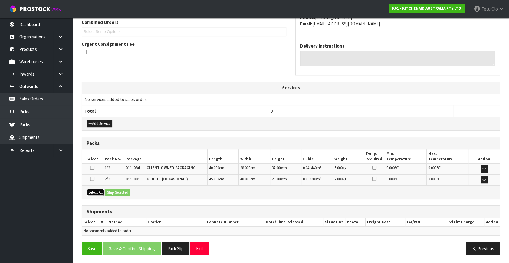
click at [88, 189] on button "Select All" at bounding box center [95, 192] width 18 height 7
click at [108, 190] on button "Ship Selected" at bounding box center [117, 192] width 25 height 7
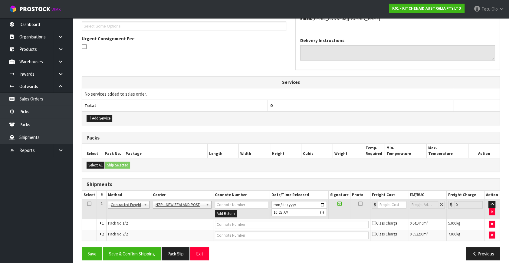
scroll to position [171, 0]
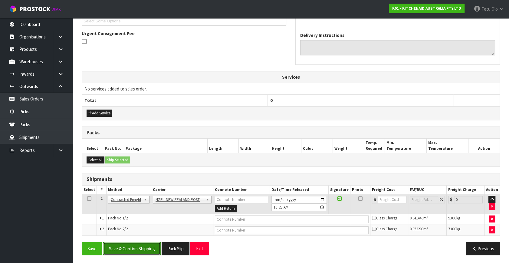
click at [135, 246] on button "Save & Confirm Shipping" at bounding box center [131, 248] width 57 height 13
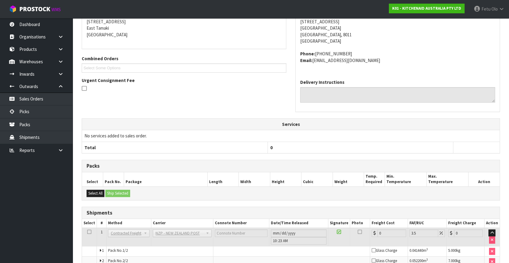
scroll to position [161, 0]
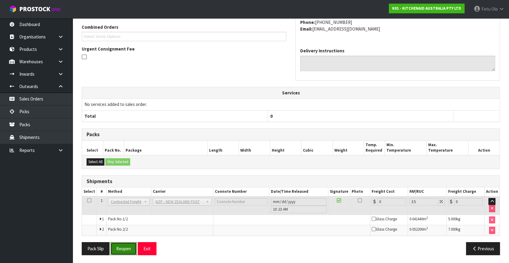
click at [128, 246] on button "Reopen" at bounding box center [123, 248] width 26 height 13
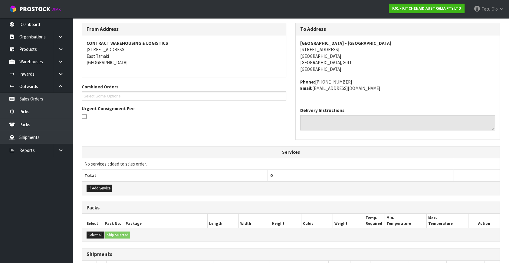
scroll to position [176, 0]
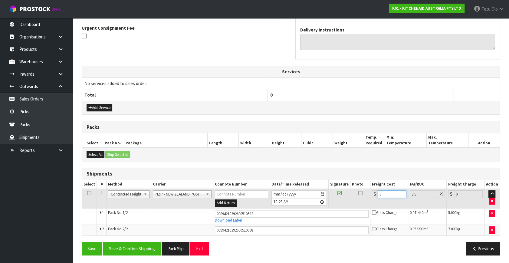
drag, startPoint x: 388, startPoint y: 195, endPoint x: 224, endPoint y: 232, distance: 167.8
click at [224, 232] on tbody "1 Client Local Pickup Customer Local Pickup Company Freight Contracted Freight …" at bounding box center [290, 212] width 417 height 47
type input "2"
type input "2.07"
type input "24"
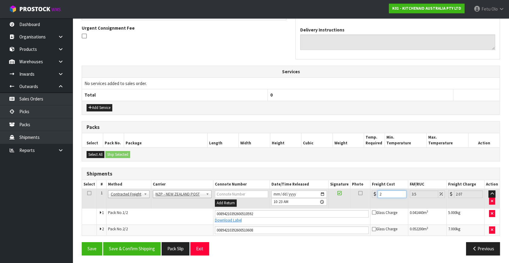
type input "24.84"
type input "24.8"
type input "25.67"
type input "24.88"
type input "25.75"
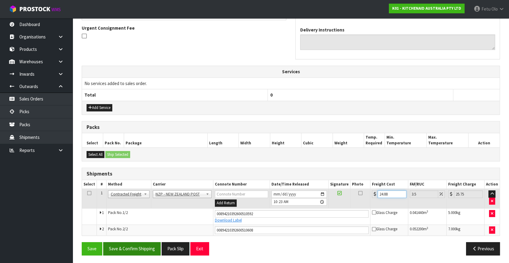
type input "24.88"
click at [129, 248] on button "Save & Confirm Shipping" at bounding box center [131, 248] width 57 height 13
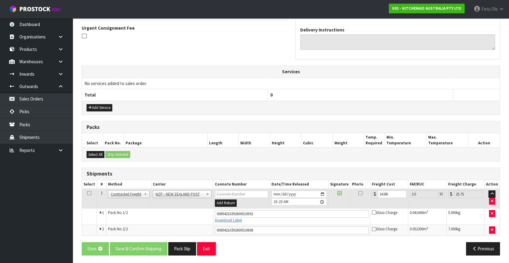
scroll to position [0, 0]
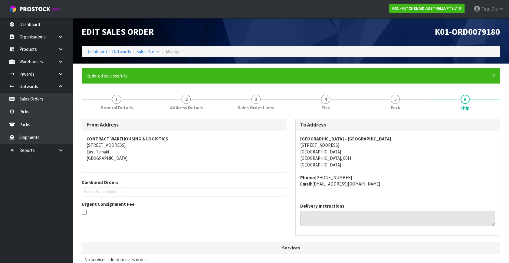
drag, startPoint x: 129, startPoint y: 248, endPoint x: 128, endPoint y: 245, distance: 3.3
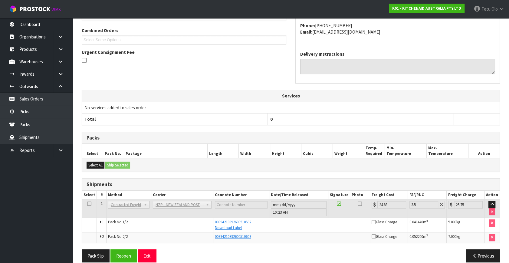
scroll to position [159, 0]
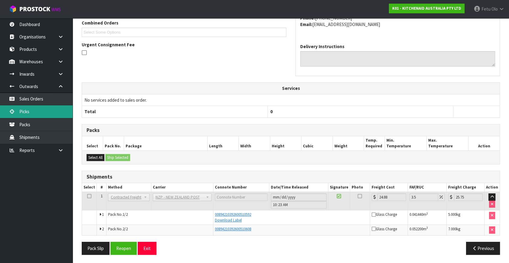
click at [34, 115] on link "Picks" at bounding box center [36, 111] width 73 height 12
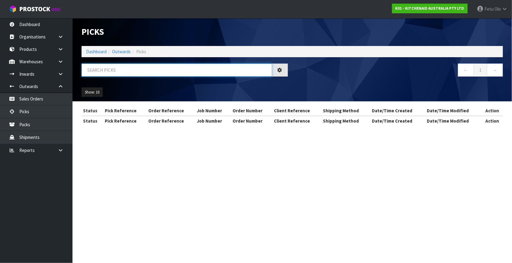
click at [160, 72] on input "text" at bounding box center [177, 69] width 191 height 13
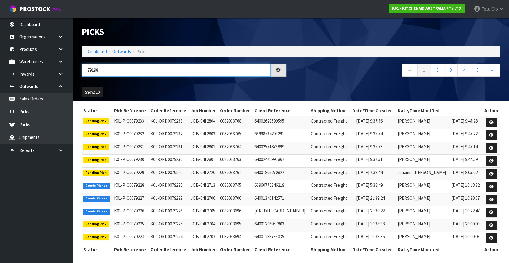
type input "79198"
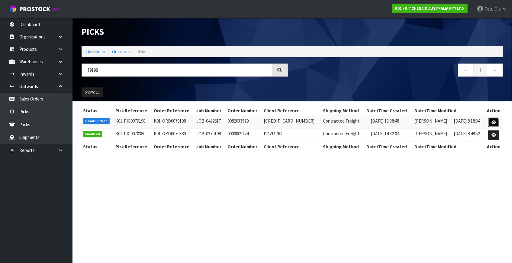
click at [494, 119] on link at bounding box center [494, 123] width 11 height 10
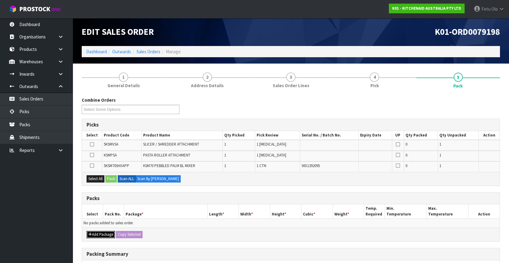
click at [99, 233] on button "Add Package" at bounding box center [100, 234] width 28 height 7
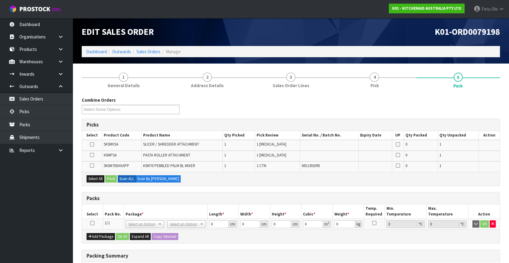
click at [92, 223] on icon at bounding box center [92, 223] width 4 height 0
click at [120, 214] on th "Pack No." at bounding box center [113, 211] width 21 height 14
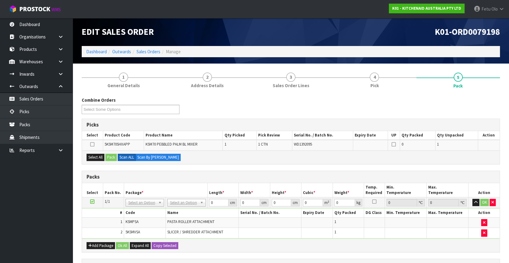
click at [237, 241] on div "Add Package Ok All Expand All Copy Selected" at bounding box center [290, 245] width 417 height 14
click at [419, 106] on div "Combine Orders K01-ORD0079150 K01-ORD0079178 K01-ORD0079181 K01-ORD0079182 K01-…" at bounding box center [290, 108] width 427 height 22
drag, startPoint x: 149, startPoint y: 200, endPoint x: 148, endPoint y: 208, distance: 7.8
click at [148, 208] on input "text" at bounding box center [144, 211] width 35 height 8
type input "011-084"
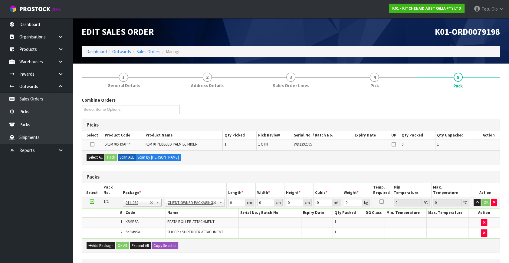
type input "2.94"
drag, startPoint x: 233, startPoint y: 204, endPoint x: 165, endPoint y: 226, distance: 70.9
click at [165, 226] on tbody "1/1 NONE 007-001 007-002 007-004 007-009 007-013 007-014 007-015 007-017 007-01…" at bounding box center [290, 217] width 417 height 41
type input "40"
type input "2"
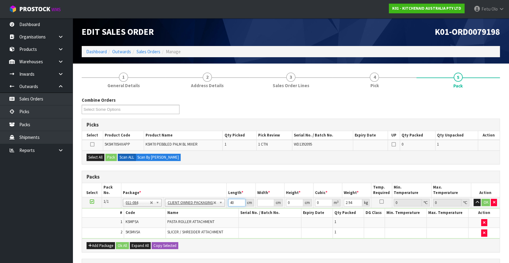
click at [235, 205] on input "40" at bounding box center [236, 203] width 17 height 8
type input "29"
drag, startPoint x: 294, startPoint y: 203, endPoint x: 243, endPoint y: 214, distance: 51.8
click at [243, 214] on tbody "1/1 NONE 007-001 007-002 007-004 007-009 007-013 007-014 007-015 007-017 007-01…" at bounding box center [290, 217] width 417 height 41
type input "2"
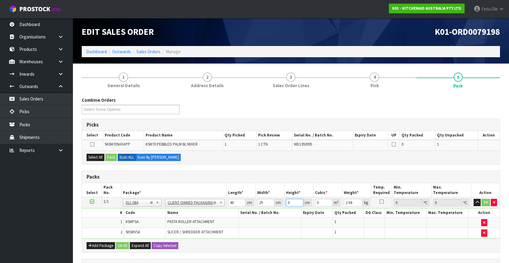
type input "0.00232"
type input "23"
type input "0.02668"
type input "23"
type input "7"
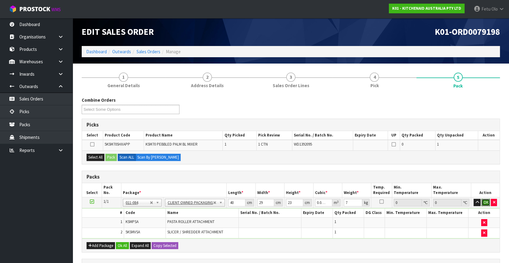
click button "OK" at bounding box center [485, 202] width 8 height 7
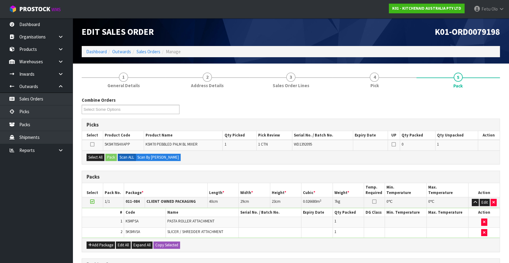
click at [92, 201] on icon at bounding box center [92, 201] width 4 height 0
click at [211, 187] on th "Length *" at bounding box center [222, 190] width 31 height 14
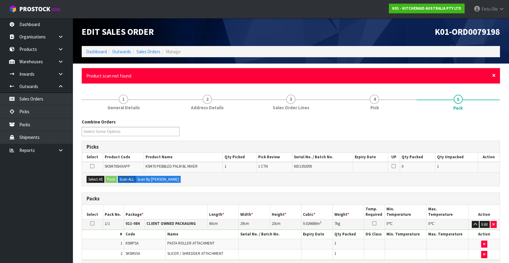
click at [493, 75] on span "×" at bounding box center [494, 75] width 4 height 8
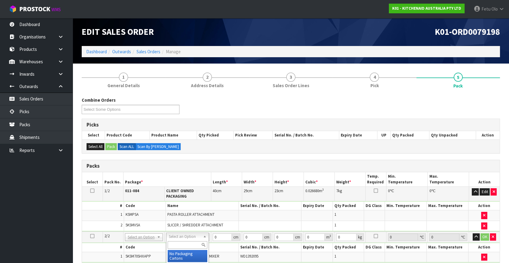
drag, startPoint x: 175, startPoint y: 237, endPoint x: 178, endPoint y: 248, distance: 10.9
drag, startPoint x: 178, startPoint y: 249, endPoint x: 178, endPoint y: 255, distance: 6.1
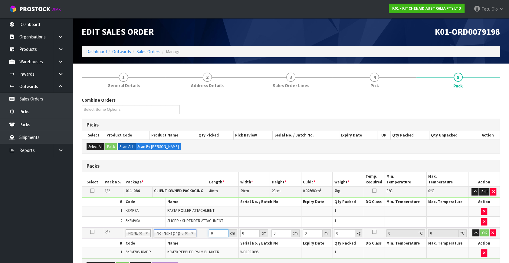
drag, startPoint x: 200, startPoint y: 238, endPoint x: 177, endPoint y: 242, distance: 22.5
click at [177, 242] on tbody "2/2 NONE 007-001 007-002 007-004 007-009 007-013 007-014 007-015 007-017 007-01…" at bounding box center [290, 242] width 417 height 31
type input "45"
type input "35"
type input "5"
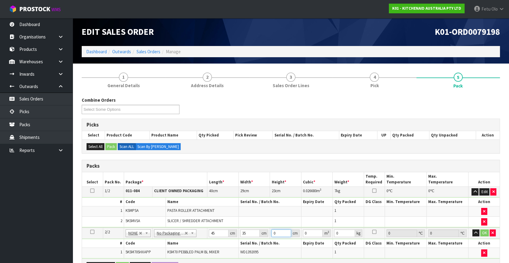
type input "0.007875"
type input "51"
type input "0.080325"
type input "51"
click button "OK" at bounding box center [484, 232] width 8 height 7
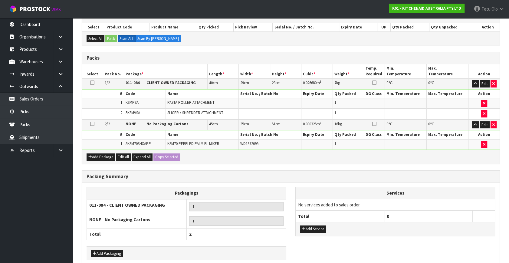
scroll to position [136, 0]
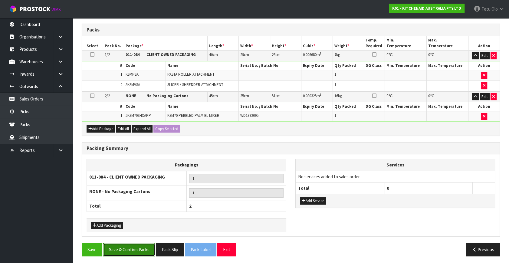
click at [137, 245] on button "Save & Confirm Packs" at bounding box center [129, 249] width 52 height 13
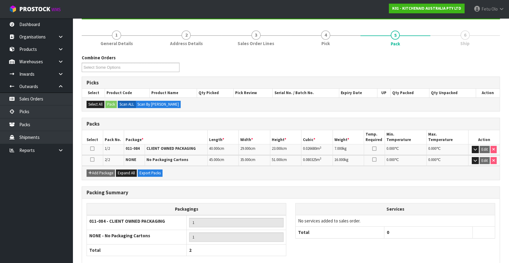
scroll to position [96, 0]
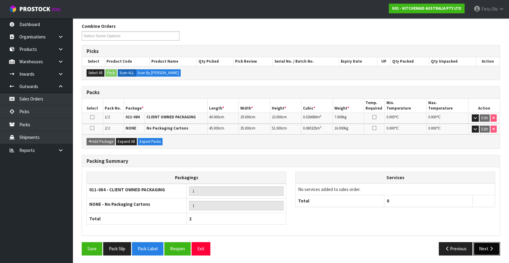
click at [483, 249] on button "Next" at bounding box center [486, 248] width 27 height 13
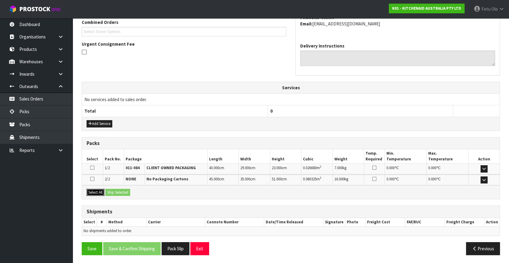
drag, startPoint x: 102, startPoint y: 194, endPoint x: 117, endPoint y: 190, distance: 15.2
click at [102, 194] on button "Select All" at bounding box center [95, 192] width 18 height 7
click at [117, 190] on button "Ship Selected" at bounding box center [117, 192] width 25 height 7
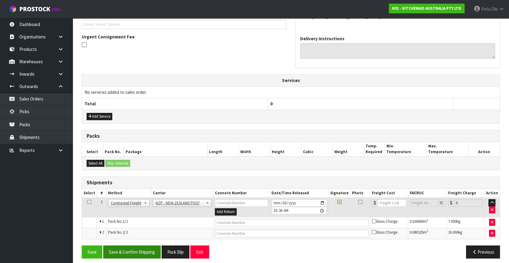
scroll to position [171, 0]
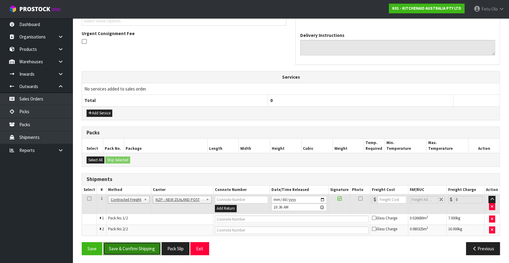
click at [137, 249] on button "Save & Confirm Shipping" at bounding box center [131, 248] width 57 height 13
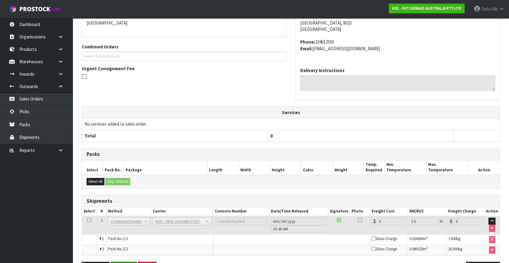
scroll to position [161, 0]
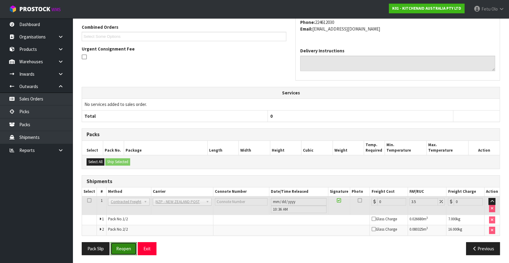
click at [121, 244] on button "Reopen" at bounding box center [123, 248] width 26 height 13
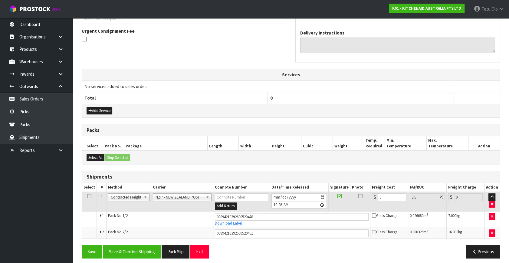
scroll to position [176, 0]
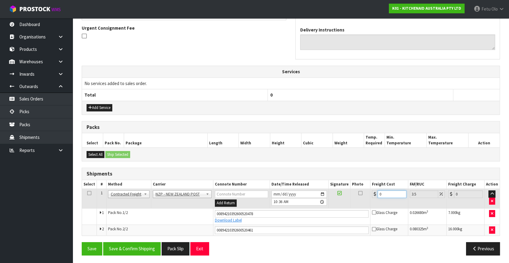
drag, startPoint x: 386, startPoint y: 194, endPoint x: 255, endPoint y: 209, distance: 131.8
click at [255, 209] on tbody "1 Client Local Pickup Customer Local Pickup Company Freight Contracted Freight …" at bounding box center [290, 212] width 417 height 47
click at [138, 252] on button "Save & Confirm Shipping" at bounding box center [131, 248] width 57 height 13
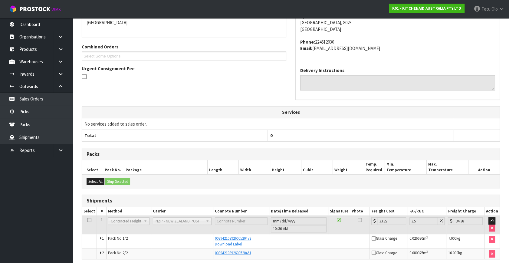
scroll to position [159, 0]
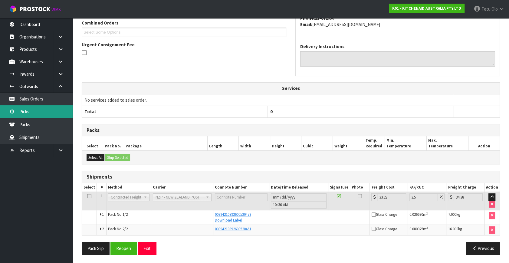
click at [30, 113] on link "Picks" at bounding box center [36, 111] width 73 height 12
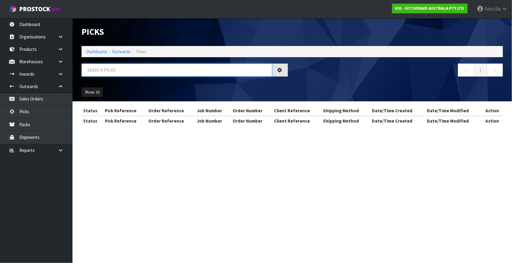
click at [190, 72] on input "text" at bounding box center [177, 69] width 191 height 13
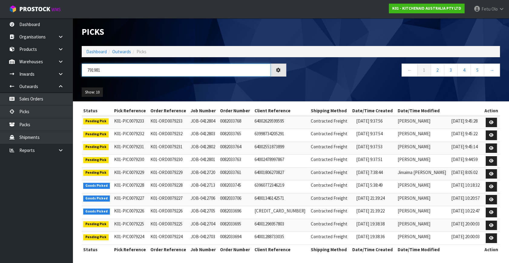
click at [95, 70] on input "791981" at bounding box center [176, 69] width 189 height 13
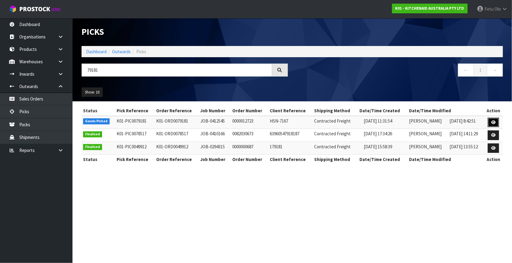
click at [492, 124] on link at bounding box center [493, 123] width 11 height 10
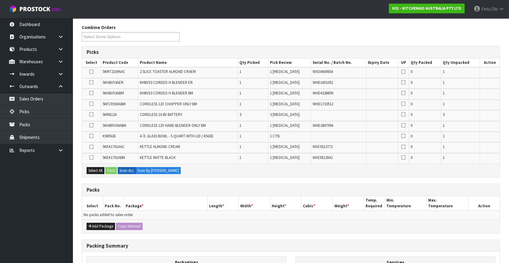
scroll to position [82, 0]
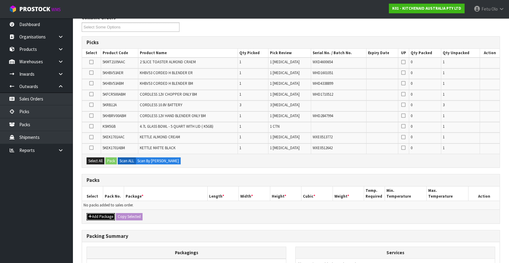
click at [96, 213] on button "Add Package" at bounding box center [100, 216] width 28 height 7
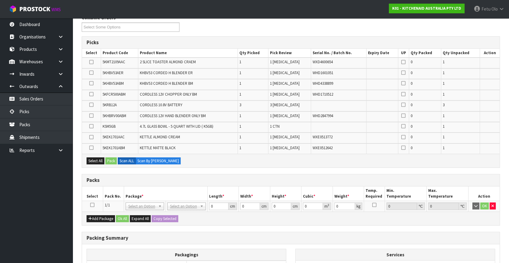
click at [92, 205] on icon at bounding box center [92, 205] width 4 height 0
click at [123, 195] on th "Pack No." at bounding box center [113, 193] width 21 height 14
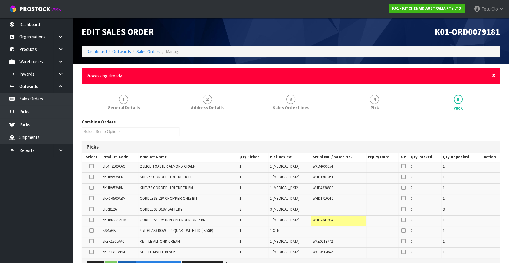
click at [495, 75] on span "×" at bounding box center [494, 75] width 4 height 8
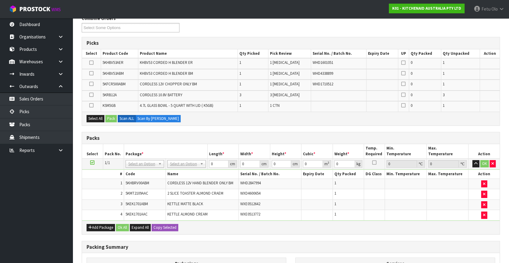
scroll to position [163, 0]
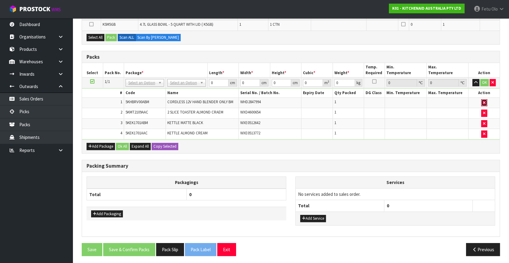
click at [484, 102] on icon "button" at bounding box center [484, 103] width 2 height 4
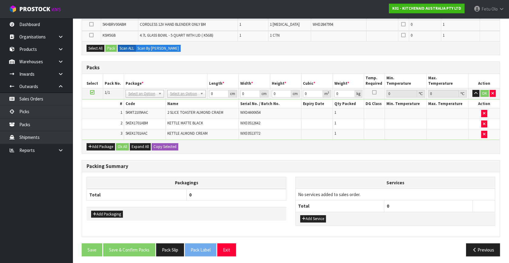
click at [90, 92] on icon at bounding box center [92, 92] width 4 height 0
click at [94, 148] on div "Add Package Ok All Expand All Copy Selected" at bounding box center [290, 147] width 417 height 14
click at [93, 145] on button "Add Package" at bounding box center [100, 146] width 28 height 7
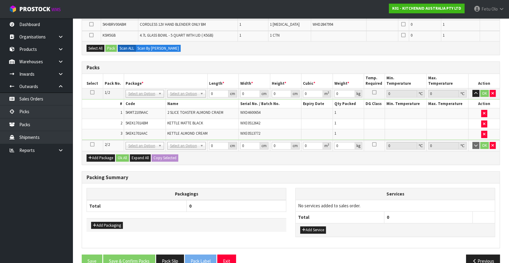
click at [92, 144] on icon at bounding box center [92, 144] width 4 height 0
click at [24, 208] on ul "Dashboard Organisations Clients Consignees Carriers Products Categories Serial …" at bounding box center [36, 140] width 73 height 245
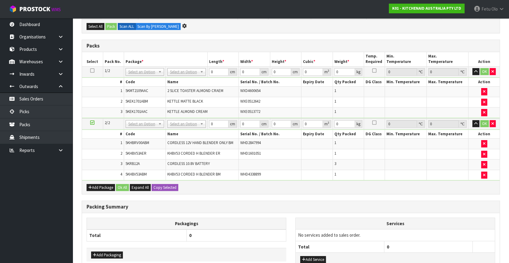
scroll to position [0, 0]
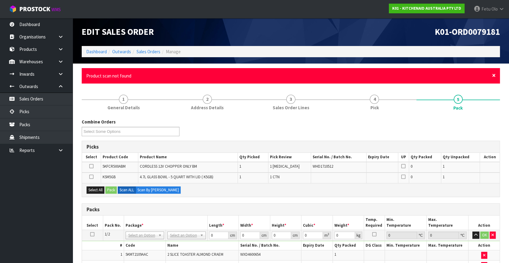
click at [493, 75] on span "×" at bounding box center [494, 75] width 4 height 8
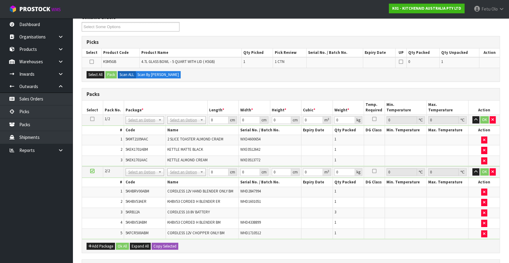
scroll to position [82, 0]
click at [483, 211] on icon "button" at bounding box center [484, 213] width 2 height 4
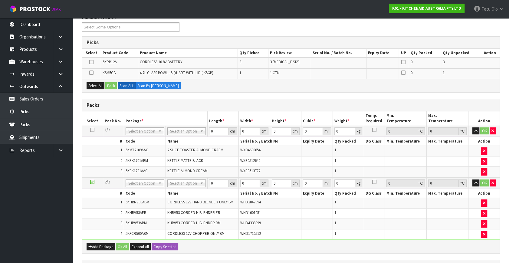
click at [91, 130] on icon at bounding box center [92, 130] width 4 height 0
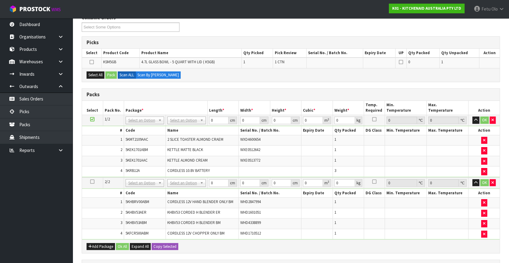
drag, startPoint x: 92, startPoint y: 180, endPoint x: 45, endPoint y: 215, distance: 58.6
click at [92, 181] on icon at bounding box center [92, 181] width 4 height 0
click at [17, 228] on ul "Dashboard Organisations Clients Consignees Carriers Products Categories Serial …" at bounding box center [36, 140] width 73 height 245
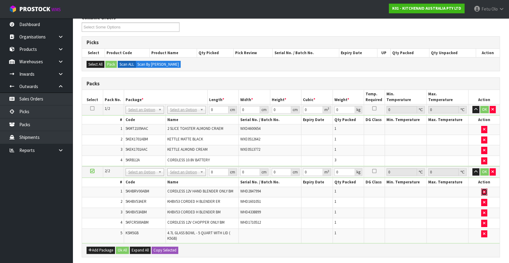
click at [483, 190] on icon "button" at bounding box center [484, 192] width 2 height 4
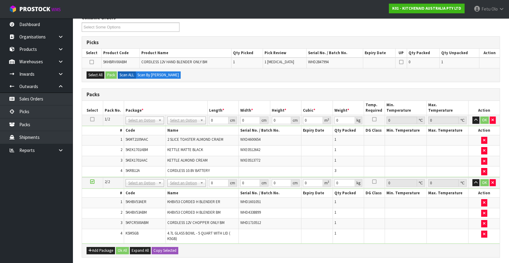
click at [92, 119] on icon at bounding box center [92, 119] width 4 height 0
click at [49, 206] on ul "Dashboard Organisations Clients Consignees Carriers Products Categories Serial …" at bounding box center [36, 140] width 73 height 245
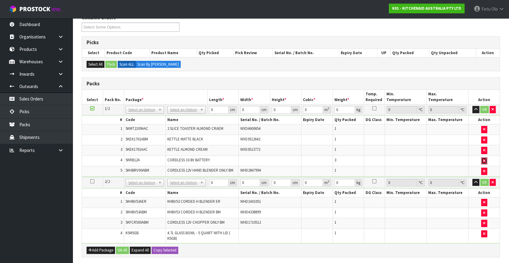
click at [483, 160] on icon "button" at bounding box center [484, 161] width 2 height 4
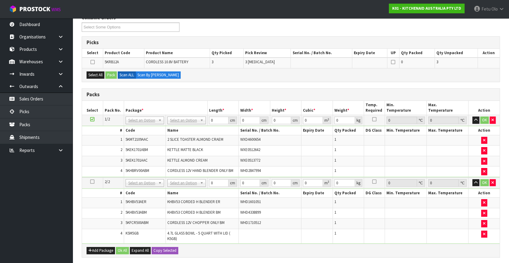
drag, startPoint x: 91, startPoint y: 181, endPoint x: 66, endPoint y: 196, distance: 29.0
click at [91, 181] on icon at bounding box center [92, 181] width 4 height 0
click at [15, 216] on ul "Dashboard Organisations Clients Consignees Carriers Products Categories Serial …" at bounding box center [36, 140] width 73 height 245
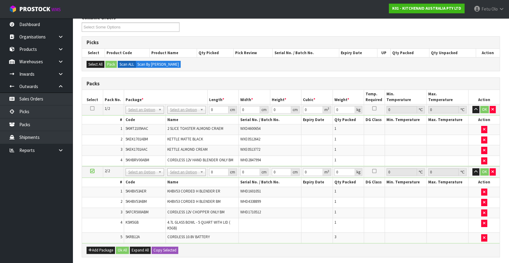
drag, startPoint x: 144, startPoint y: 106, endPoint x: 143, endPoint y: 110, distance: 3.9
click at [140, 116] on input "text" at bounding box center [144, 118] width 35 height 8
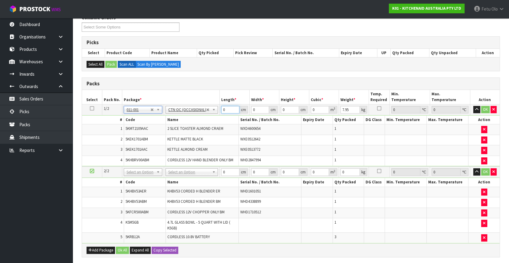
drag, startPoint x: 226, startPoint y: 107, endPoint x: 165, endPoint y: 132, distance: 66.1
click at [165, 132] on tbody "1/2 NONE 007-001 007-002 007-004 007-009 007-013 007-014 007-015 007-017 007-01…" at bounding box center [290, 135] width 417 height 62
click button "OK" at bounding box center [485, 109] width 8 height 7
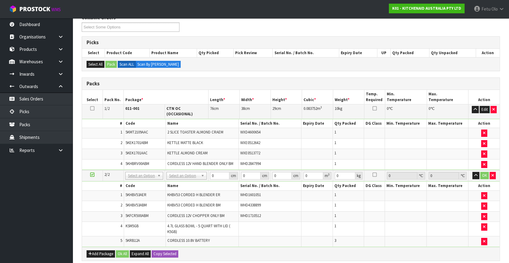
drag, startPoint x: 155, startPoint y: 172, endPoint x: 151, endPoint y: 175, distance: 5.3
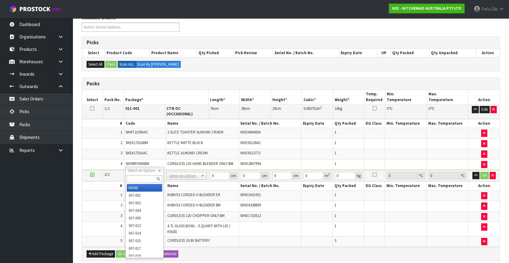
click at [148, 177] on input "text" at bounding box center [144, 179] width 35 height 8
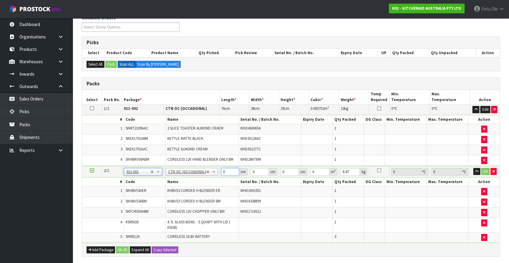
drag, startPoint x: 222, startPoint y: 171, endPoint x: 173, endPoint y: 179, distance: 49.6
click at [221, 175] on input "0" at bounding box center [230, 172] width 18 height 8
click button "OK" at bounding box center [485, 171] width 8 height 7
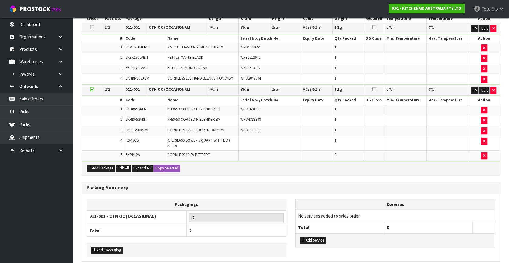
scroll to position [165, 0]
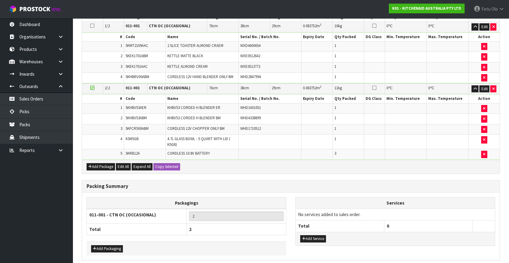
drag, startPoint x: 367, startPoint y: 177, endPoint x: 364, endPoint y: 178, distance: 3.4
click at [367, 177] on div "Combine Orders K01-ORD0079150 K01-ORD0079178 K01-ORD0079181 K01-ORD0079182 K01-…" at bounding box center [291, 108] width 418 height 352
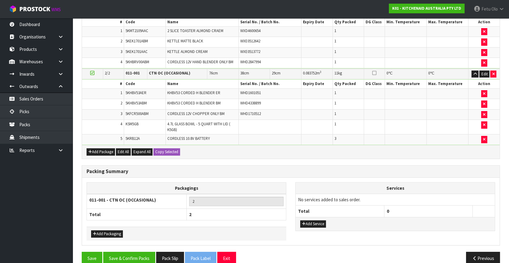
scroll to position [188, 0]
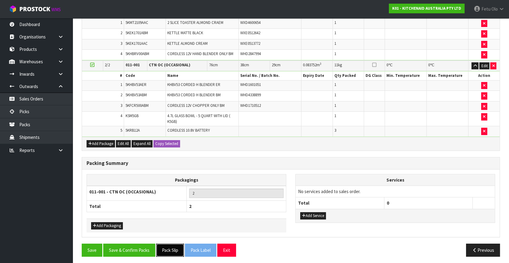
click at [177, 246] on button "Pack Slip" at bounding box center [170, 249] width 28 height 13
click at [143, 254] on div "Save Save & Confirm Packs Pack Slip Pack Label Exit Previous" at bounding box center [290, 252] width 427 height 18
click at [142, 248] on button "Save & Confirm Packs" at bounding box center [129, 249] width 52 height 13
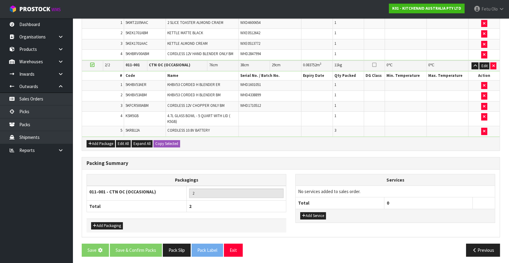
scroll to position [0, 0]
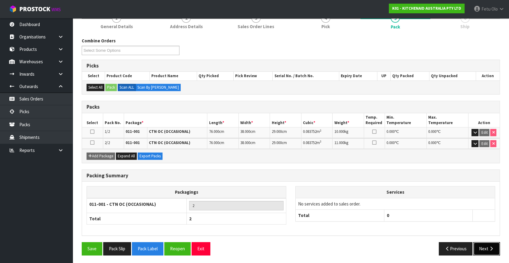
click at [486, 242] on button "Next" at bounding box center [486, 248] width 27 height 13
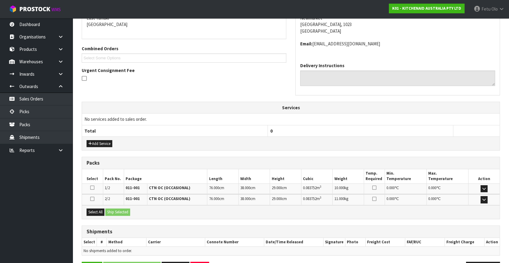
scroll to position [154, 0]
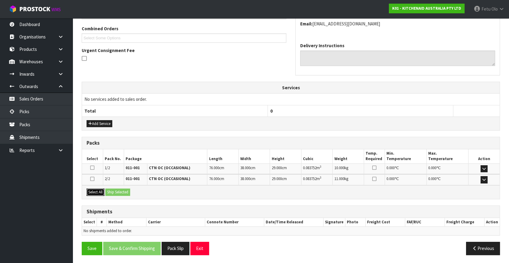
drag, startPoint x: 93, startPoint y: 191, endPoint x: 130, endPoint y: 192, distance: 36.6
click at [99, 191] on button "Select All" at bounding box center [95, 191] width 18 height 7
click at [130, 192] on button "Ship Selected" at bounding box center [117, 191] width 25 height 7
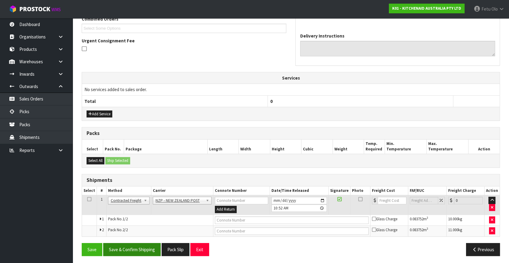
scroll to position [164, 0]
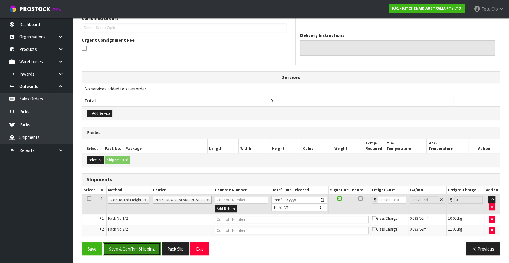
click at [135, 244] on button "Save & Confirm Shipping" at bounding box center [131, 248] width 57 height 13
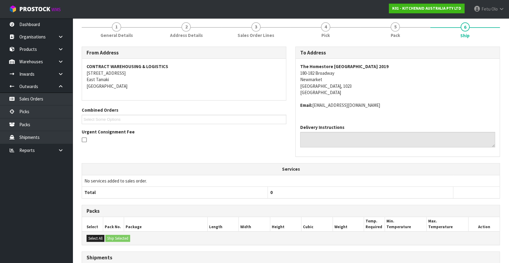
scroll to position [155, 0]
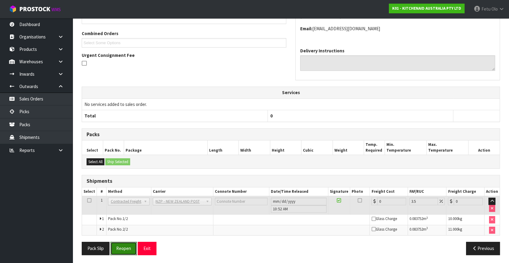
drag, startPoint x: 117, startPoint y: 247, endPoint x: 156, endPoint y: 236, distance: 40.3
click at [117, 247] on button "Reopen" at bounding box center [123, 248] width 26 height 13
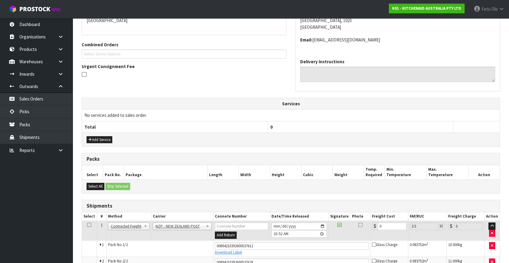
scroll to position [148, 0]
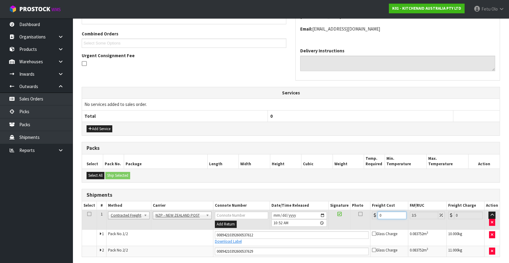
drag, startPoint x: 395, startPoint y: 215, endPoint x: 285, endPoint y: 230, distance: 111.7
click at [285, 230] on tbody "1 Client Local Pickup Customer Local Pickup Company Freight Contracted Freight …" at bounding box center [290, 233] width 417 height 47
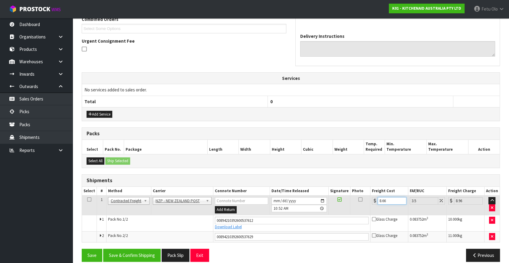
scroll to position [170, 0]
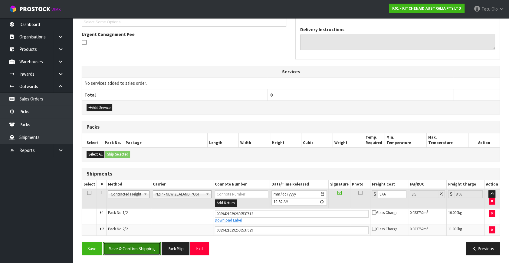
click at [138, 244] on button "Save & Confirm Shipping" at bounding box center [131, 248] width 57 height 13
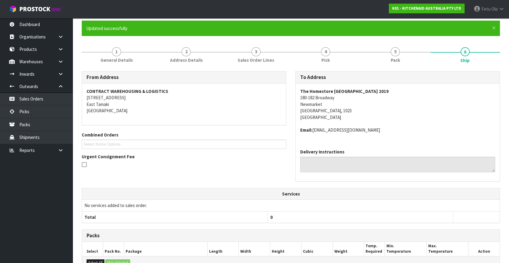
scroll to position [0, 0]
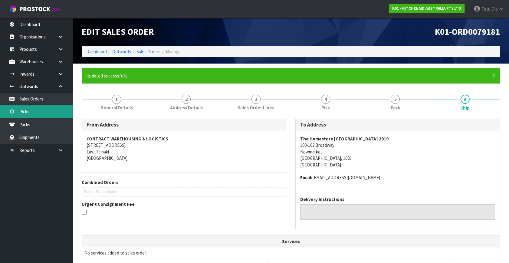
click at [21, 111] on link "Picks" at bounding box center [36, 111] width 73 height 12
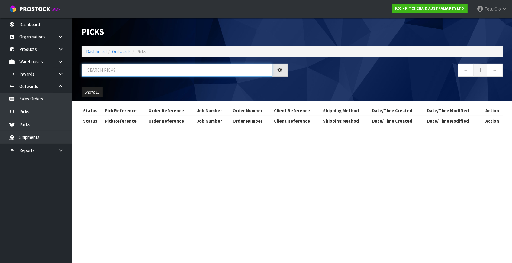
click at [124, 70] on input "text" at bounding box center [177, 69] width 191 height 13
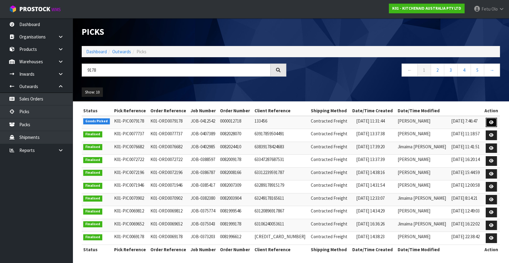
click at [493, 123] on link at bounding box center [490, 123] width 11 height 10
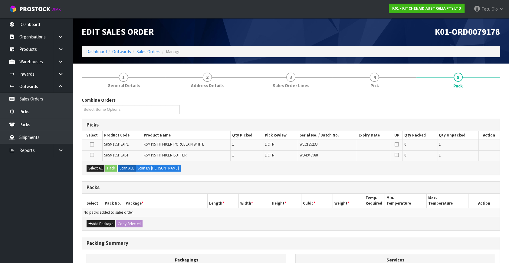
click at [170, 190] on div "Packs" at bounding box center [290, 187] width 417 height 12
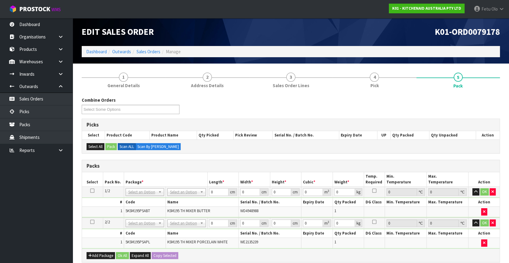
click at [91, 190] on icon at bounding box center [92, 190] width 4 height 0
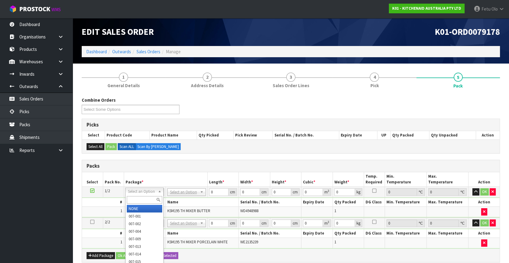
drag, startPoint x: 153, startPoint y: 188, endPoint x: 150, endPoint y: 200, distance: 11.8
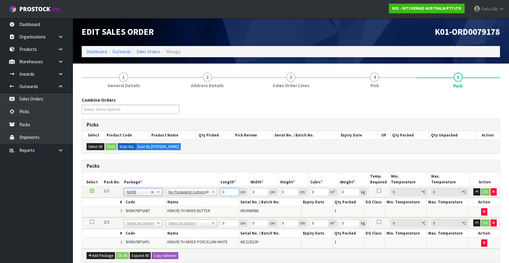
click at [204, 200] on tbody "1/2 NONE 007-001 007-002 007-004 007-009 007-013 007-014 007-015 007-017 007-01…" at bounding box center [290, 202] width 417 height 31
click button "OK" at bounding box center [485, 191] width 8 height 7
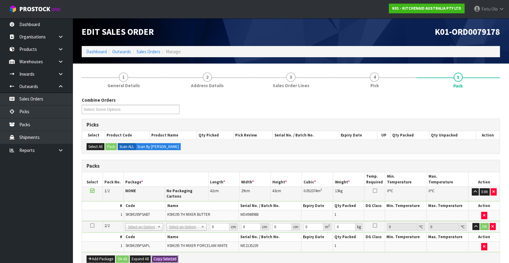
click at [162, 255] on button "Copy Selected" at bounding box center [164, 258] width 27 height 7
click at [162, 256] on span "Confirm" at bounding box center [159, 258] width 13 height 5
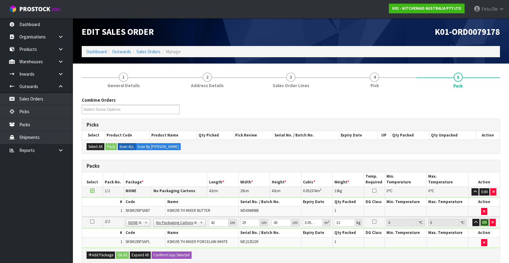
click at [483, 221] on button "OK" at bounding box center [484, 222] width 8 height 7
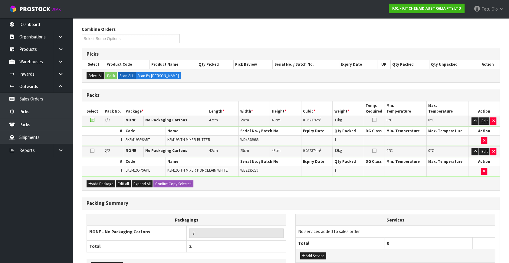
scroll to position [112, 0]
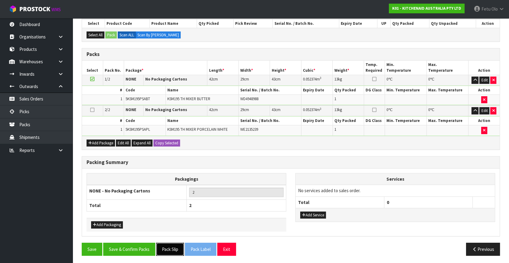
click at [181, 249] on button "Pack Slip" at bounding box center [170, 248] width 28 height 13
click at [143, 245] on button "Save & Confirm Packs" at bounding box center [129, 248] width 52 height 13
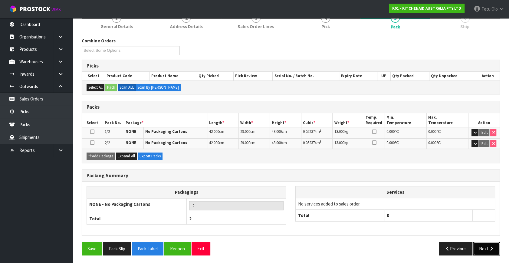
click at [480, 245] on button "Next" at bounding box center [486, 248] width 27 height 13
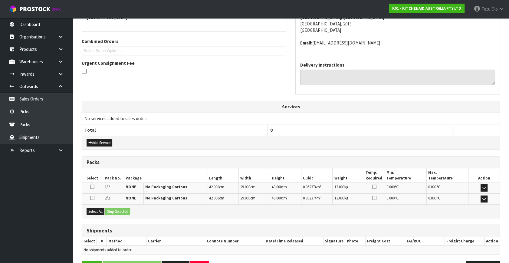
scroll to position [160, 0]
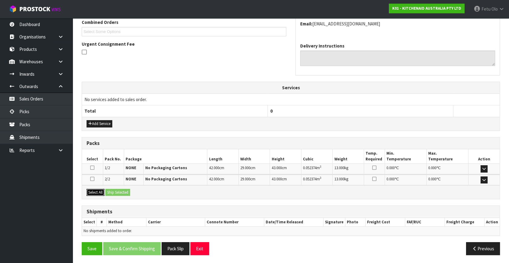
click at [90, 189] on button "Select All" at bounding box center [95, 192] width 18 height 7
click at [99, 189] on button "Select All" at bounding box center [95, 192] width 18 height 7
click at [116, 192] on button "Ship Selected" at bounding box center [117, 192] width 25 height 7
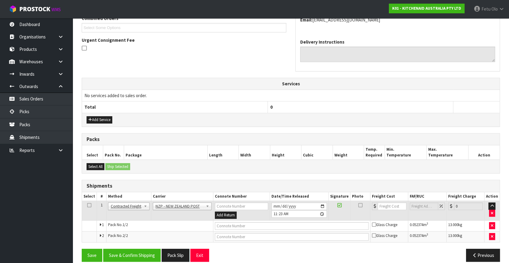
scroll to position [171, 0]
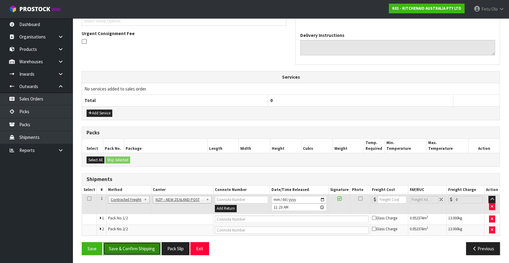
click at [136, 248] on button "Save & Confirm Shipping" at bounding box center [131, 248] width 57 height 13
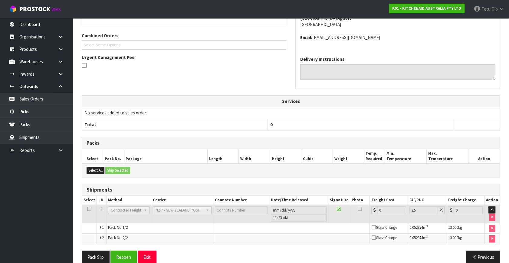
scroll to position [161, 0]
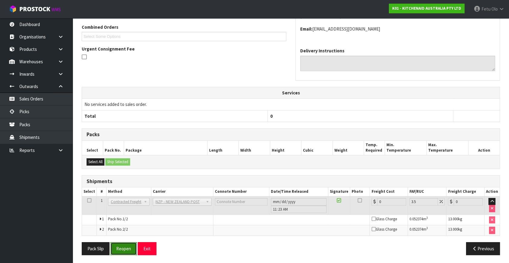
click at [126, 244] on button "Reopen" at bounding box center [123, 248] width 26 height 13
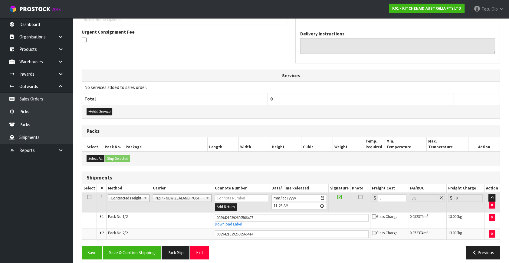
scroll to position [176, 0]
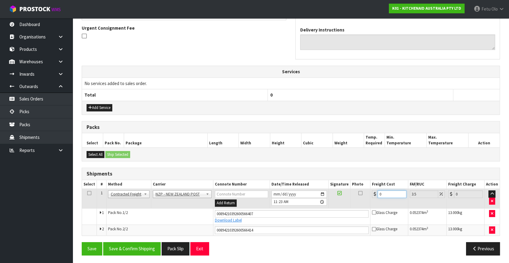
drag, startPoint x: 386, startPoint y: 194, endPoint x: 199, endPoint y: 214, distance: 187.7
click at [200, 214] on tbody "1 Client Local Pickup Customer Local Pickup Company Freight Contracted Freight …" at bounding box center [290, 212] width 417 height 47
click at [147, 252] on button "Save & Confirm Shipping" at bounding box center [131, 248] width 57 height 13
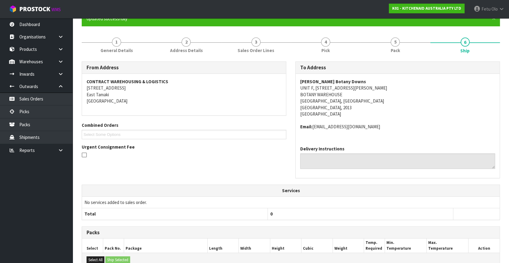
scroll to position [159, 0]
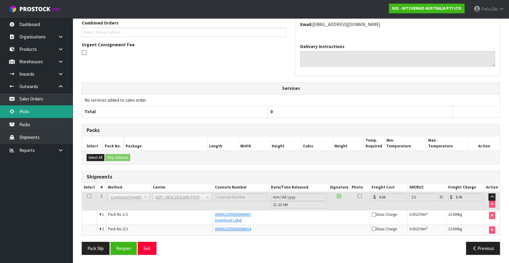
click at [25, 111] on link "Picks" at bounding box center [36, 111] width 73 height 12
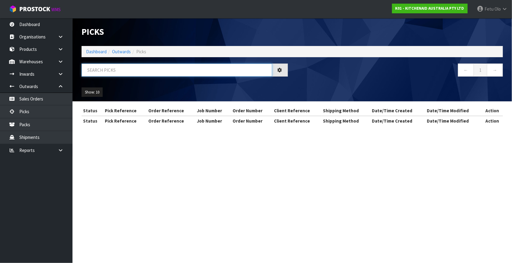
click at [134, 72] on input "text" at bounding box center [177, 69] width 191 height 13
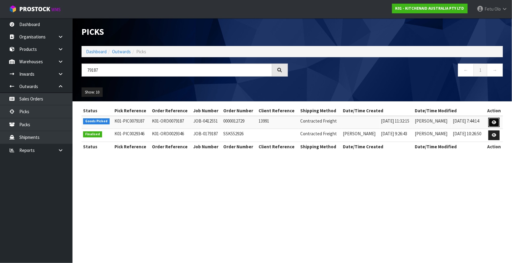
click at [490, 123] on link at bounding box center [494, 123] width 11 height 10
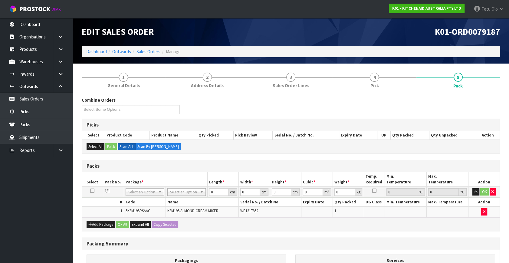
drag, startPoint x: 181, startPoint y: 193, endPoint x: 181, endPoint y: 200, distance: 7.9
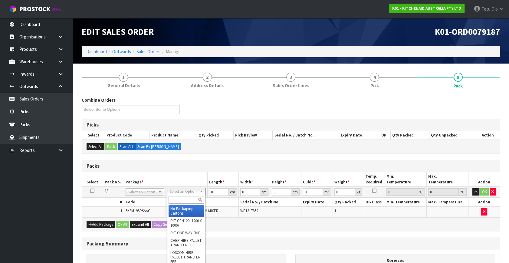
drag, startPoint x: 180, startPoint y: 209, endPoint x: 202, endPoint y: 204, distance: 22.9
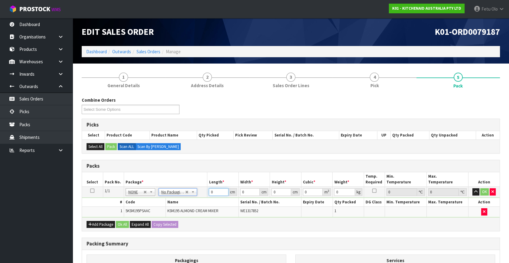
drag, startPoint x: 200, startPoint y: 199, endPoint x: 177, endPoint y: 209, distance: 25.3
click at [177, 209] on tbody "1/1 NONE 007-001 007-002 007-004 007-009 007-013 007-014 007-015 007-017 007-01…" at bounding box center [290, 202] width 417 height 31
click button "OK" at bounding box center [484, 191] width 8 height 7
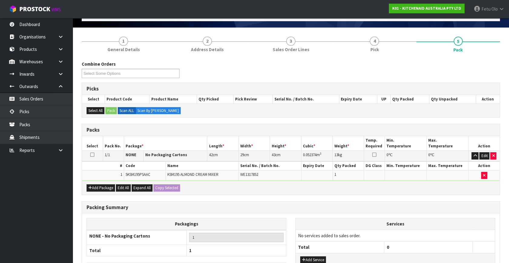
scroll to position [81, 0]
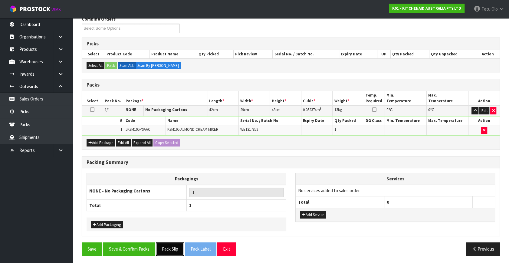
click at [173, 248] on button "Pack Slip" at bounding box center [170, 248] width 28 height 13
click at [131, 247] on button "Save & Confirm Packs" at bounding box center [129, 248] width 52 height 13
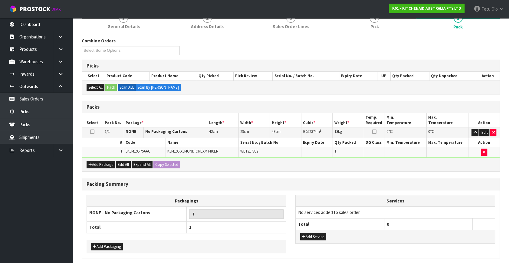
scroll to position [0, 0]
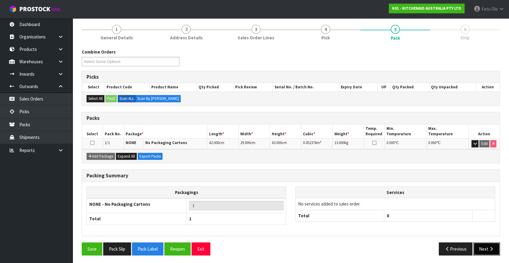
click at [488, 253] on button "Next" at bounding box center [486, 248] width 27 height 13
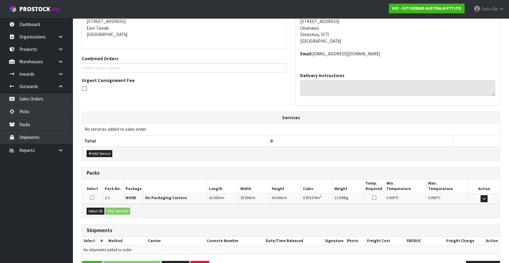
scroll to position [142, 0]
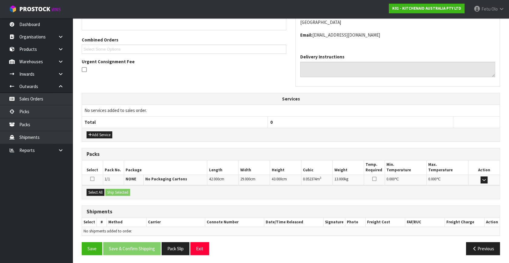
drag, startPoint x: 94, startPoint y: 187, endPoint x: 106, endPoint y: 188, distance: 12.5
click at [96, 187] on div "Select All Ship Selected" at bounding box center [290, 192] width 417 height 14
click at [103, 189] on button "Select All" at bounding box center [95, 192] width 18 height 7
drag, startPoint x: 110, startPoint y: 189, endPoint x: 116, endPoint y: 191, distance: 7.0
click at [113, 190] on button "Ship Selected" at bounding box center [117, 192] width 25 height 7
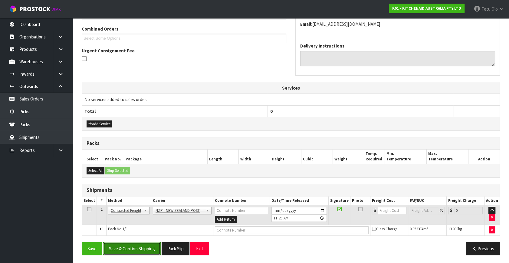
click at [135, 242] on button "Save & Confirm Shipping" at bounding box center [131, 248] width 57 height 13
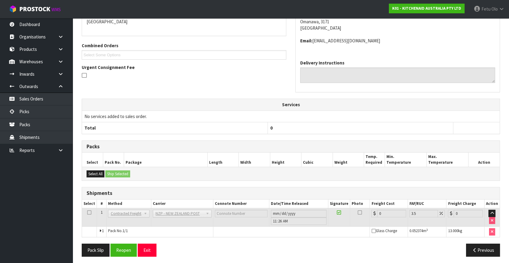
scroll to position [145, 0]
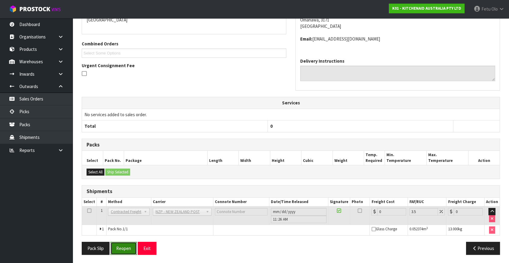
click at [127, 246] on button "Reopen" at bounding box center [123, 248] width 26 height 13
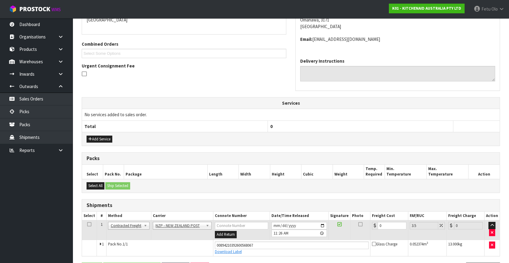
scroll to position [138, 0]
drag, startPoint x: 387, startPoint y: 224, endPoint x: 328, endPoint y: 230, distance: 58.6
click at [330, 229] on tr "1 Client Local Pickup Customer Local Pickup Company Freight Contracted Freight …" at bounding box center [290, 230] width 417 height 20
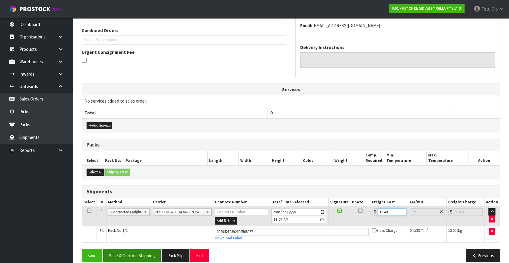
scroll to position [159, 0]
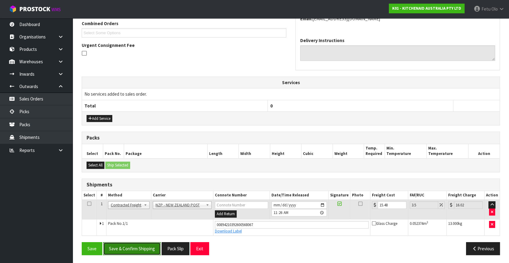
click at [152, 249] on button "Save & Confirm Shipping" at bounding box center [131, 248] width 57 height 13
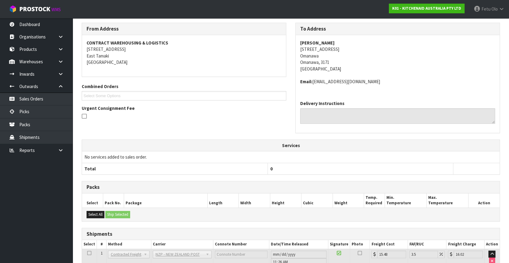
scroll to position [137, 0]
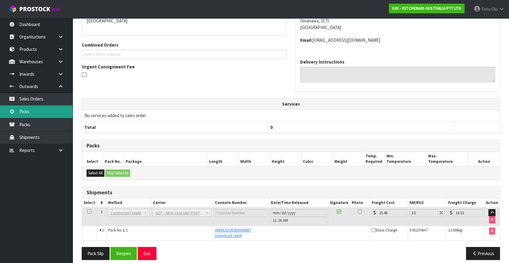
click at [30, 112] on link "Picks" at bounding box center [36, 111] width 73 height 12
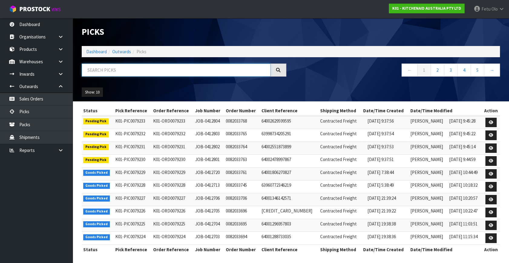
click at [100, 72] on input "text" at bounding box center [176, 69] width 189 height 13
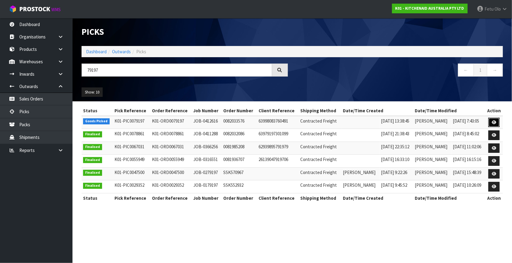
click at [492, 123] on link at bounding box center [494, 123] width 11 height 10
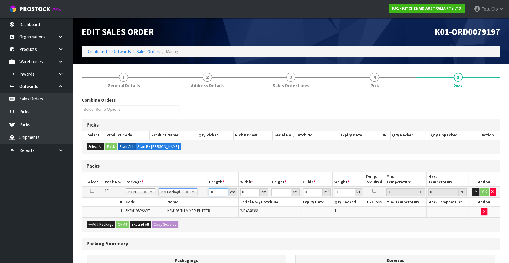
drag, startPoint x: 215, startPoint y: 191, endPoint x: 165, endPoint y: 211, distance: 53.8
click at [165, 211] on tbody "1/1 NONE 007-001 007-002 007-004 007-009 007-013 007-014 007-015 007-017 007-01…" at bounding box center [290, 202] width 417 height 31
click button "OK" at bounding box center [484, 191] width 8 height 7
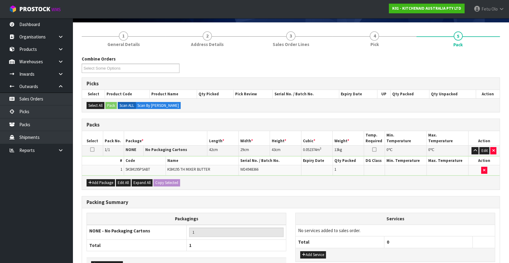
scroll to position [81, 0]
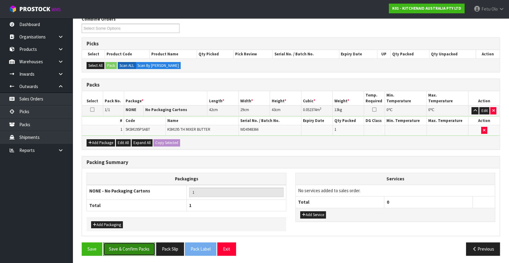
click at [142, 248] on button "Save & Confirm Packs" at bounding box center [129, 248] width 52 height 13
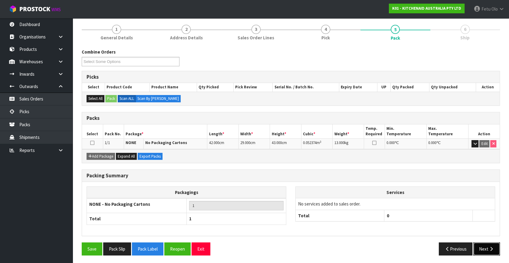
click at [484, 251] on button "Next" at bounding box center [486, 248] width 27 height 13
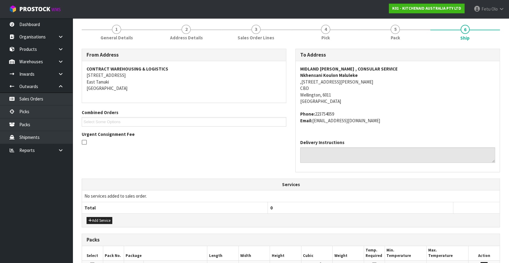
scroll to position [155, 0]
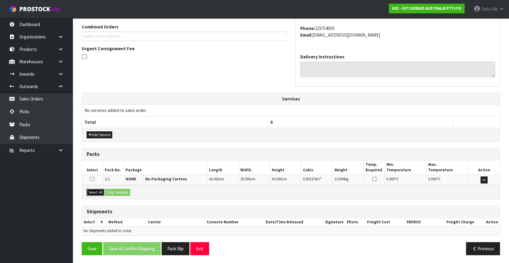
drag, startPoint x: 87, startPoint y: 190, endPoint x: 108, endPoint y: 191, distance: 20.6
click at [91, 190] on button "Select All" at bounding box center [95, 192] width 18 height 7
click at [108, 191] on button "Ship Selected" at bounding box center [117, 192] width 25 height 7
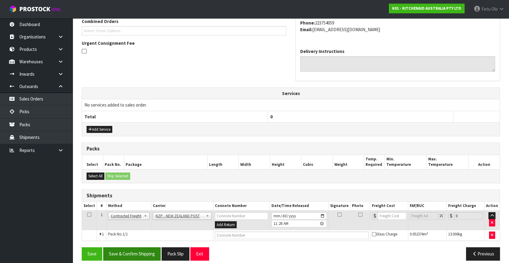
scroll to position [166, 0]
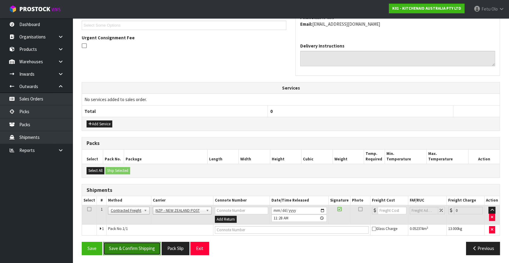
click at [141, 250] on button "Save & Confirm Shipping" at bounding box center [131, 248] width 57 height 13
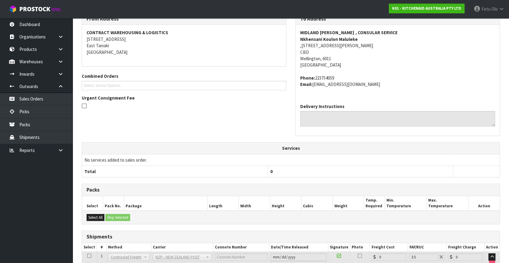
scroll to position [158, 0]
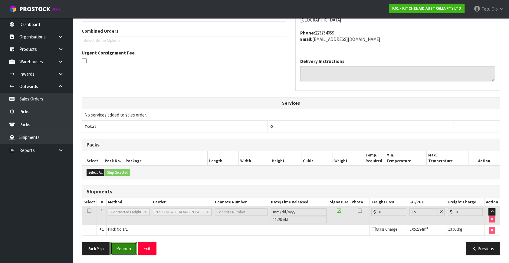
drag, startPoint x: 127, startPoint y: 251, endPoint x: 139, endPoint y: 241, distance: 15.4
click at [128, 250] on button "Reopen" at bounding box center [123, 248] width 26 height 13
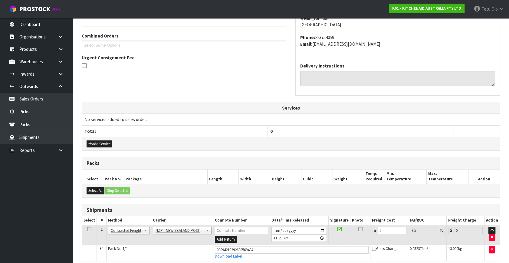
scroll to position [151, 0]
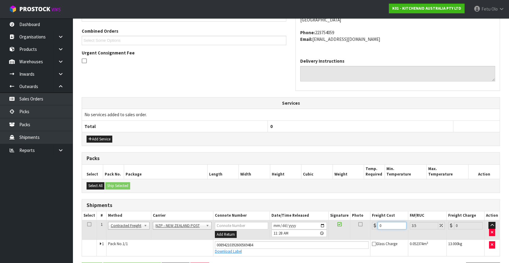
click at [297, 236] on tr "1 Client Local Pickup Customer Local Pickup Company Freight Contracted Freight …" at bounding box center [290, 230] width 417 height 20
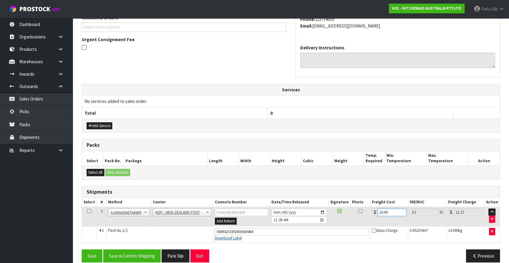
scroll to position [172, 0]
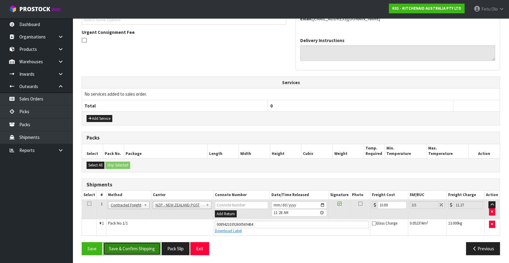
click at [137, 245] on button "Save & Confirm Shipping" at bounding box center [131, 248] width 57 height 13
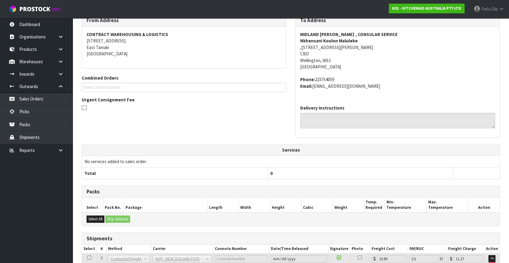
scroll to position [155, 0]
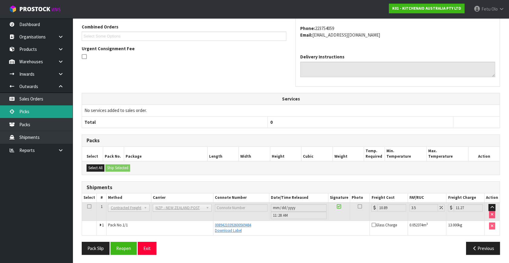
click at [22, 115] on link "Picks" at bounding box center [36, 111] width 73 height 12
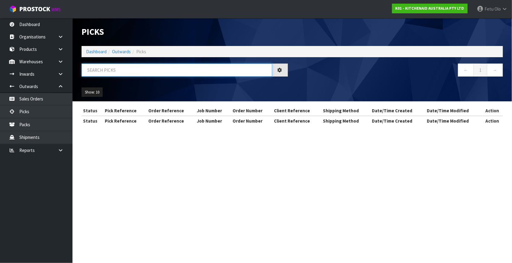
click at [110, 73] on input "text" at bounding box center [177, 69] width 191 height 13
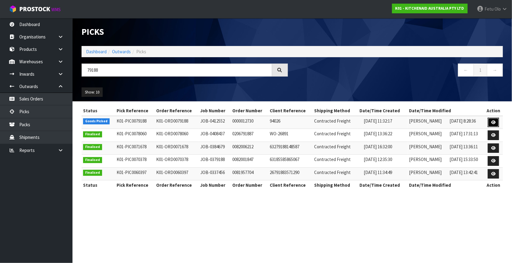
click at [491, 123] on link at bounding box center [493, 123] width 11 height 10
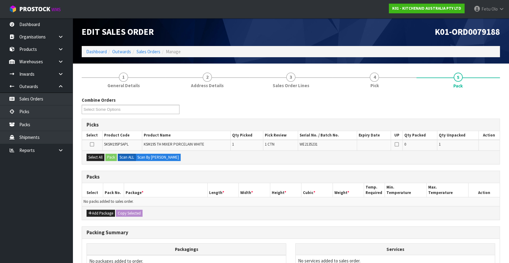
click at [37, 191] on ul "Dashboard Organisations Clients Consignees Carriers Products Categories Serial …" at bounding box center [36, 140] width 73 height 245
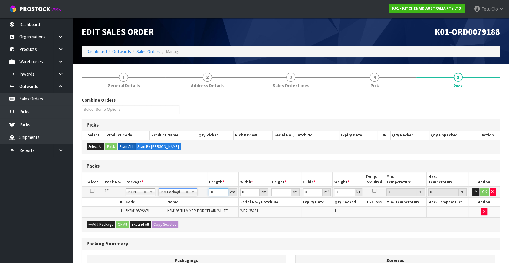
drag, startPoint x: 202, startPoint y: 197, endPoint x: 191, endPoint y: 200, distance: 11.1
click at [191, 200] on tbody "1/1 NONE 007-001 007-002 007-004 007-009 007-013 007-014 007-015 007-017 007-01…" at bounding box center [290, 202] width 417 height 31
click button "OK" at bounding box center [484, 191] width 8 height 7
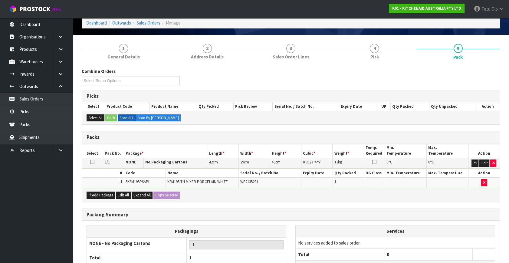
scroll to position [81, 0]
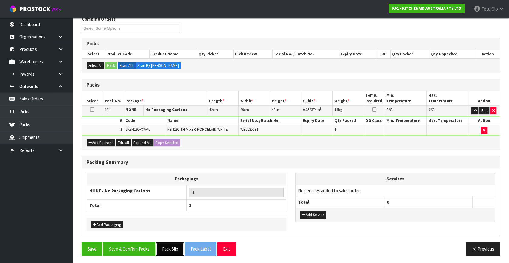
click at [174, 250] on button "Pack Slip" at bounding box center [170, 248] width 28 height 13
click at [136, 245] on button "Save & Confirm Packs" at bounding box center [129, 248] width 52 height 13
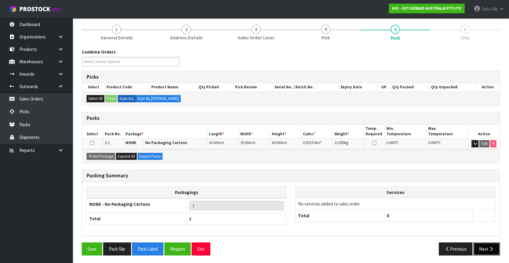
click at [486, 246] on button "Next" at bounding box center [486, 248] width 27 height 13
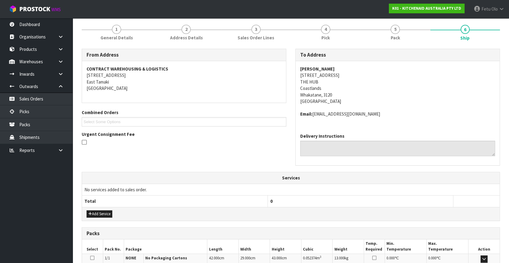
scroll to position [88, 0]
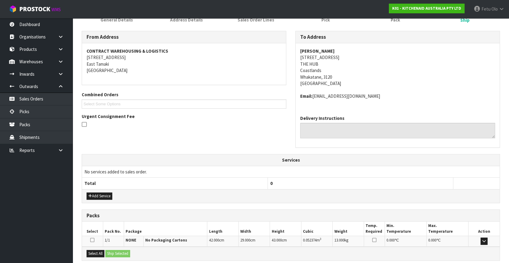
drag, startPoint x: 94, startPoint y: 248, endPoint x: 112, endPoint y: 252, distance: 18.5
click at [102, 250] on div "Select All Ship Selected" at bounding box center [290, 253] width 417 height 14
click at [96, 252] on button "Select All" at bounding box center [95, 253] width 18 height 7
click at [115, 251] on button "Ship Selected" at bounding box center [117, 253] width 25 height 7
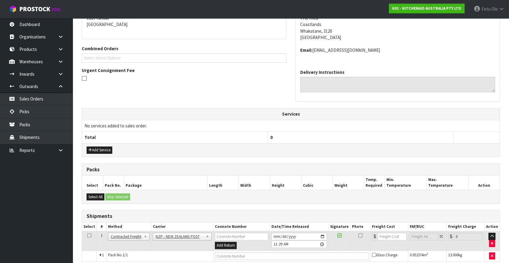
scroll to position [160, 0]
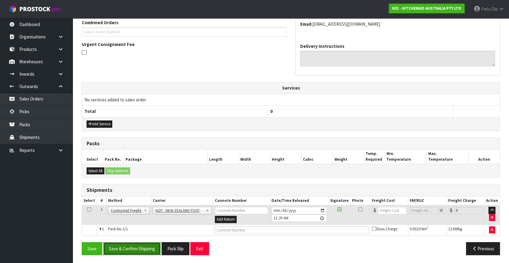
click at [136, 250] on button "Save & Confirm Shipping" at bounding box center [131, 248] width 57 height 13
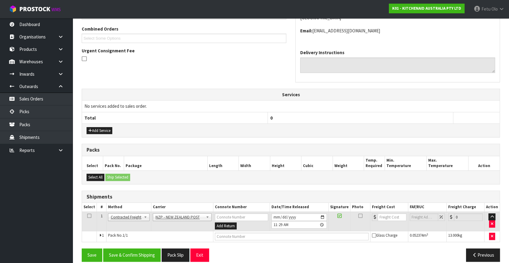
scroll to position [0, 0]
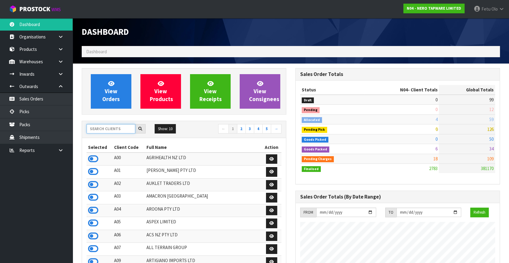
click at [99, 128] on input "text" at bounding box center [110, 128] width 49 height 9
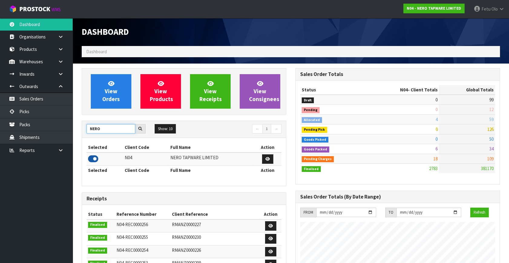
type input "NERO"
click at [94, 154] on icon at bounding box center [93, 158] width 10 height 9
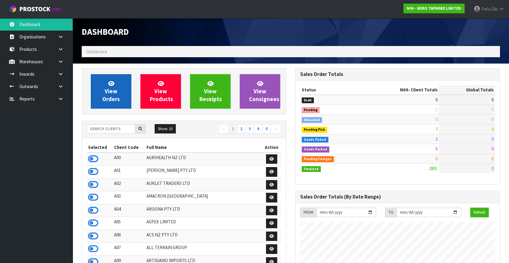
scroll to position [503, 213]
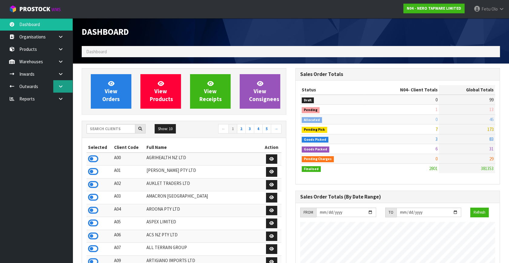
click at [59, 86] on icon at bounding box center [61, 86] width 6 height 5
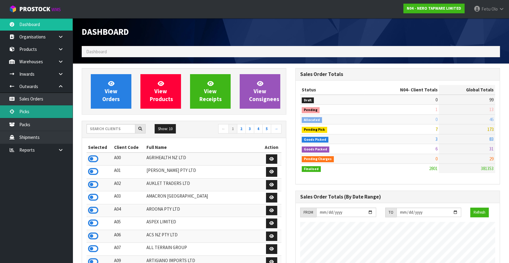
click at [33, 112] on link "Picks" at bounding box center [36, 111] width 73 height 12
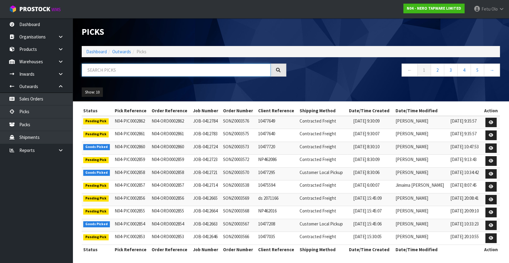
click at [121, 69] on input "text" at bounding box center [176, 69] width 189 height 13
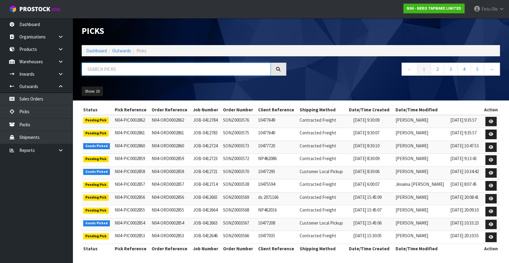
scroll to position [1, 0]
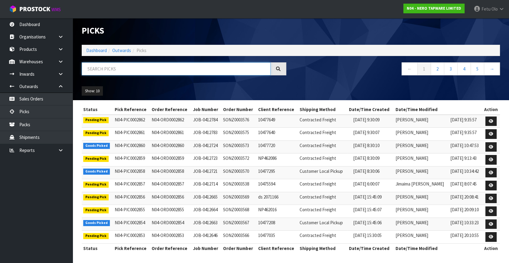
click at [127, 70] on input "text" at bounding box center [176, 68] width 189 height 13
type input "2854"
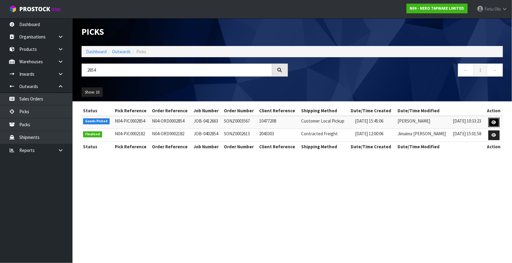
click at [490, 123] on link at bounding box center [494, 123] width 11 height 10
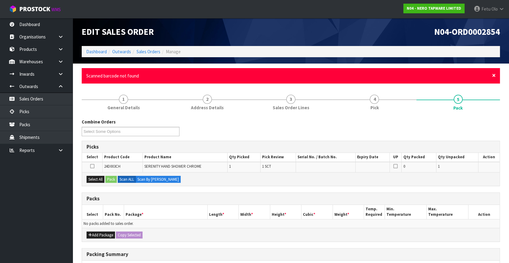
click at [493, 74] on span "×" at bounding box center [494, 75] width 4 height 8
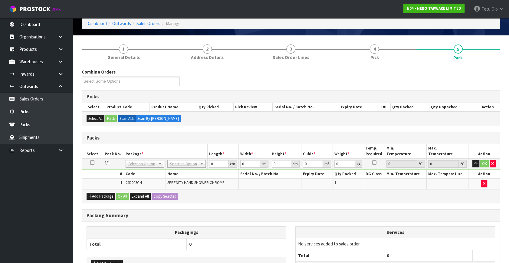
scroll to position [55, 0]
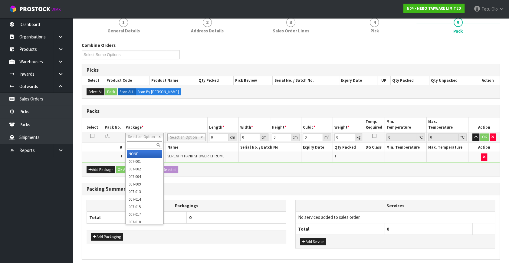
drag, startPoint x: 158, startPoint y: 139, endPoint x: 138, endPoint y: 145, distance: 21.5
click at [149, 145] on input "text" at bounding box center [144, 145] width 35 height 8
type input "011"
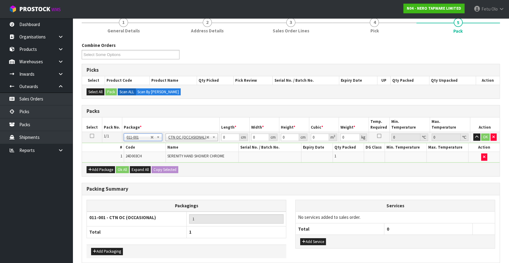
type input "0.4"
drag, startPoint x: 218, startPoint y: 137, endPoint x: 203, endPoint y: 138, distance: 15.2
click at [203, 138] on tr "1/1 NONE 007-001 007-002 007-004 007-009 007-013 007-014 007-015 007-017 007-01…" at bounding box center [290, 137] width 417 height 11
type input "33"
type input "21"
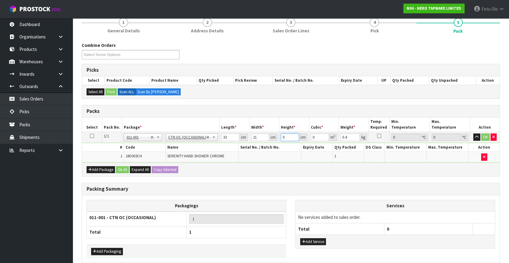
type input "1"
type input "0.000693"
type input "15"
type input "0.010395"
type input "15"
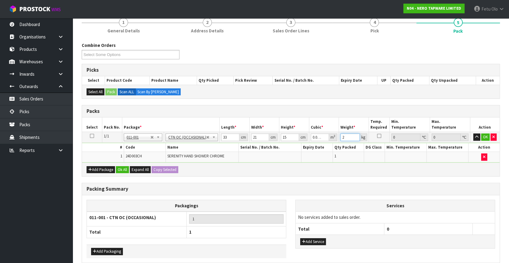
type input "2"
click button "OK" at bounding box center [485, 136] width 8 height 7
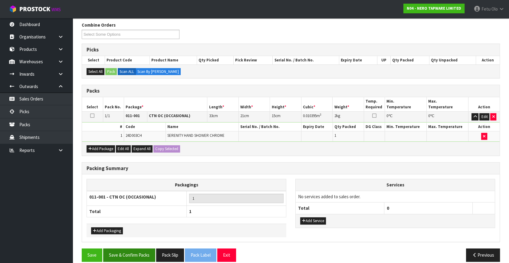
scroll to position [81, 0]
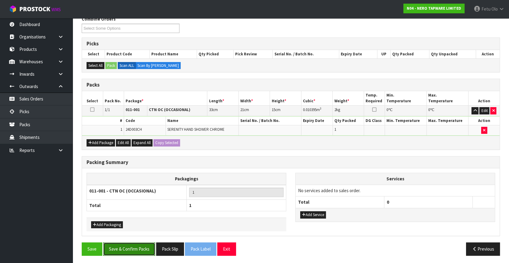
click at [124, 244] on button "Save & Confirm Packs" at bounding box center [129, 248] width 52 height 13
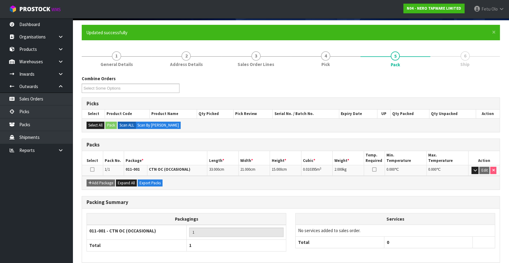
scroll to position [70, 0]
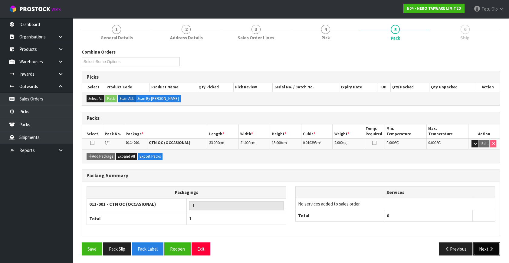
drag, startPoint x: 480, startPoint y: 243, endPoint x: 336, endPoint y: 216, distance: 146.8
click at [480, 243] on button "Next" at bounding box center [486, 248] width 27 height 13
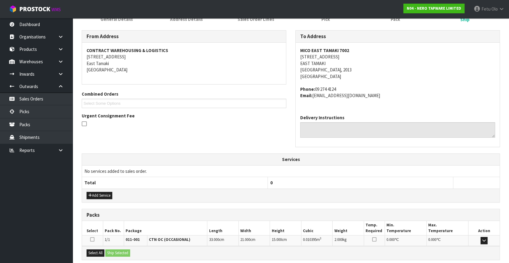
scroll to position [110, 0]
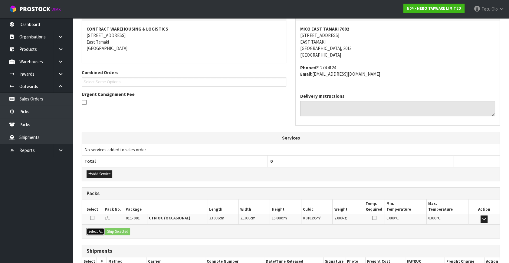
drag, startPoint x: 92, startPoint y: 228, endPoint x: 118, endPoint y: 230, distance: 25.5
click at [93, 228] on button "Select All" at bounding box center [95, 231] width 18 height 7
click at [118, 230] on button "Ship Selected" at bounding box center [117, 231] width 25 height 7
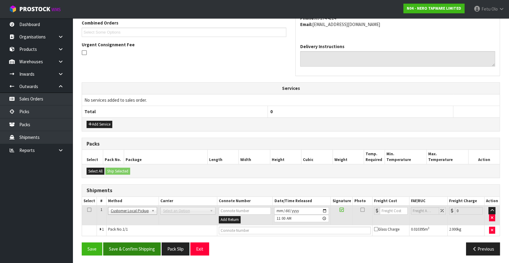
scroll to position [160, 0]
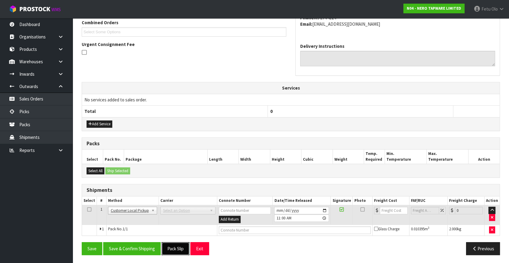
click at [183, 246] on button "Pack Slip" at bounding box center [175, 248] width 28 height 13
click at [34, 112] on link "Picks" at bounding box center [36, 111] width 73 height 12
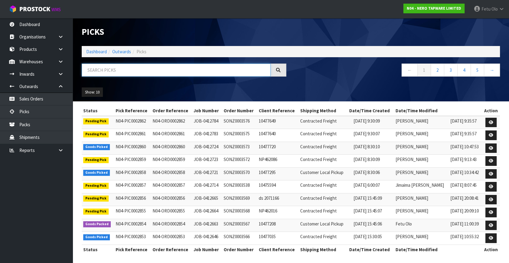
click at [127, 72] on input "text" at bounding box center [176, 69] width 189 height 13
type input "2858"
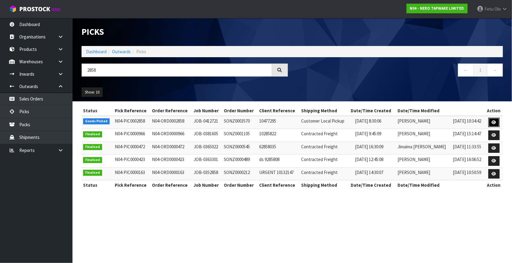
click at [496, 121] on icon at bounding box center [494, 122] width 5 height 4
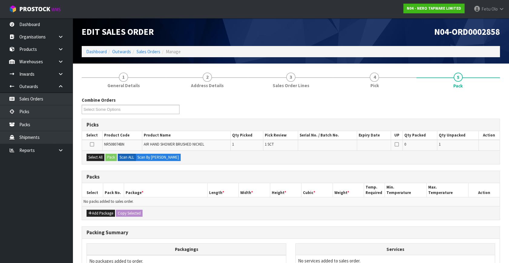
click at [125, 184] on th "Package *" at bounding box center [165, 190] width 83 height 14
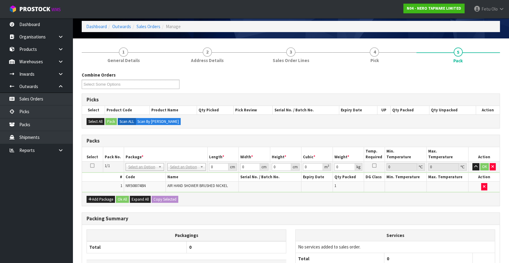
scroll to position [79, 0]
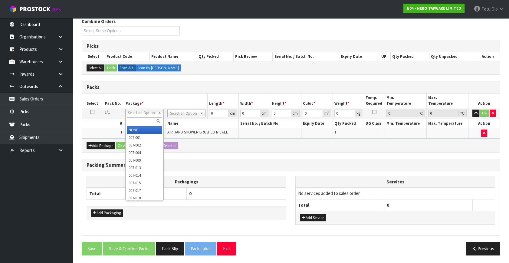
click at [149, 119] on input "text" at bounding box center [144, 121] width 35 height 8
type input "011"
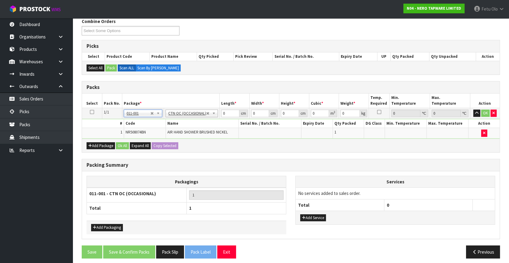
type input "0.32"
drag, startPoint x: 229, startPoint y: 113, endPoint x: 195, endPoint y: 120, distance: 35.0
click at [195, 120] on tbody "1/1 NONE 007-001 007-002 007-004 007-009 007-013 007-014 007-015 007-017 007-01…" at bounding box center [290, 123] width 417 height 31
type input "32"
type input "21"
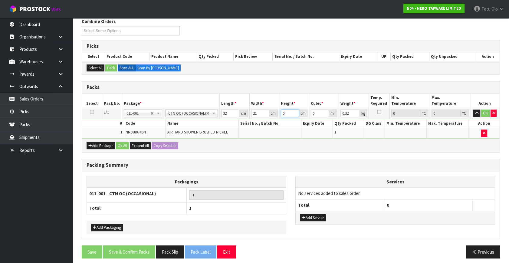
type input "1"
type input "0.000672"
type input "15"
type input "0.01008"
type input "15"
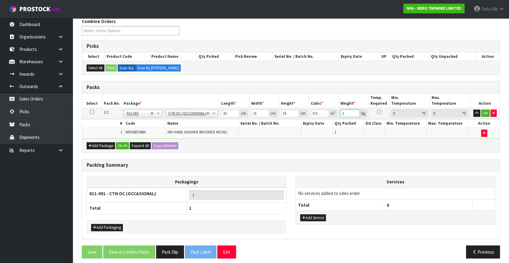
type input "1"
click button "OK" at bounding box center [485, 112] width 8 height 7
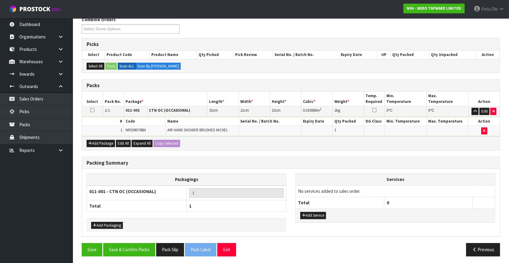
scroll to position [81, 0]
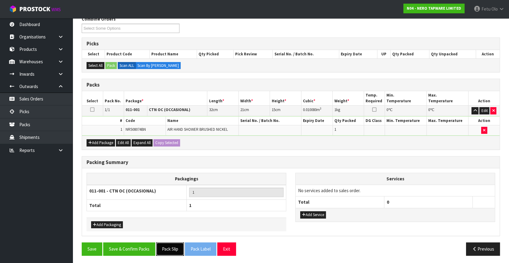
click at [173, 249] on button "Pack Slip" at bounding box center [170, 248] width 28 height 13
click at [142, 248] on button "Save & Confirm Packs" at bounding box center [129, 248] width 52 height 13
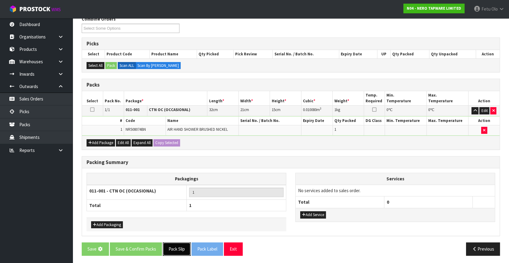
click at [181, 251] on button "Pack Slip" at bounding box center [177, 248] width 28 height 13
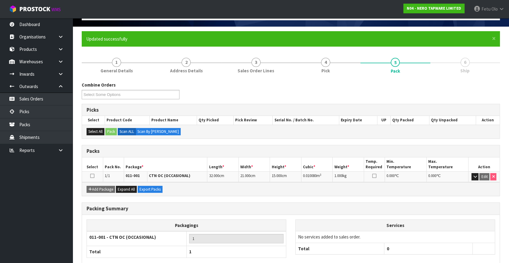
scroll to position [70, 0]
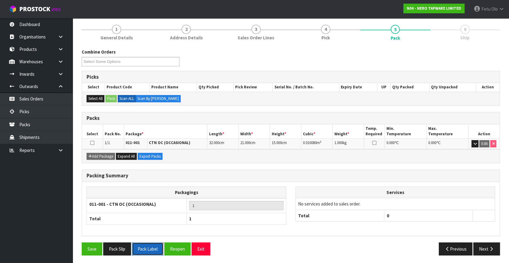
click at [155, 248] on button "Pack Label" at bounding box center [147, 248] width 31 height 13
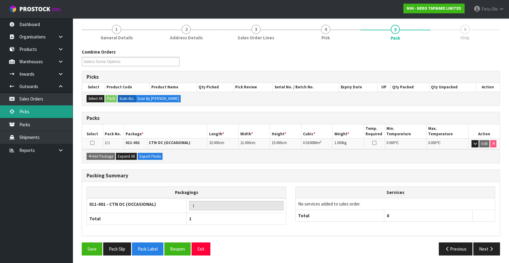
click at [31, 113] on link "Picks" at bounding box center [36, 111] width 73 height 12
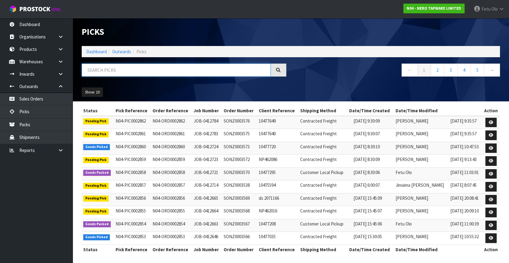
click at [128, 71] on input "text" at bounding box center [176, 69] width 189 height 13
type input "2854"
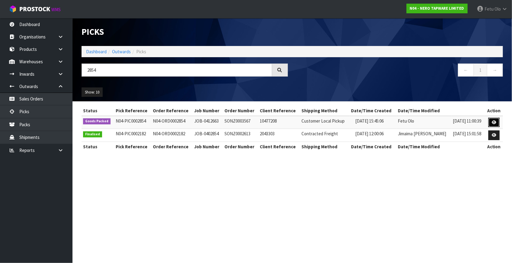
click at [496, 122] on icon at bounding box center [494, 122] width 5 height 4
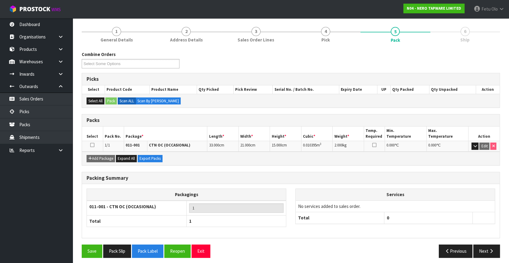
scroll to position [48, 0]
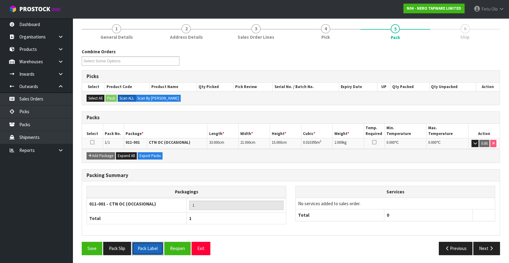
click at [145, 250] on button "Pack Label" at bounding box center [147, 248] width 31 height 13
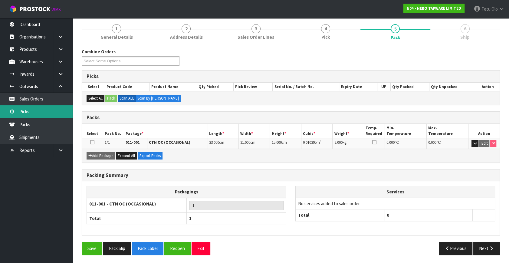
click at [32, 115] on link "Picks" at bounding box center [36, 111] width 73 height 12
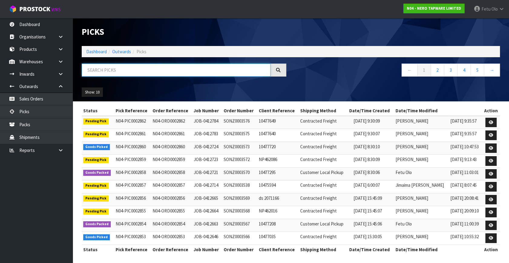
click at [159, 71] on input "text" at bounding box center [176, 69] width 189 height 13
type input "0002860"
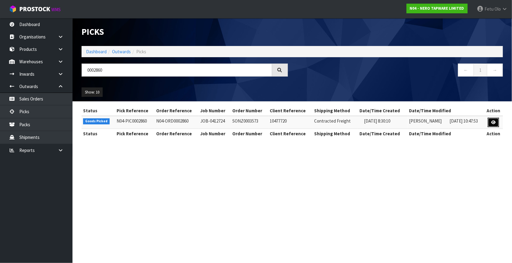
click at [499, 122] on link at bounding box center [493, 123] width 11 height 10
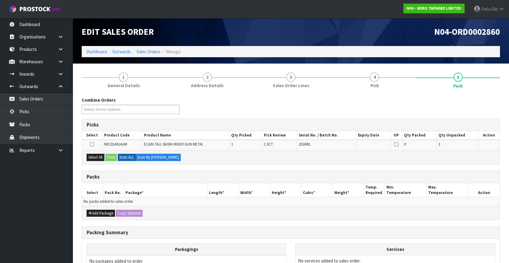
click at [223, 184] on th "Length *" at bounding box center [222, 190] width 31 height 14
click at [291, 151] on div "Select All Pack Scan ALL Scan By [PERSON_NAME]" at bounding box center [290, 157] width 417 height 14
drag, startPoint x: 295, startPoint y: 168, endPoint x: 356, endPoint y: 207, distance: 72.0
click at [300, 171] on div "Combine Orders N04-ORD0002822 N04-ORD0002828 N04-ORD0002831 N04-ORD0002832 N04-…" at bounding box center [291, 212] width 418 height 231
click at [285, 219] on div "Packs Select Pack No. Package * Length * Width * Height * Cubic * Weight * Temp…" at bounding box center [291, 195] width 418 height 49
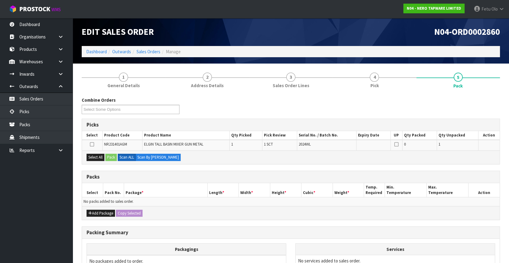
click at [290, 174] on h3 "Packs" at bounding box center [290, 177] width 408 height 6
click at [374, 174] on h3 "Packs" at bounding box center [290, 177] width 408 height 6
click at [250, 167] on div "Combine Orders N04-ORD0002822 N04-ORD0002828 N04-ORD0002831 N04-ORD0002832 N04-…" at bounding box center [291, 212] width 418 height 231
click at [265, 179] on h3 "Packs" at bounding box center [290, 177] width 408 height 6
click at [156, 178] on h3 "Packs" at bounding box center [290, 177] width 408 height 6
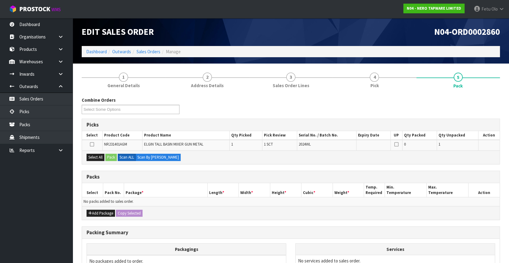
click at [130, 127] on h3 "Picks" at bounding box center [290, 125] width 408 height 6
click at [186, 188] on th "Package *" at bounding box center [165, 190] width 83 height 14
drag, startPoint x: 274, startPoint y: 176, endPoint x: 265, endPoint y: 179, distance: 8.9
click at [273, 177] on h3 "Packs" at bounding box center [290, 177] width 408 height 6
click at [368, 226] on div "Packing Summary" at bounding box center [290, 232] width 417 height 12
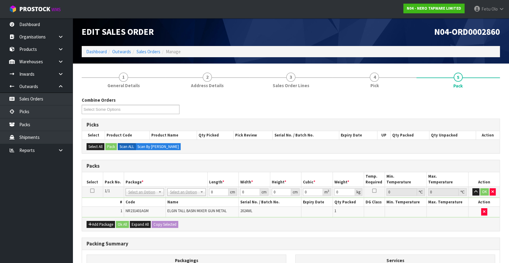
click at [441, 112] on div "Combine Orders N04-ORD0002822 N04-ORD0002828 N04-ORD0002831 N04-ORD0002832 N04-…" at bounding box center [290, 108] width 427 height 22
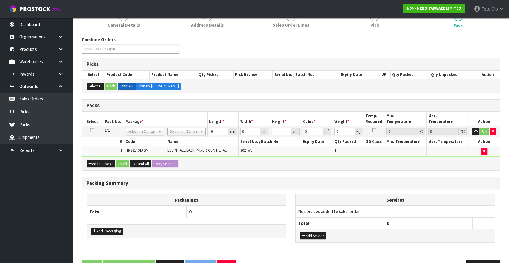
scroll to position [79, 0]
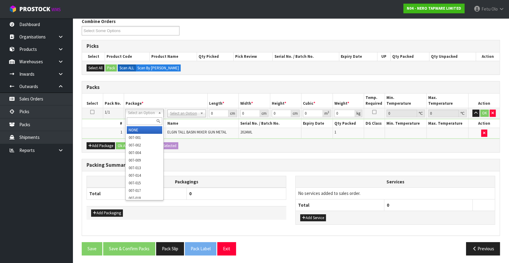
drag, startPoint x: 147, startPoint y: 112, endPoint x: 140, endPoint y: 117, distance: 8.0
click at [140, 117] on input "text" at bounding box center [144, 121] width 35 height 8
type input "011"
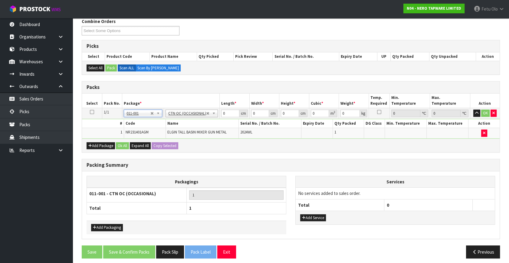
type input "2.46"
drag, startPoint x: 229, startPoint y: 115, endPoint x: 144, endPoint y: 139, distance: 87.8
click at [144, 139] on div "Packs Select Pack No. Package * Length * Width * Height * Cubic * Weight * Temp…" at bounding box center [291, 116] width 418 height 71
type input "61"
type input "40"
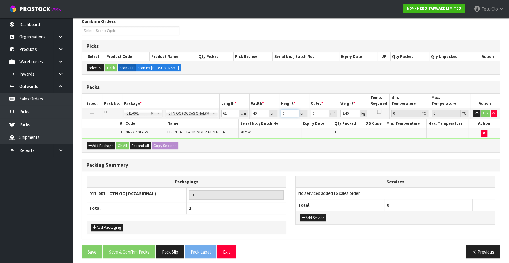
type input "1"
type input "0.00244"
type input "10"
type input "0.0244"
type input "10"
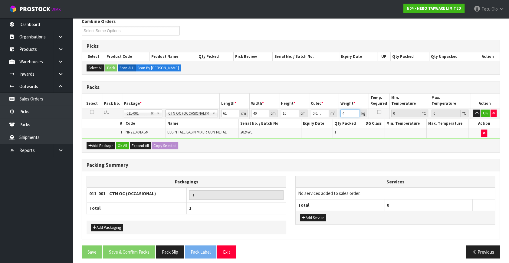
type input "4"
click button "OK" at bounding box center [485, 112] width 8 height 7
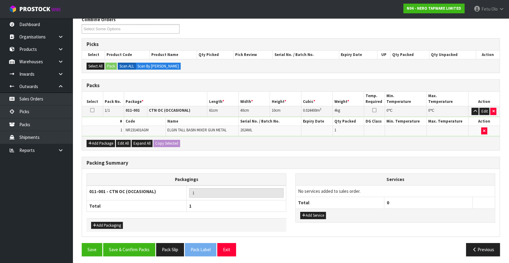
scroll to position [81, 0]
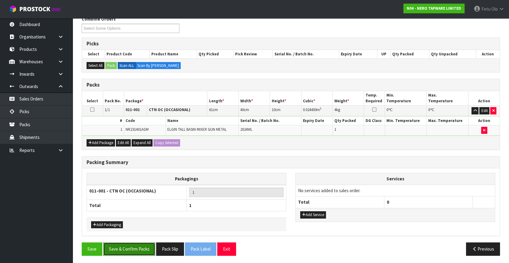
click at [136, 251] on button "Save & Confirm Packs" at bounding box center [129, 248] width 52 height 13
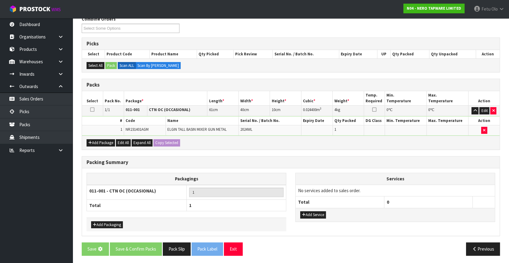
scroll to position [0, 0]
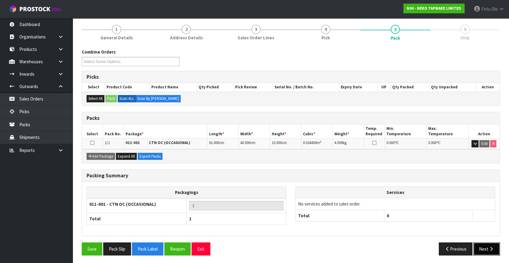
click at [492, 246] on icon "button" at bounding box center [491, 248] width 6 height 5
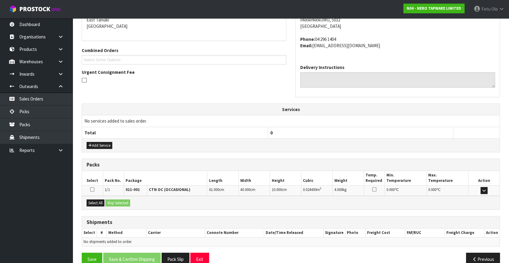
scroll to position [142, 0]
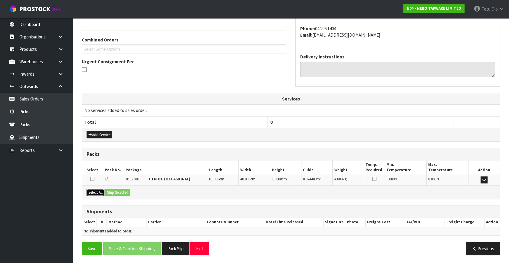
click at [102, 190] on button "Select All" at bounding box center [95, 192] width 18 height 7
click at [114, 189] on button "Ship Selected" at bounding box center [117, 192] width 25 height 7
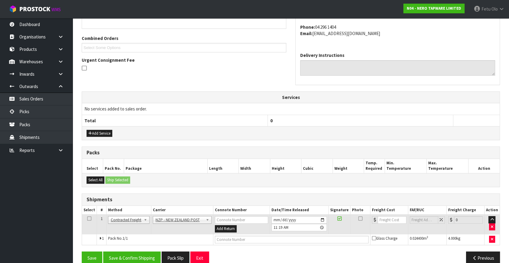
scroll to position [153, 0]
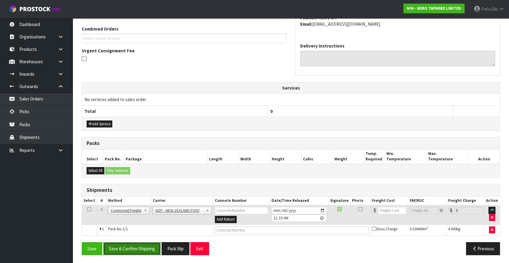
click at [147, 250] on button "Save & Confirm Shipping" at bounding box center [131, 248] width 57 height 13
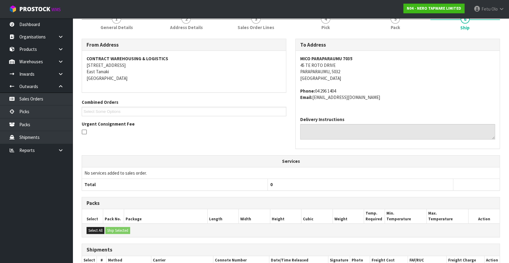
scroll to position [145, 0]
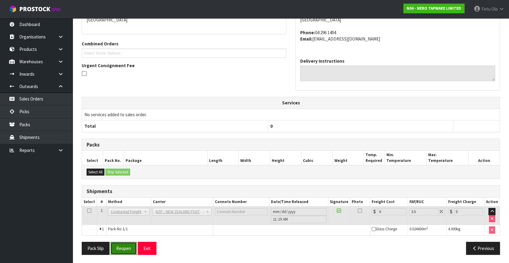
drag, startPoint x: 133, startPoint y: 248, endPoint x: 142, endPoint y: 222, distance: 27.5
click at [133, 246] on button "Reopen" at bounding box center [123, 248] width 26 height 13
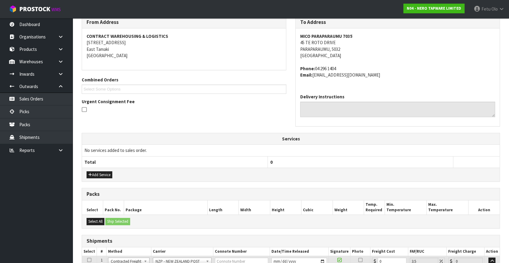
scroll to position [159, 0]
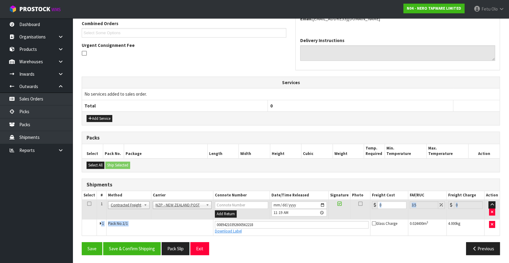
click at [309, 221] on tbody "1 Client Local Pickup Customer Local Pickup Company Freight Contracted Freight …" at bounding box center [290, 218] width 417 height 36
click at [352, 223] on input "00894210392600562218" at bounding box center [292, 225] width 154 height 8
drag, startPoint x: 386, startPoint y: 206, endPoint x: 345, endPoint y: 215, distance: 42.3
click at [345, 215] on tr "1 Client Local Pickup Customer Local Pickup Company Freight Contracted Freight …" at bounding box center [290, 210] width 417 height 20
type input "8"
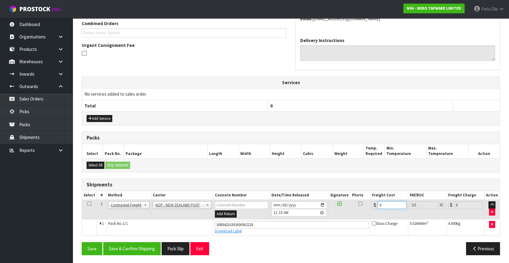
type input "8.28"
type input "8.4"
type input "8.69"
type input "8.45"
type input "8.75"
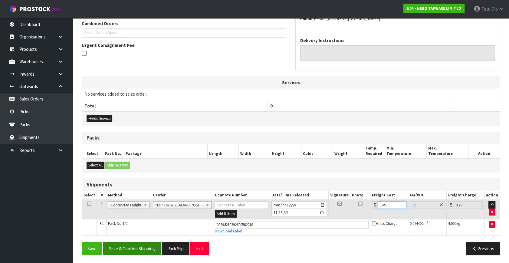
type input "8.45"
click at [146, 245] on button "Save & Confirm Shipping" at bounding box center [131, 248] width 57 height 13
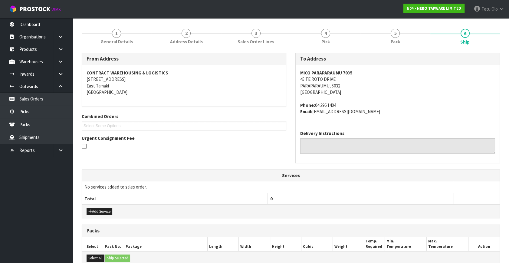
scroll to position [0, 0]
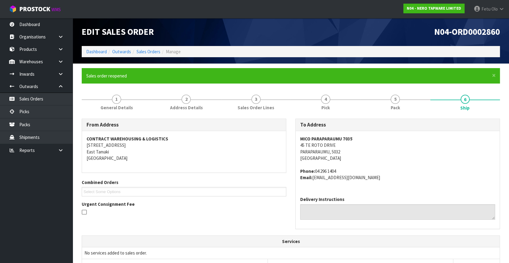
click at [411, 179] on address "Phone: [PHONE_NUMBER] Email: [EMAIL_ADDRESS][DOMAIN_NAME]" at bounding box center [397, 174] width 195 height 13
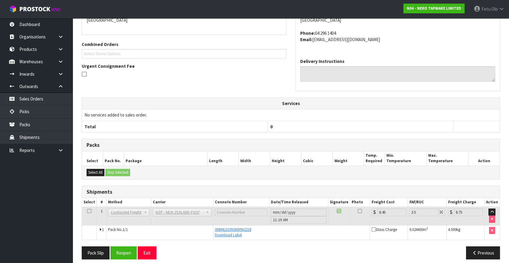
scroll to position [142, 0]
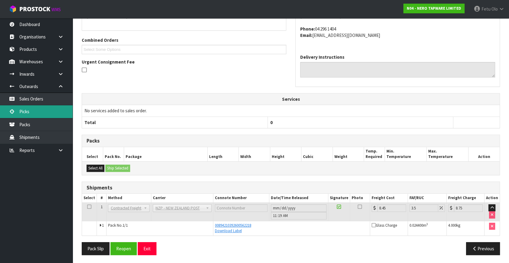
click at [38, 114] on link "Picks" at bounding box center [36, 111] width 73 height 12
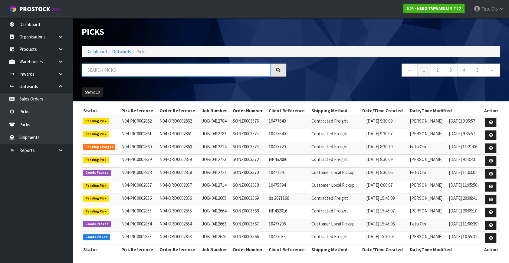
click at [136, 66] on input "text" at bounding box center [176, 69] width 189 height 13
